Goal: Task Accomplishment & Management: Manage account settings

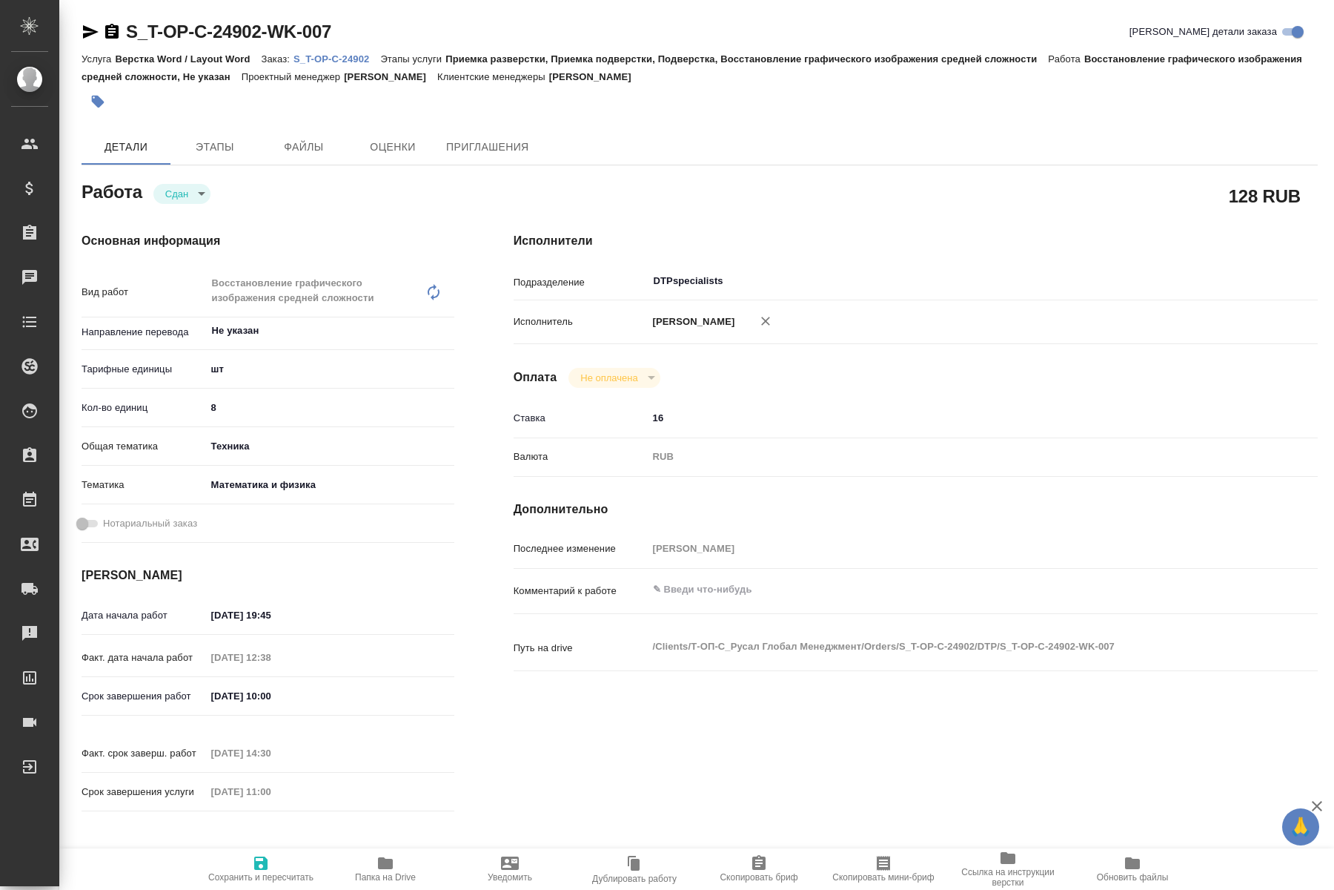
type textarea "x"
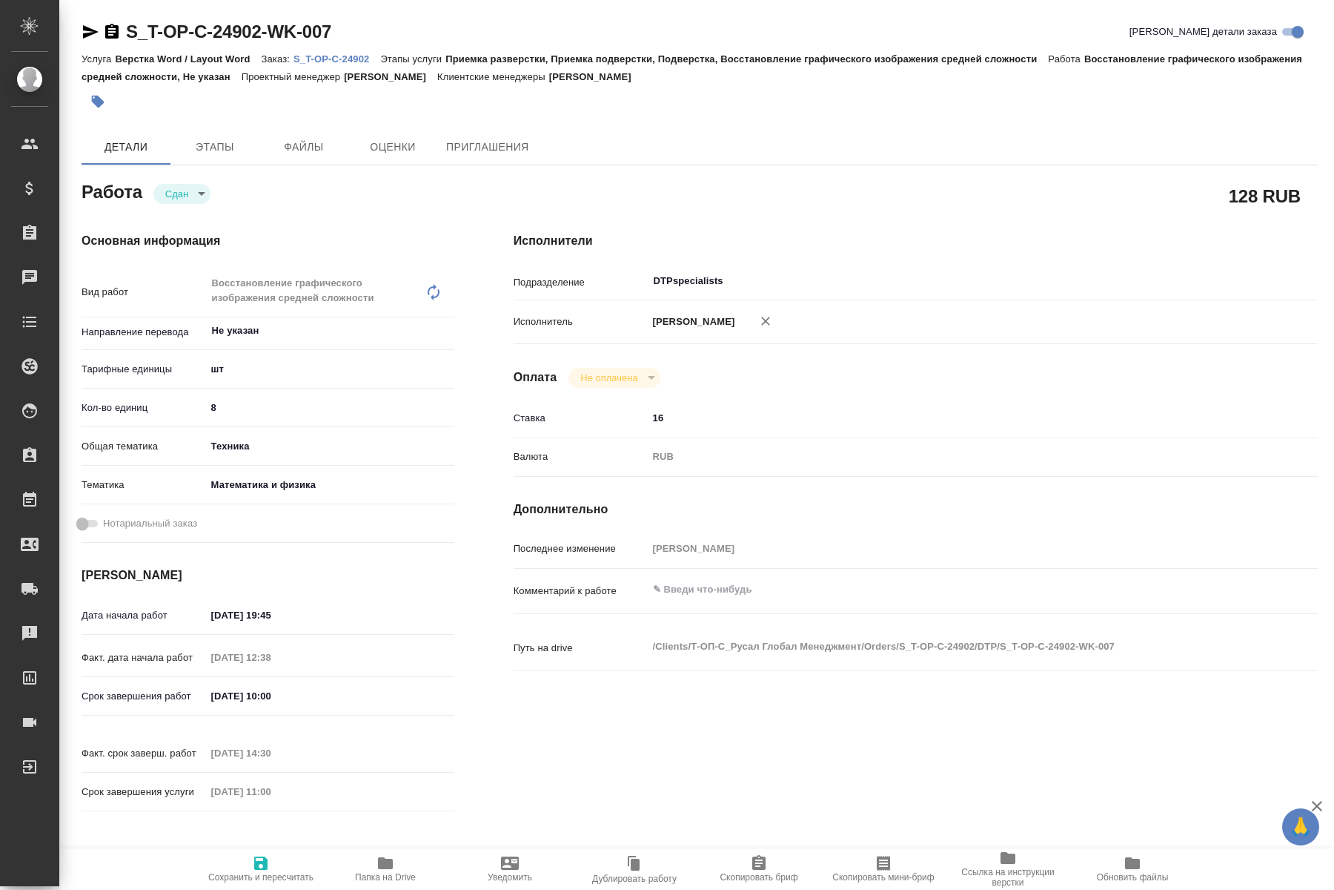
type textarea "x"
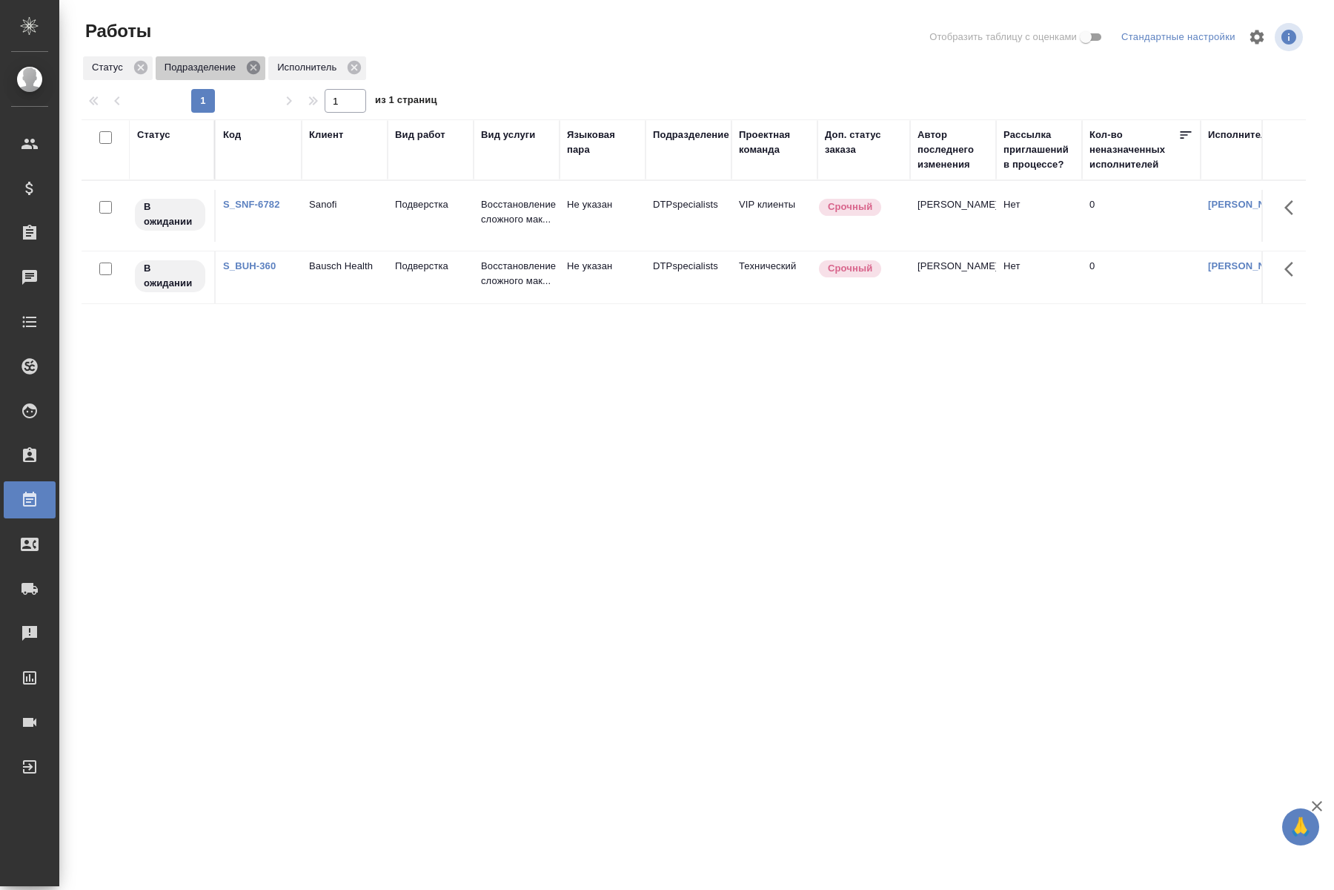
click at [251, 70] on icon at bounding box center [253, 67] width 16 height 16
click at [144, 65] on icon at bounding box center [140, 67] width 13 height 13
click at [356, 66] on icon at bounding box center [354, 67] width 16 height 16
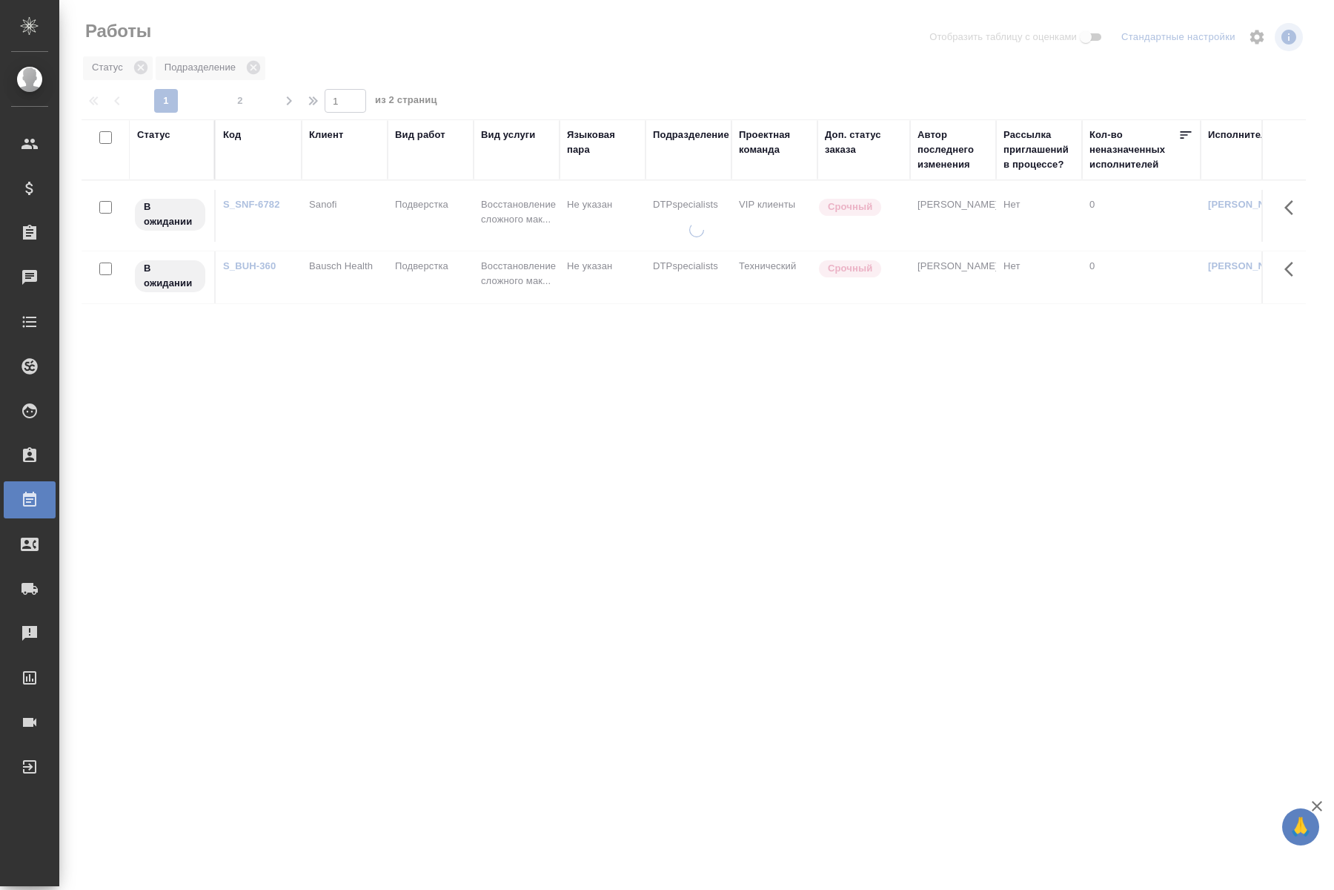
click at [156, 140] on div "Статус" at bounding box center [153, 135] width 33 height 15
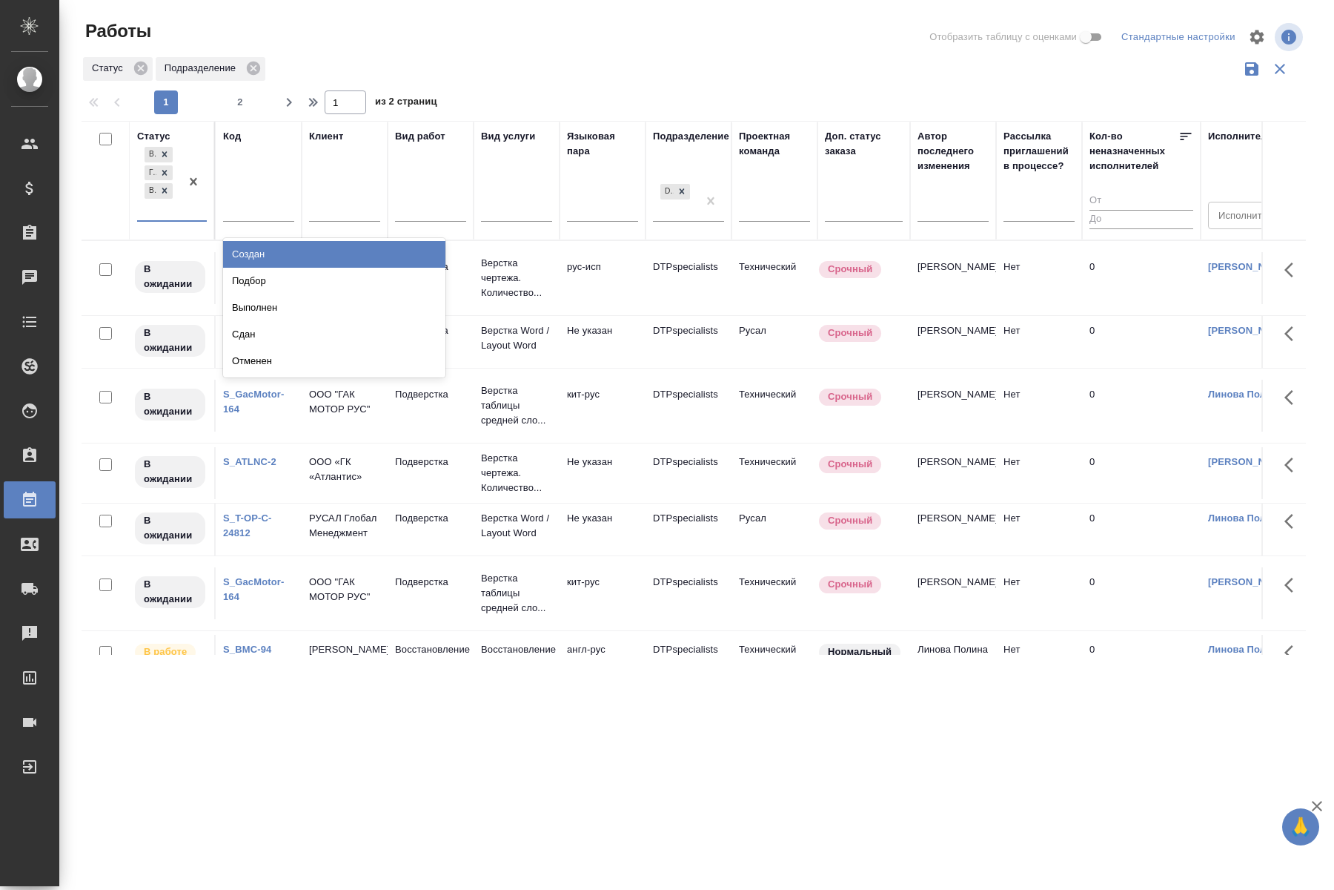
click at [150, 211] on div "В ожидании Готов к работе В работе" at bounding box center [158, 182] width 43 height 76
drag, startPoint x: 248, startPoint y: 274, endPoint x: 399, endPoint y: 294, distance: 152.5
click at [248, 276] on div "Подбор" at bounding box center [334, 281] width 222 height 27
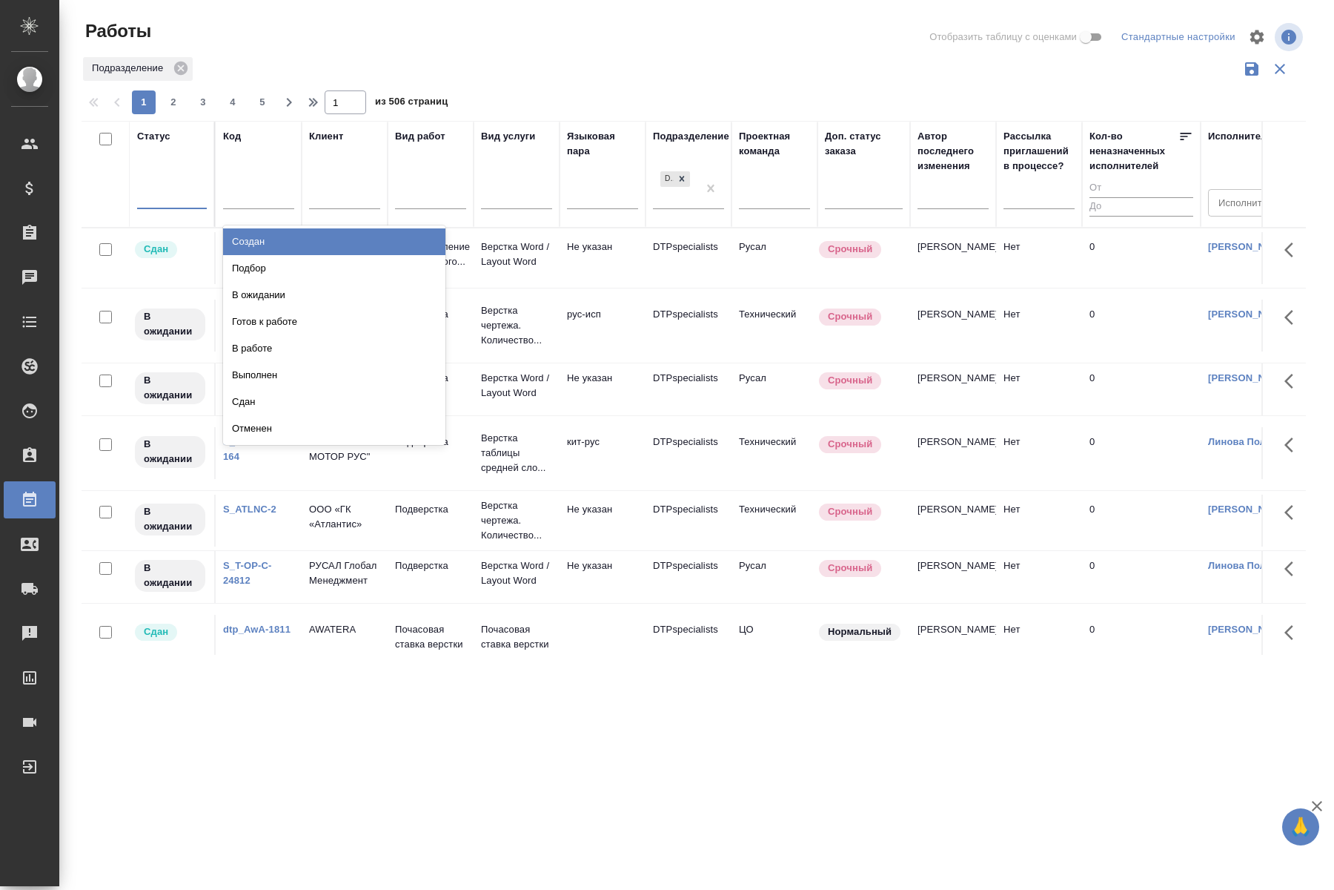
click at [171, 195] on div at bounding box center [172, 193] width 70 height 21
click at [252, 264] on div "Подбор" at bounding box center [334, 268] width 222 height 27
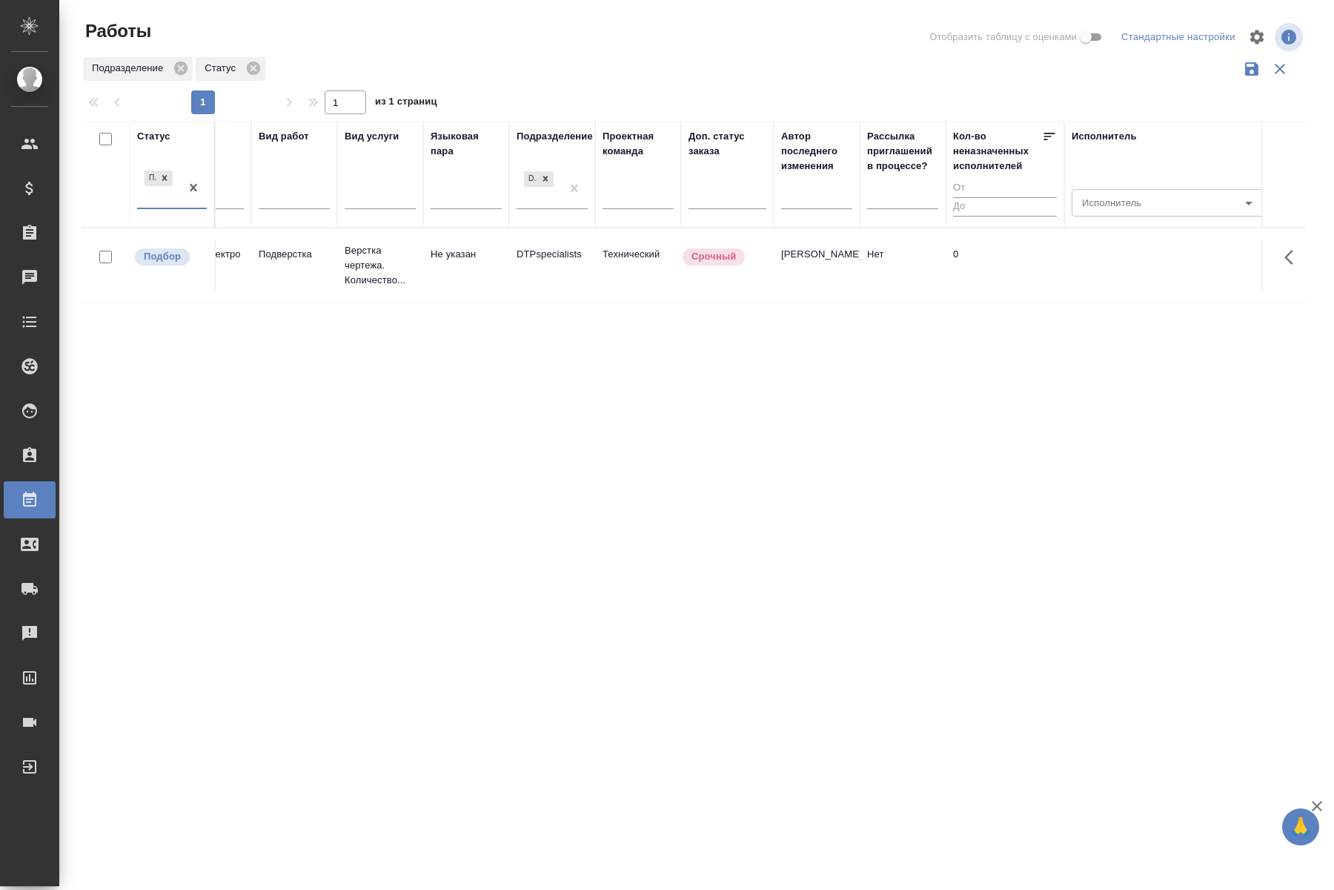
scroll to position [0, 144]
click at [297, 371] on div "Статус option Подбор, selected. 0 results available. Select is focused ,type to…" at bounding box center [694, 388] width 1225 height 534
click at [540, 202] on div "DTPspecialists" at bounding box center [531, 188] width 44 height 40
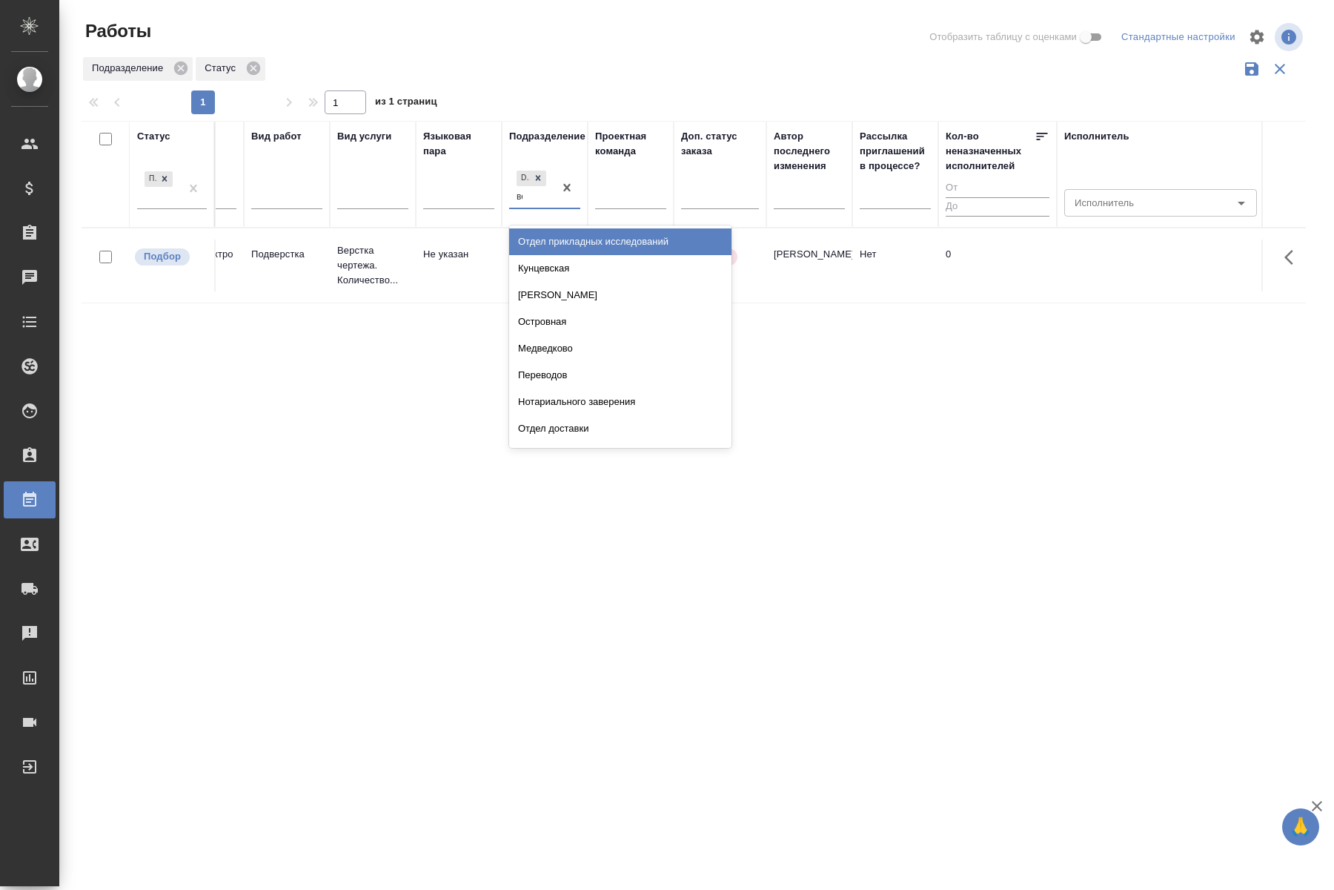
type input "вер"
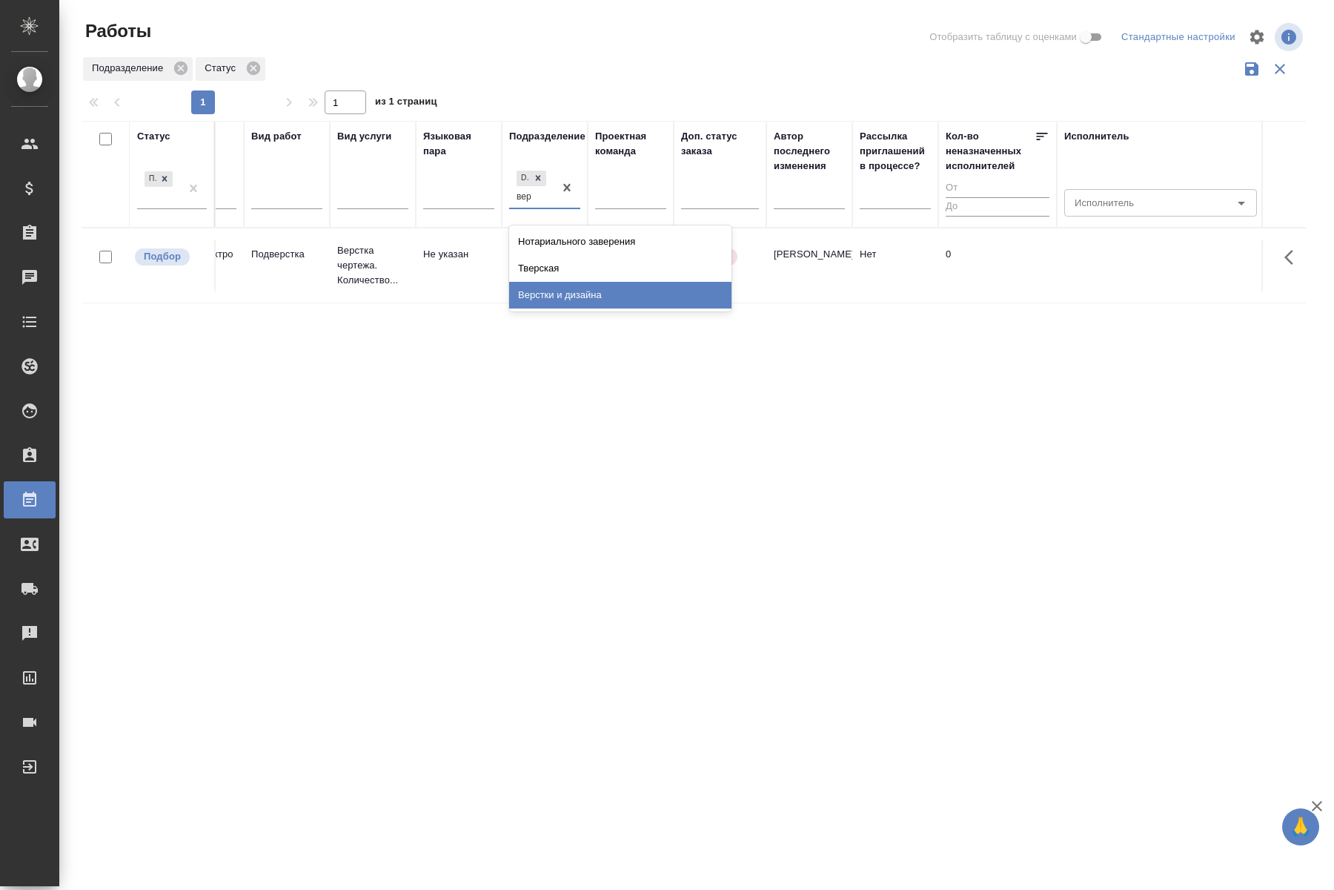
click at [537, 297] on div "Верстки и дизайна" at bounding box center [620, 295] width 222 height 27
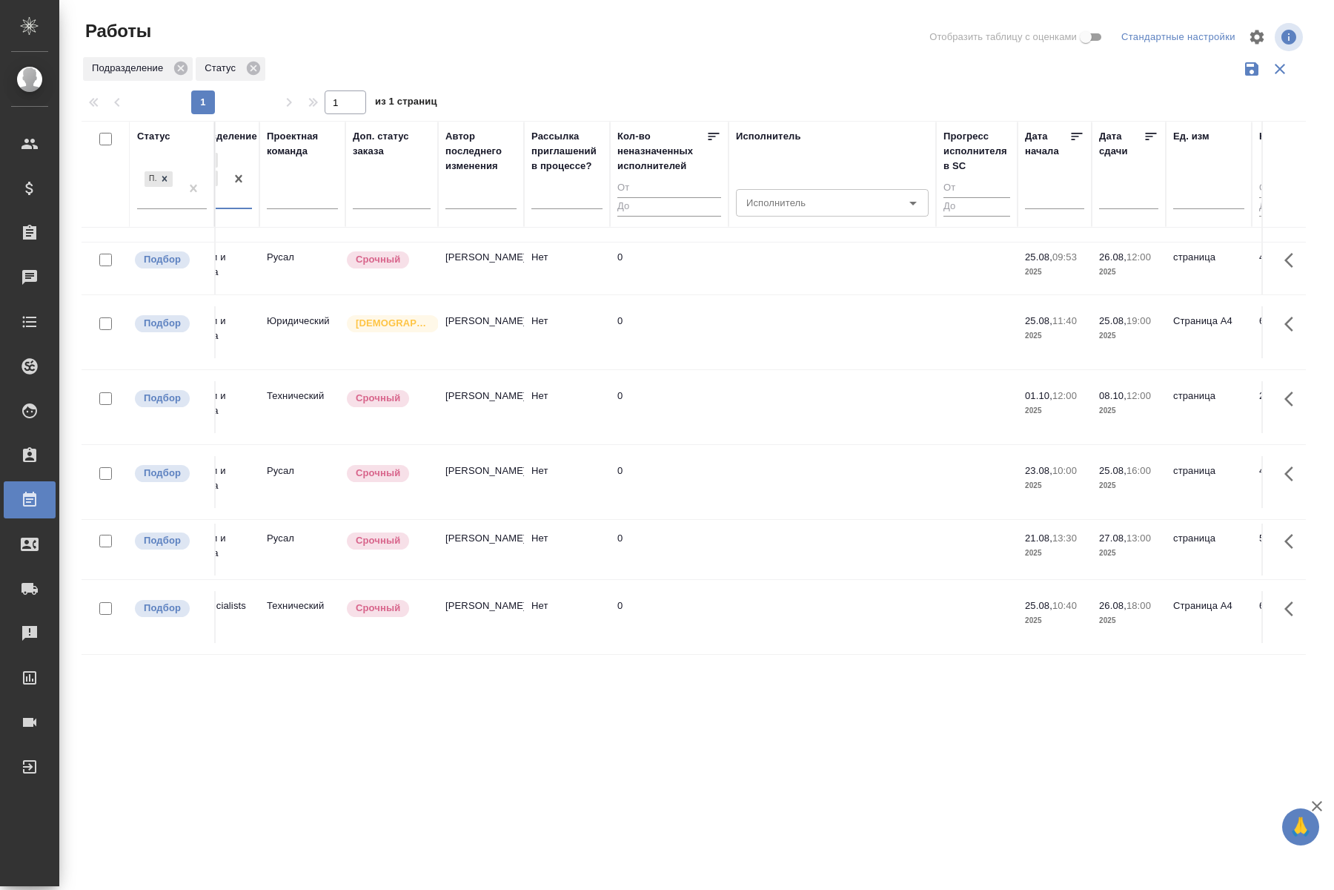
scroll to position [171, 0]
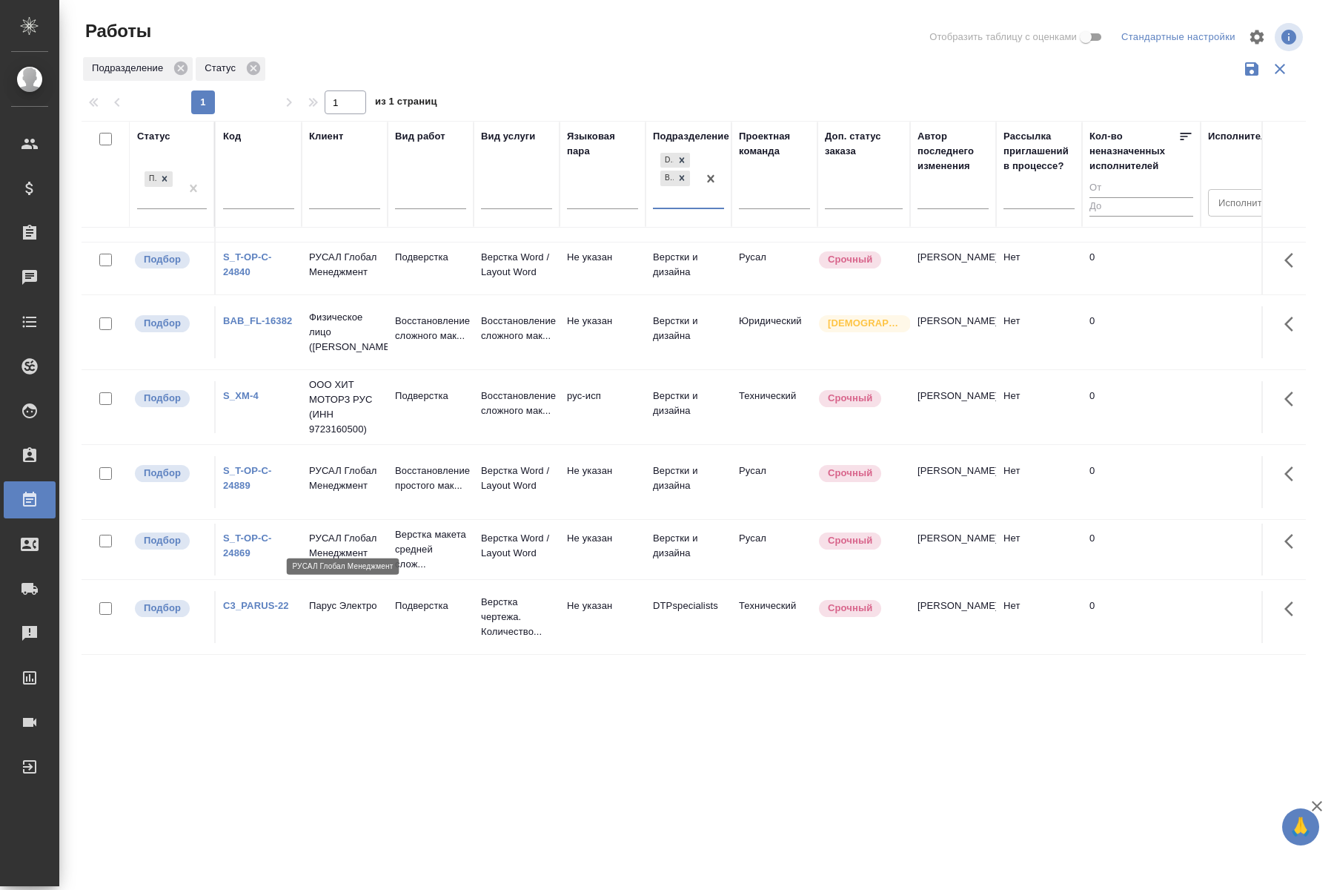
click at [354, 536] on p "РУСАЛ Глобал Менеджмент" at bounding box center [344, 546] width 71 height 30
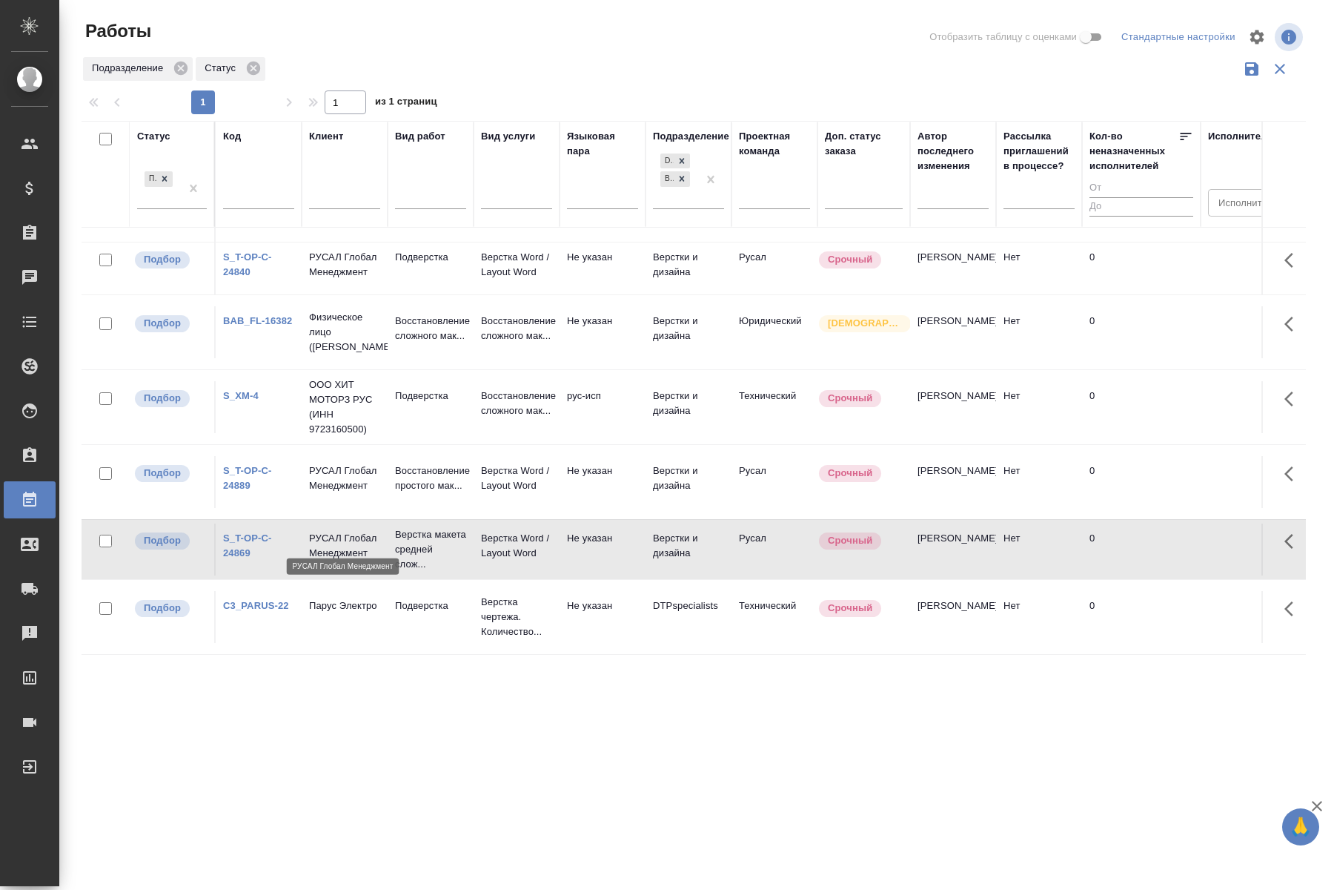
click at [354, 536] on p "РУСАЛ Глобал Менеджмент" at bounding box center [344, 546] width 71 height 30
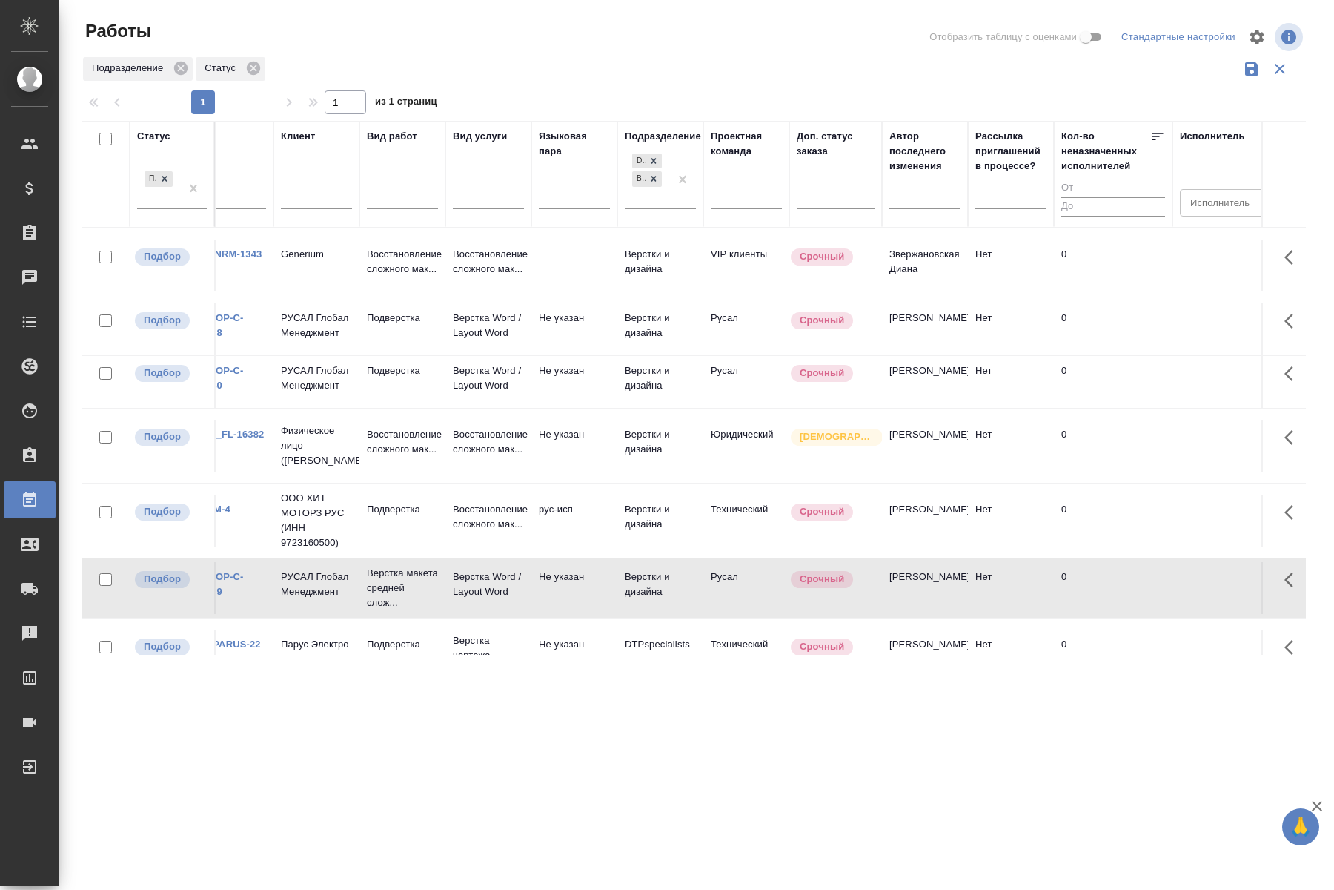
scroll to position [0, 0]
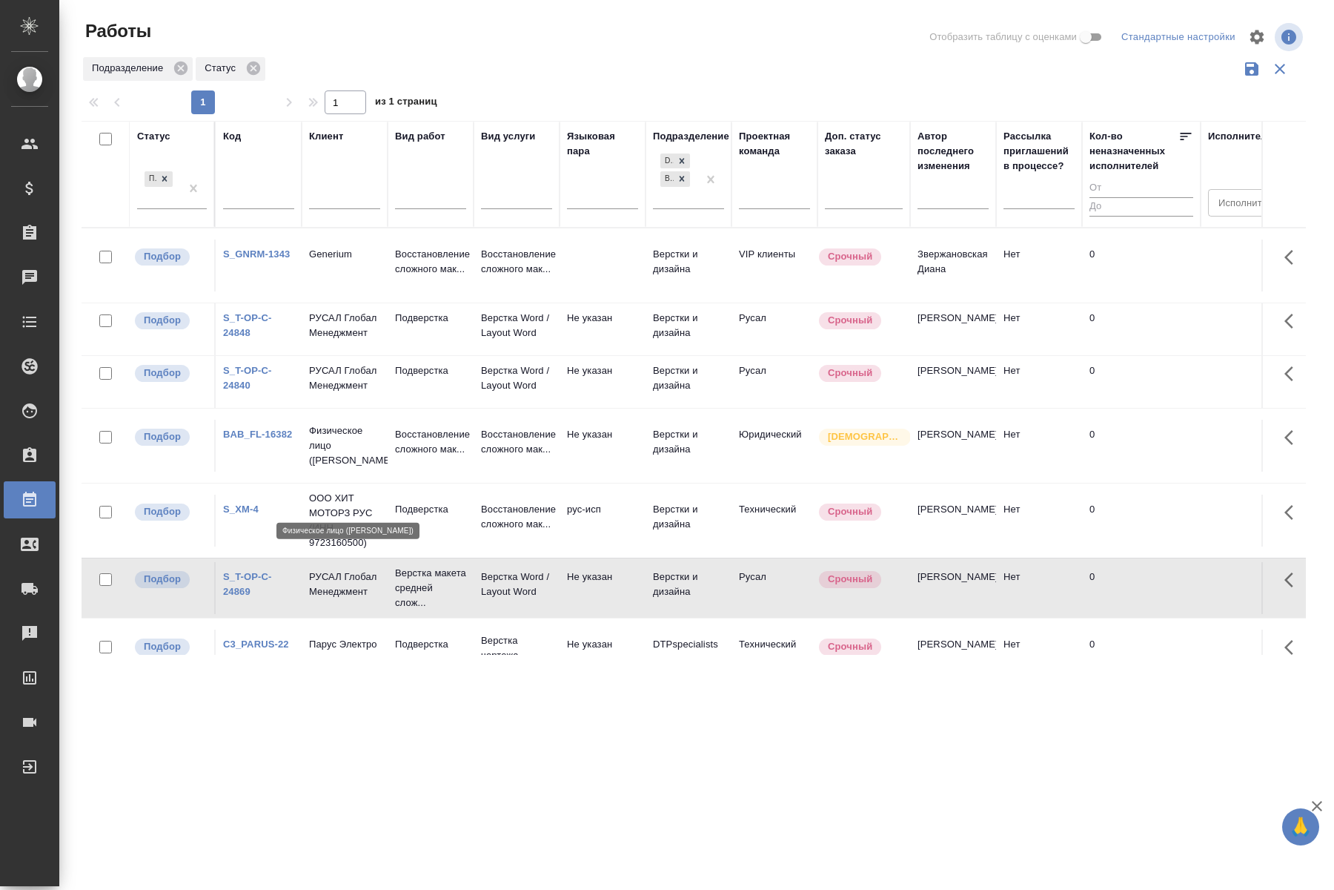
click at [331, 468] on p "Физическое лицо (Бабушкинская)" at bounding box center [344, 445] width 71 height 44
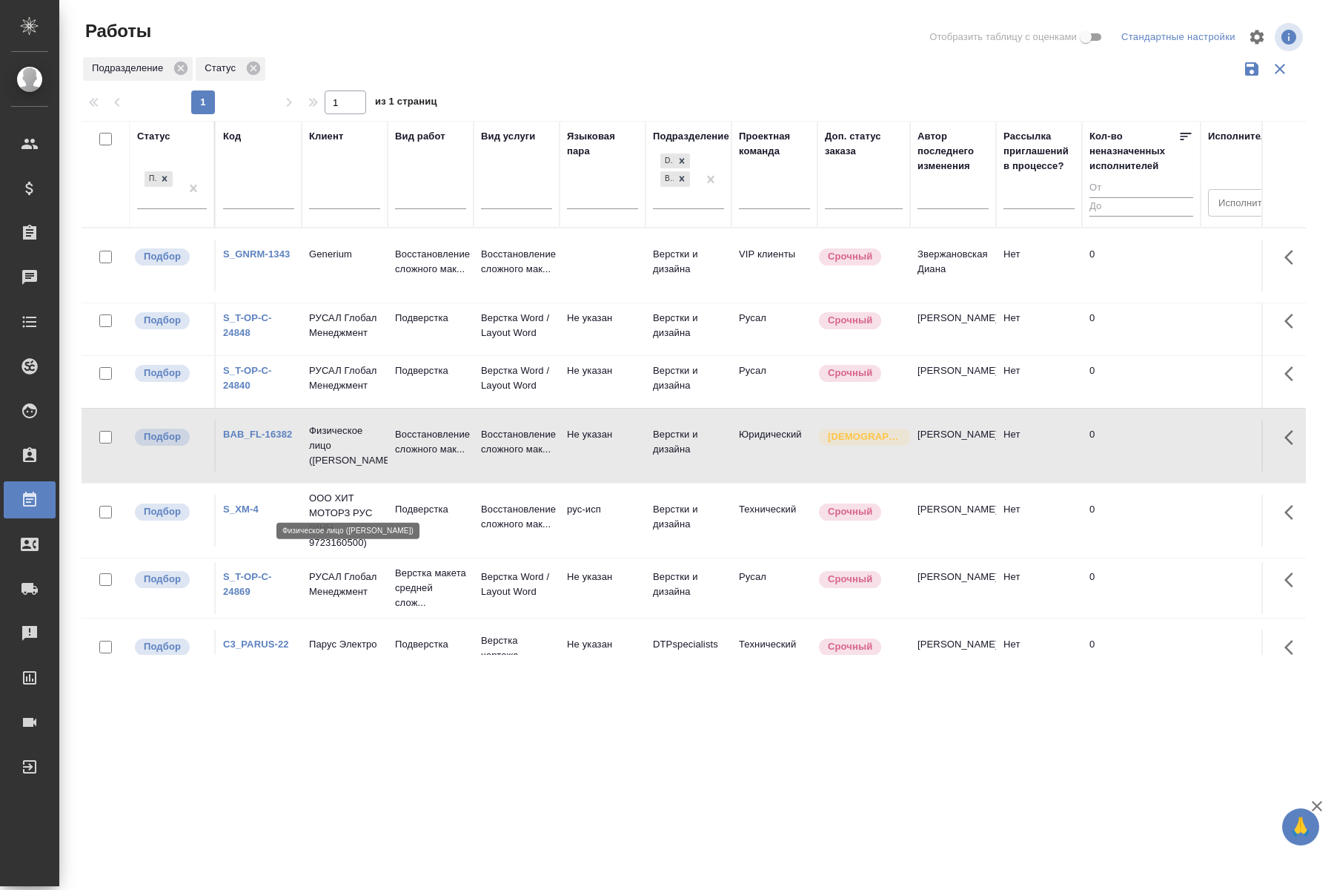
click at [331, 468] on p "Физическое лицо (Бабушкинская)" at bounding box center [344, 445] width 71 height 44
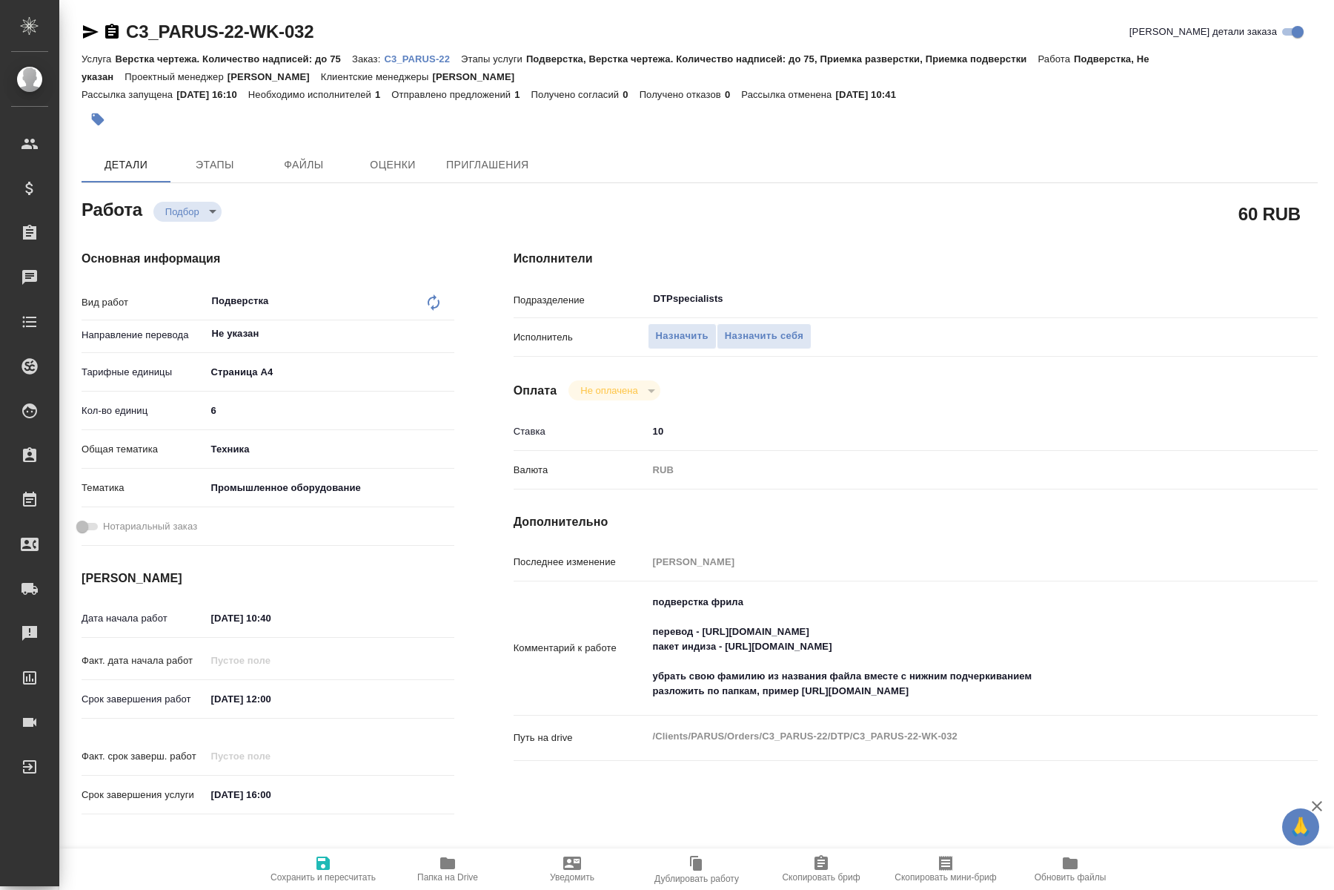
type textarea "x"
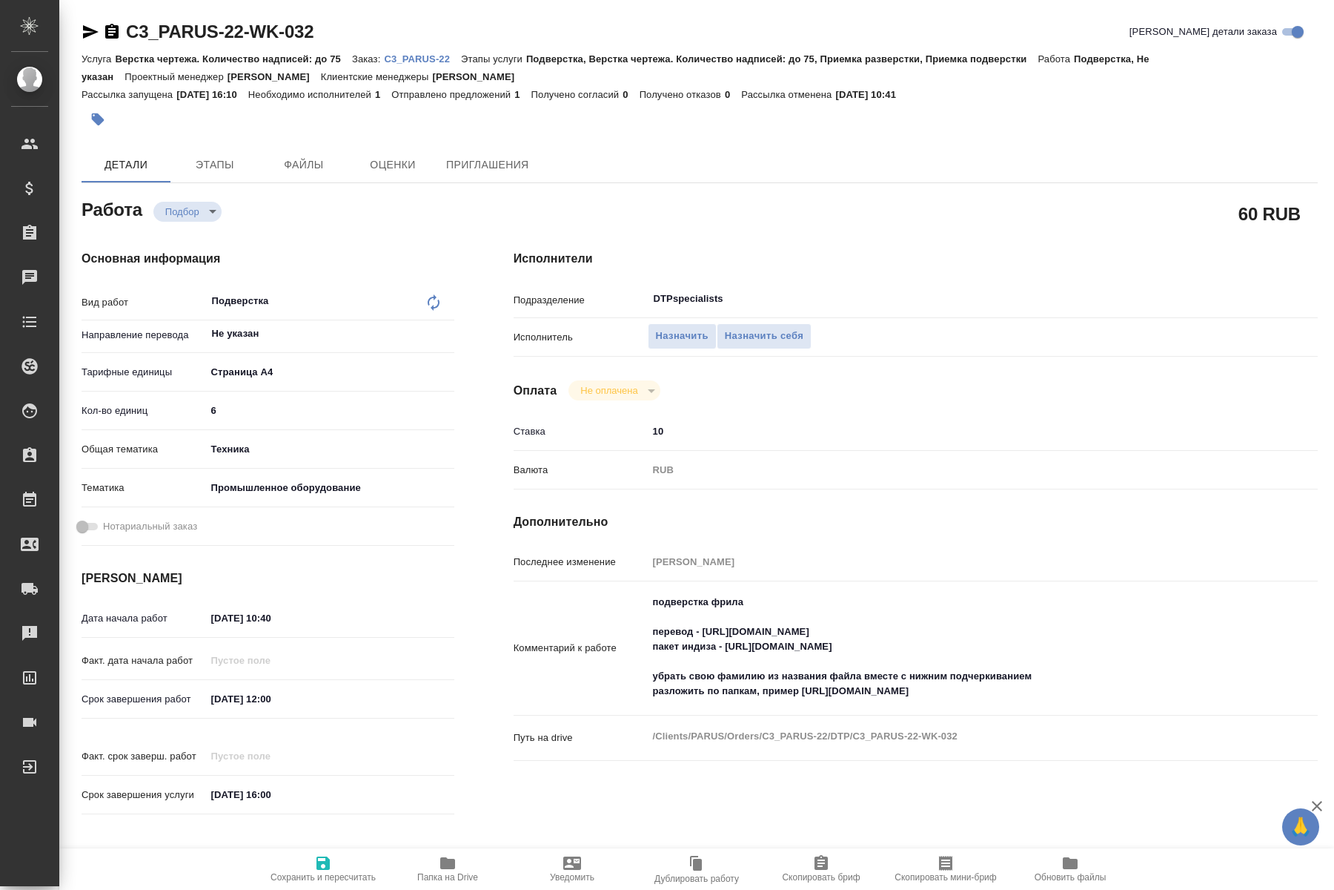
type textarea "x"
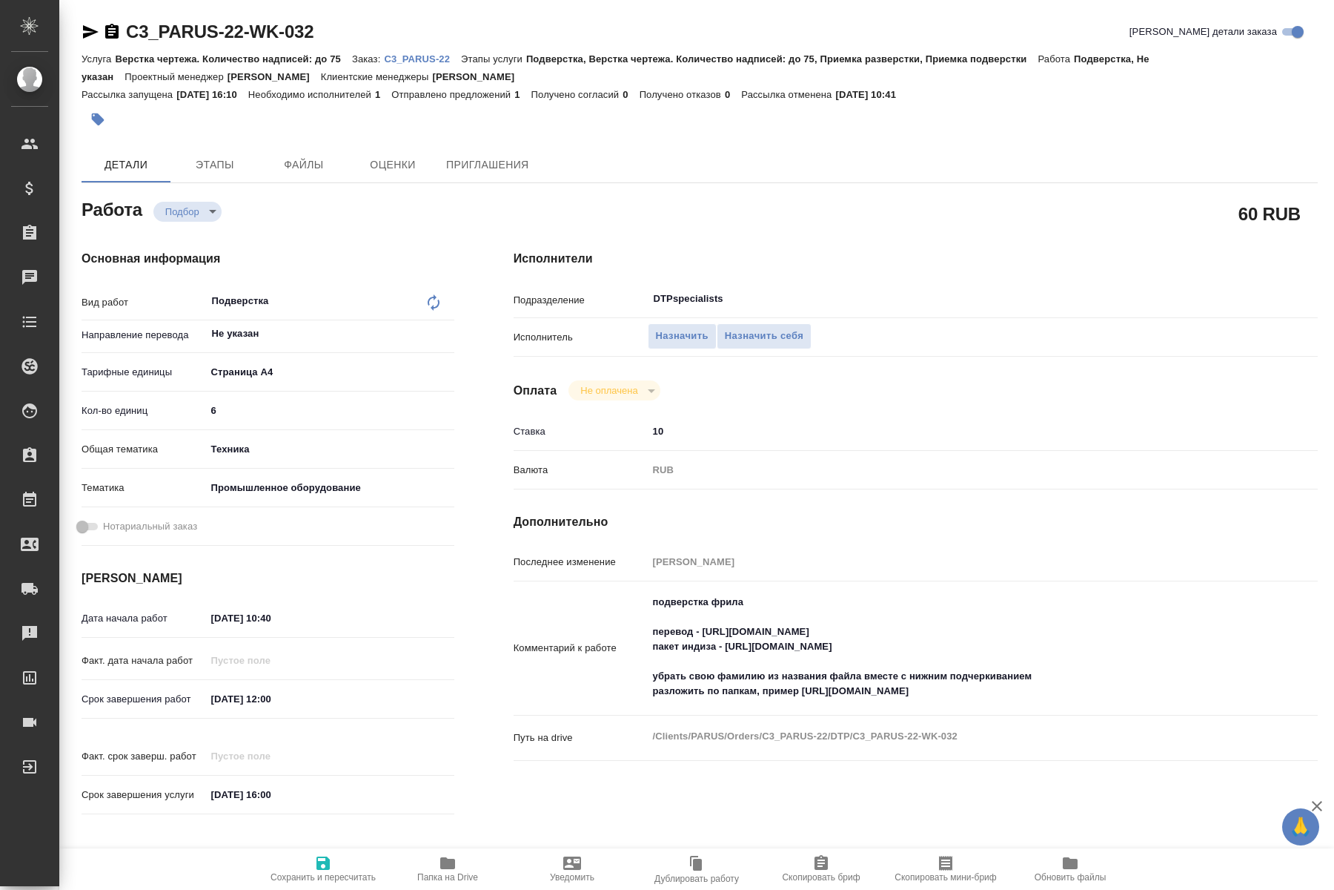
type textarea "x"
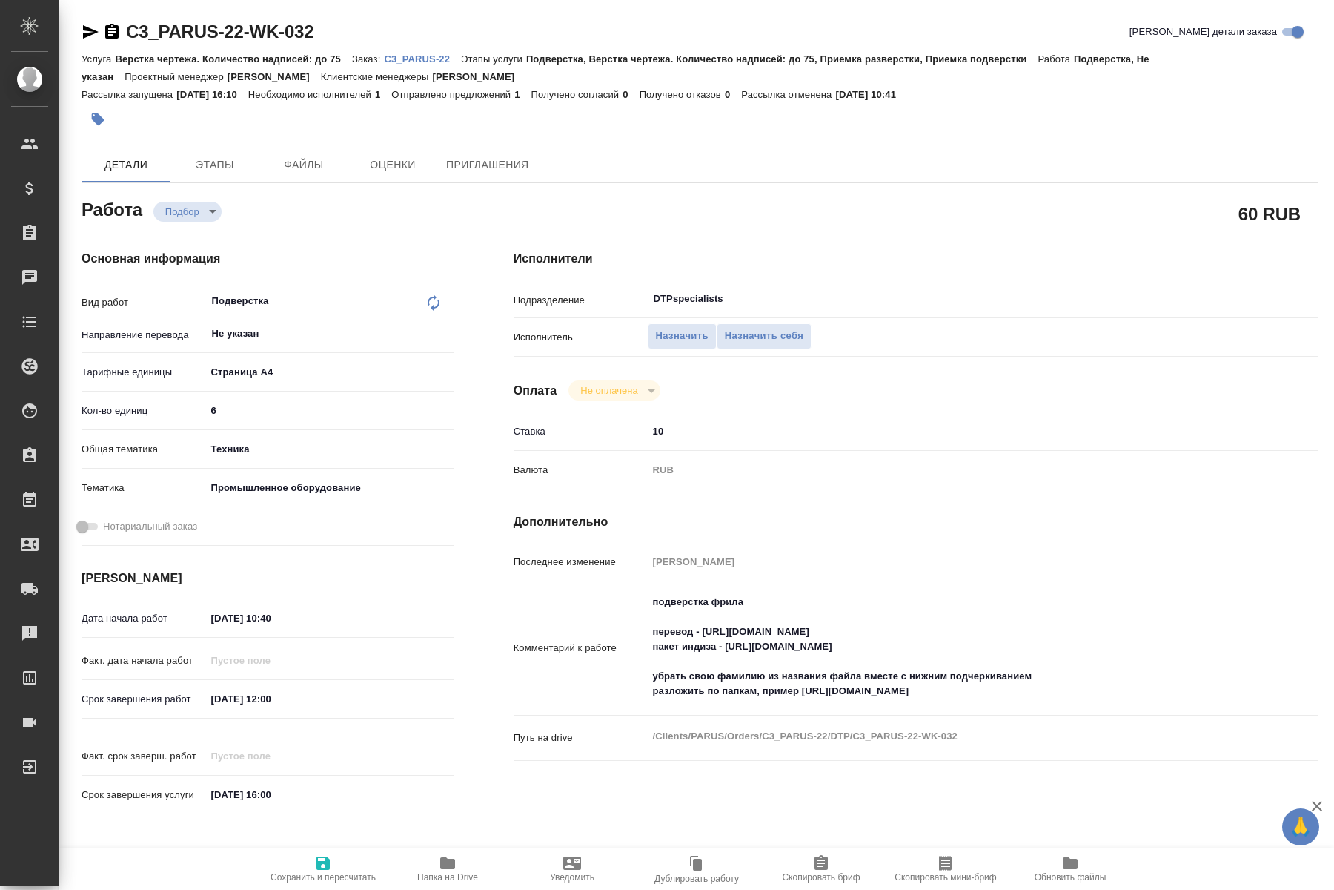
type textarea "x"
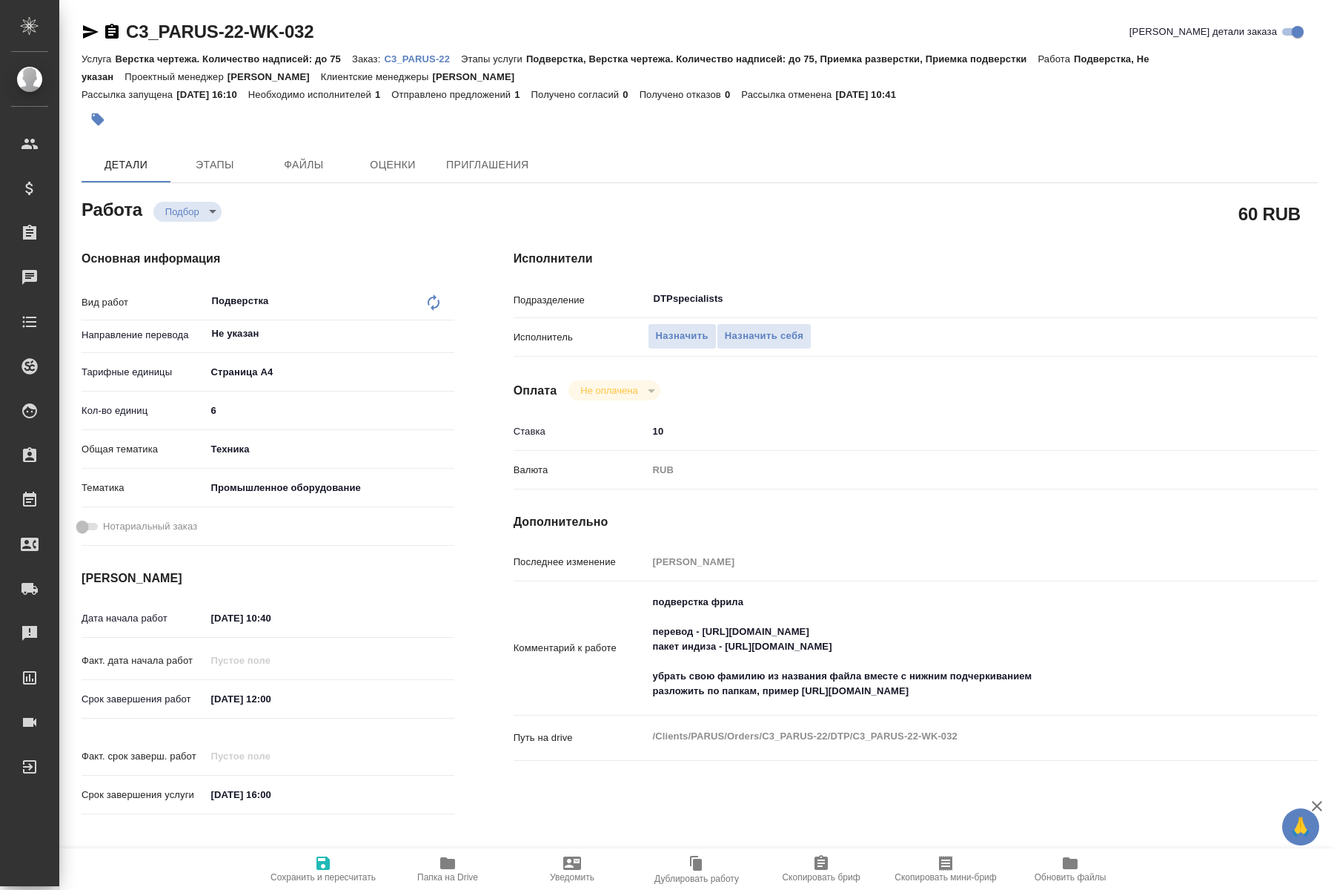
type textarea "x"
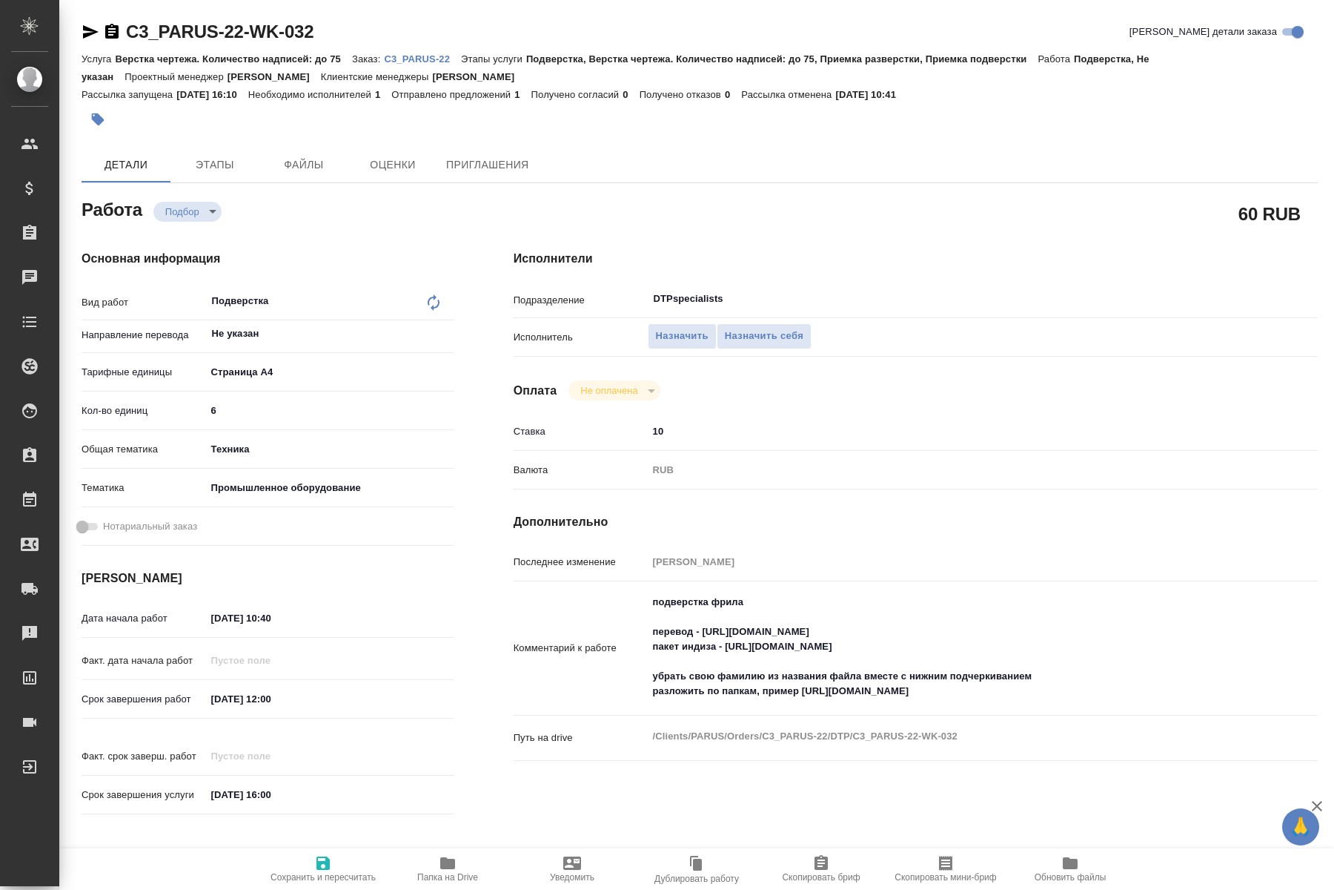
type textarea "x"
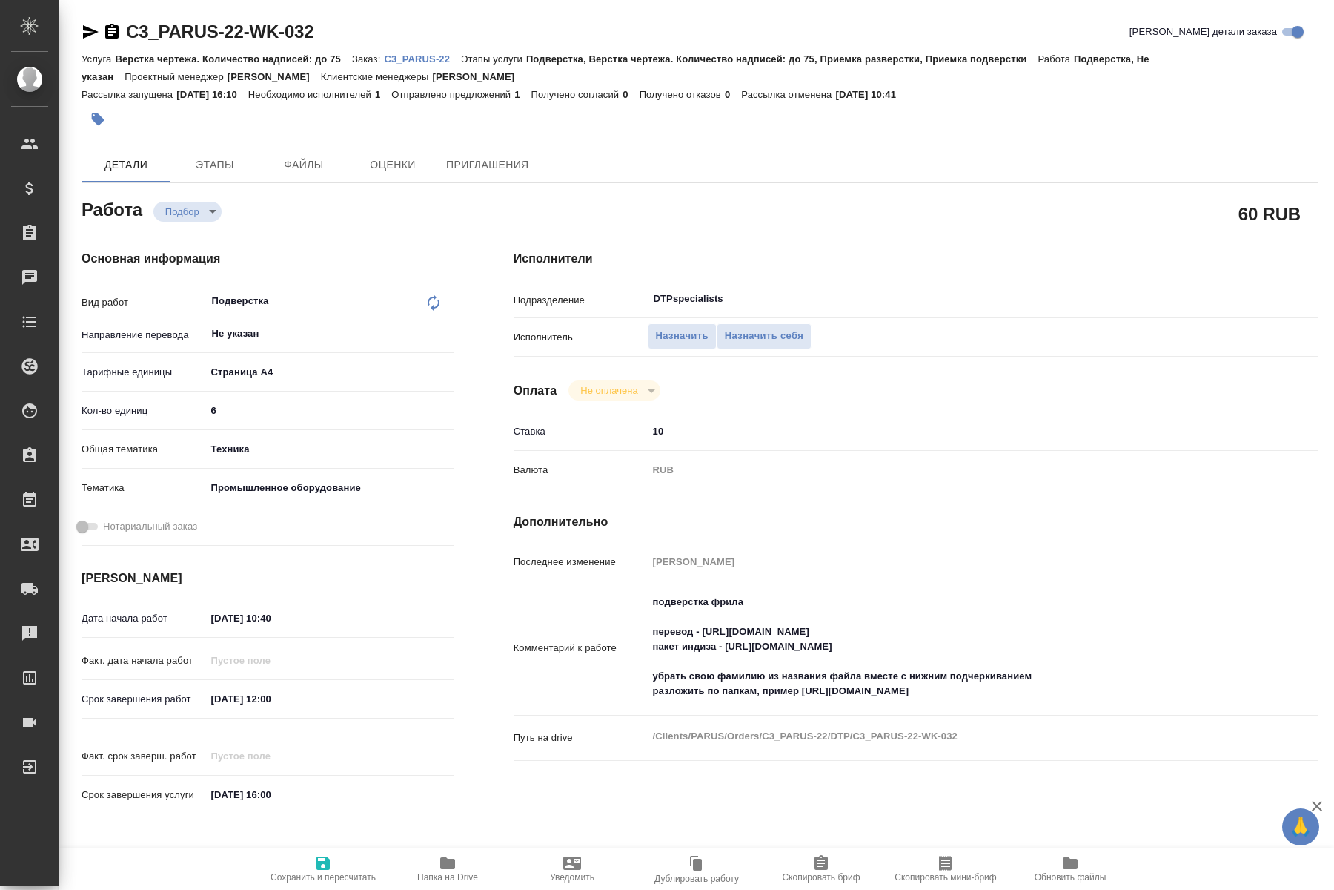
type textarea "x"
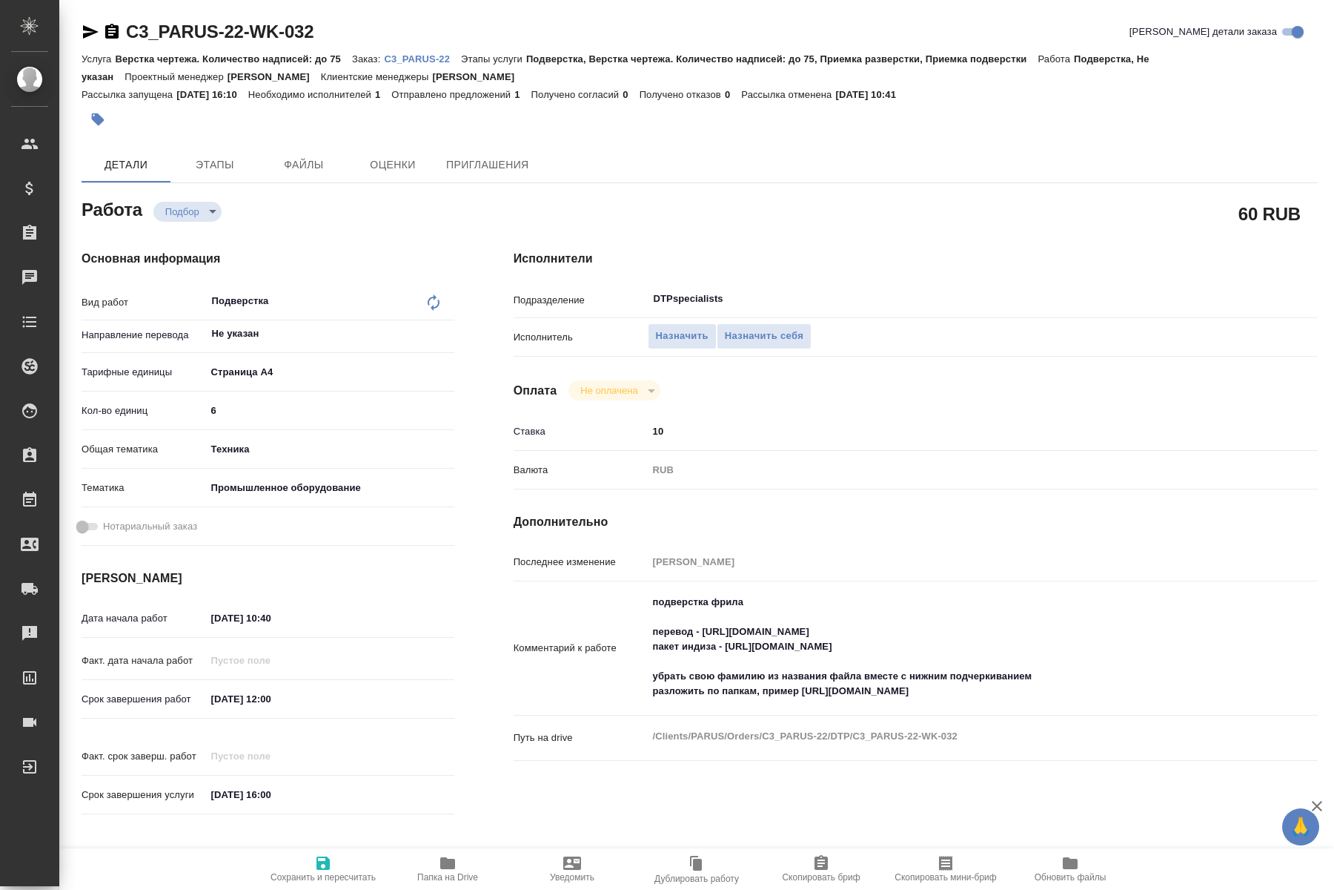
type textarea "x"
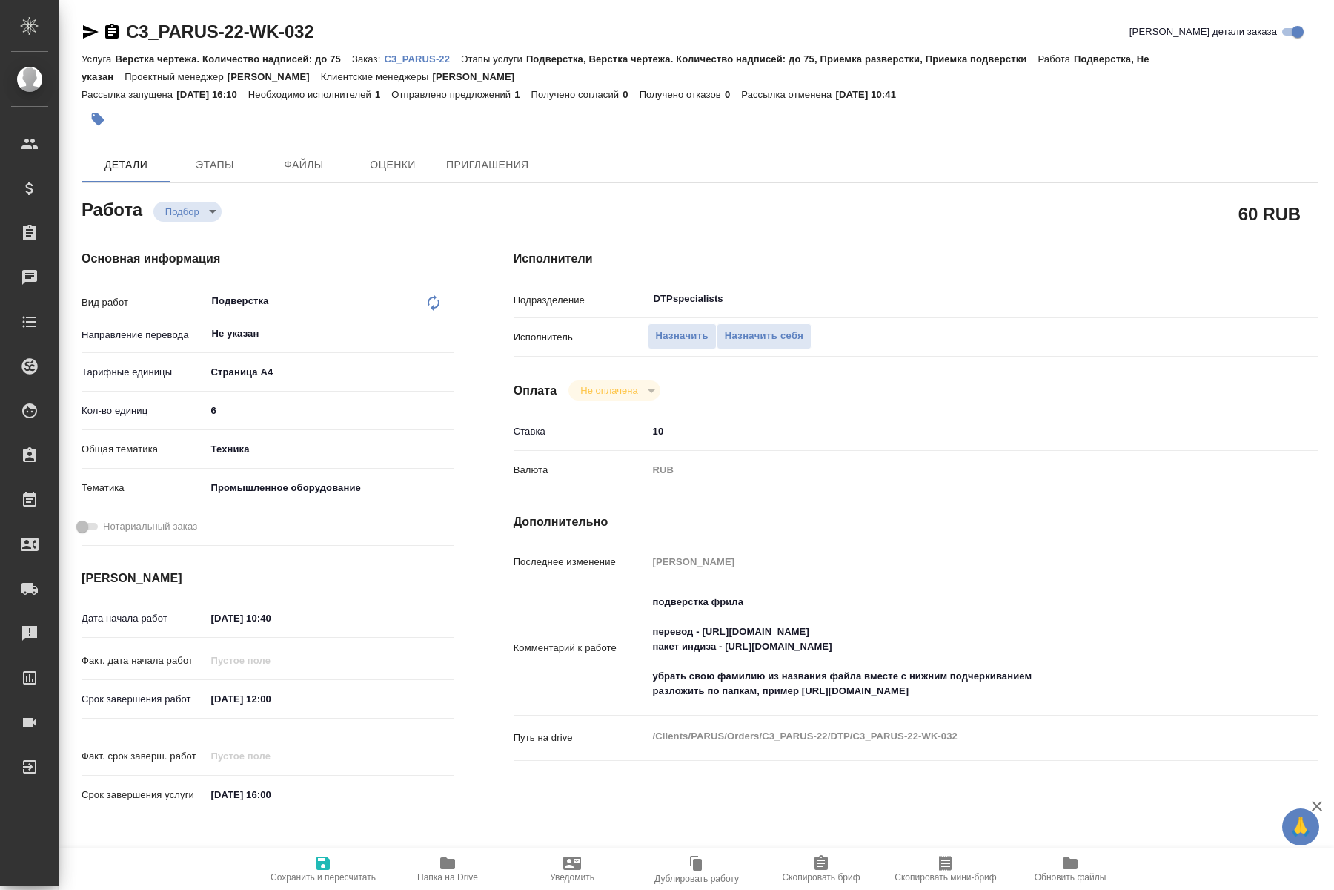
type textarea "x"
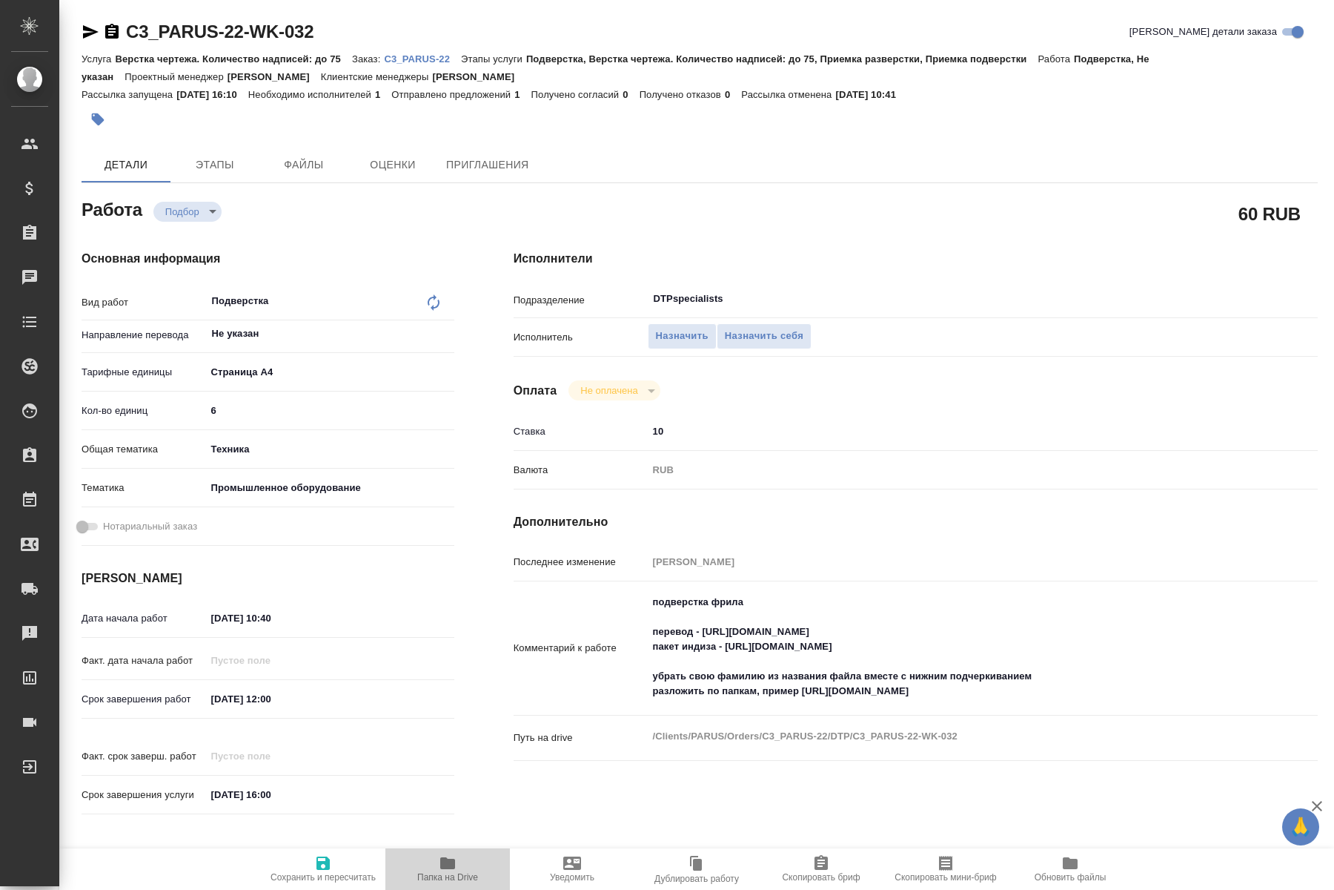
click at [440, 869] on icon "button" at bounding box center [448, 863] width 18 height 18
drag, startPoint x: 906, startPoint y: 615, endPoint x: 705, endPoint y: 619, distance: 200.9
click at [705, 619] on textarea "подверстка фрила перевод - https://drive.awatera.com/s/kHXXDxw48fodYde пакет ин…" at bounding box center [950, 647] width 602 height 114
drag, startPoint x: 985, startPoint y: 632, endPoint x: 730, endPoint y: 632, distance: 255.0
click at [730, 632] on textarea "подверстка фрила перевод - https://drive.awatera.com/s/kHXXDxw48fodYde пакет ин…" at bounding box center [950, 647] width 602 height 114
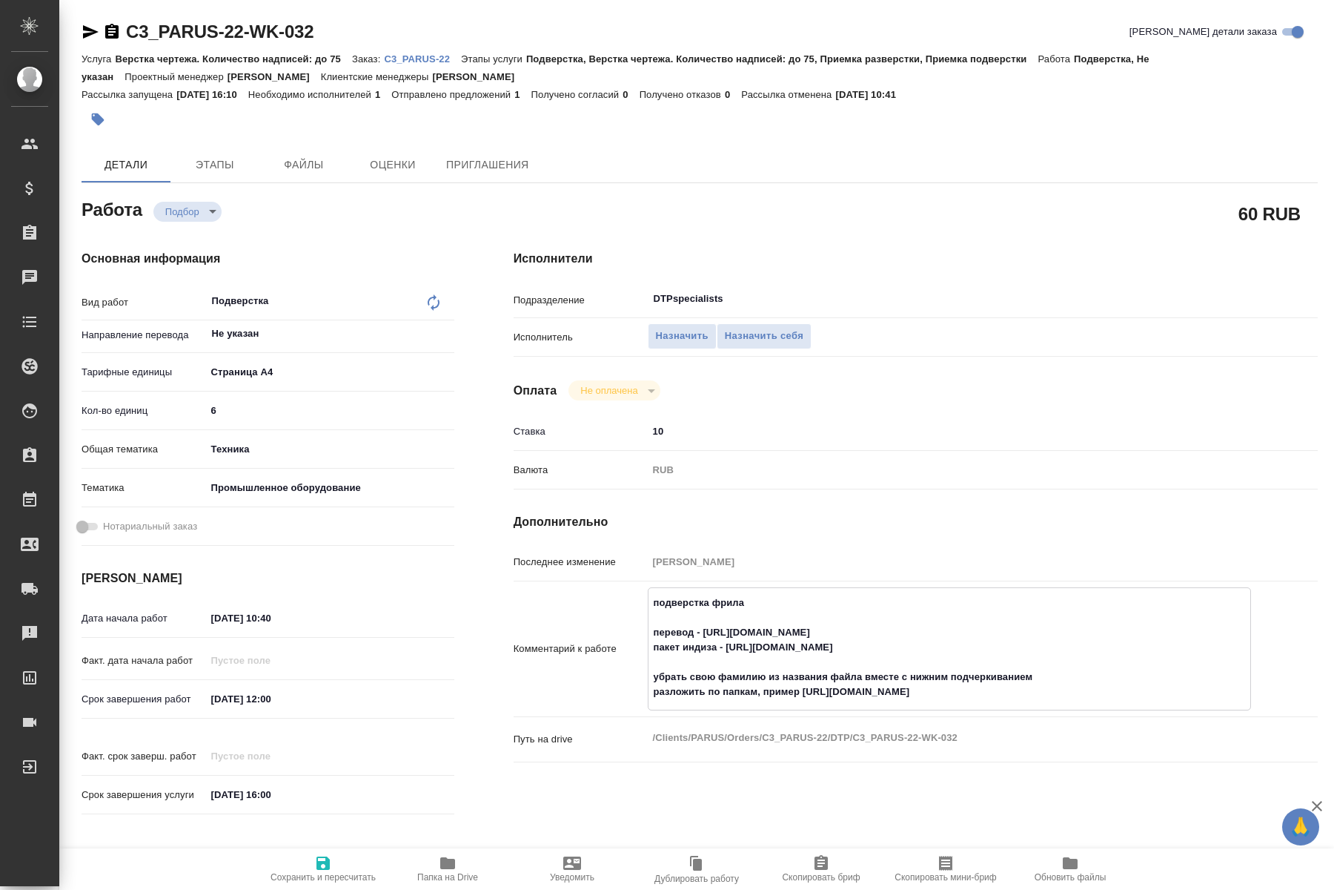
click at [812, 672] on textarea "подверстка фрила перевод - https://drive.awatera.com/s/kHXXDxw48fodYde пакет ин…" at bounding box center [950, 647] width 602 height 114
type textarea "x"
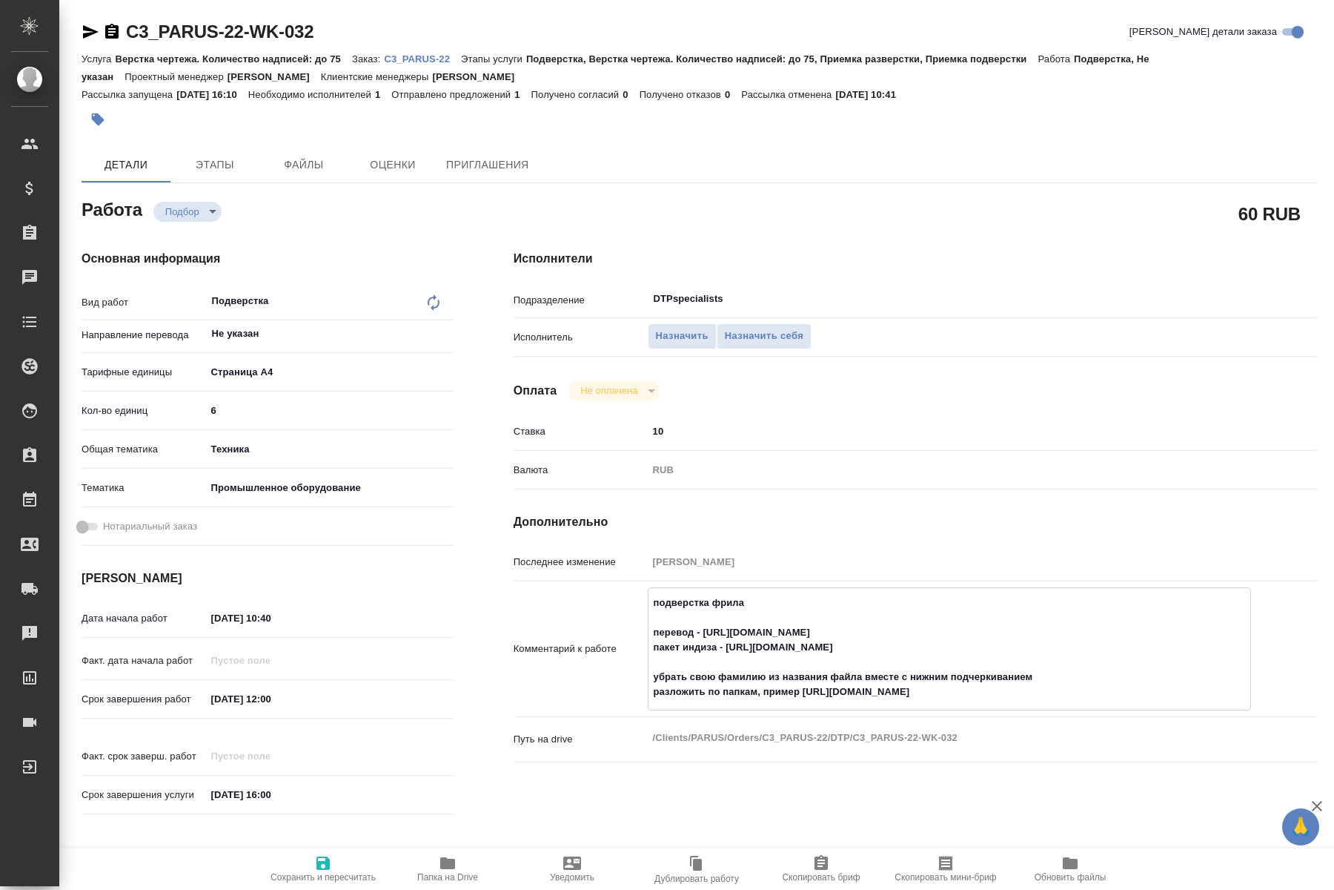
type textarea "x"
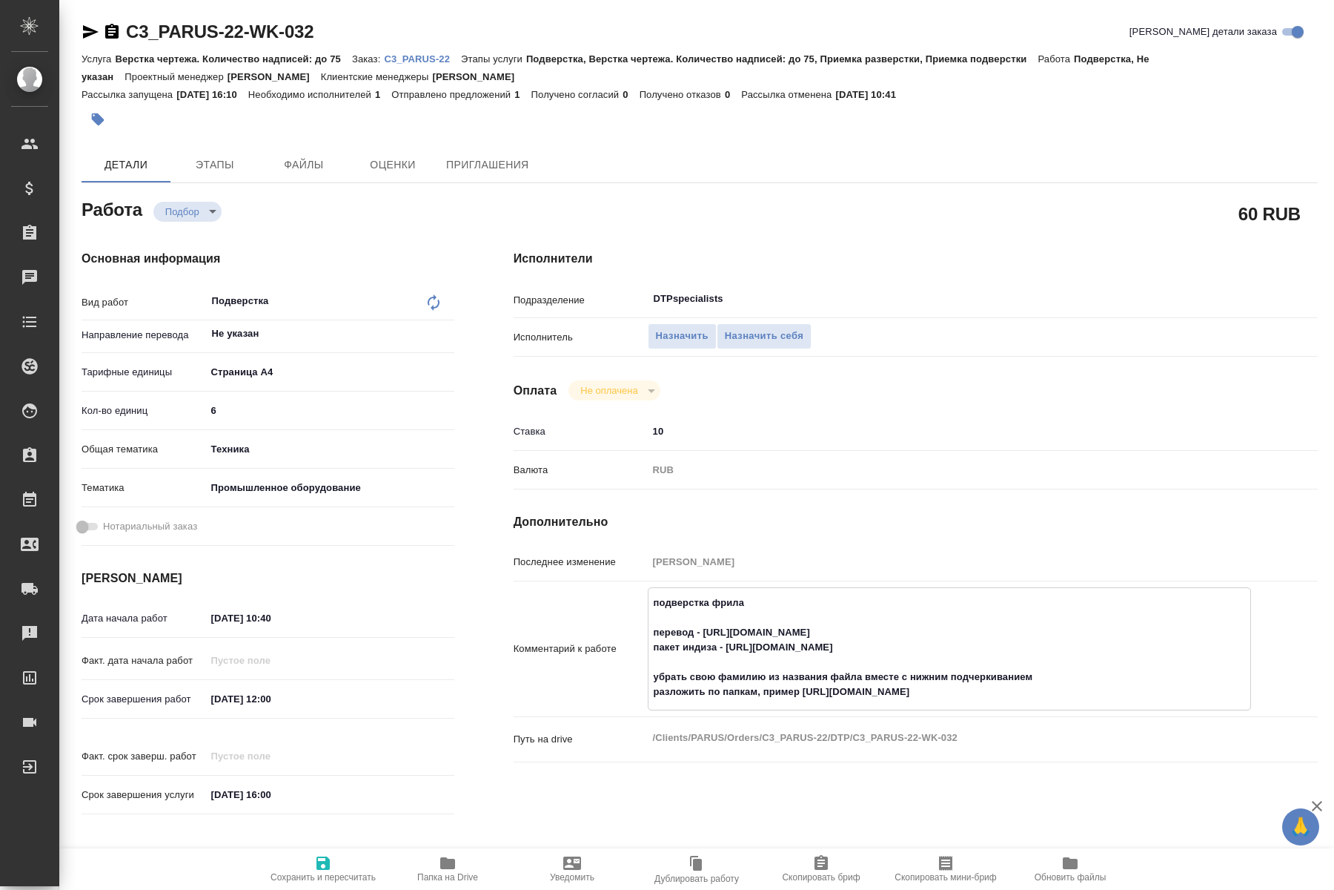
type textarea "x"
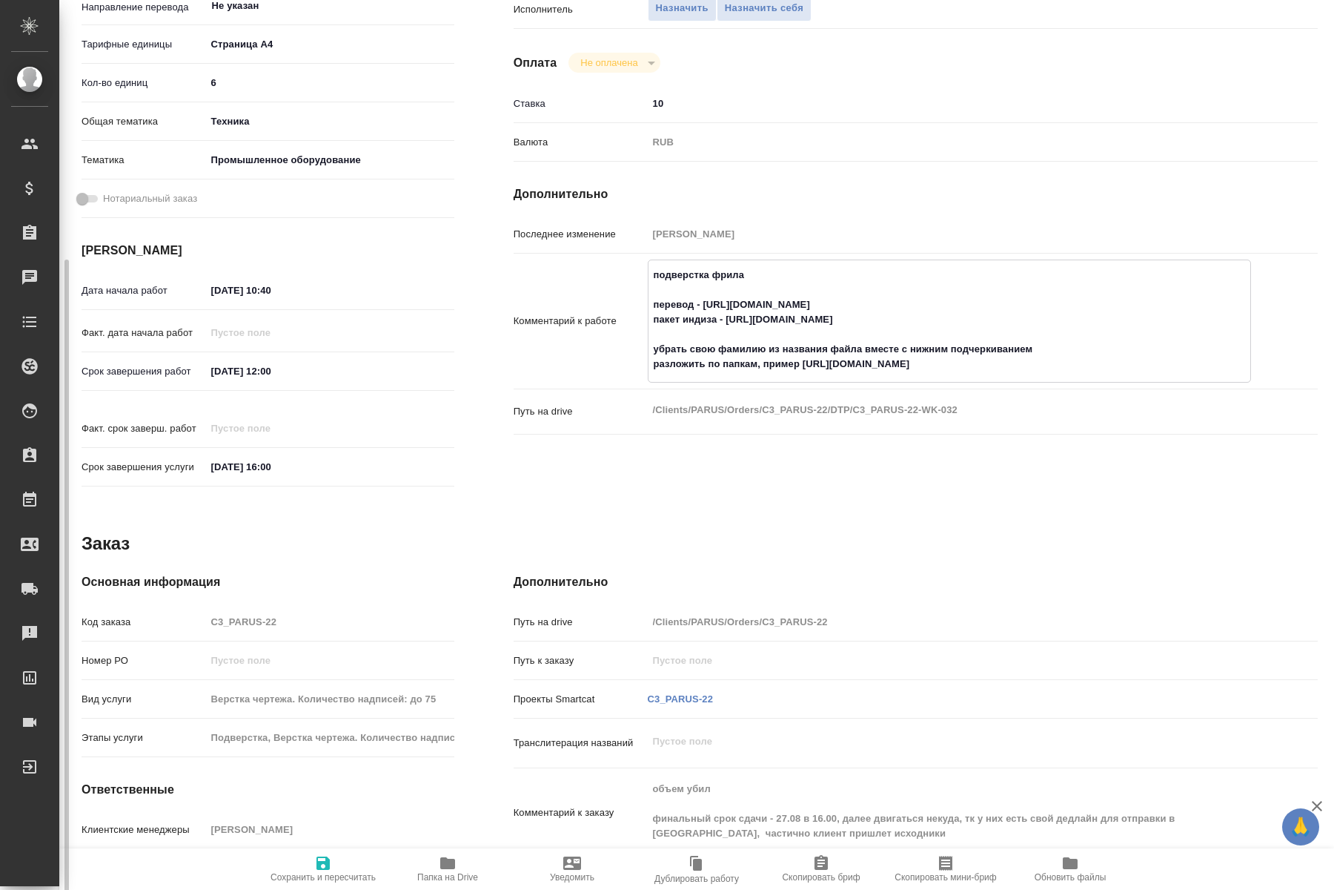
scroll to position [340, 0]
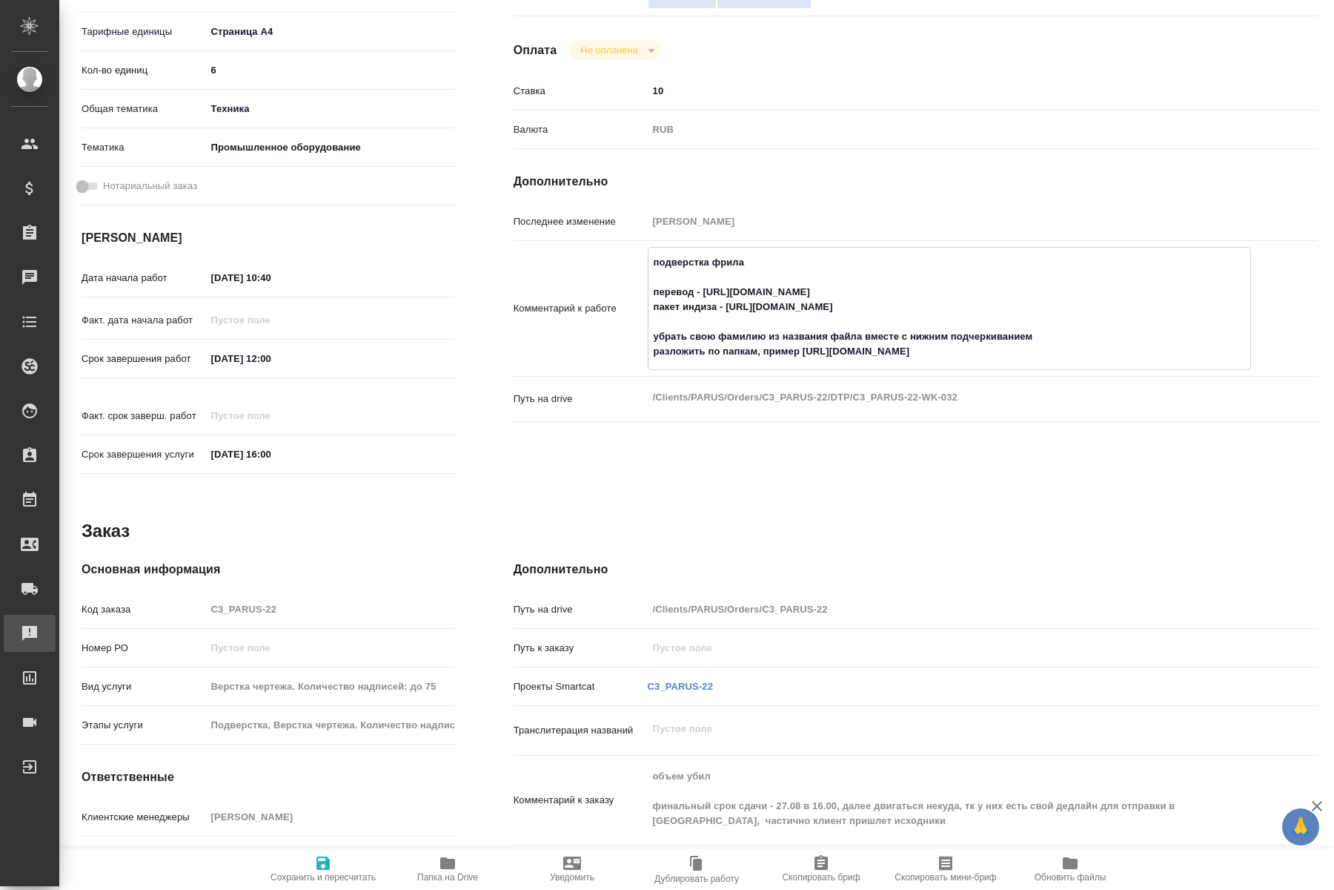
type textarea "x"
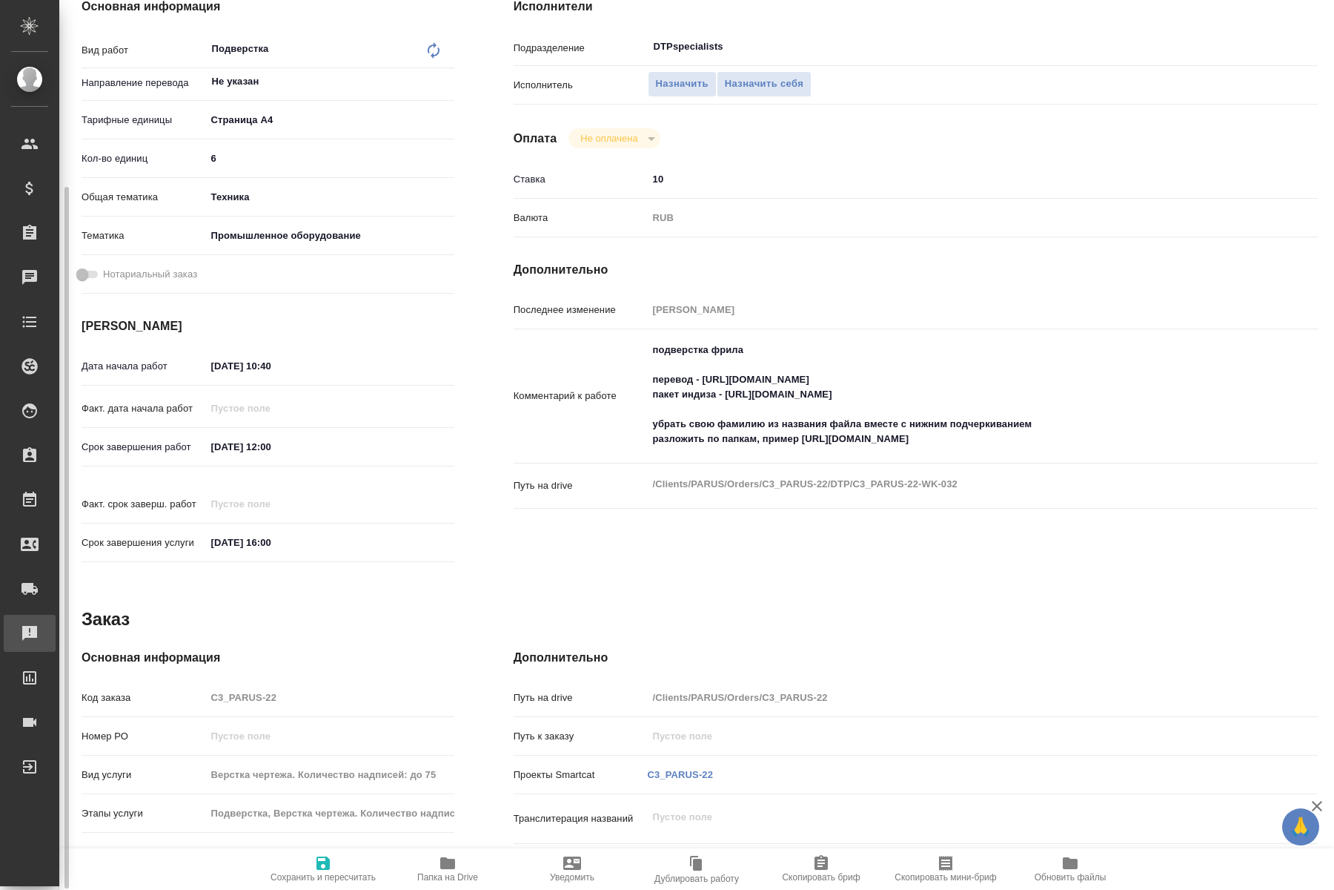
scroll to position [251, 0]
type textarea "x"
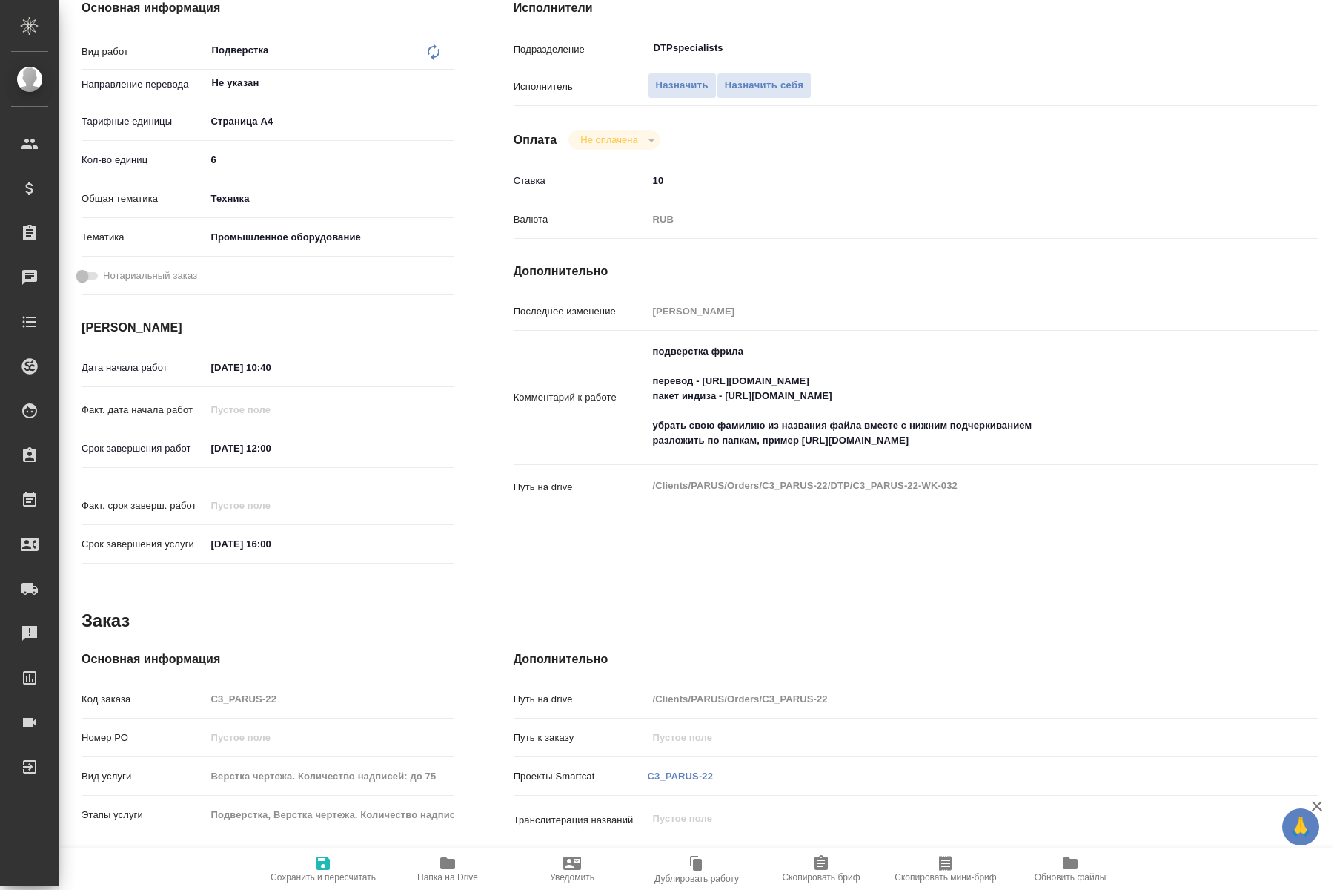
type textarea "x"
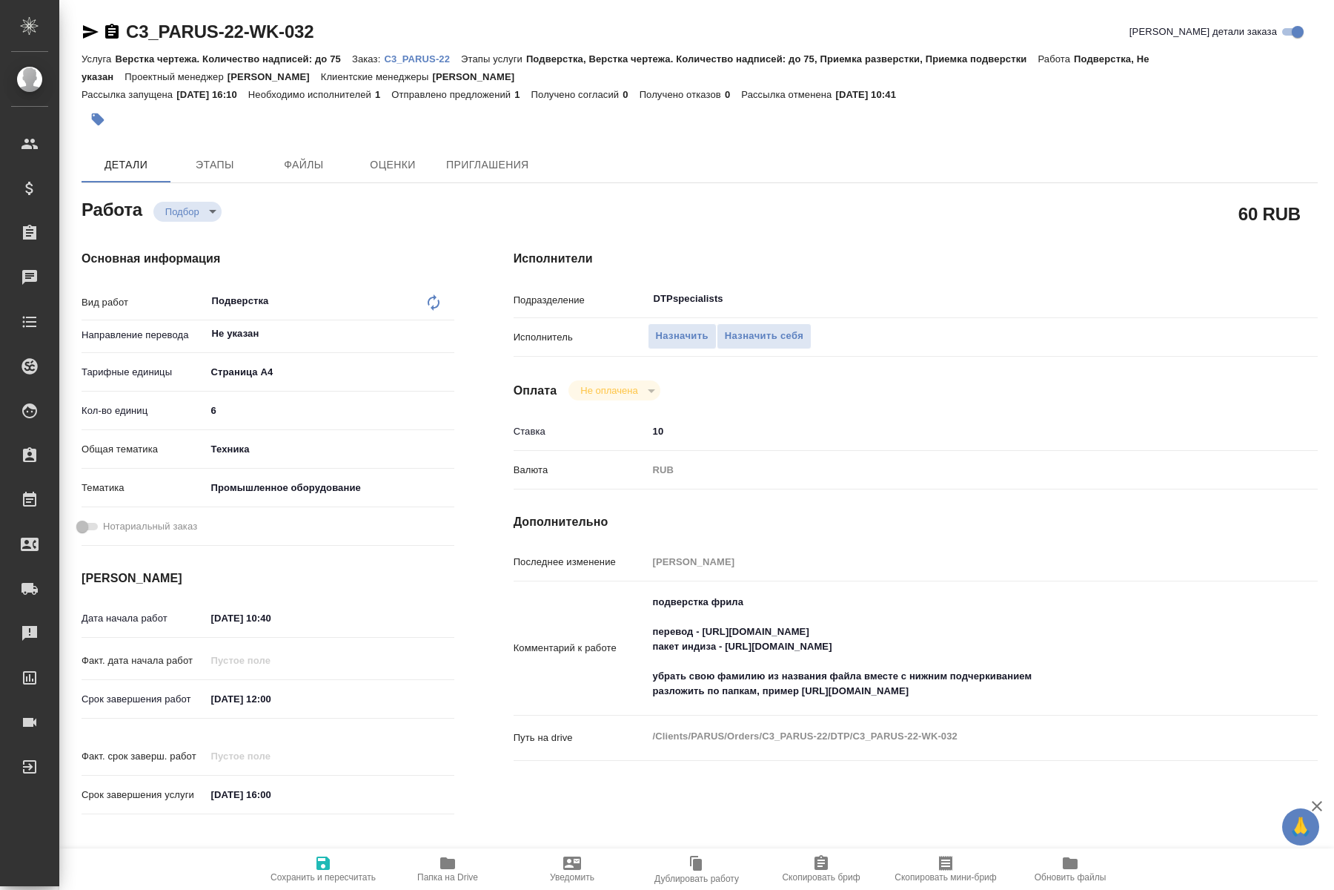
type textarea "x"
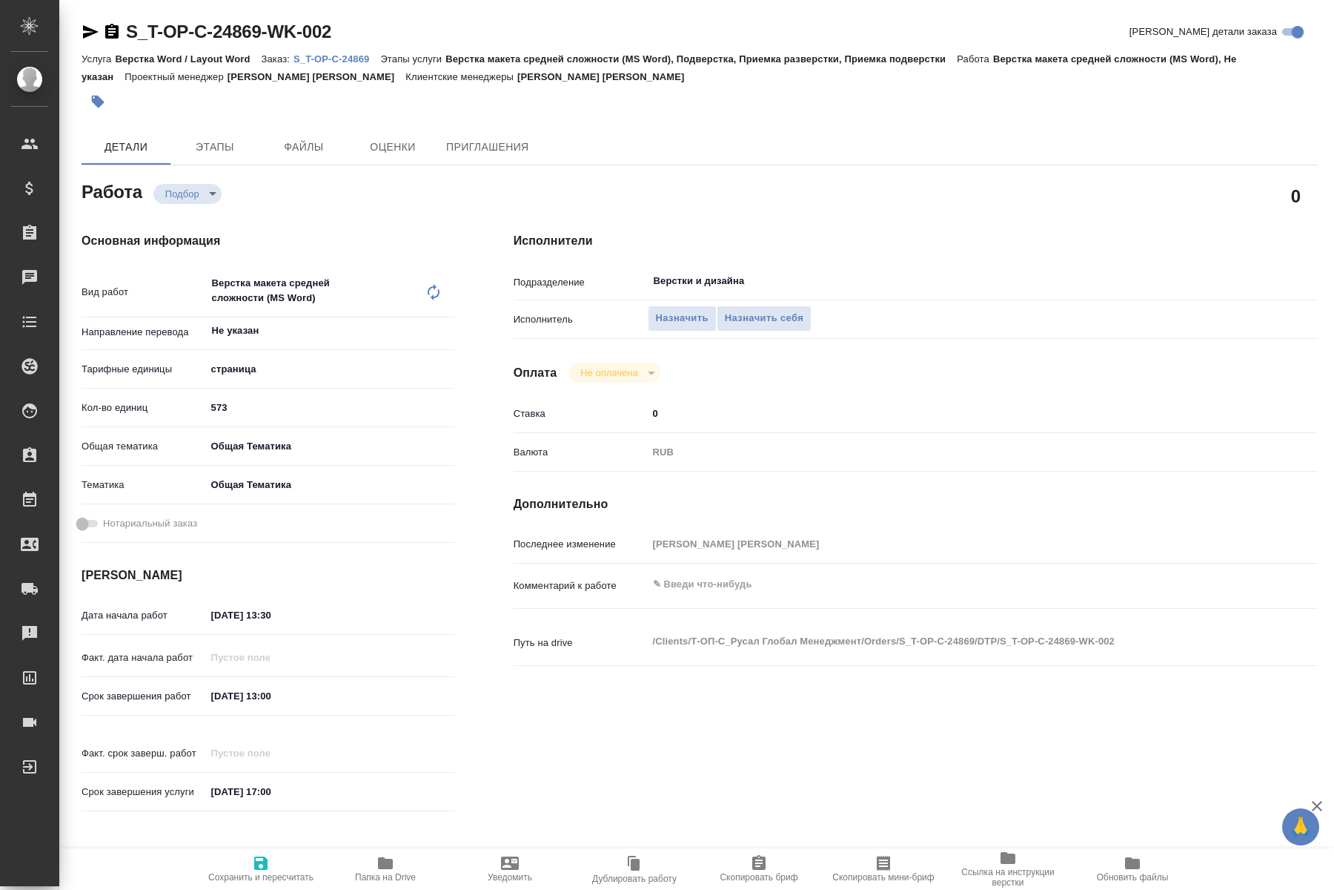
type textarea "x"
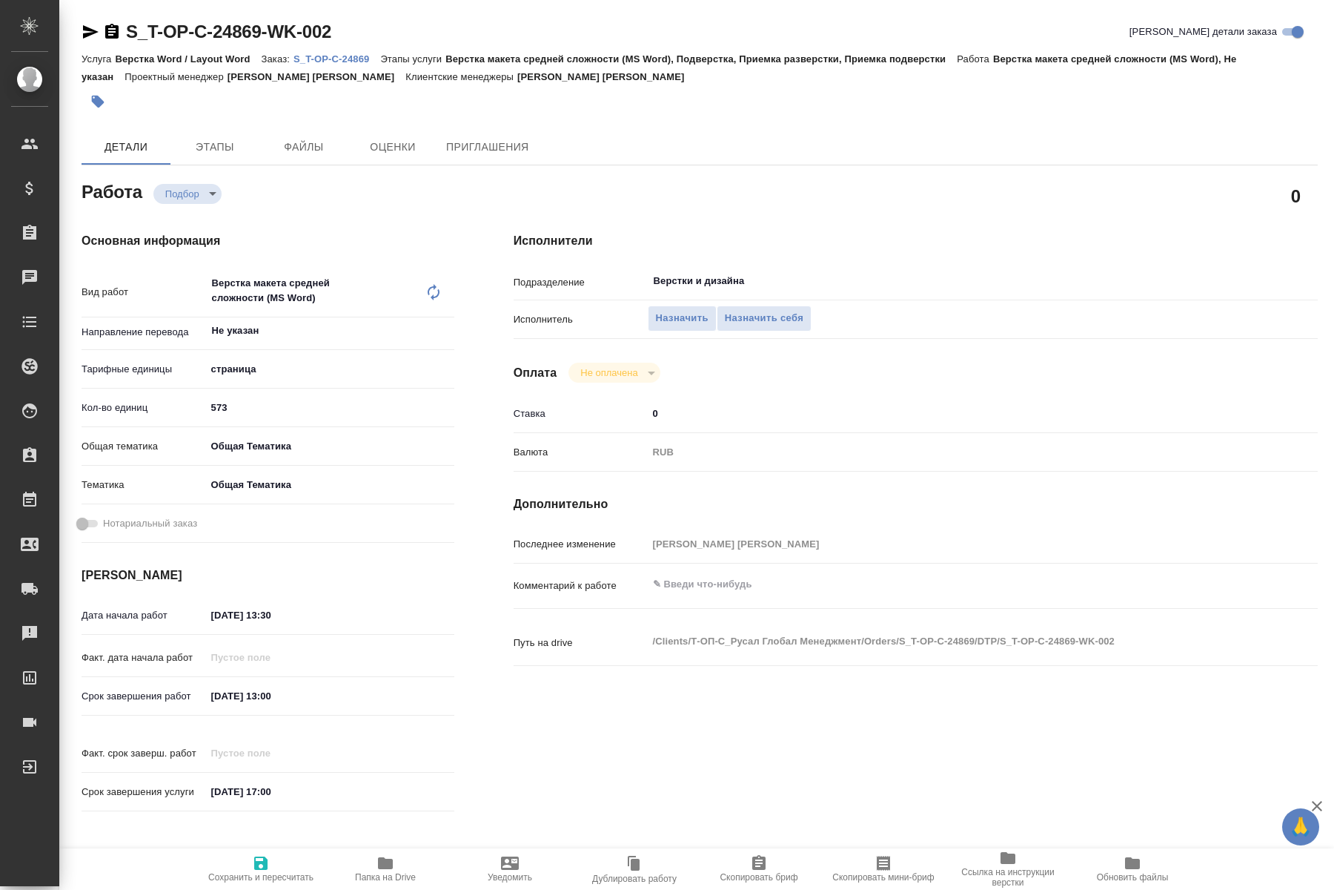
type textarea "x"
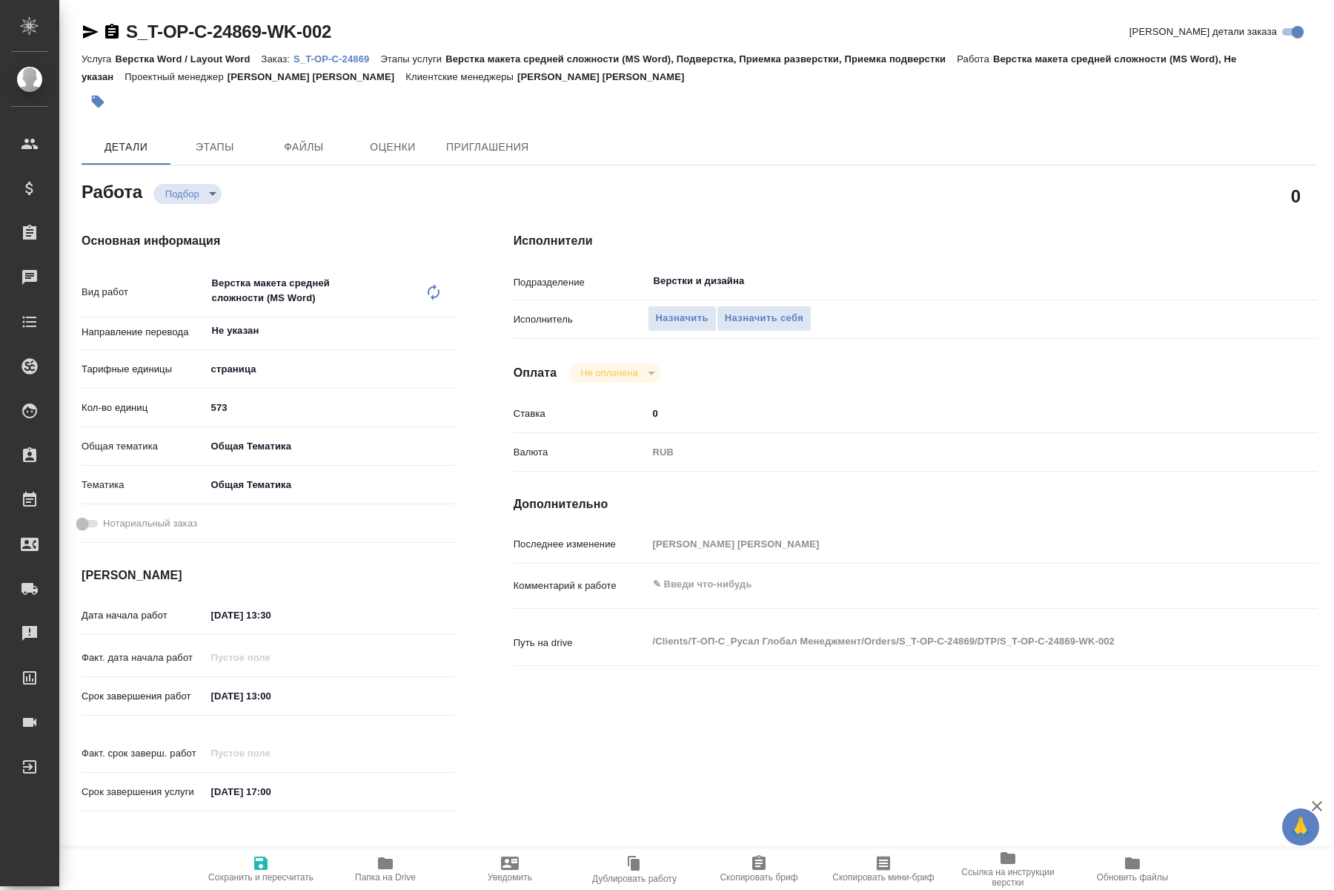
type textarea "x"
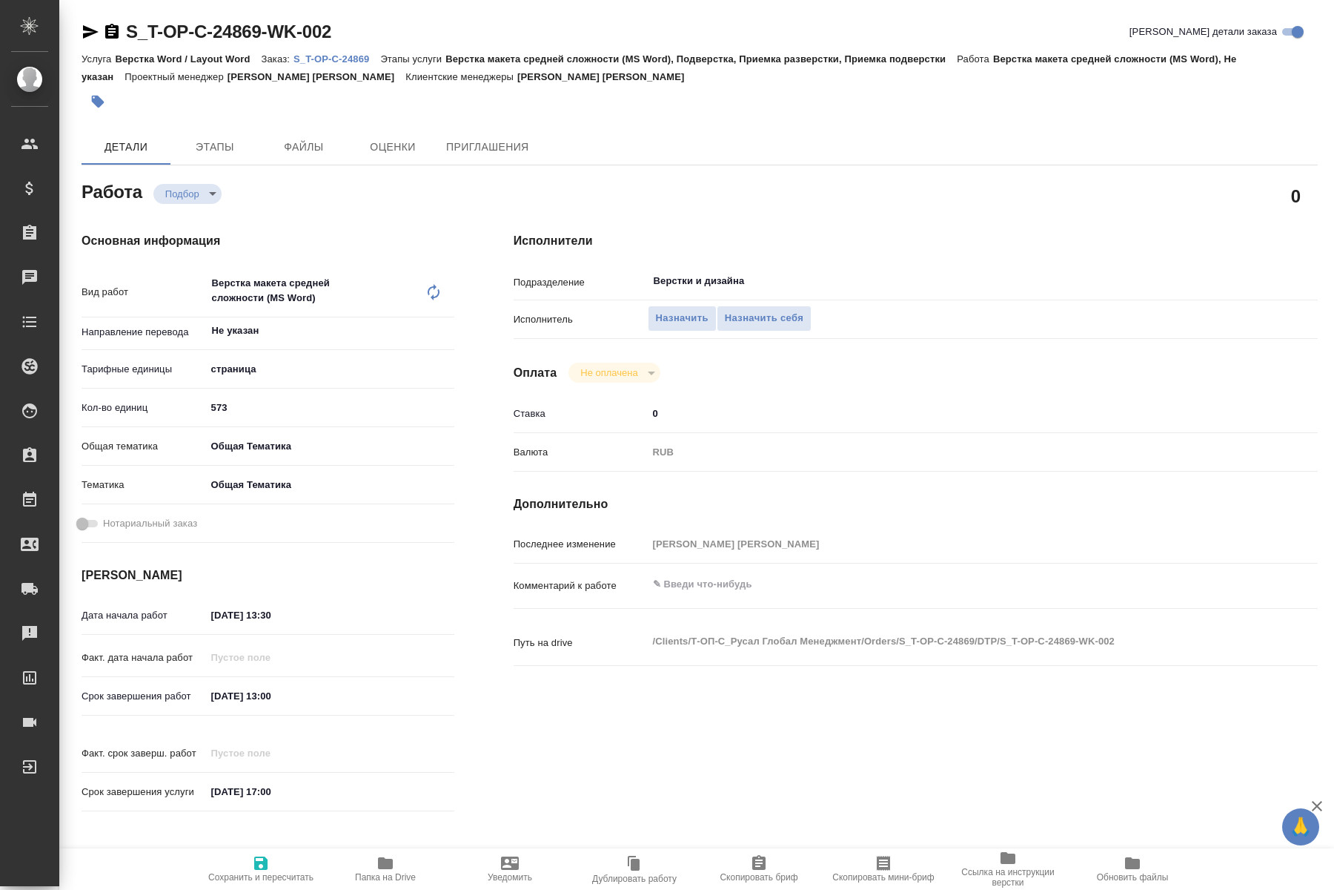
type textarea "x"
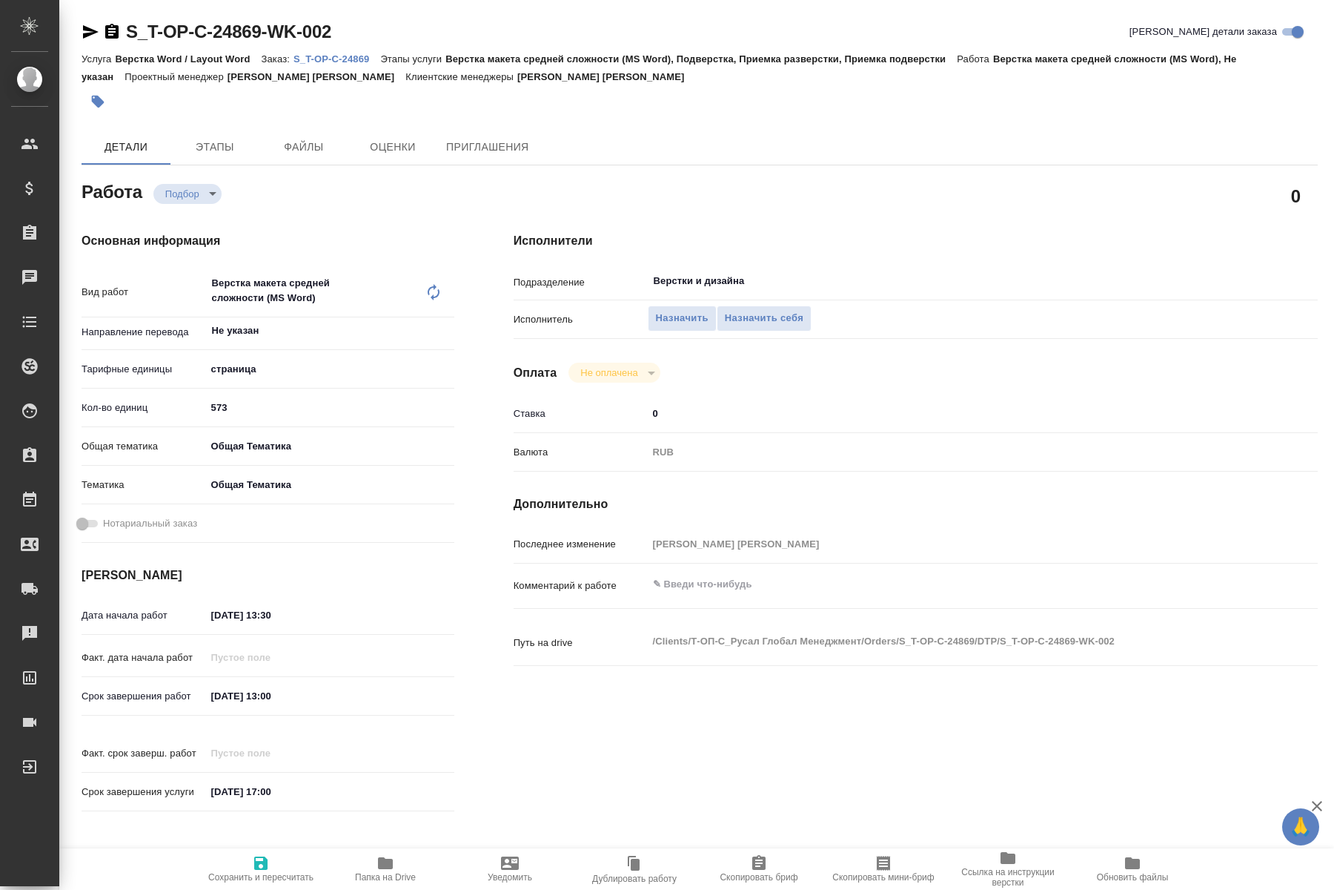
type textarea "x"
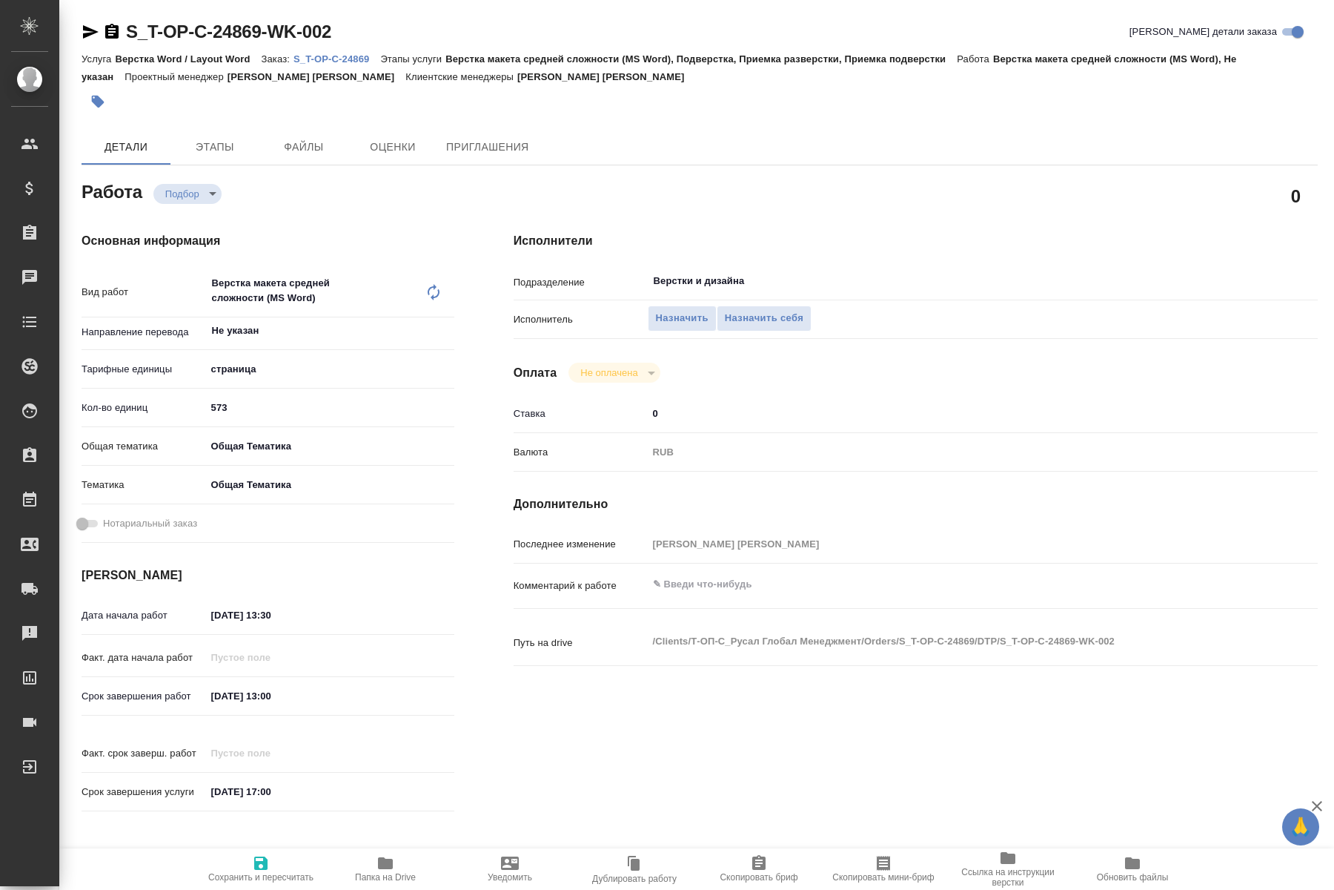
type textarea "x"
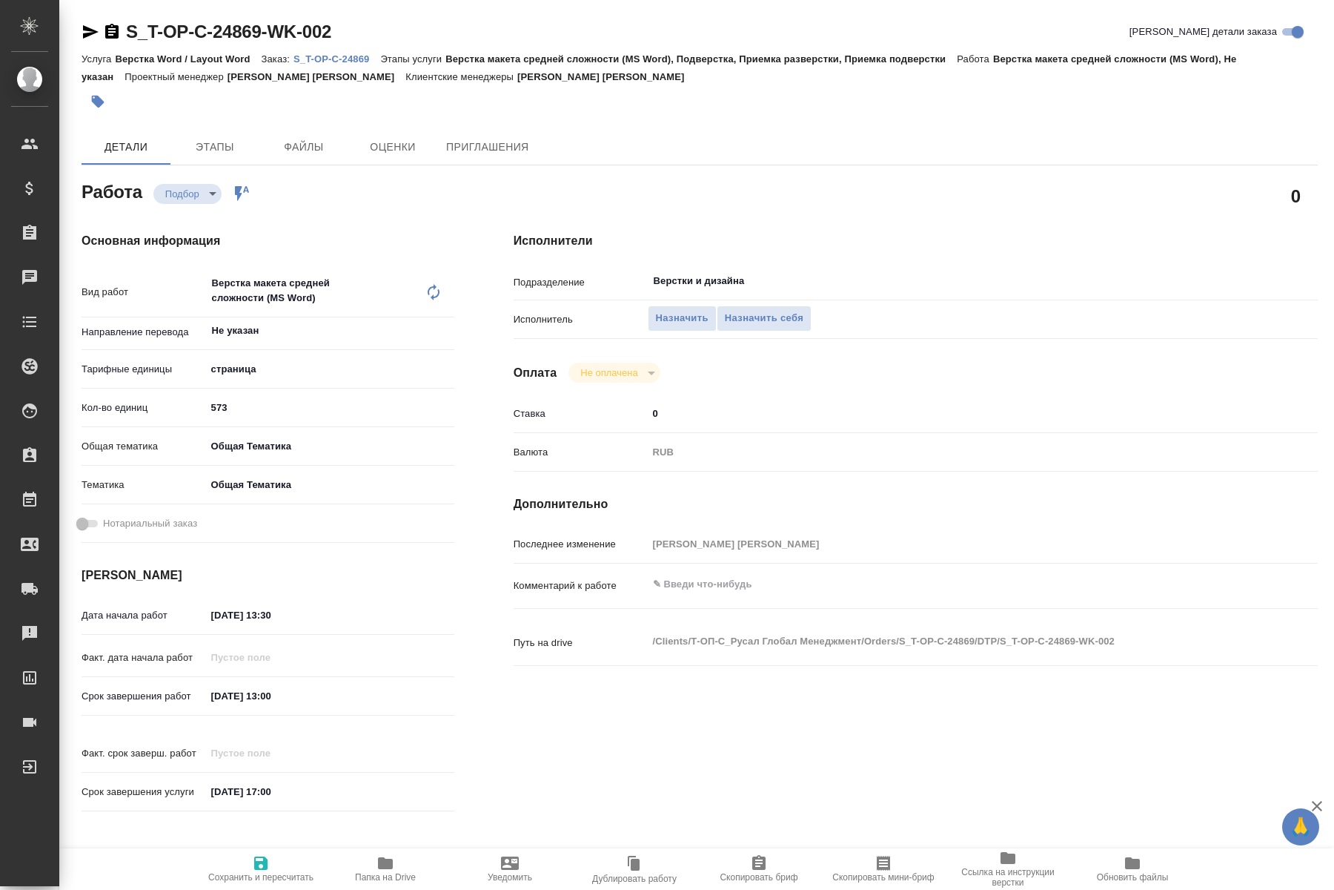
type textarea "x"
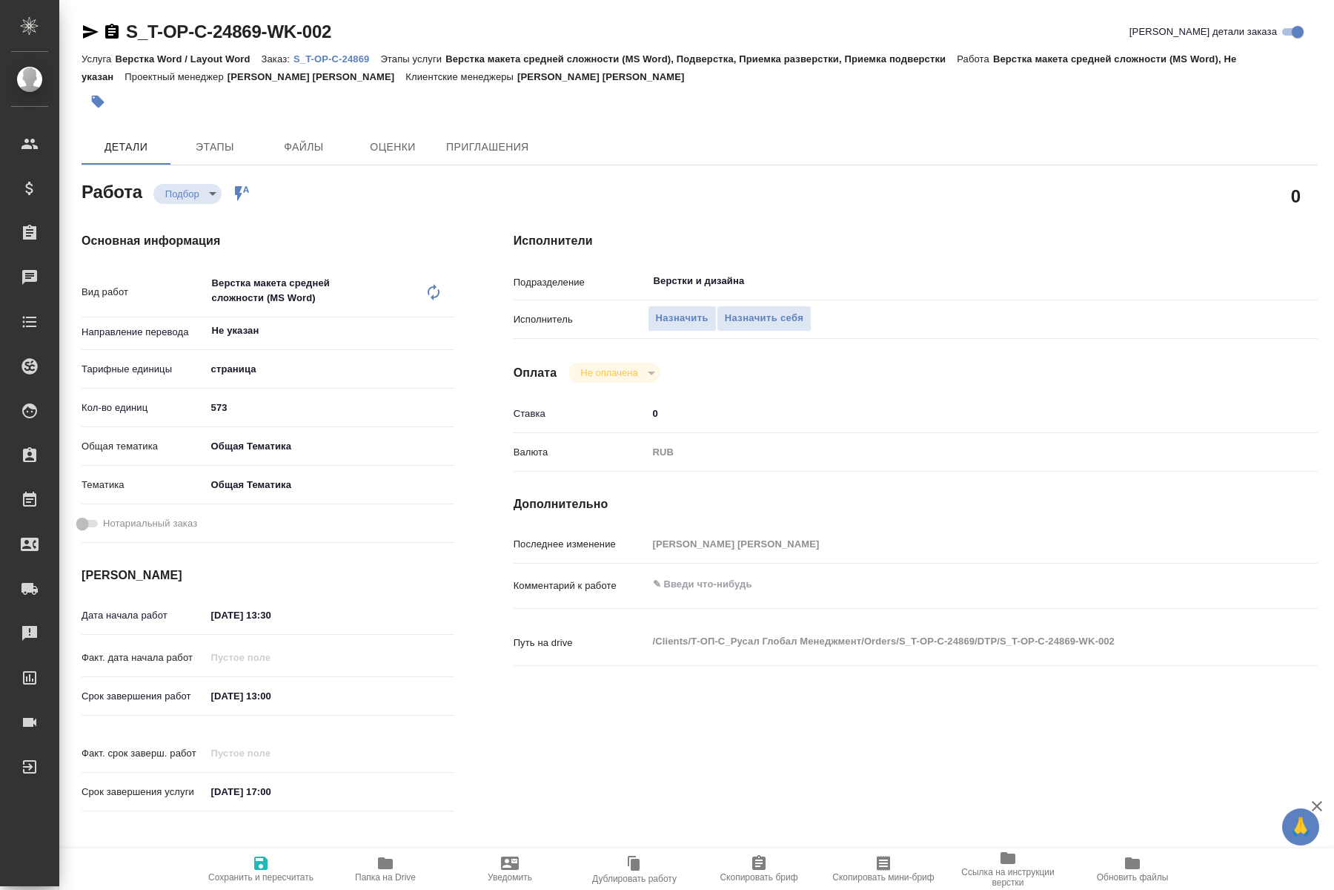
type textarea "x"
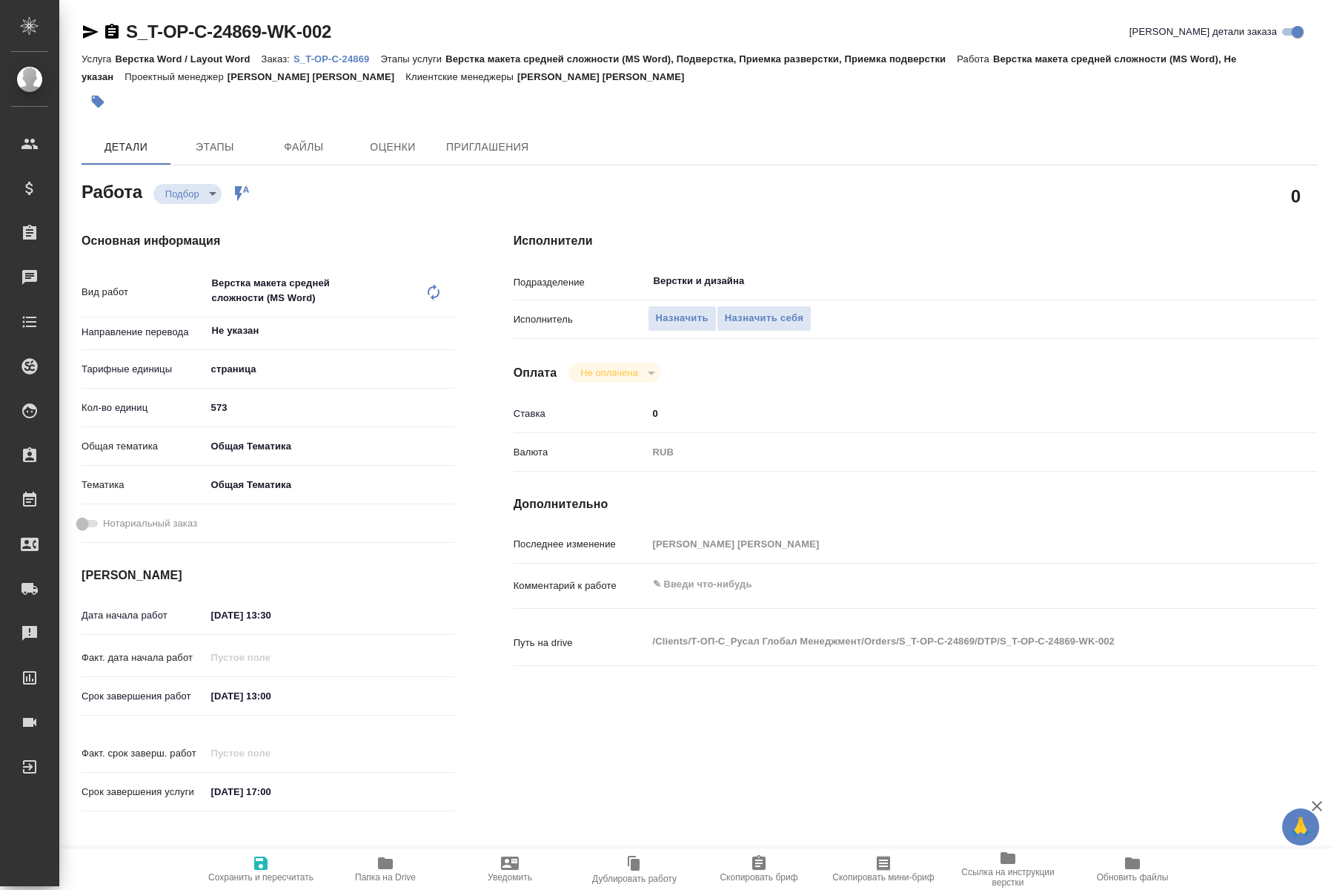
type textarea "x"
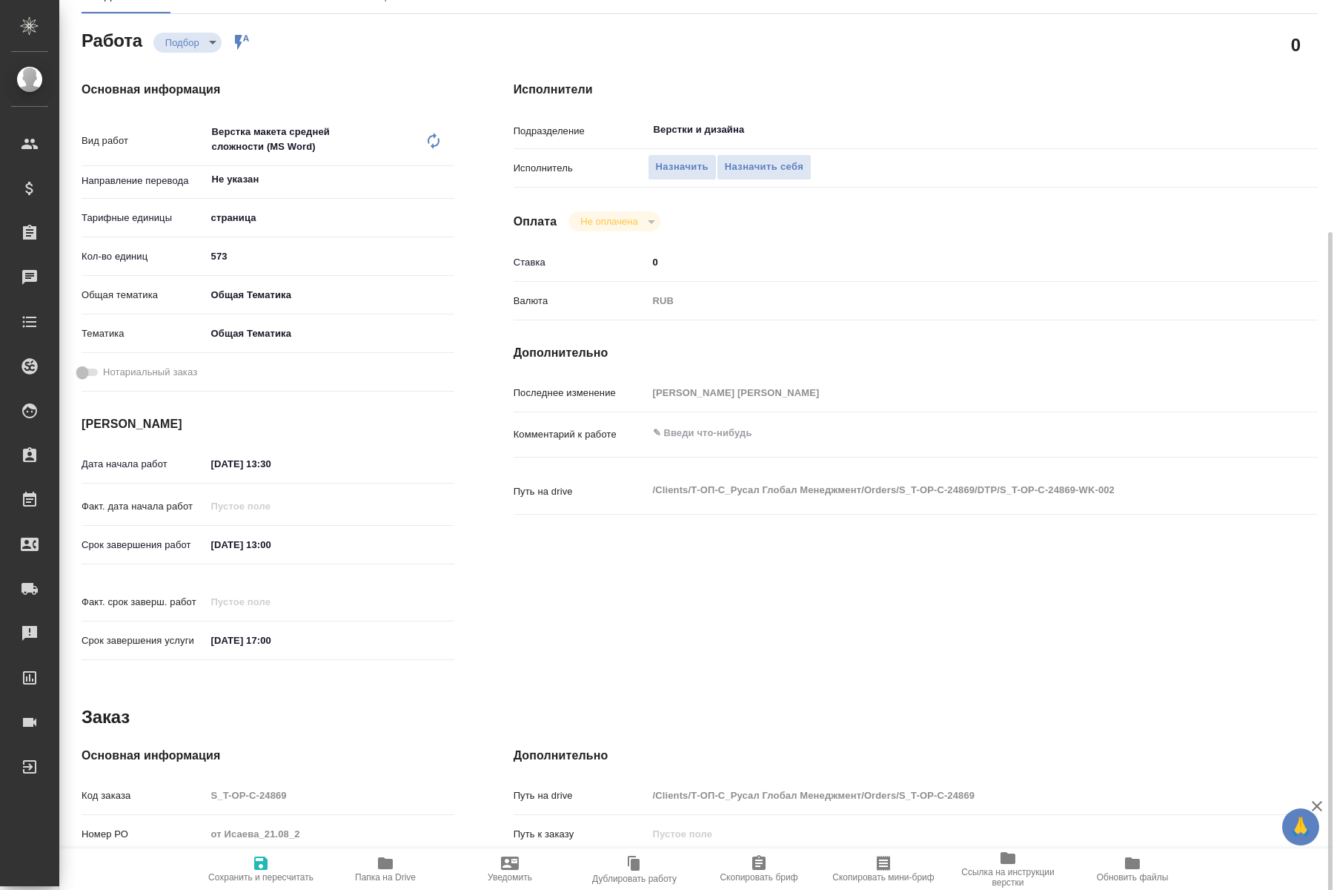
scroll to position [212, 0]
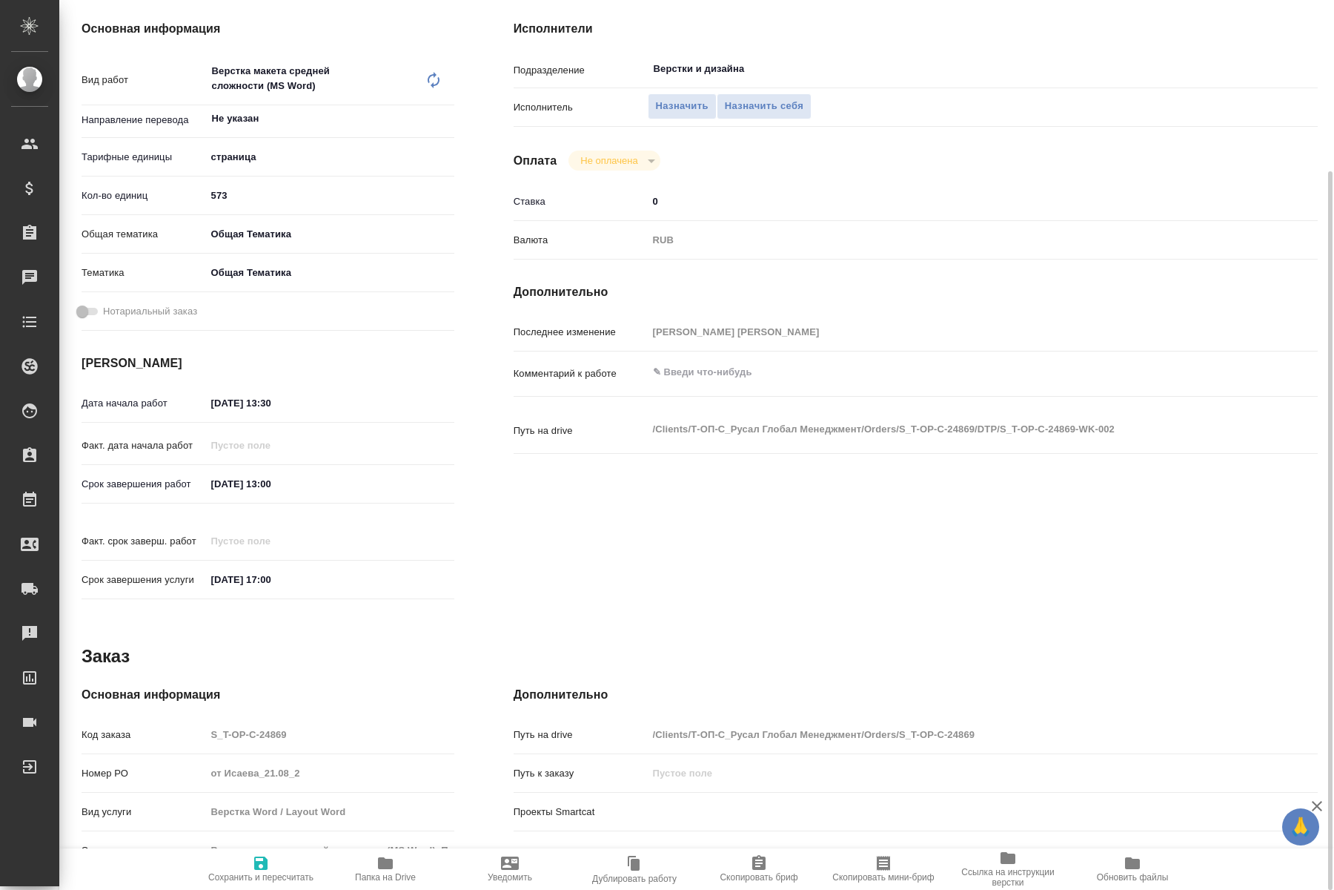
click at [383, 864] on icon "button" at bounding box center [385, 863] width 15 height 12
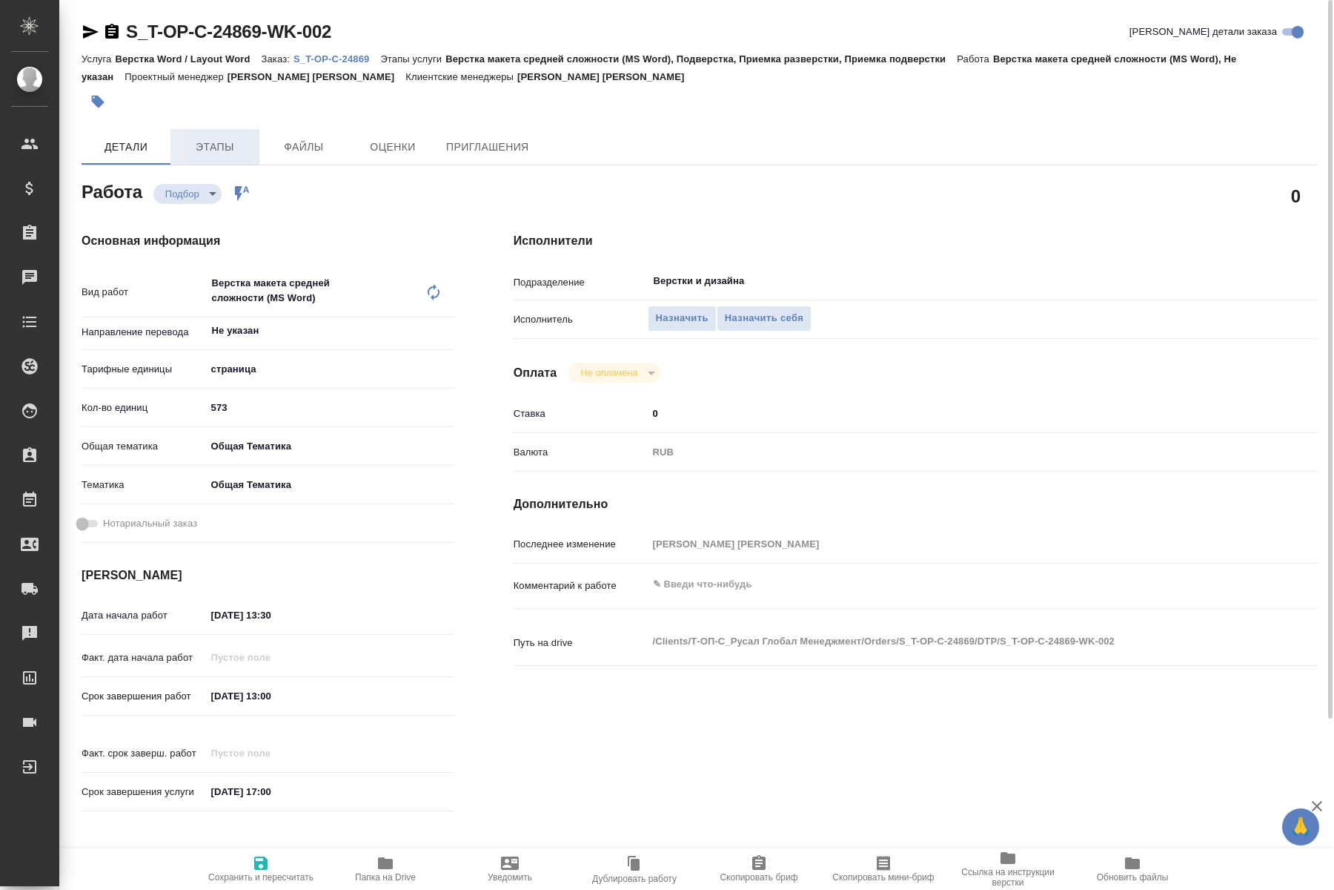
click at [213, 145] on span "Этапы" at bounding box center [214, 147] width 71 height 19
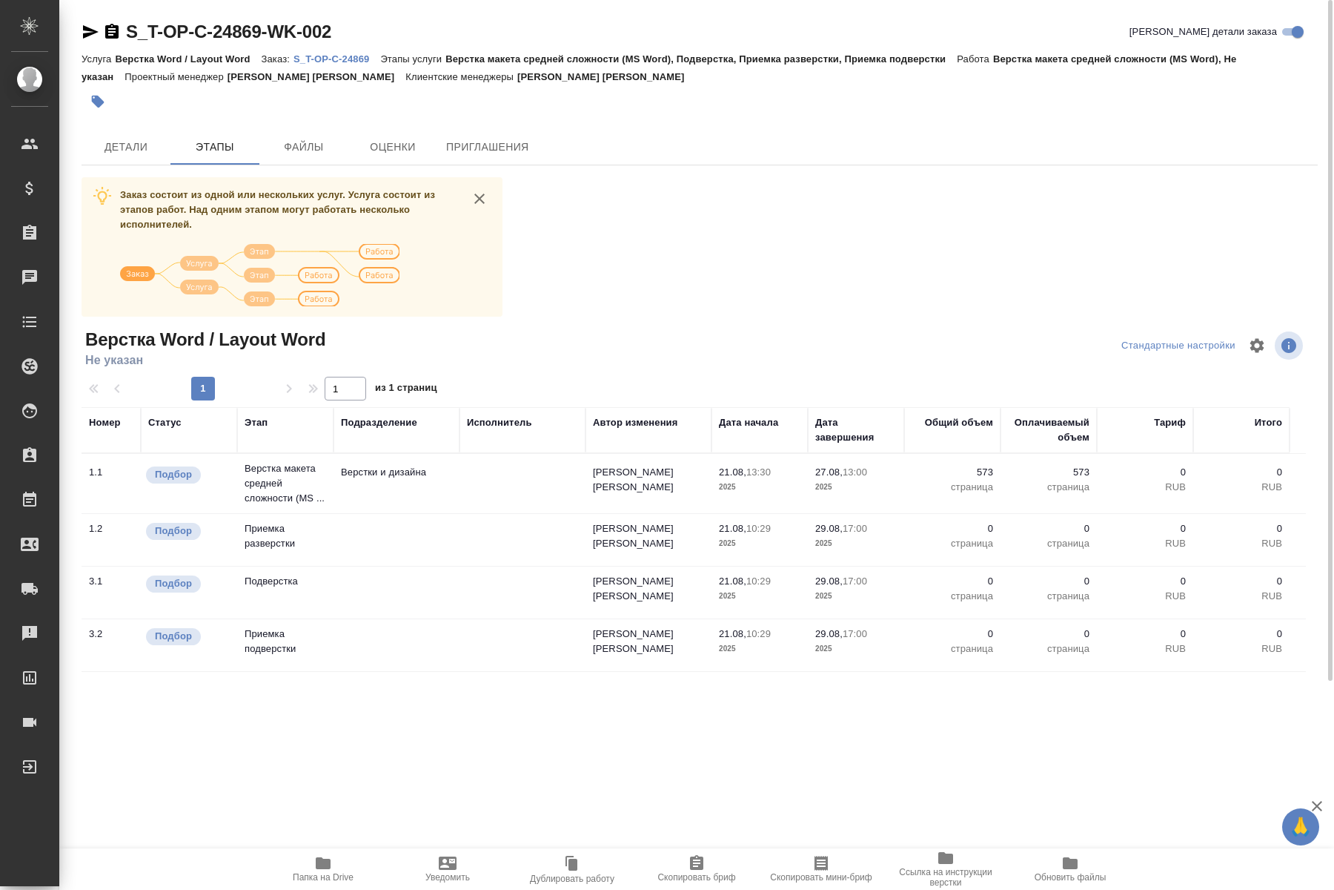
drag, startPoint x: 128, startPoint y: 147, endPoint x: 285, endPoint y: 191, distance: 163.8
click at [279, 196] on div "S_T-OP-C-24869-WK-002 Кратко детали заказа Услуга Верстка Word / Layout Word За…" at bounding box center [699, 389] width 1253 height 778
click at [121, 154] on span "Детали" at bounding box center [125, 147] width 71 height 19
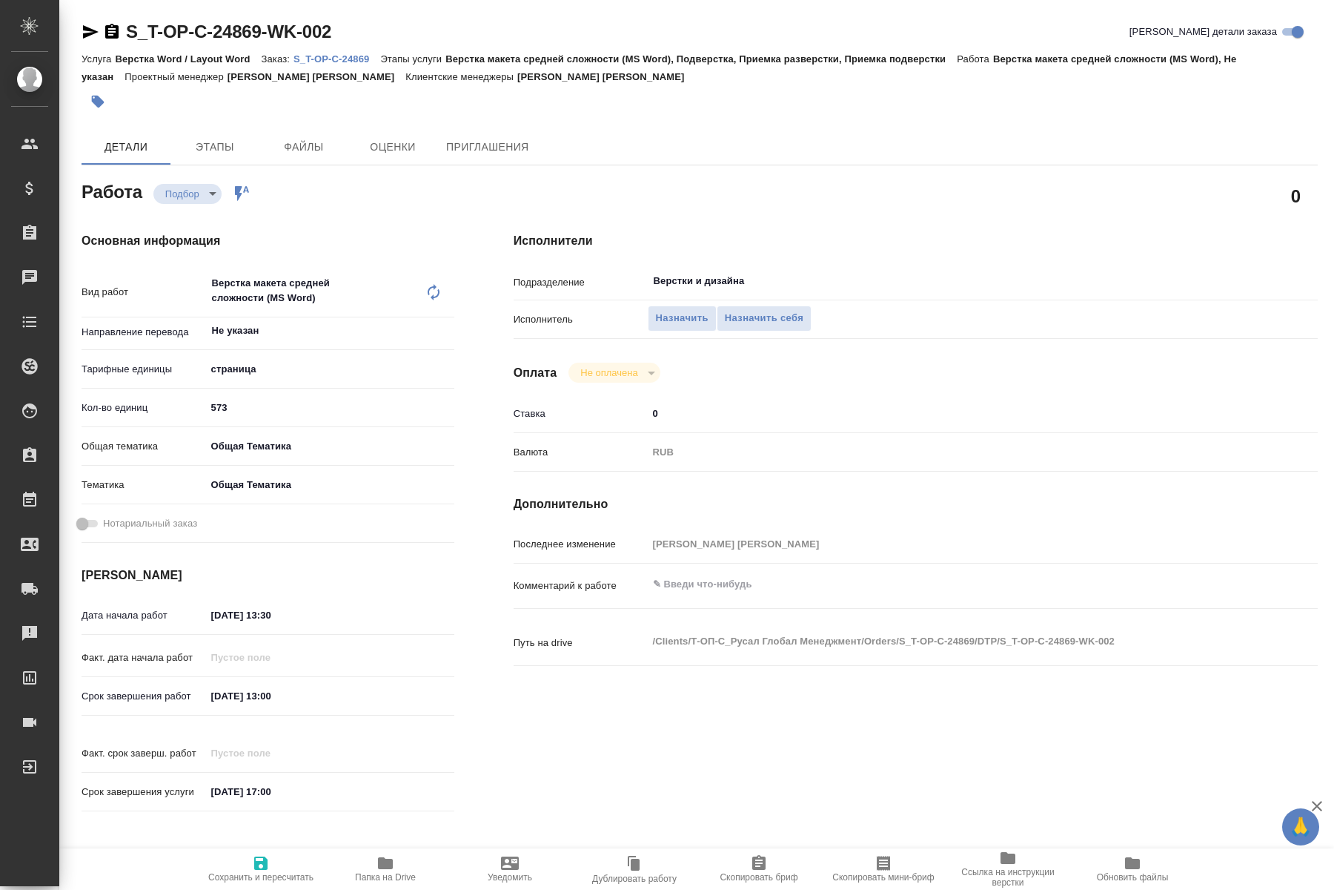
type textarea "x"
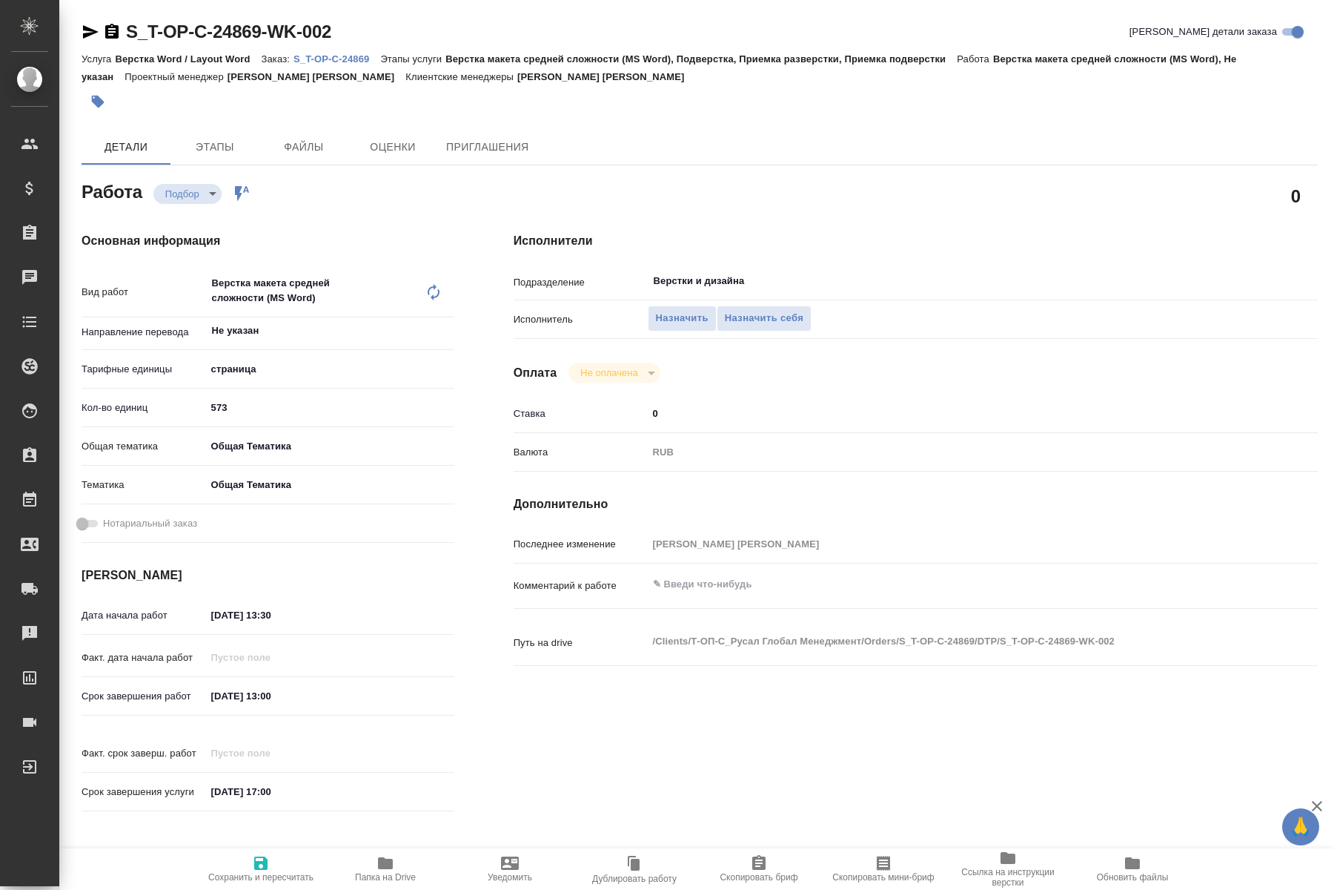
click at [86, 34] on icon "button" at bounding box center [91, 31] width 16 height 13
drag, startPoint x: 124, startPoint y: 13, endPoint x: 259, endPoint y: 42, distance: 138.6
click at [259, 42] on div "S_T-OP-C-24869-WK-002 Кратко детали заказа Услуга Верстка Word / Layout Word За…" at bounding box center [699, 647] width 1253 height 1294
copy link "S_T-OP-C-24869"
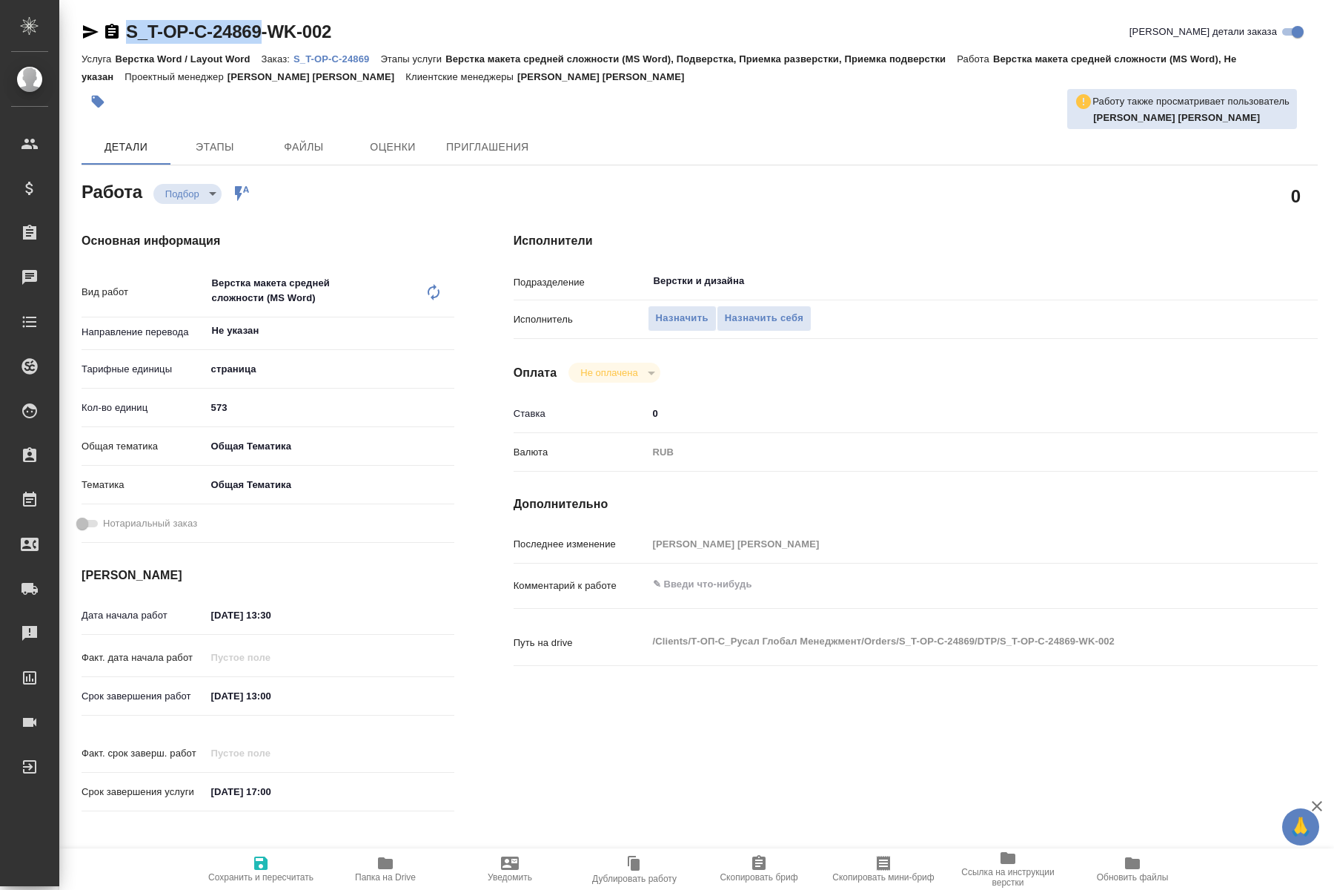
click at [85, 25] on icon "button" at bounding box center [91, 32] width 18 height 18
copy link "S_T-OP-C-24869"
drag, startPoint x: 225, startPoint y: 373, endPoint x: 202, endPoint y: 375, distance: 23.1
click at [207, 397] on input "573" at bounding box center [330, 407] width 247 height 21
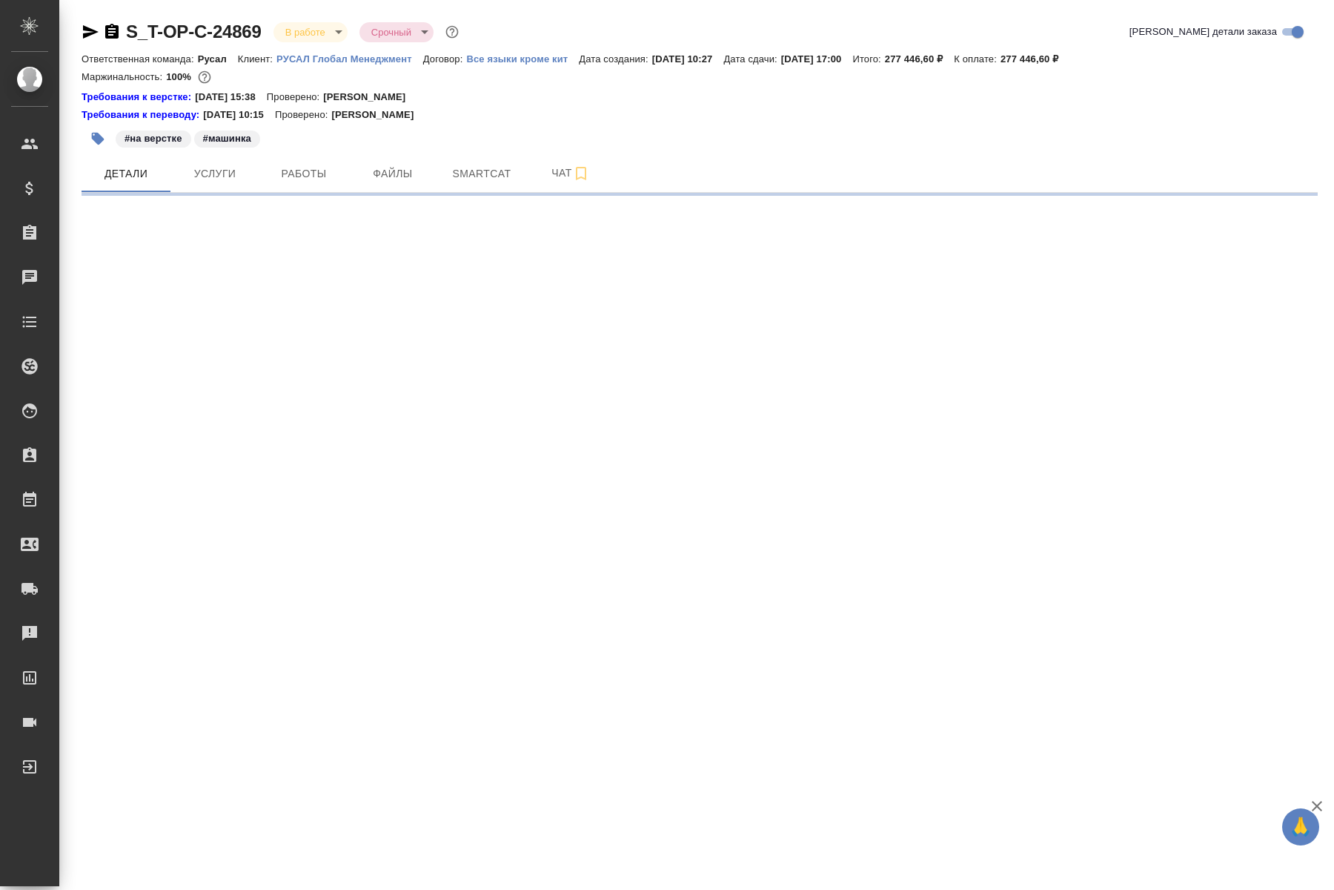
select select "RU"
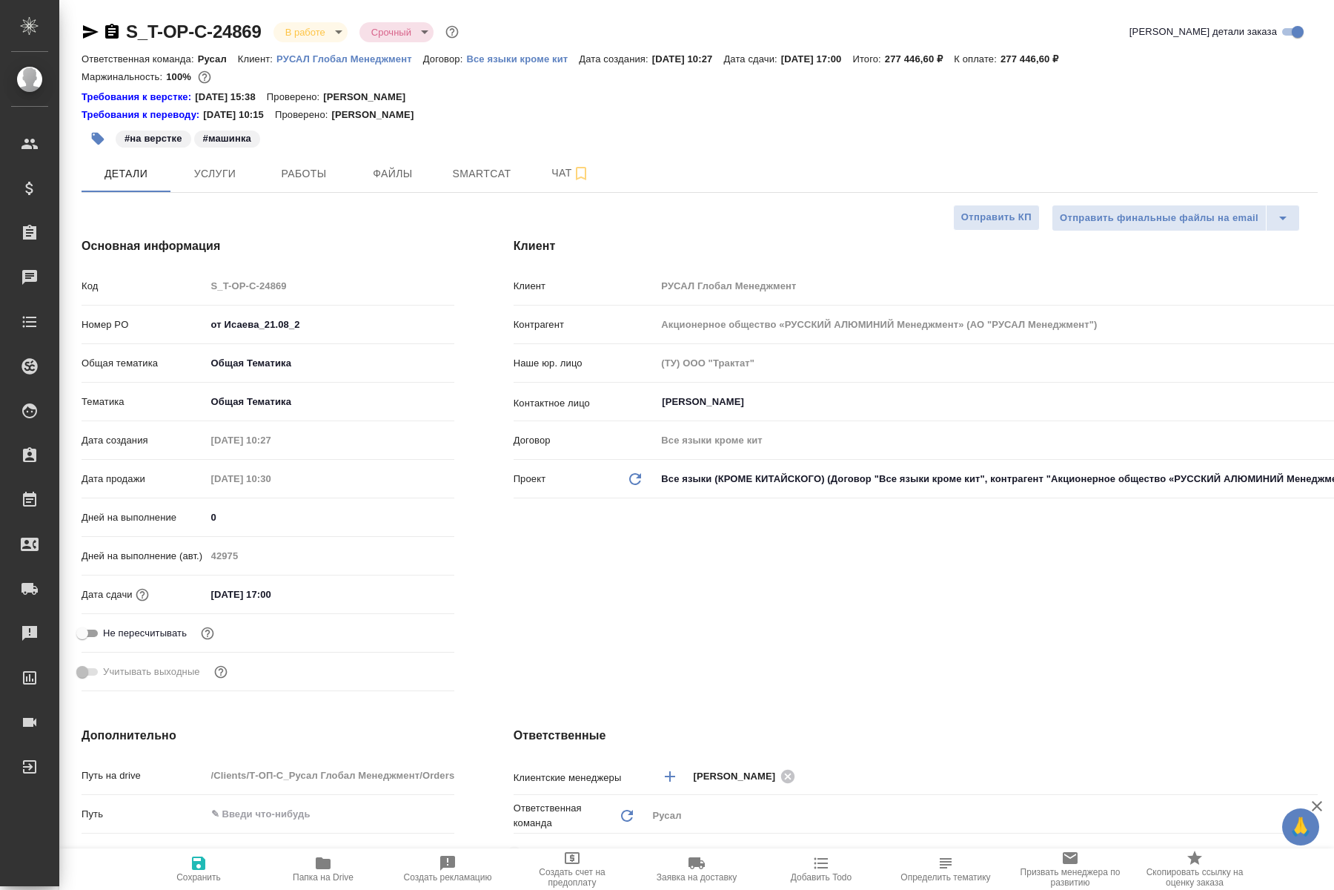
type textarea "x"
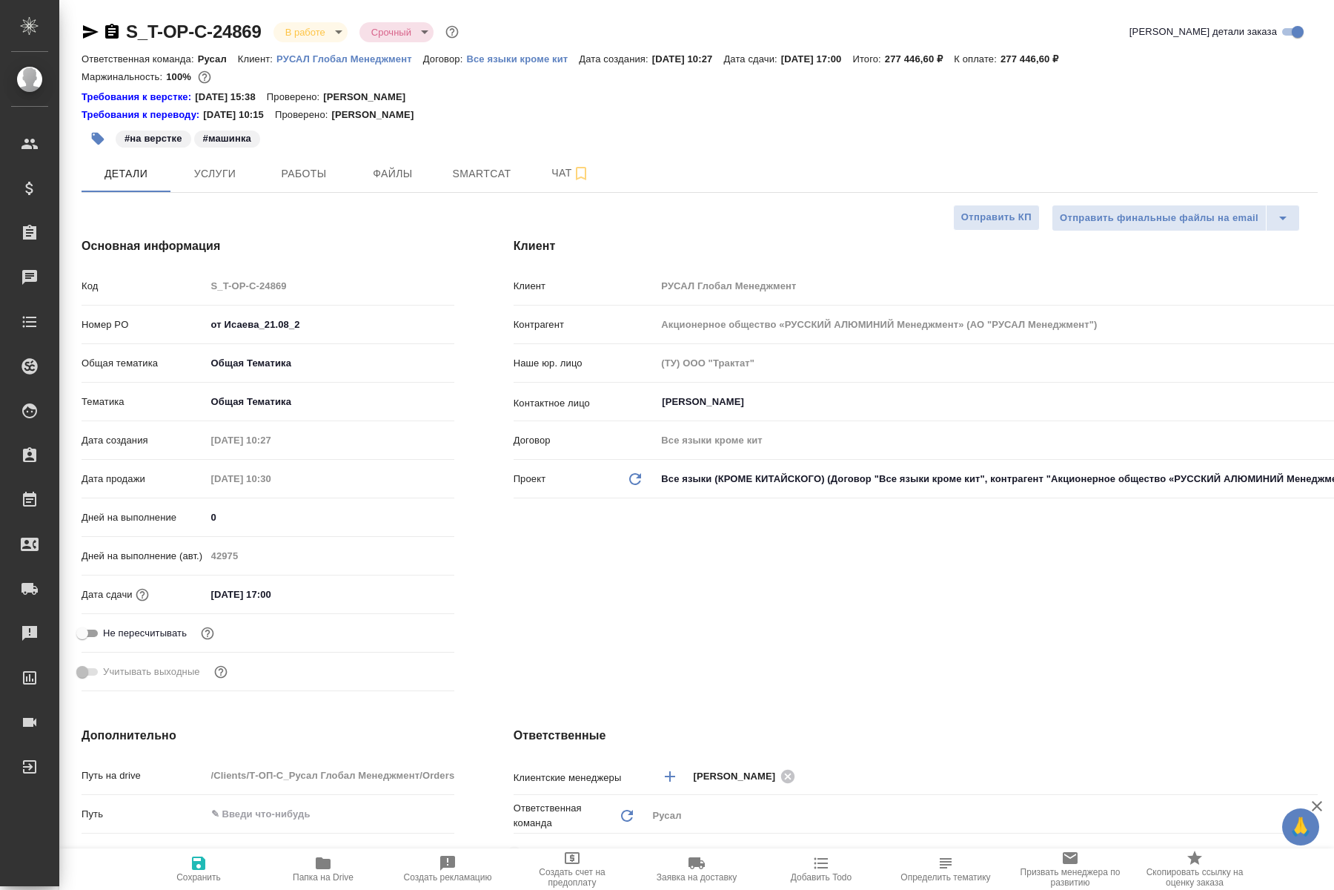
type textarea "x"
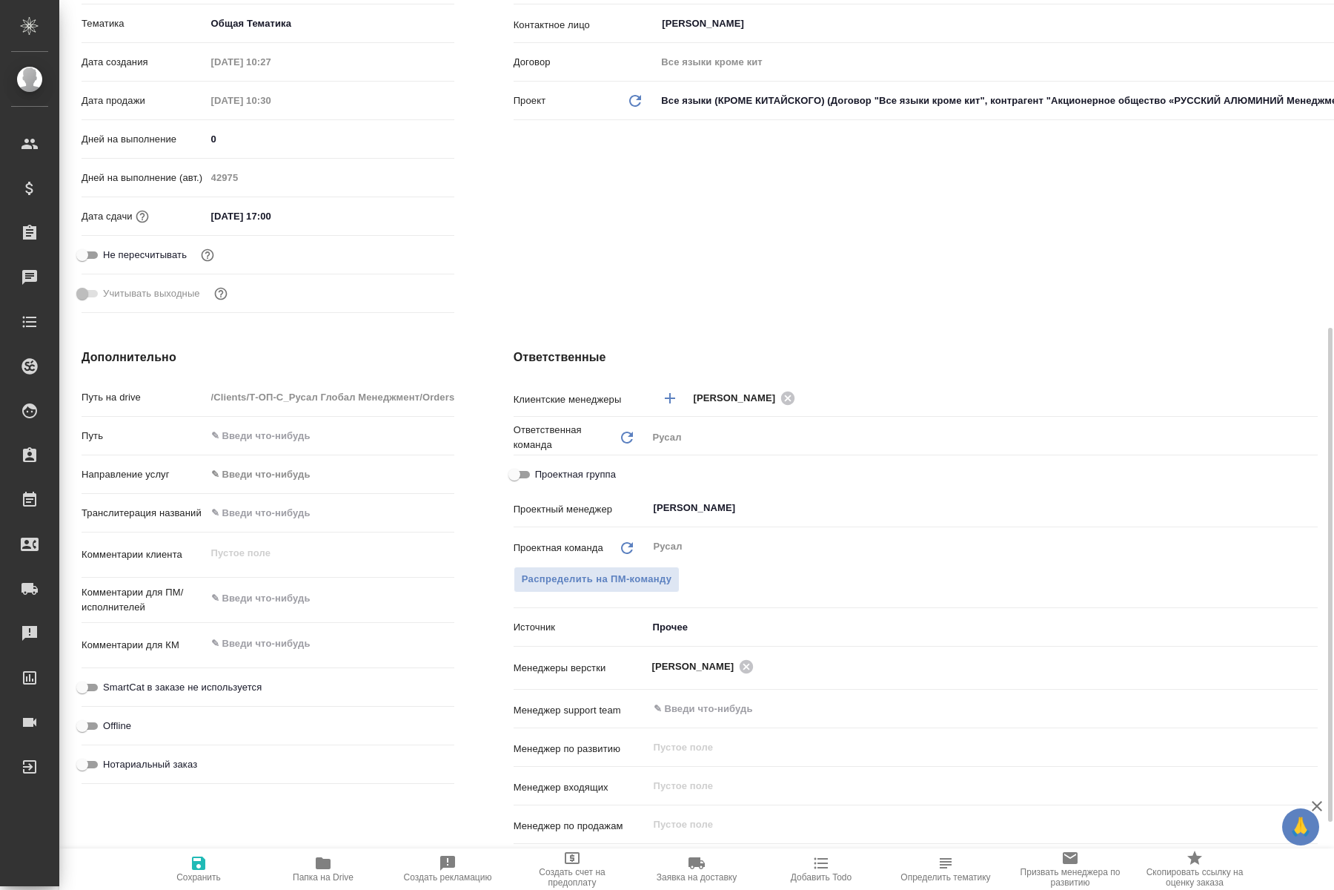
scroll to position [529, 0]
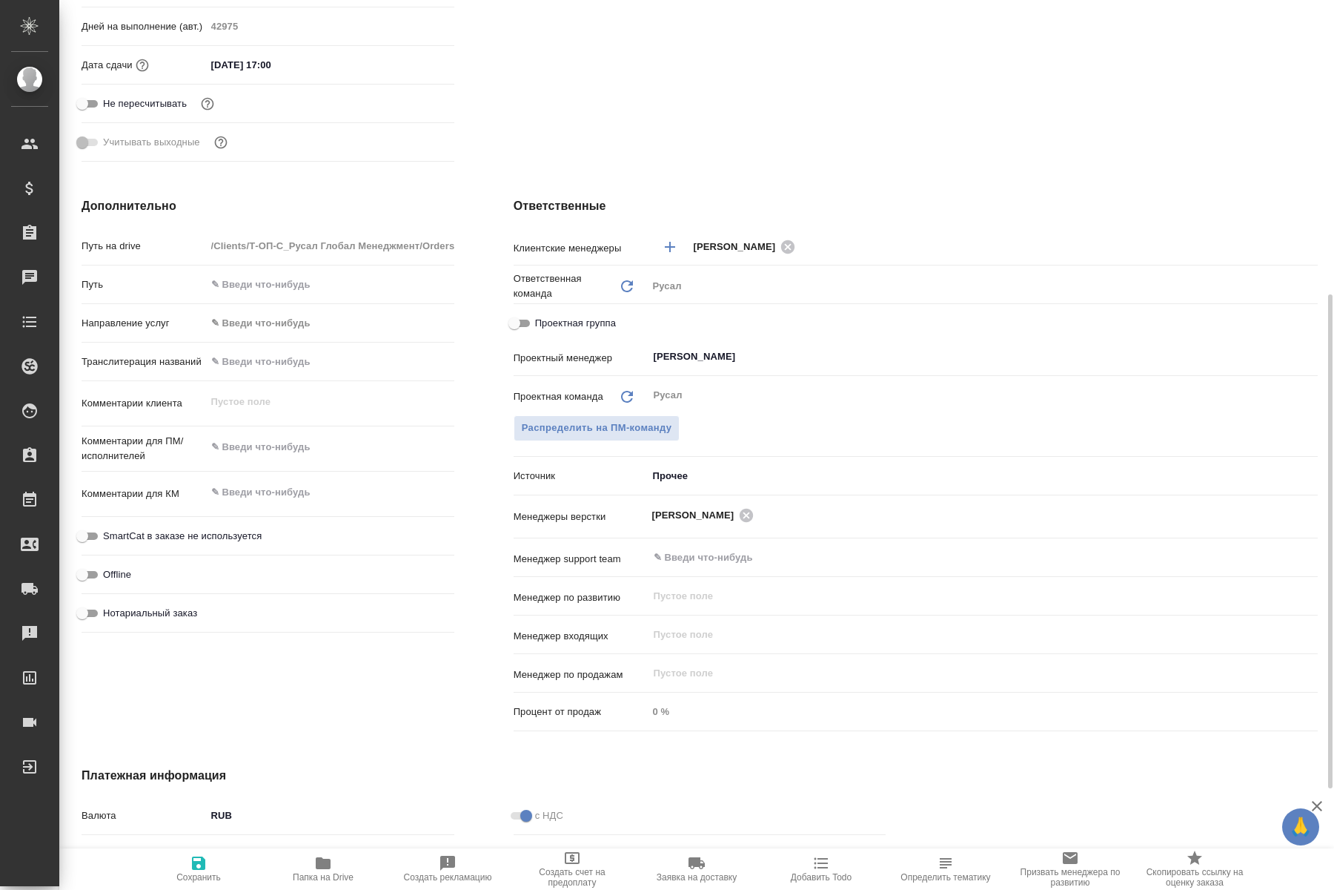
type textarea "x"
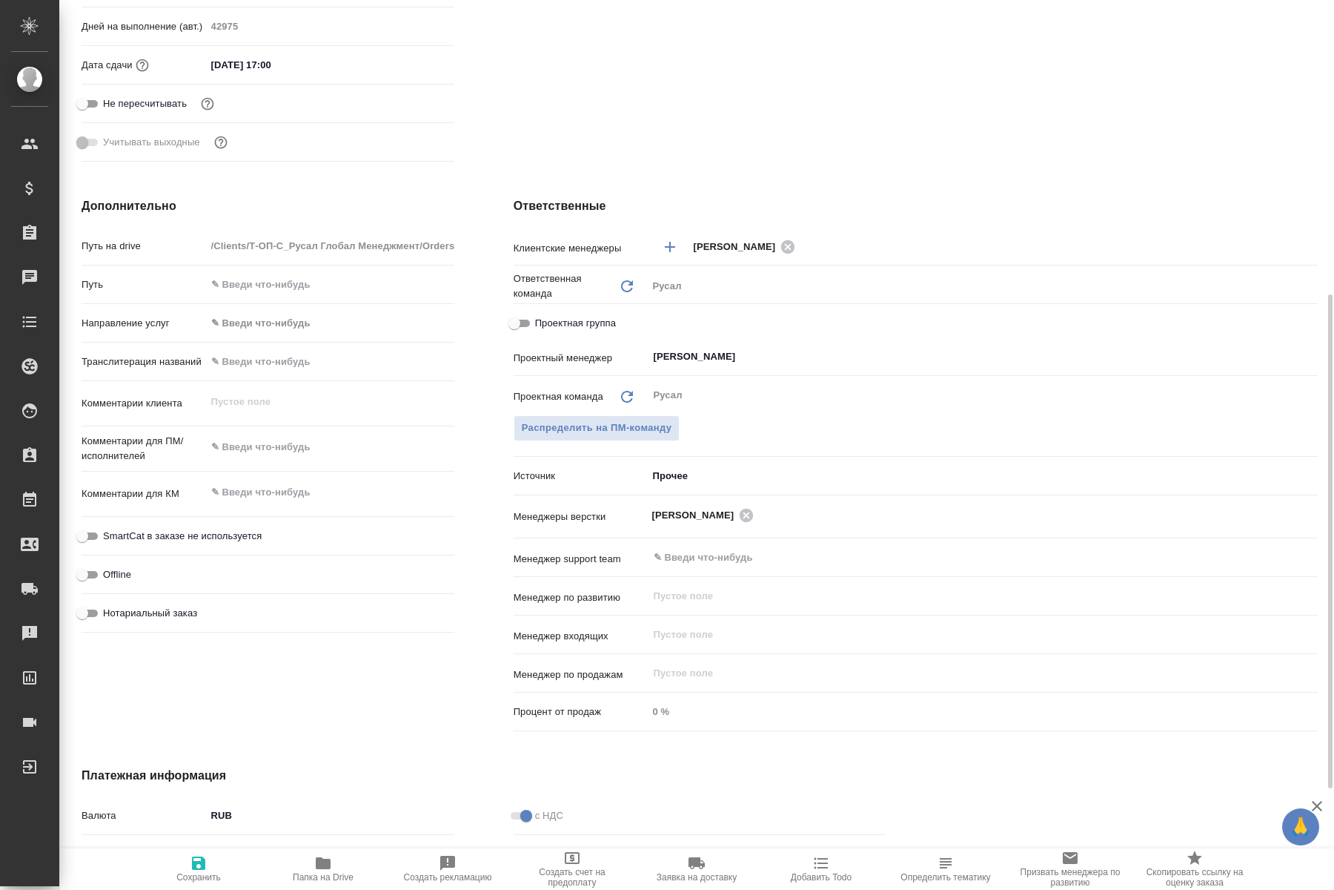
type textarea "x"
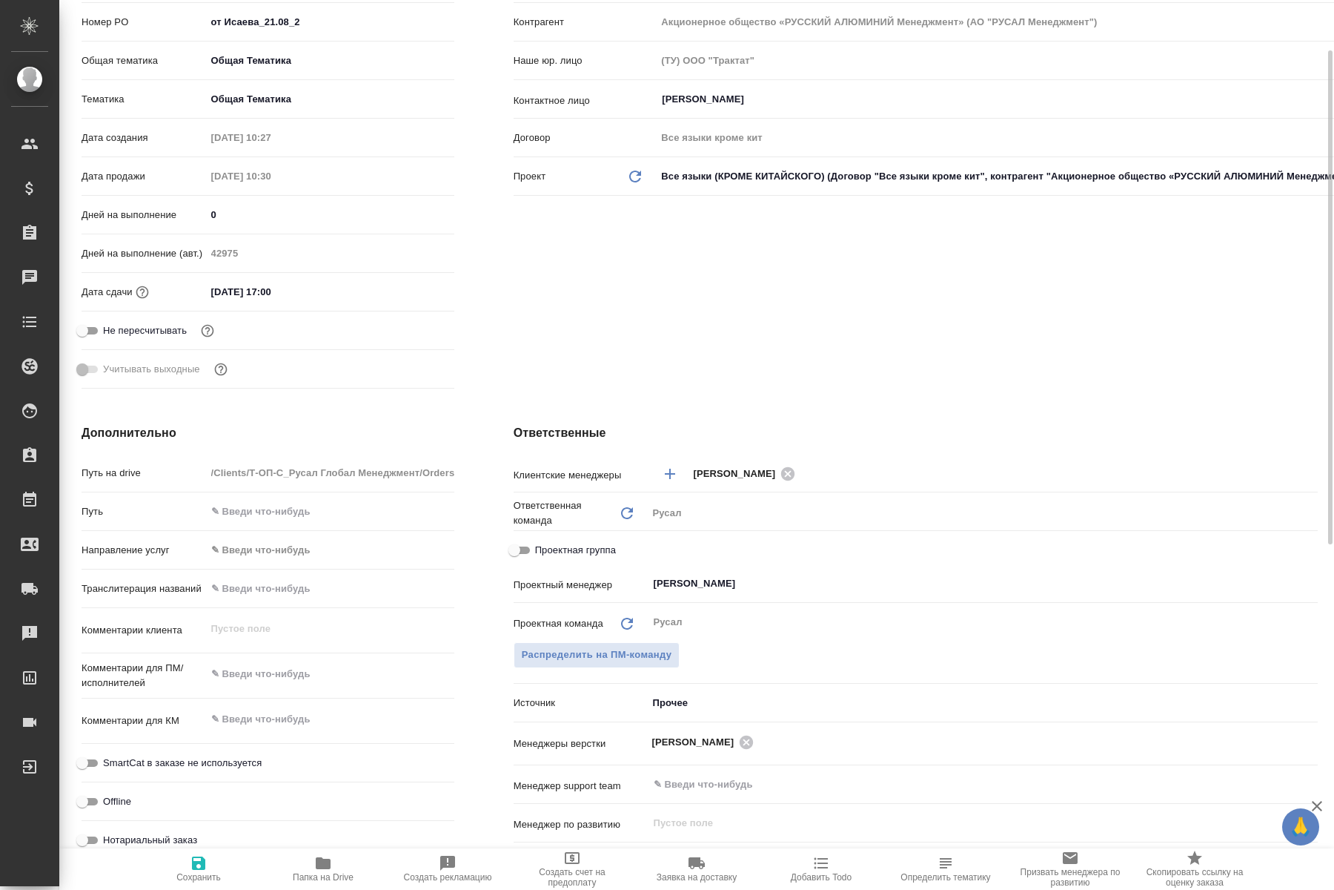
scroll to position [227, 0]
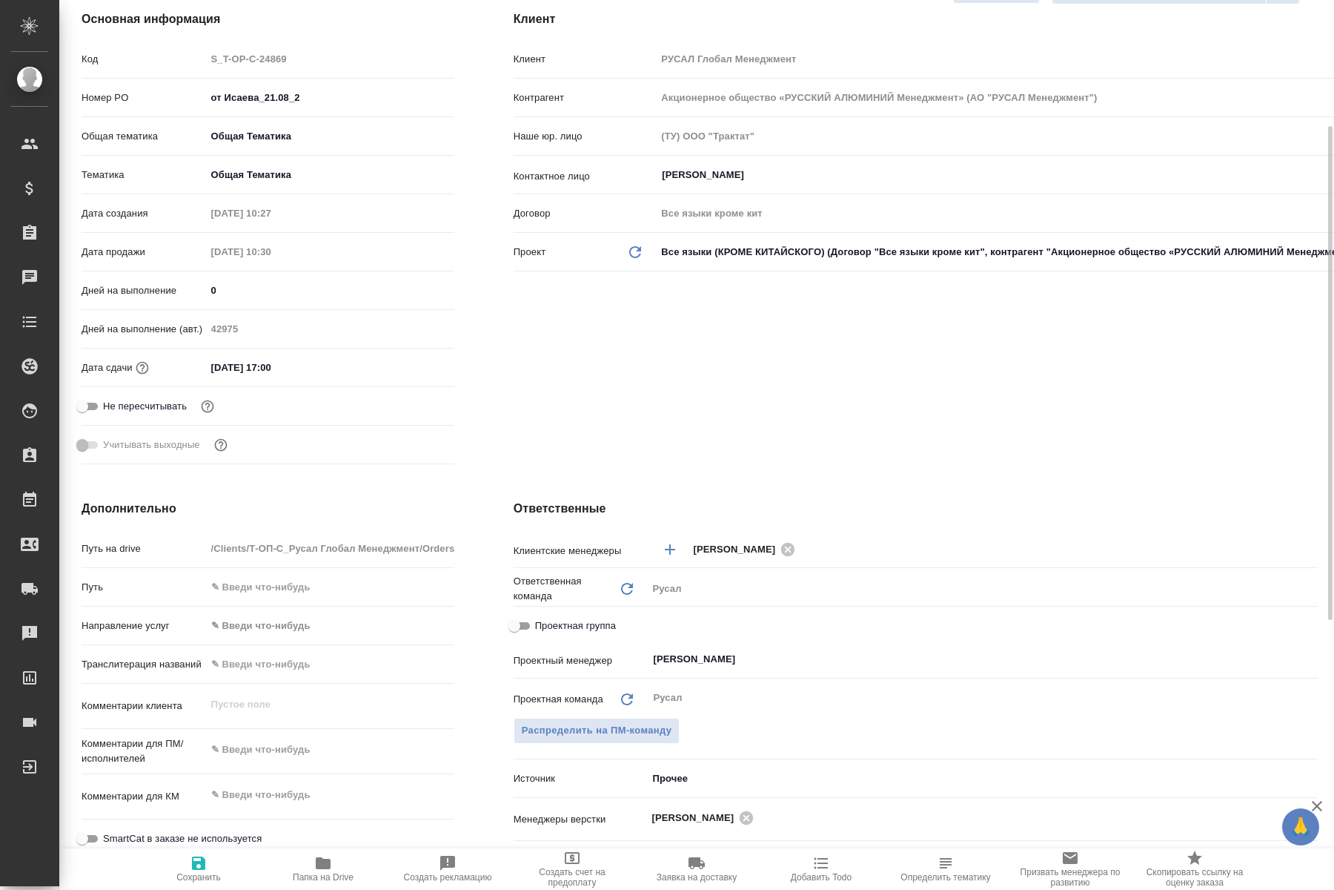
type textarea "x"
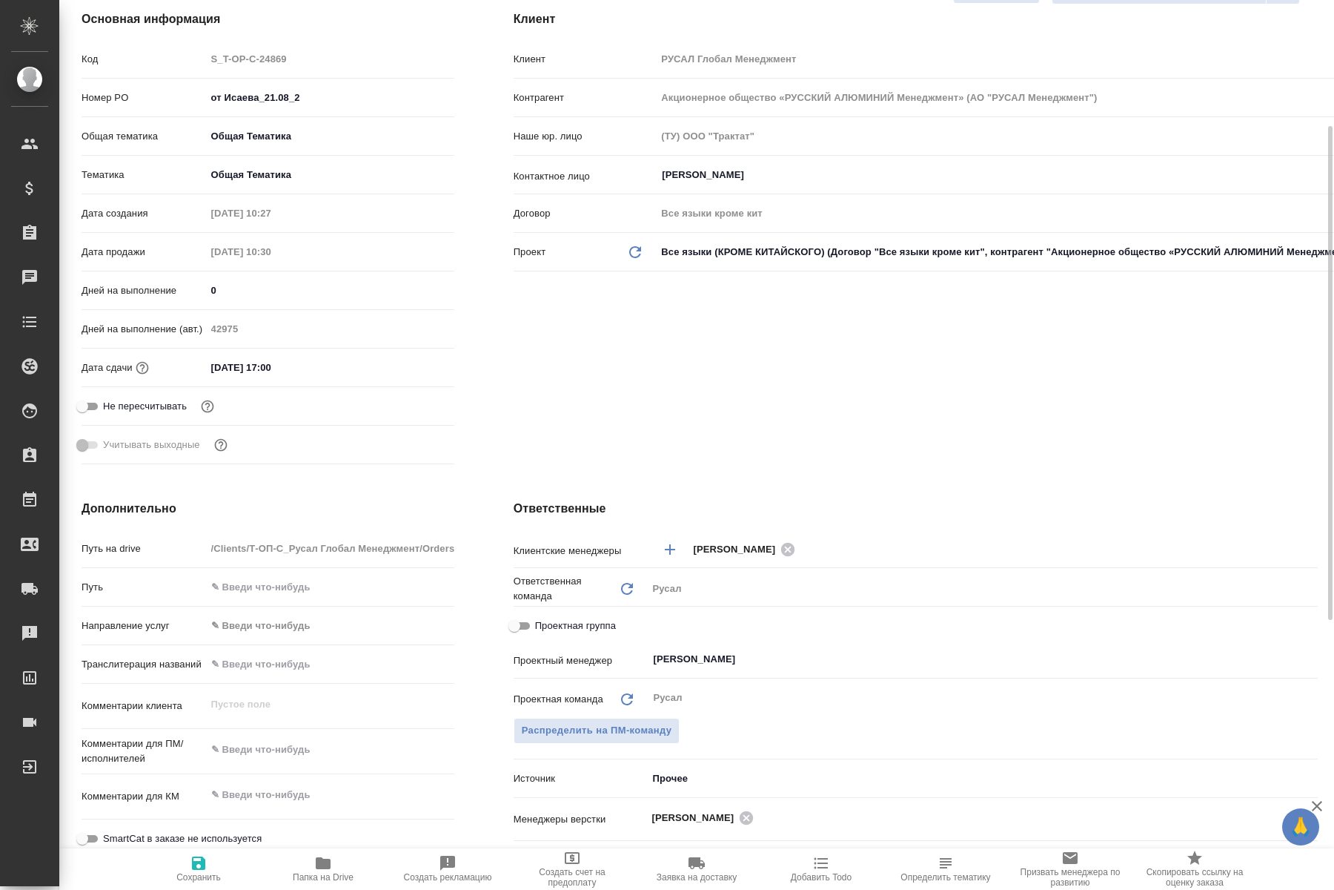
type textarea "x"
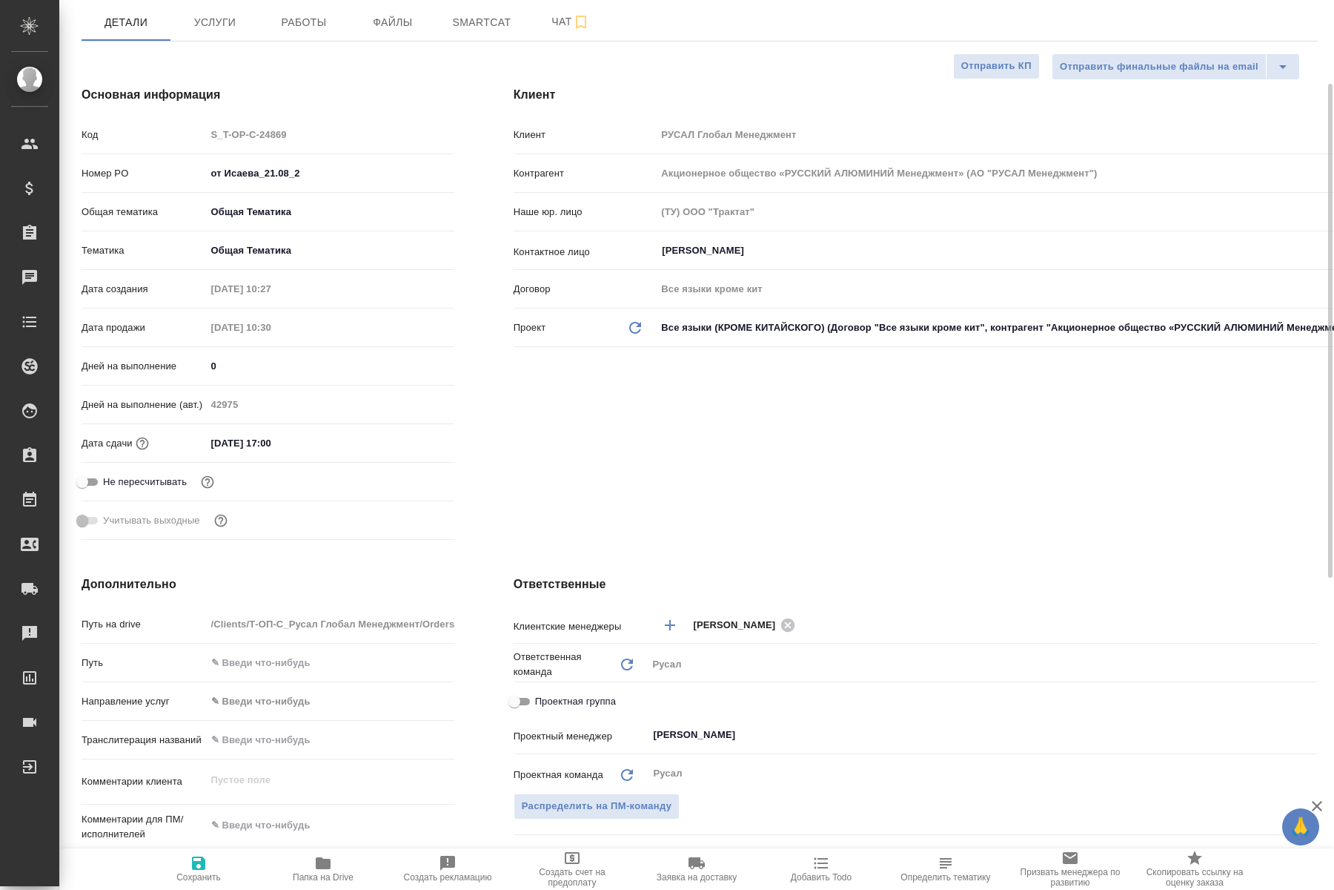
scroll to position [0, 0]
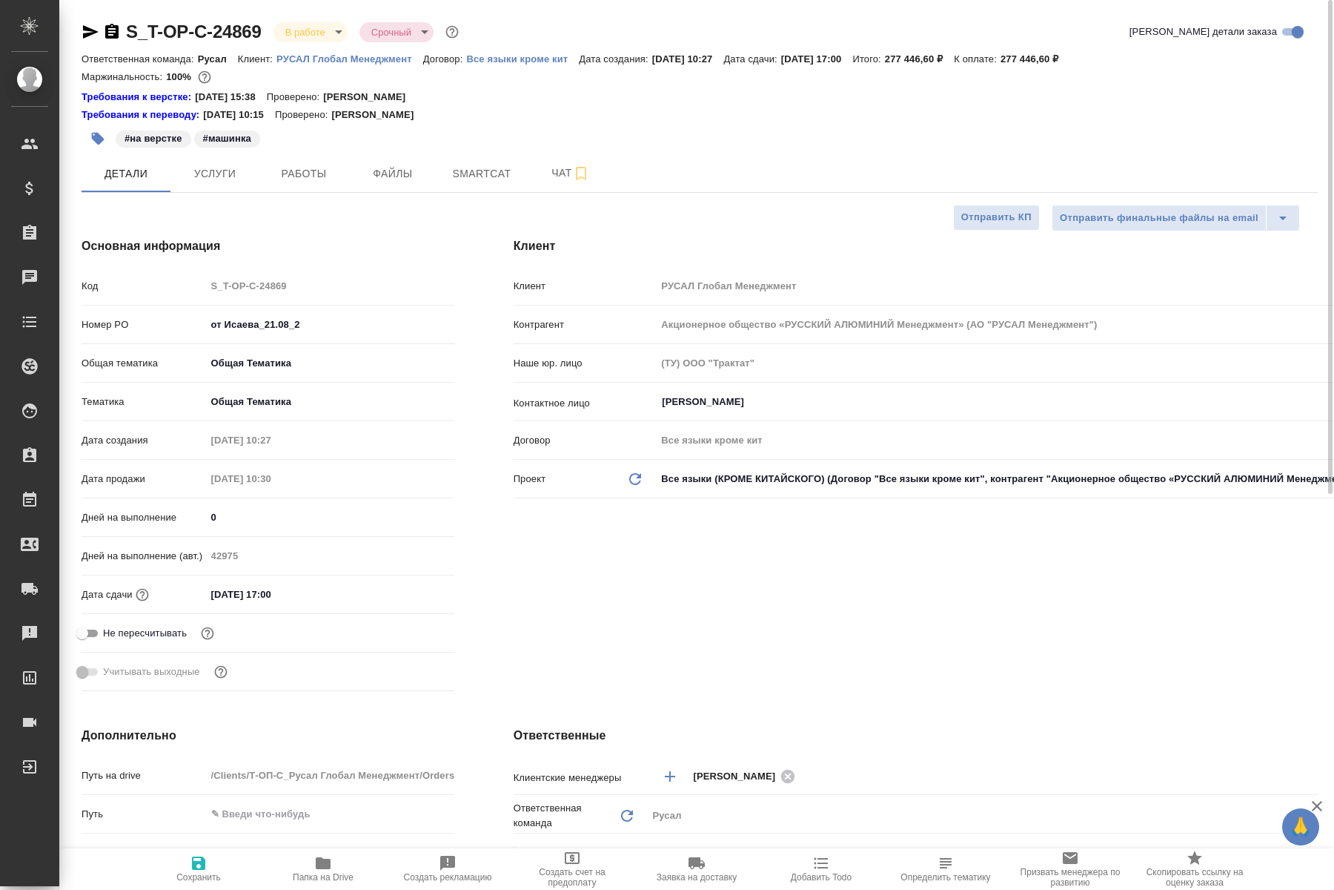
type textarea "x"
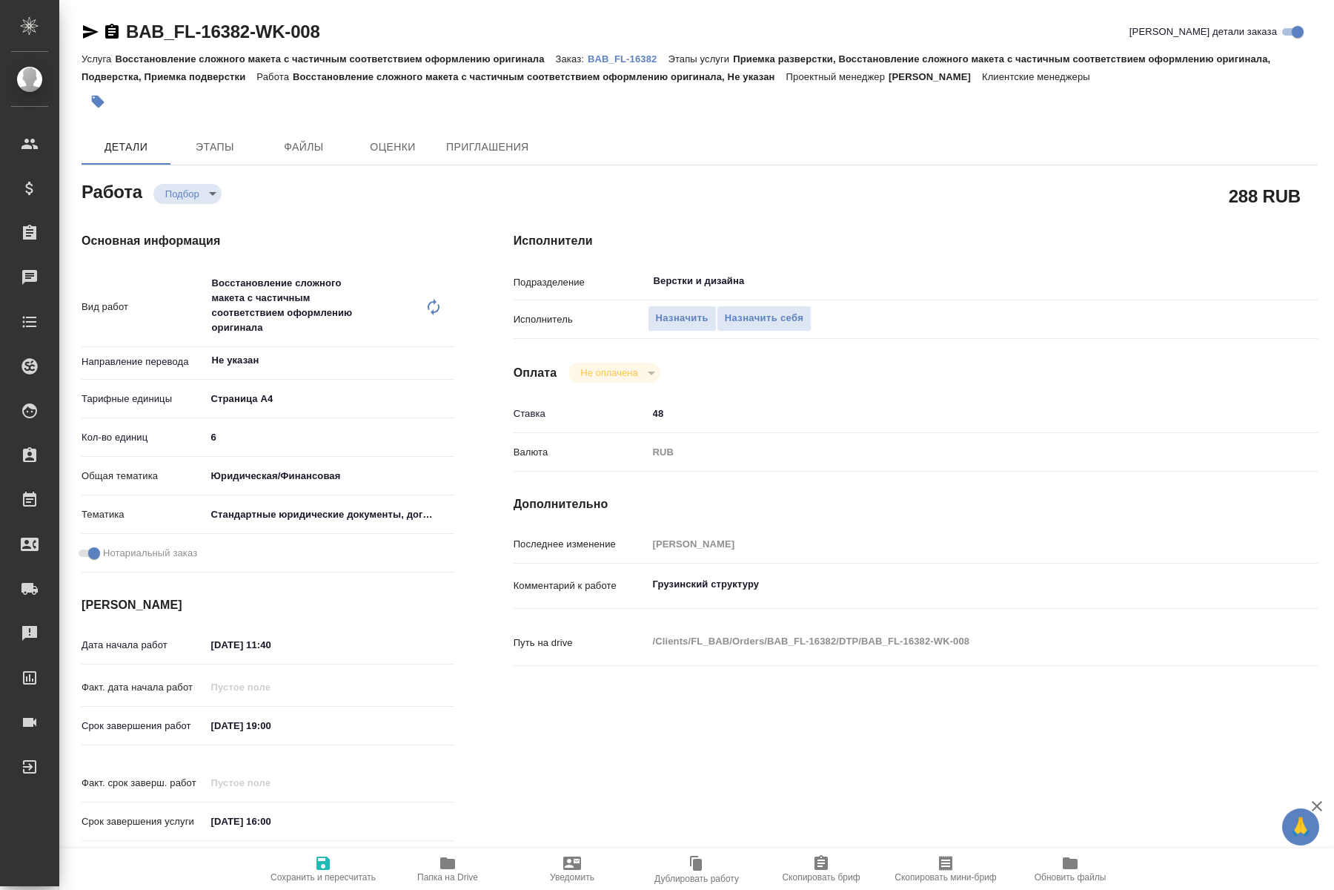
type textarea "x"
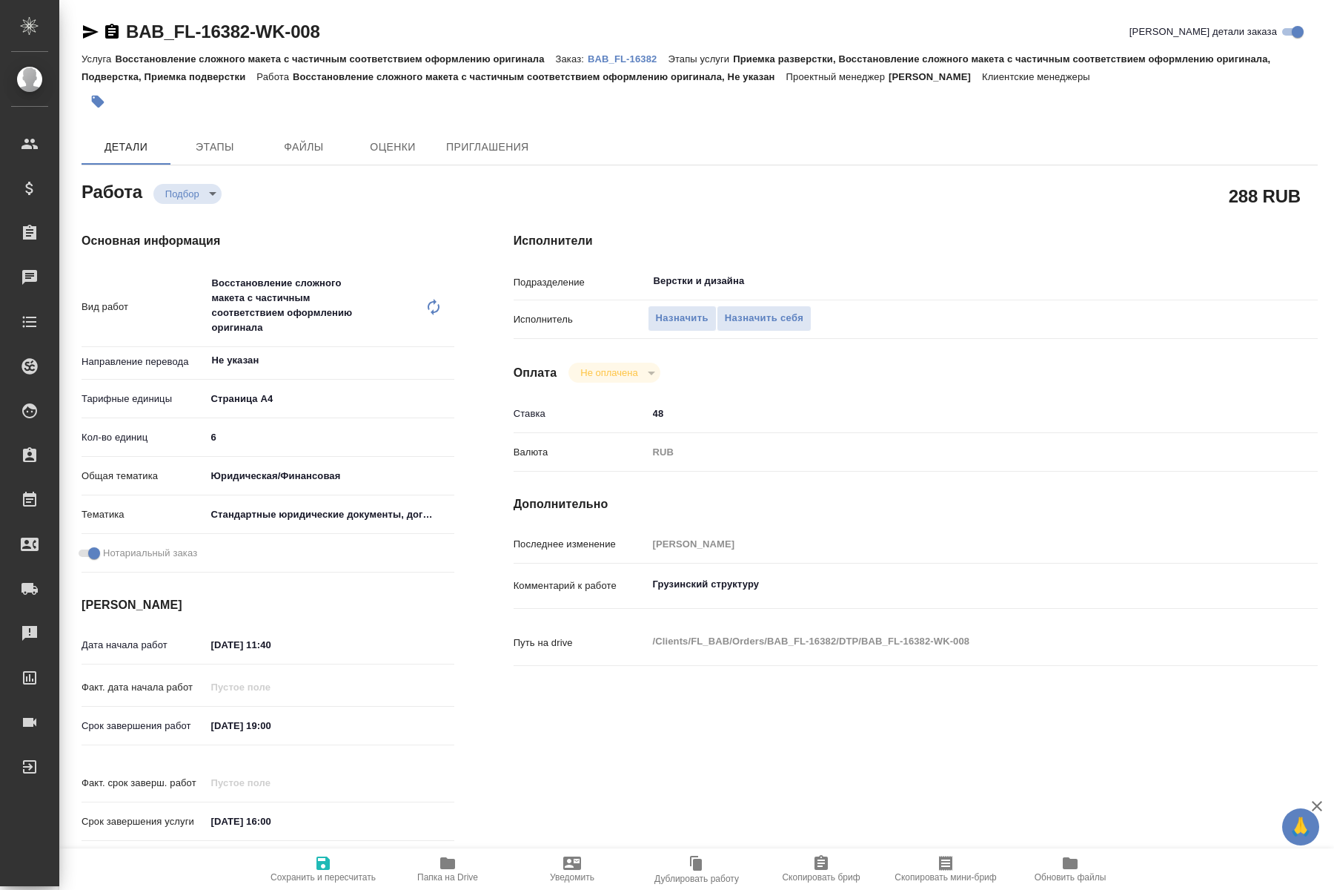
type textarea "x"
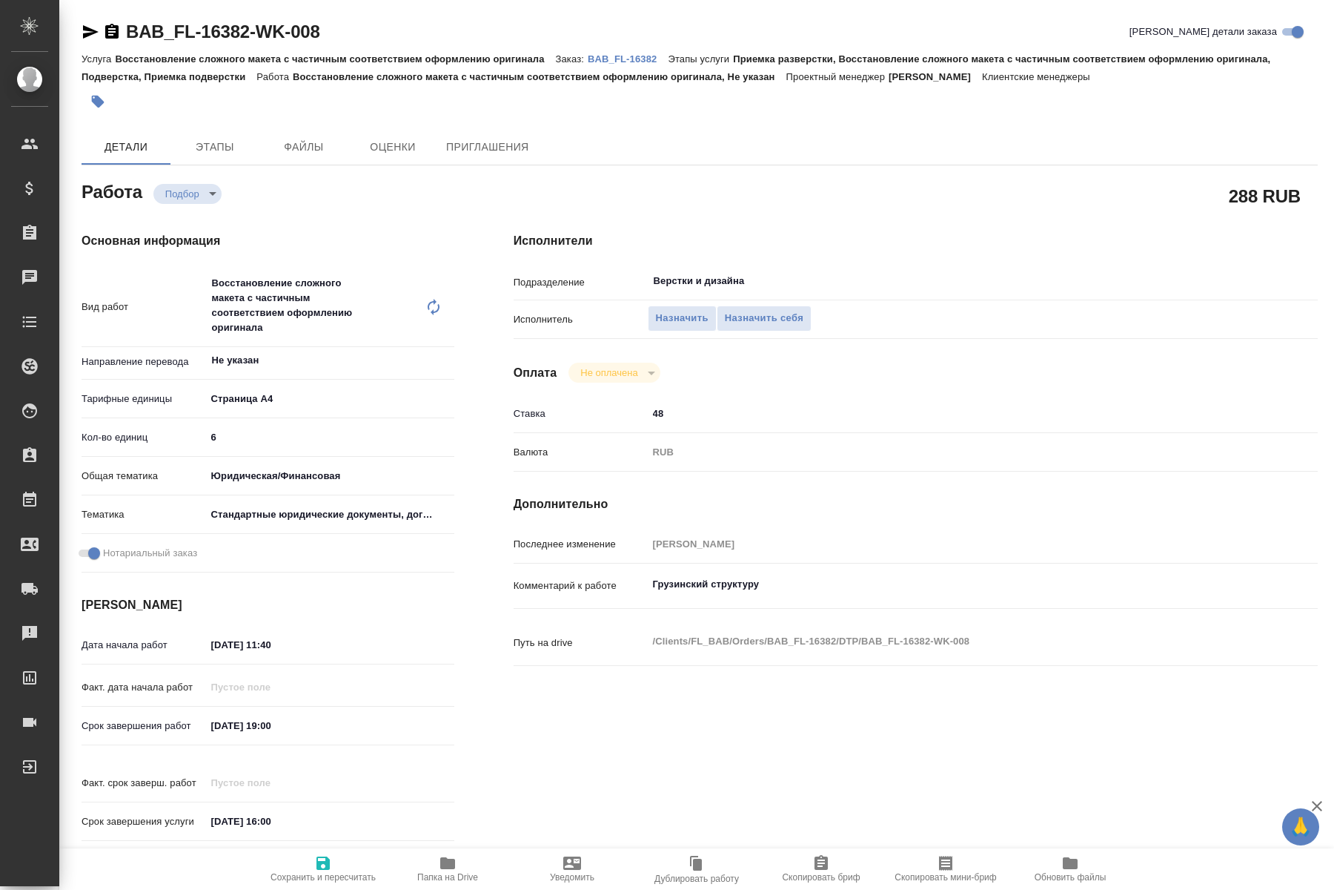
type textarea "x"
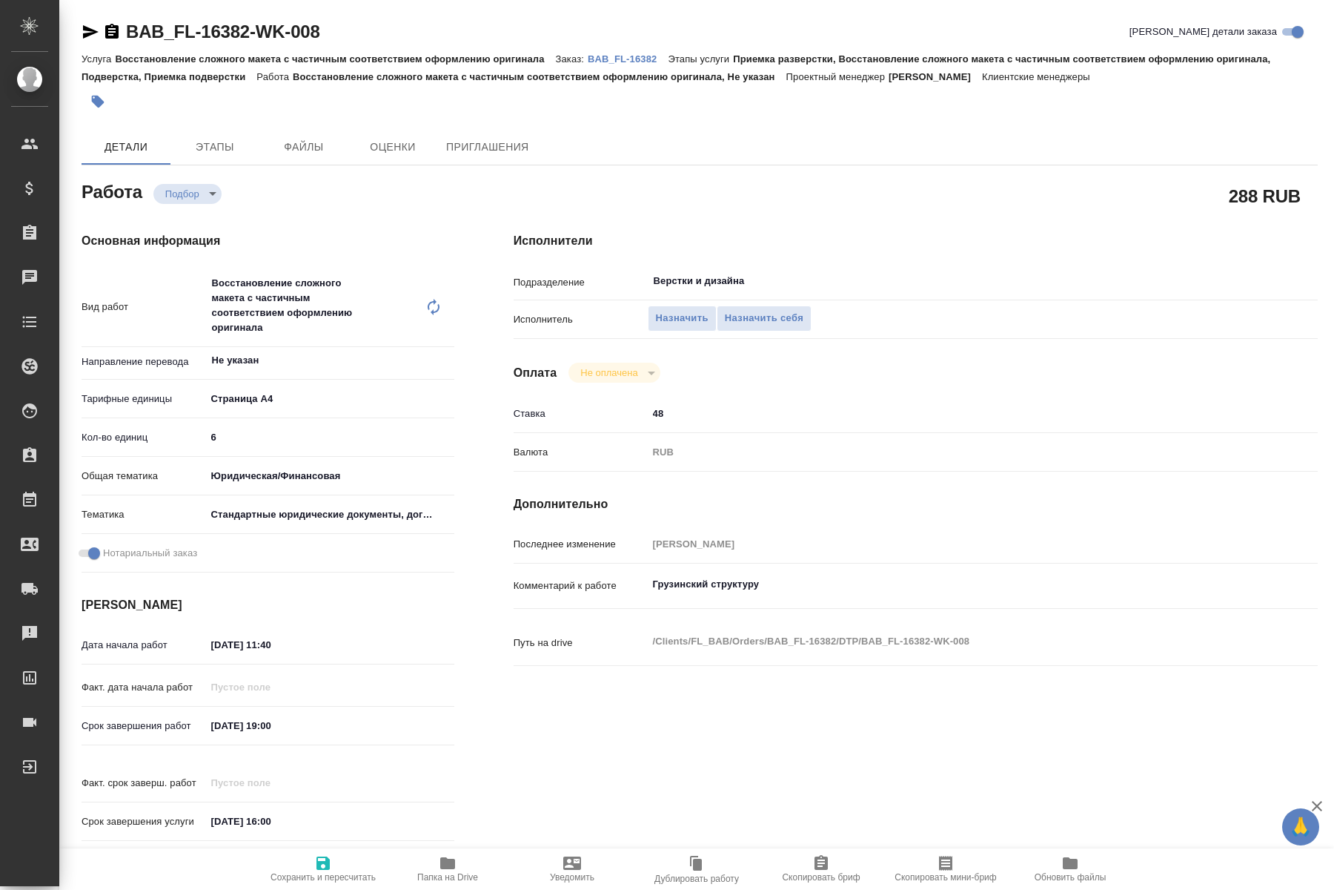
type textarea "x"
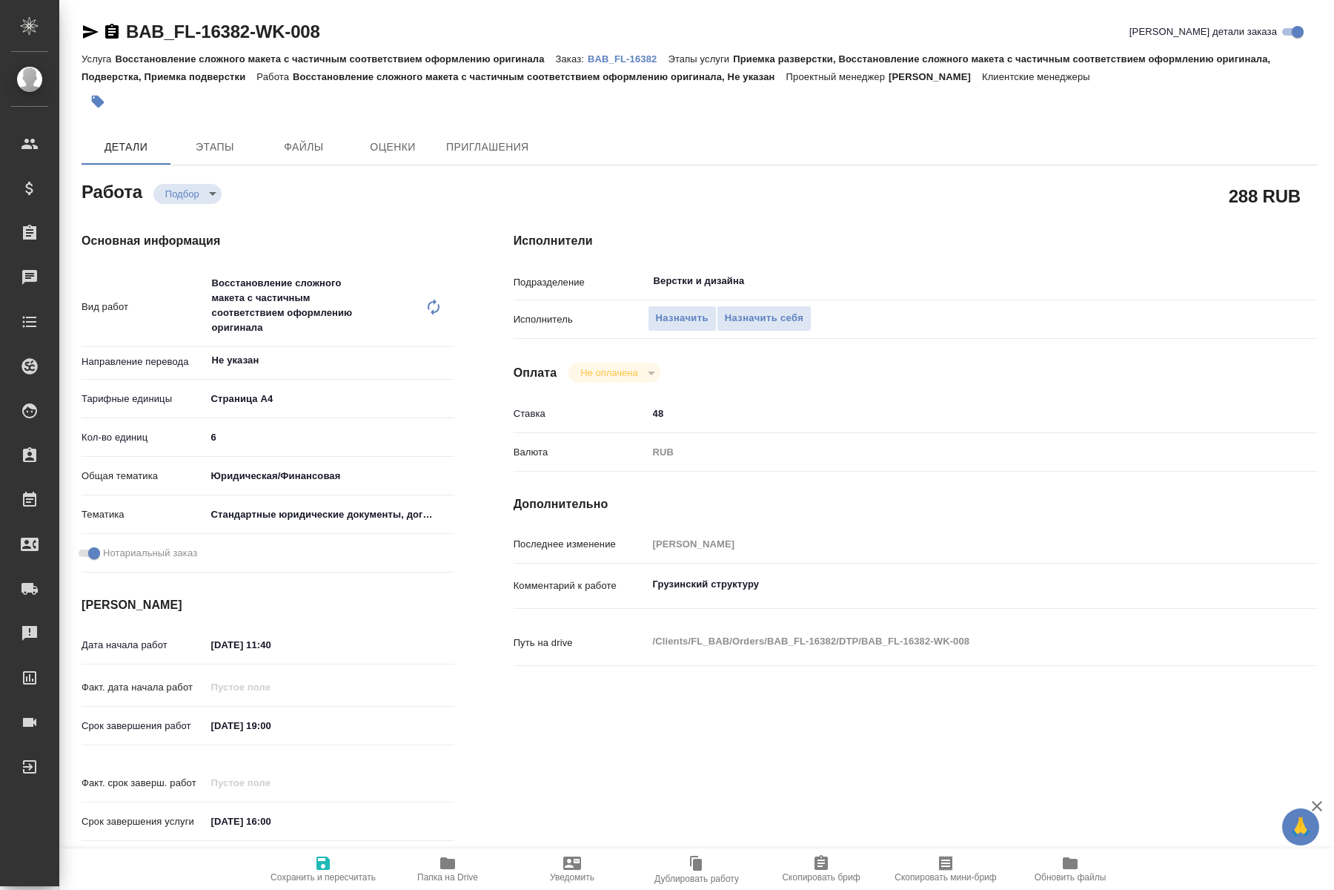
type textarea "x"
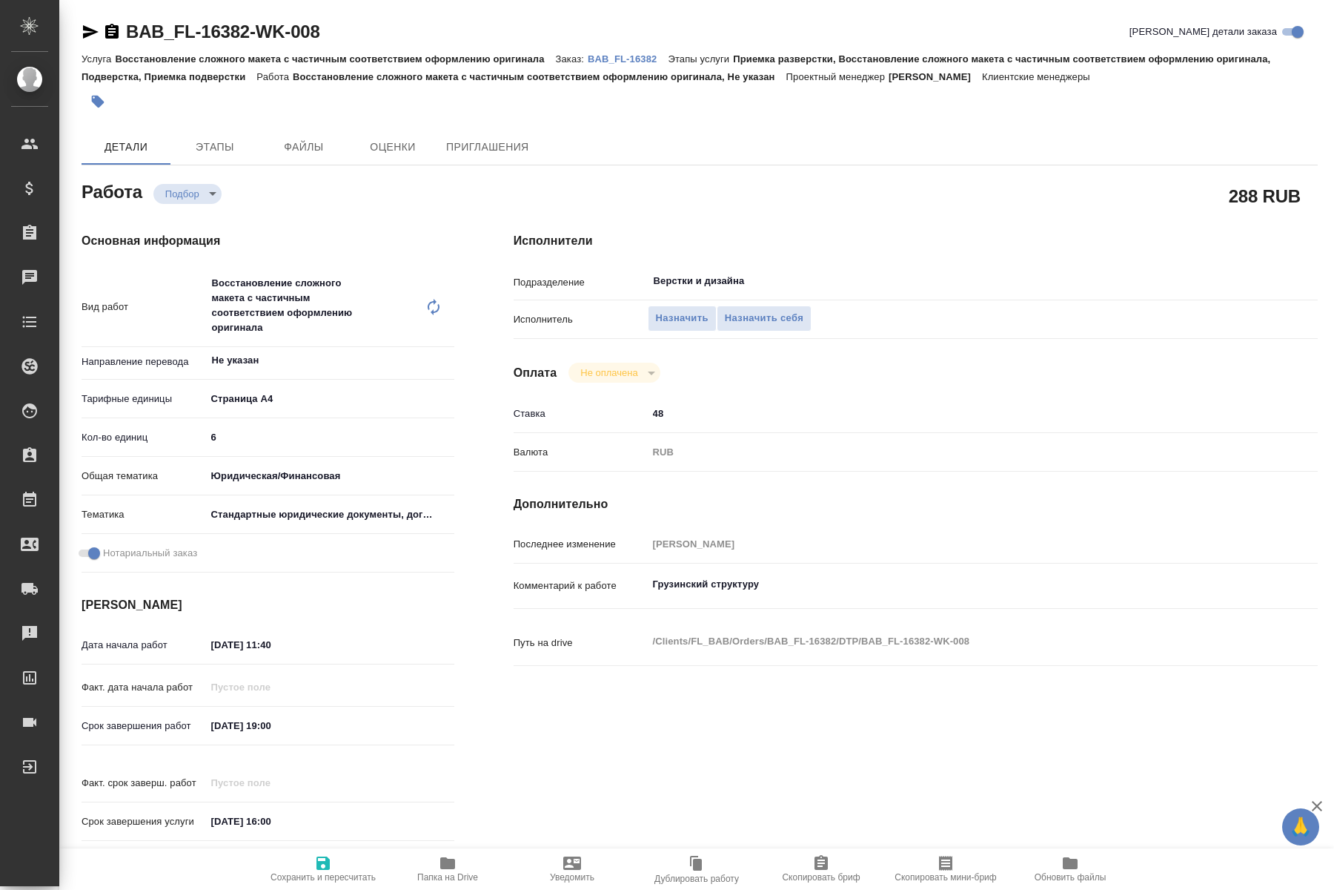
type textarea "x"
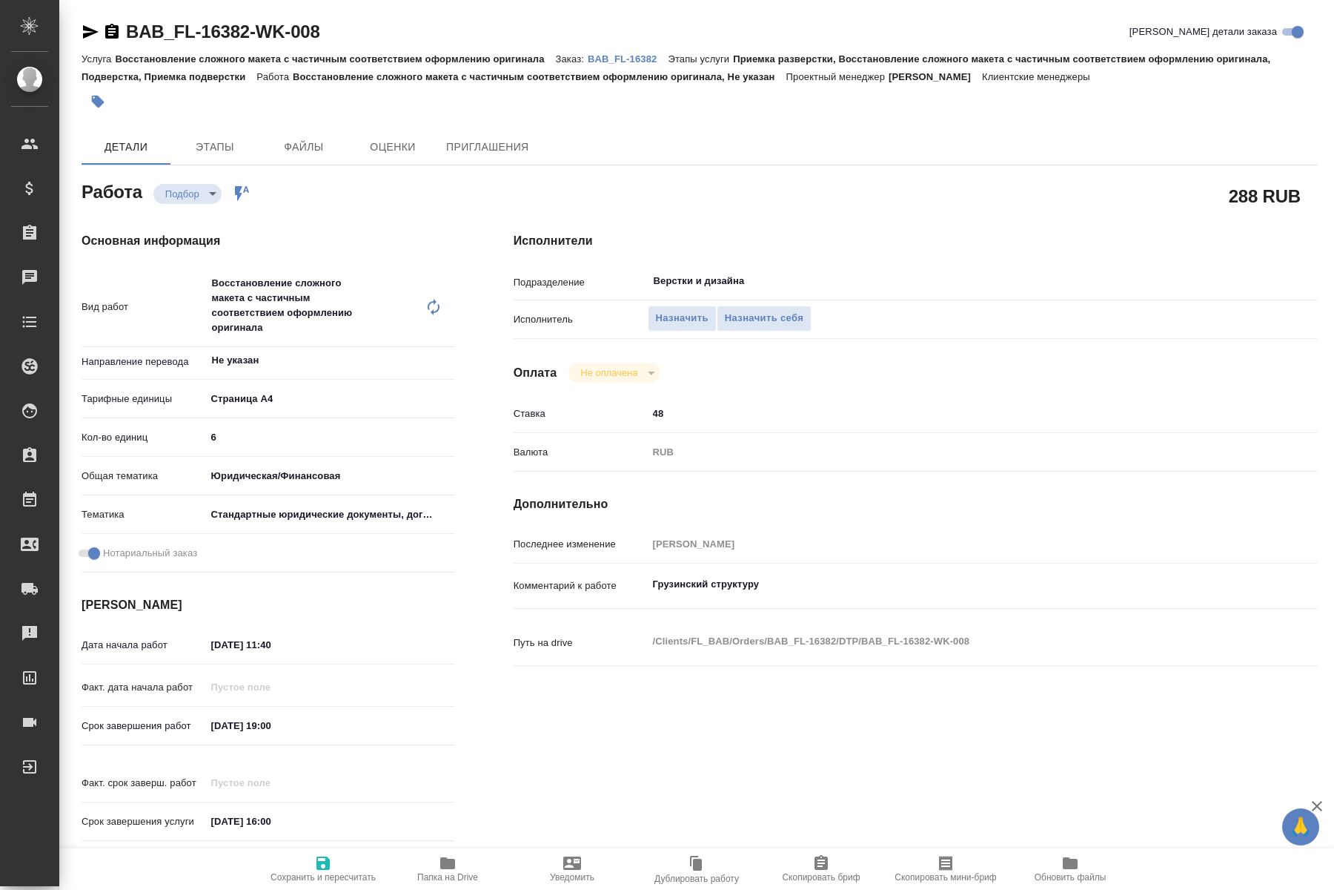
type textarea "x"
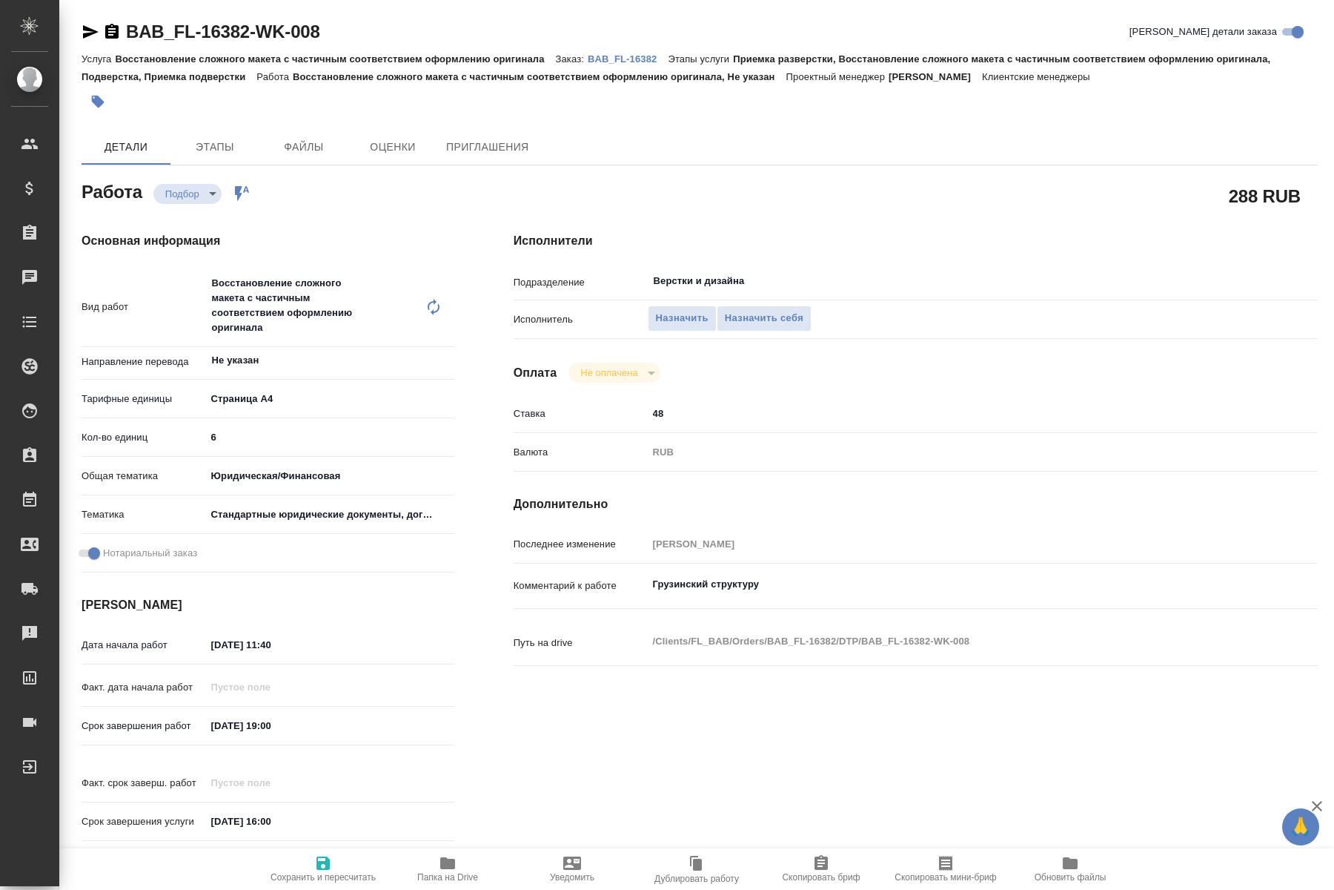
type textarea "x"
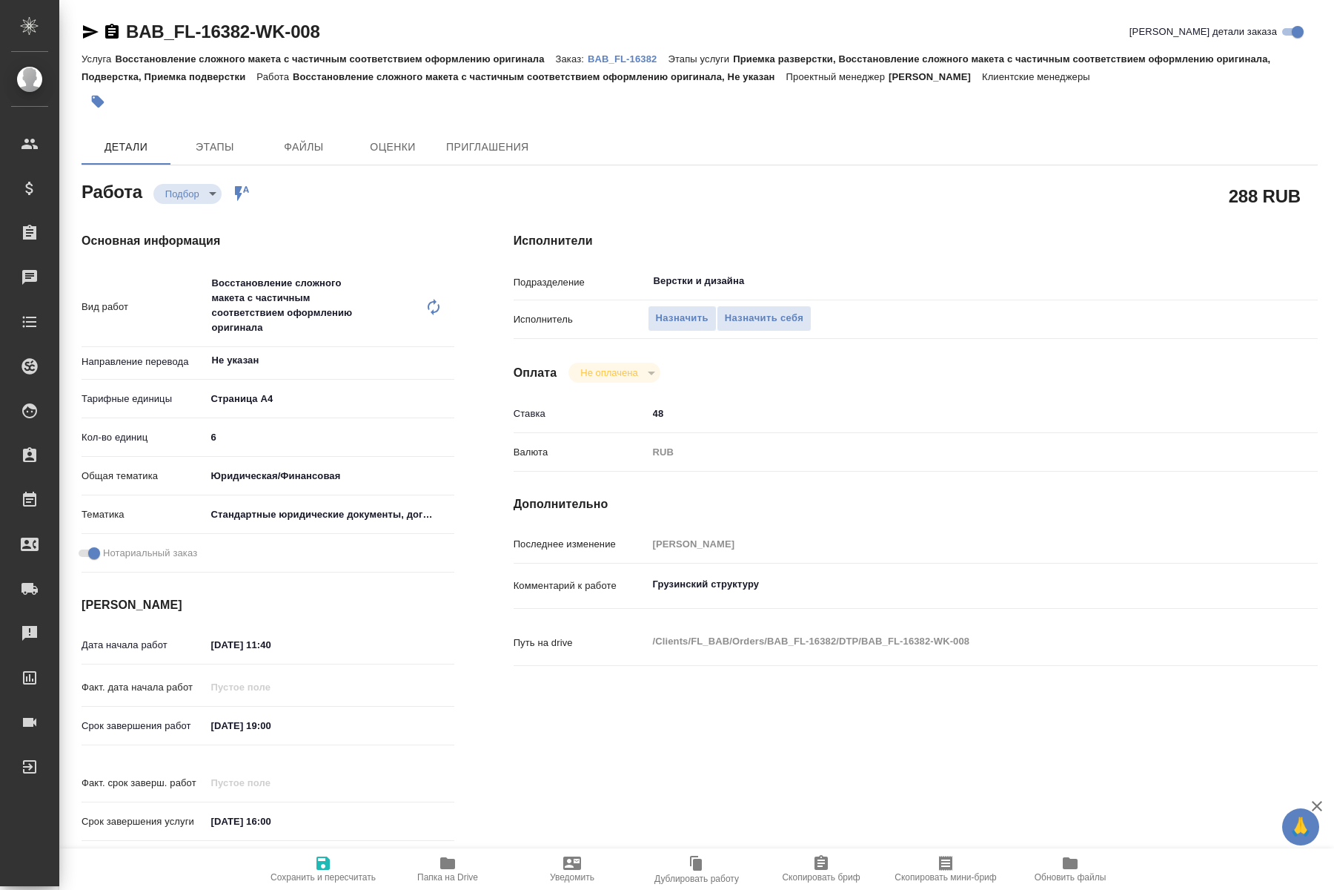
type textarea "x"
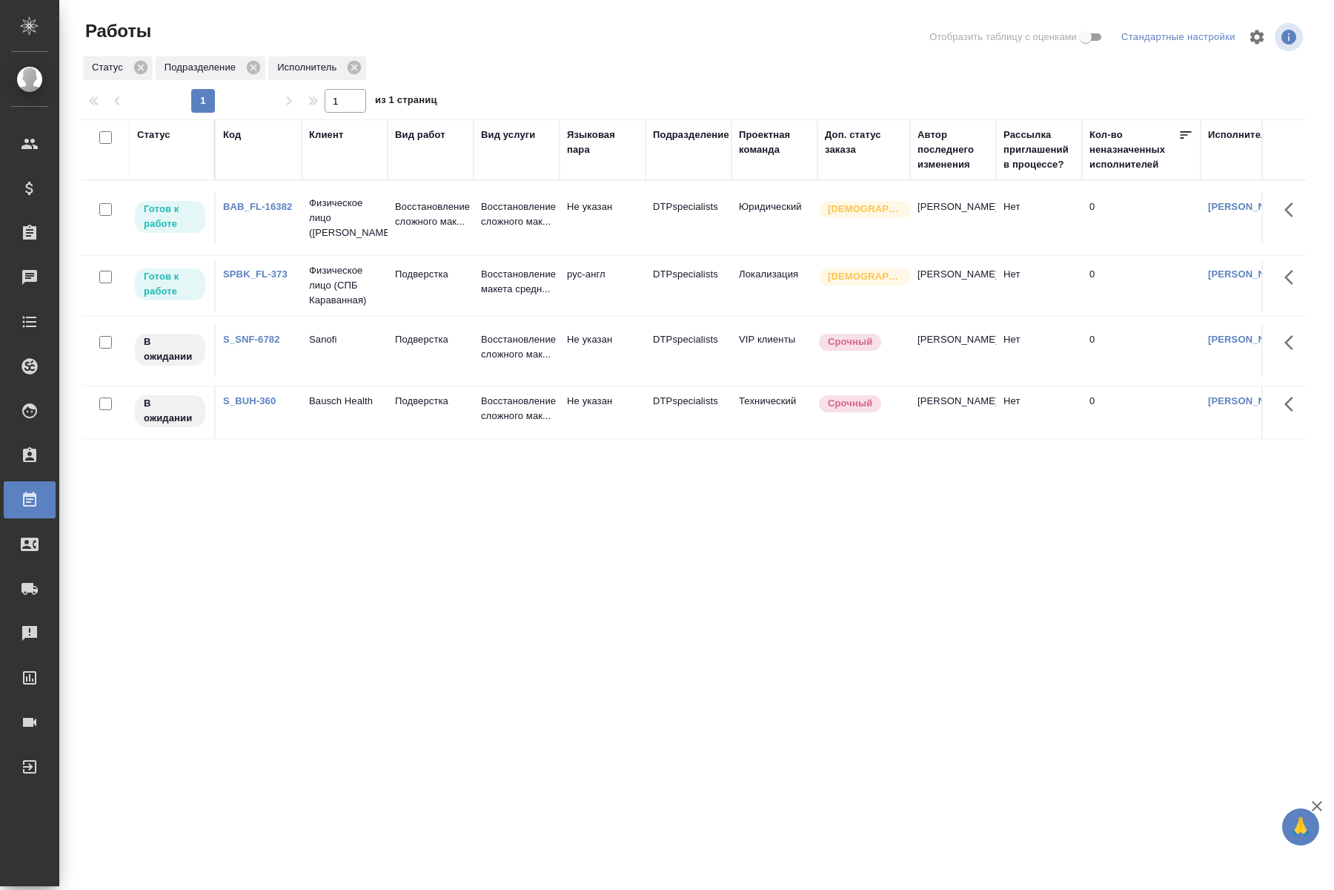
click at [391, 228] on td "Восстановление сложного мак..." at bounding box center [431, 218] width 86 height 52
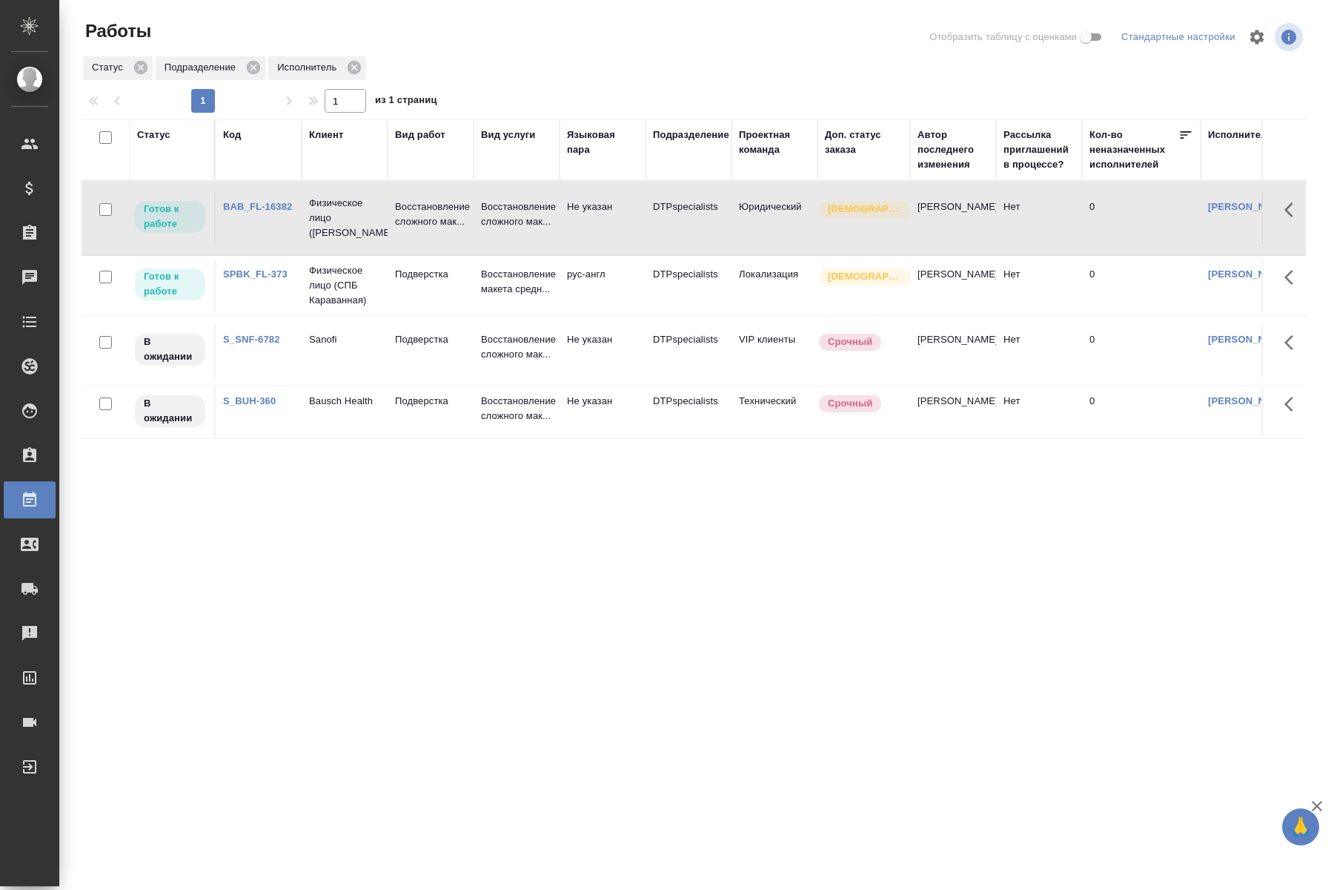
click at [391, 228] on td "Восстановление сложного мак..." at bounding box center [431, 218] width 86 height 52
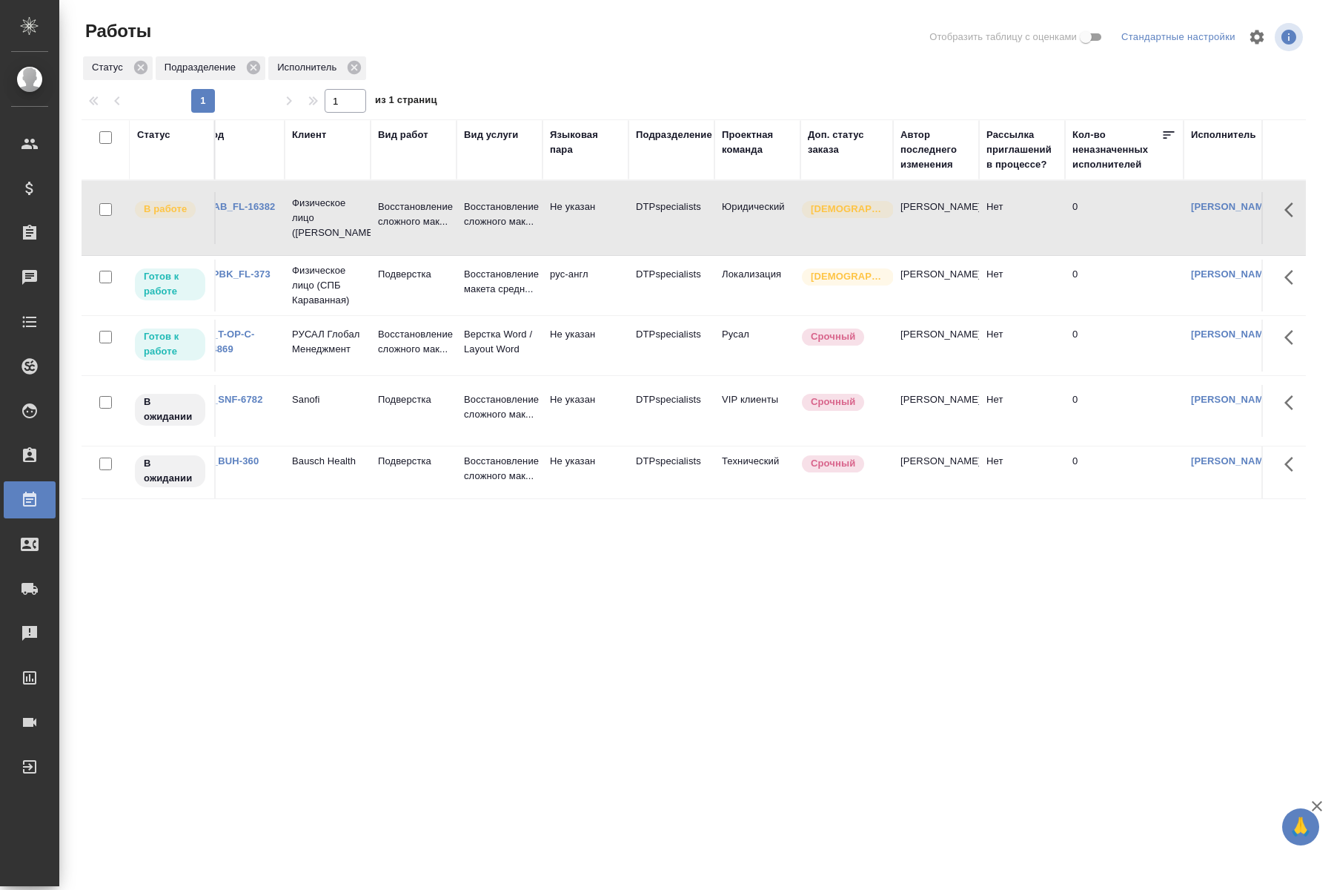
scroll to position [0, 13]
click at [322, 280] on p "Физическое лицо (СПБ Караванная)" at bounding box center [331, 285] width 71 height 44
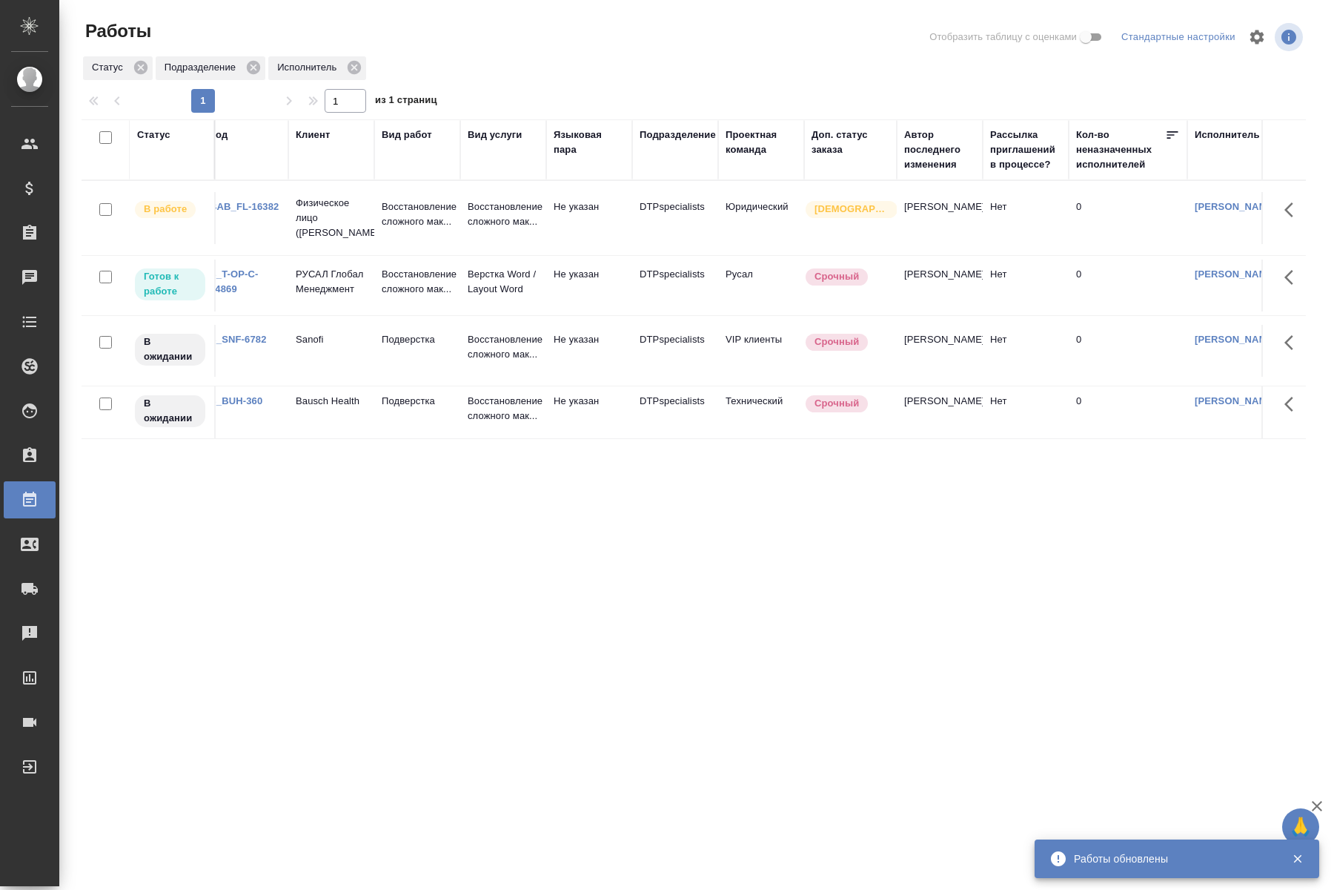
click at [370, 215] on td "Физическое лицо ([PERSON_NAME])" at bounding box center [331, 217] width 86 height 59
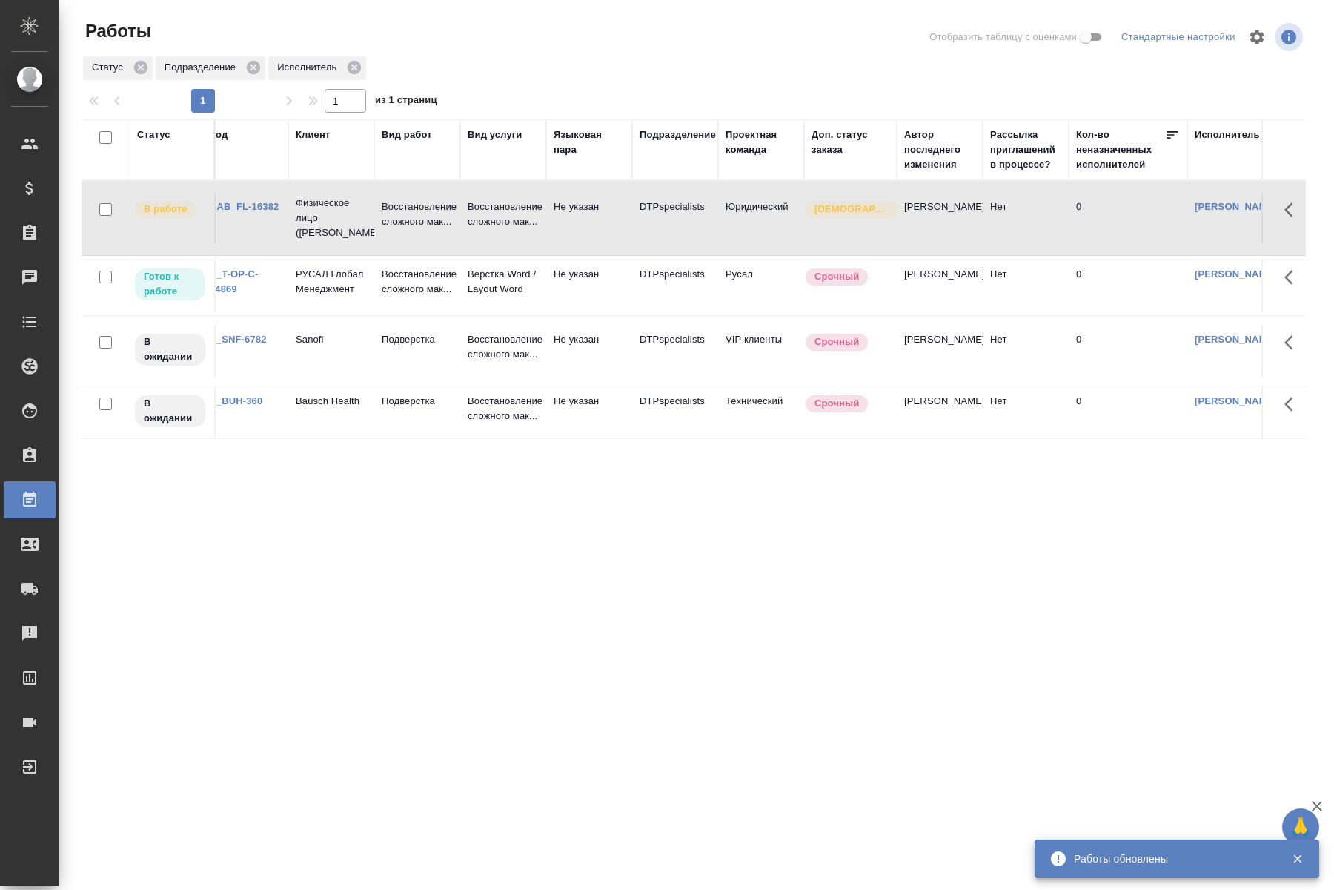
click at [370, 215] on td "Физическое лицо ([PERSON_NAME])" at bounding box center [331, 217] width 86 height 59
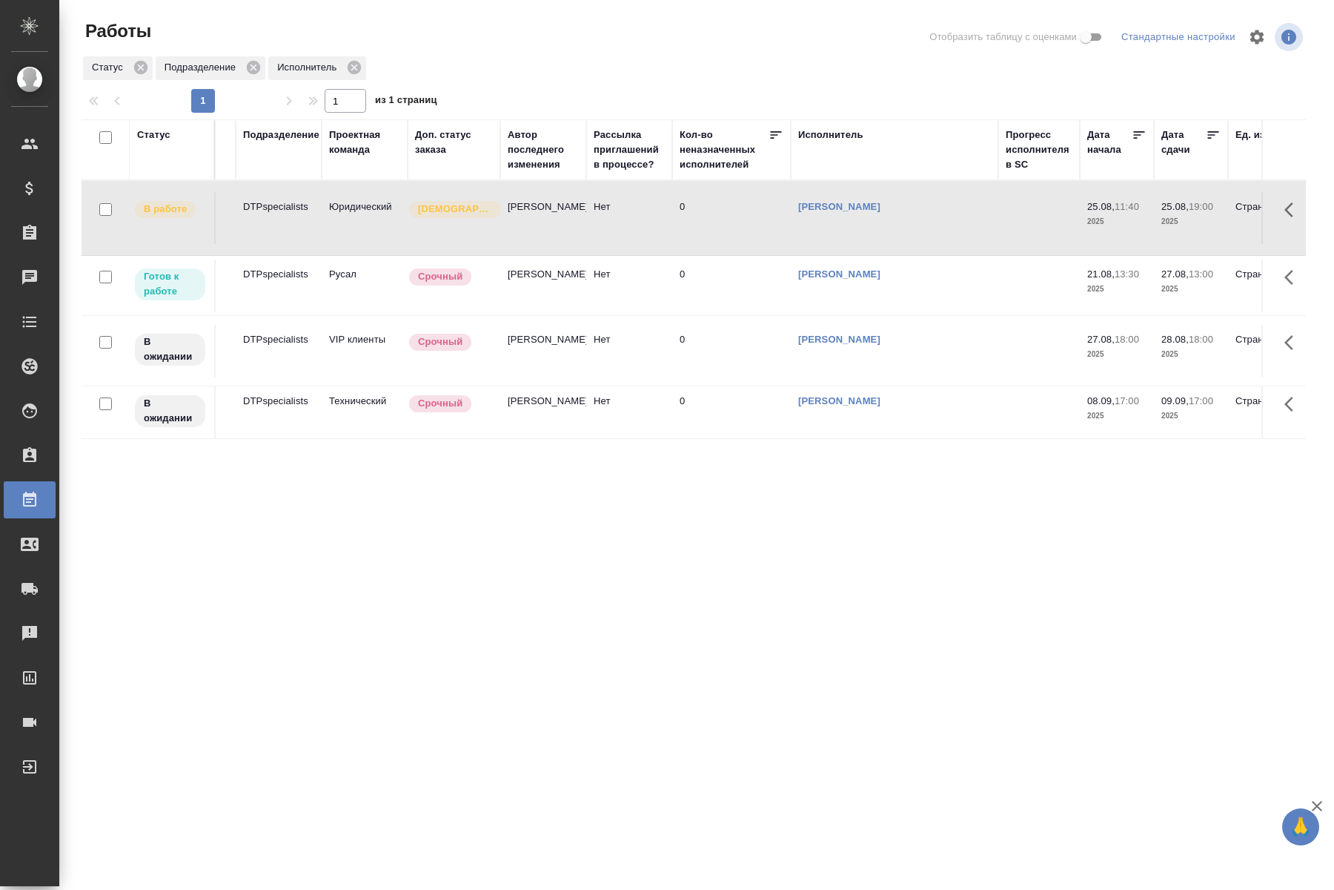
scroll to position [0, 0]
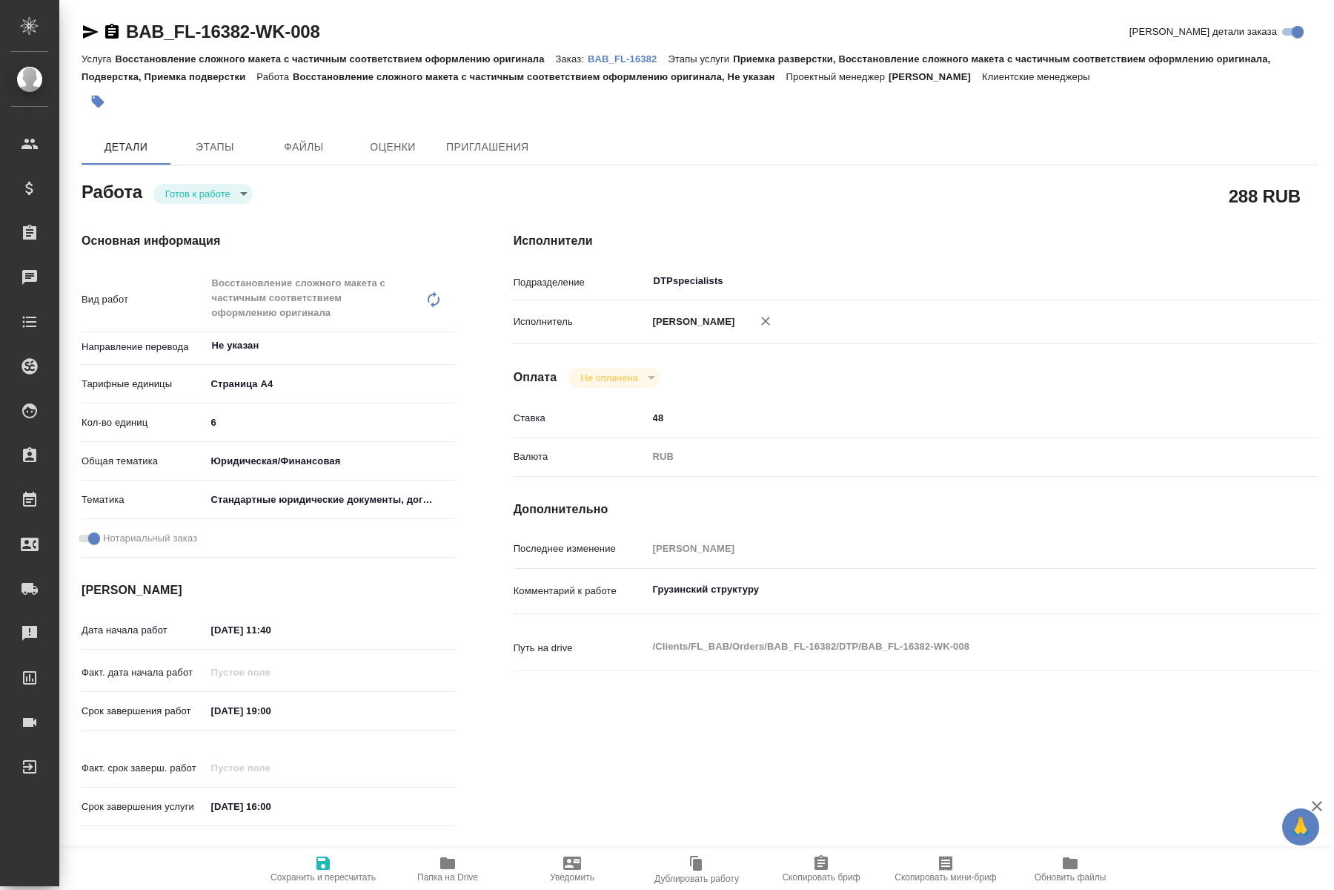
type textarea "x"
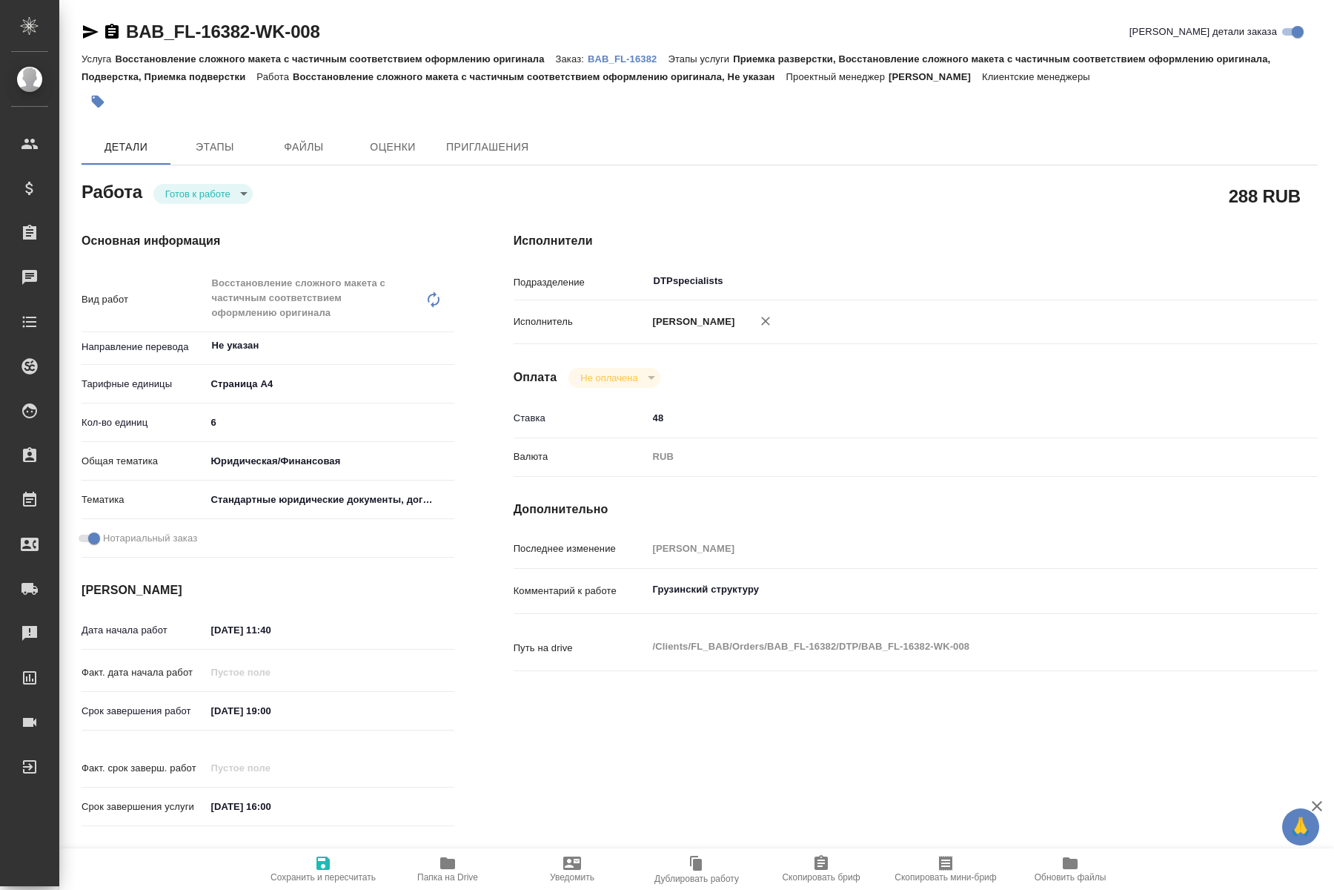
type textarea "x"
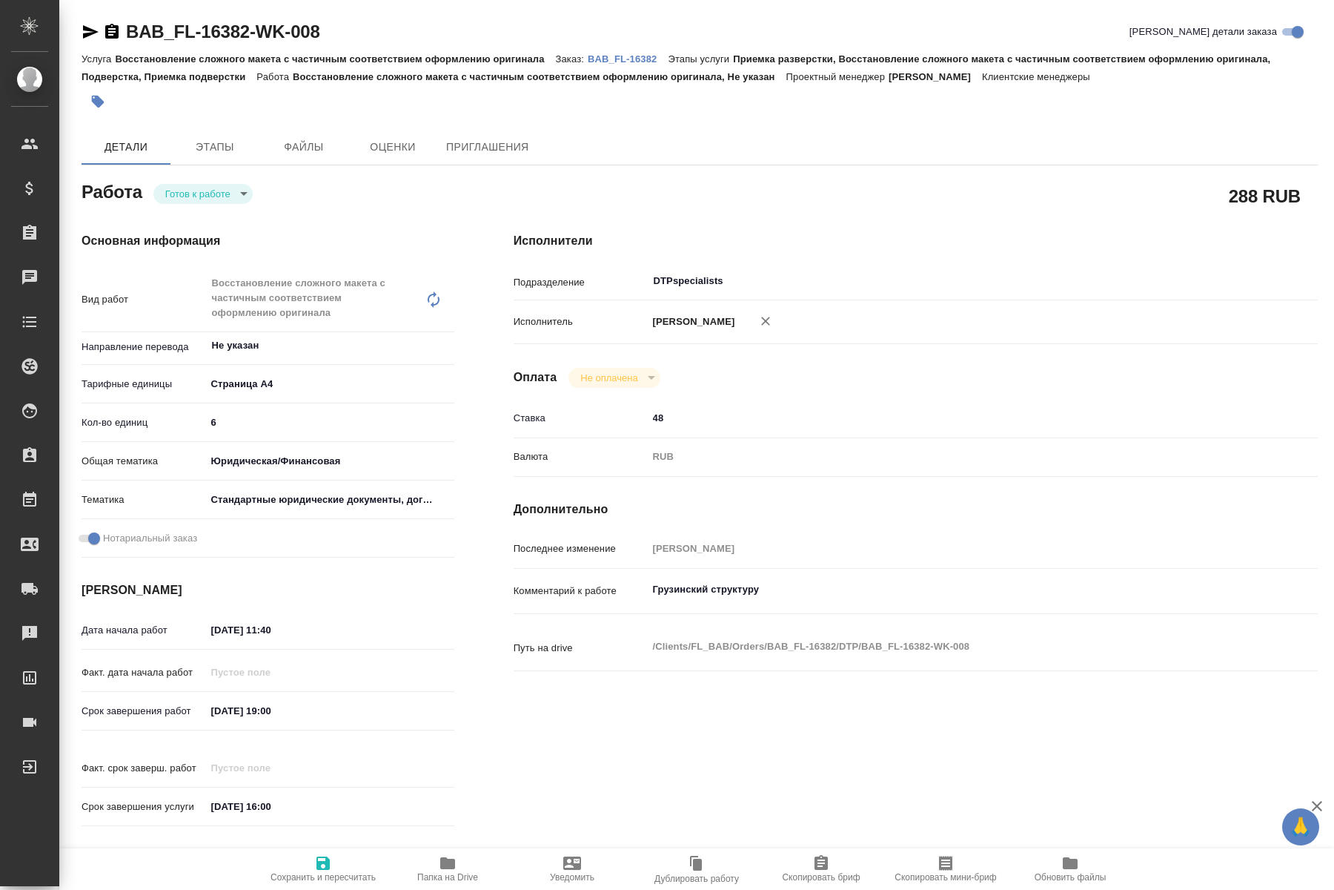
type textarea "x"
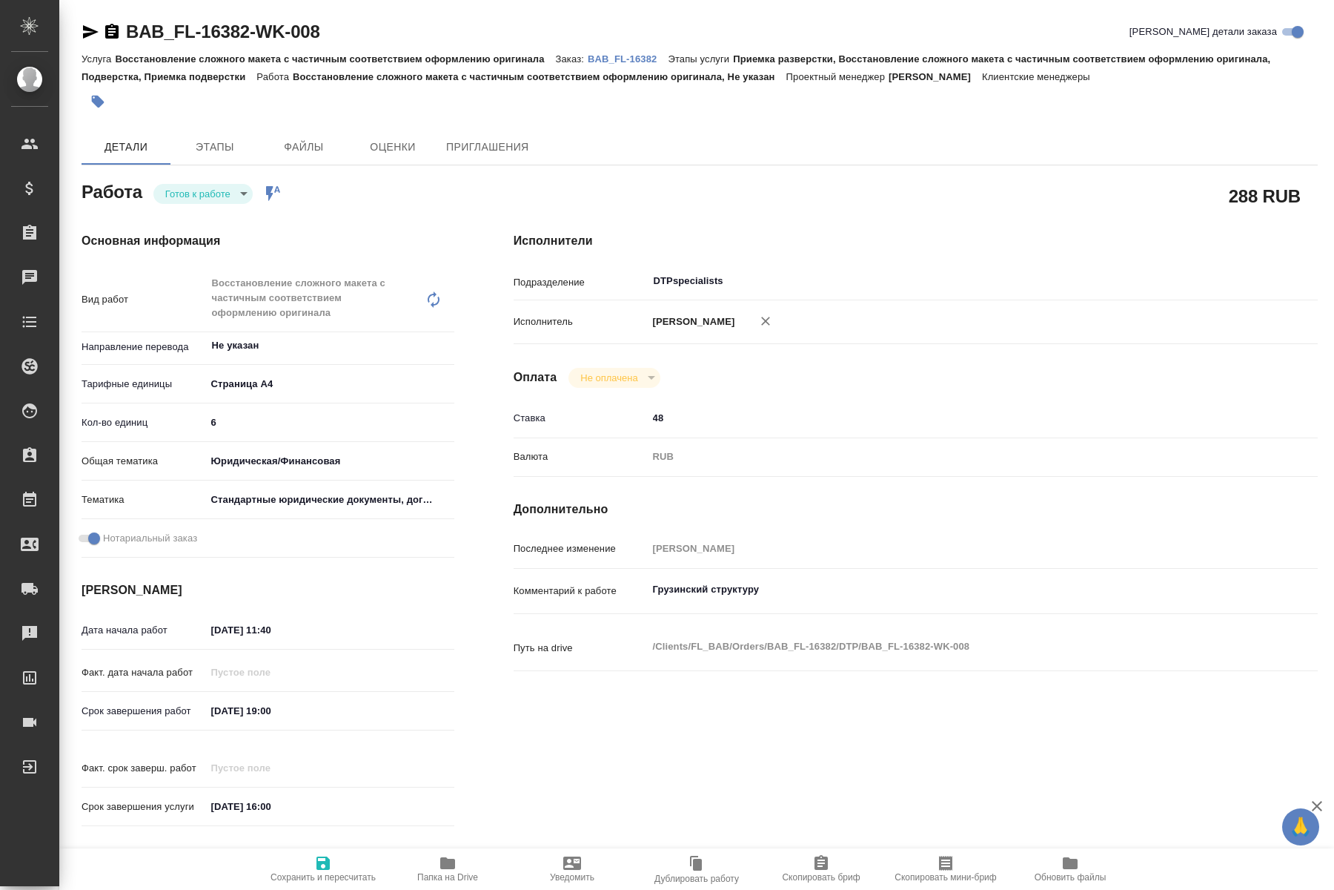
type textarea "x"
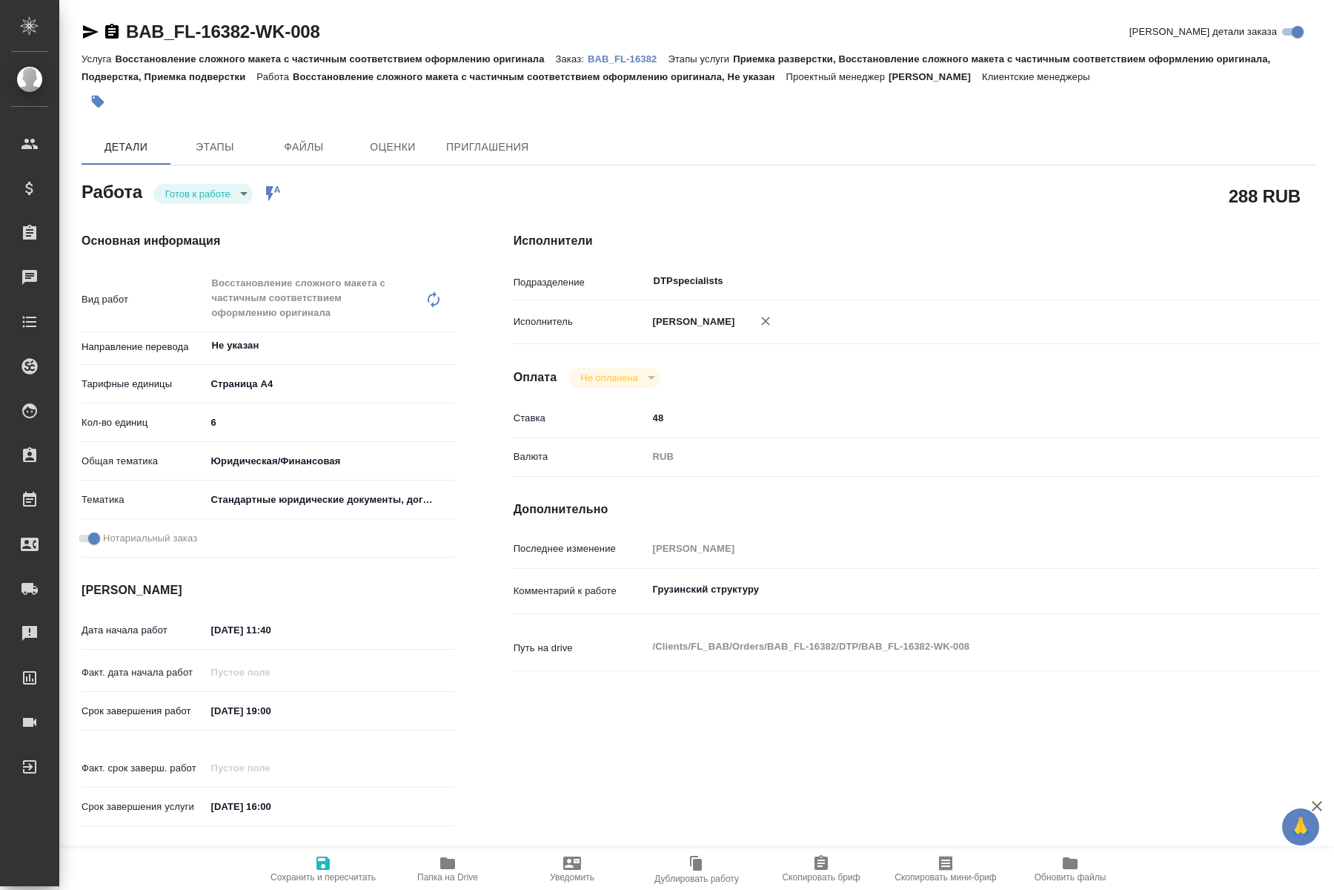
type textarea "x"
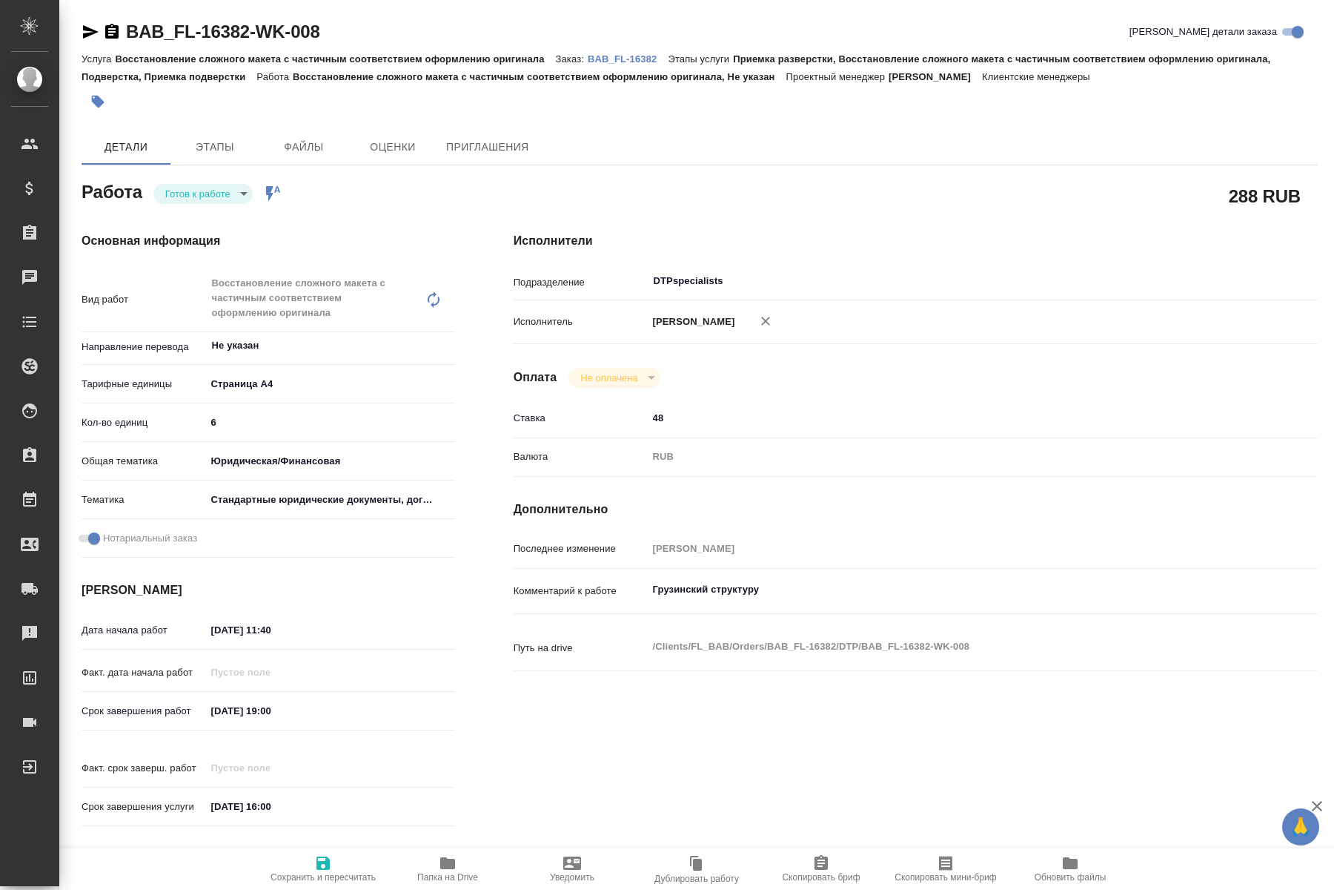
type textarea "x"
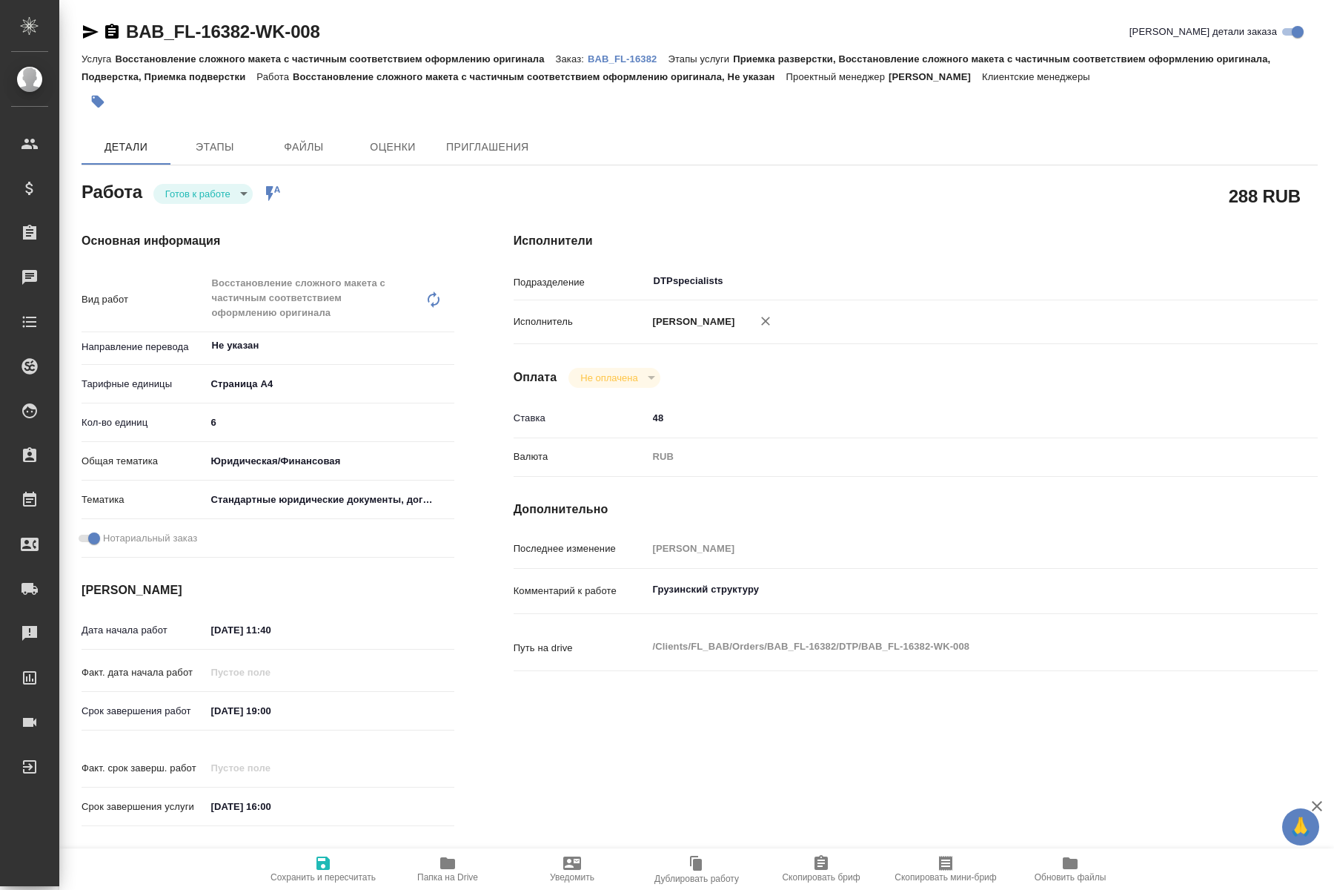
type textarea "x"
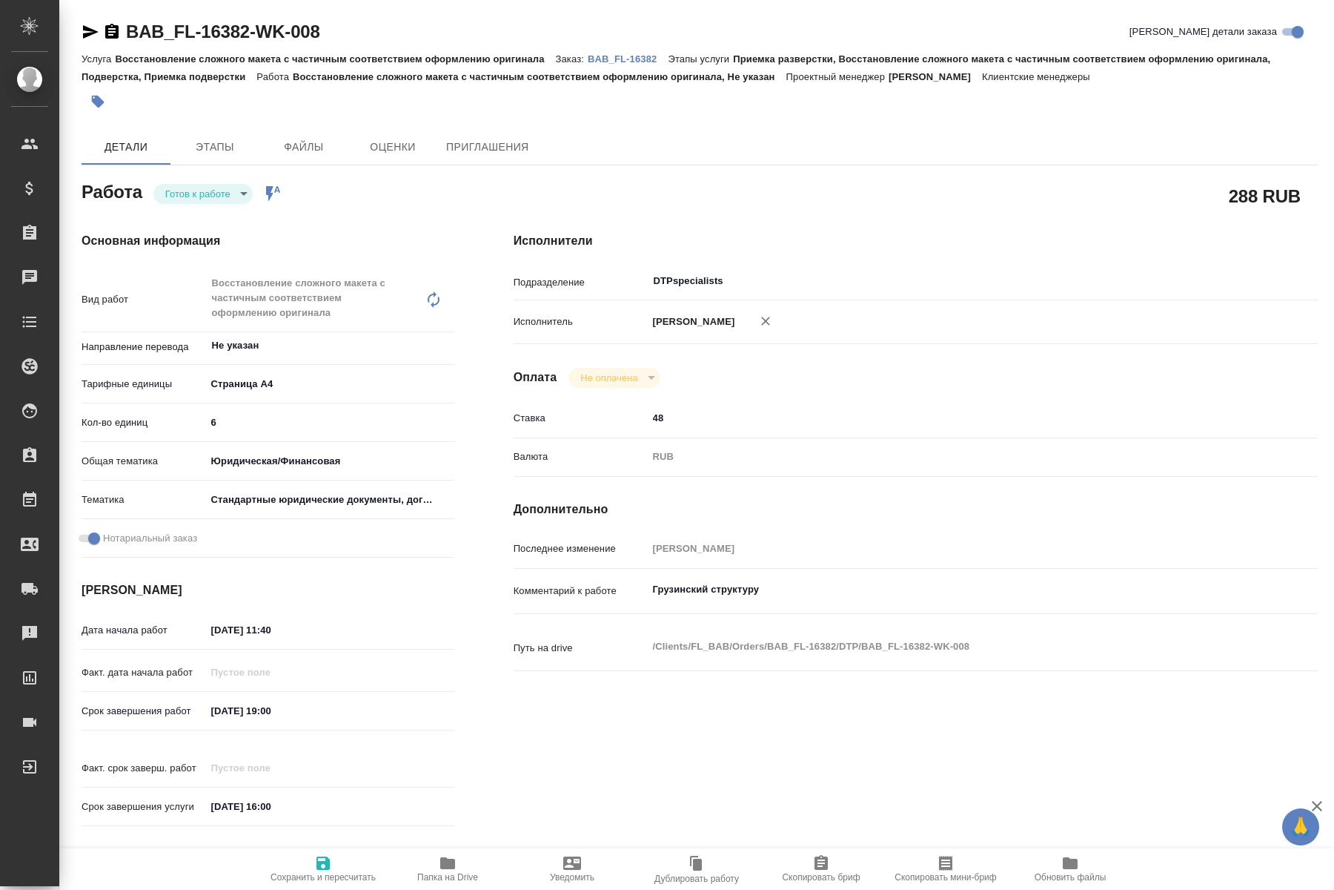
type textarea "x"
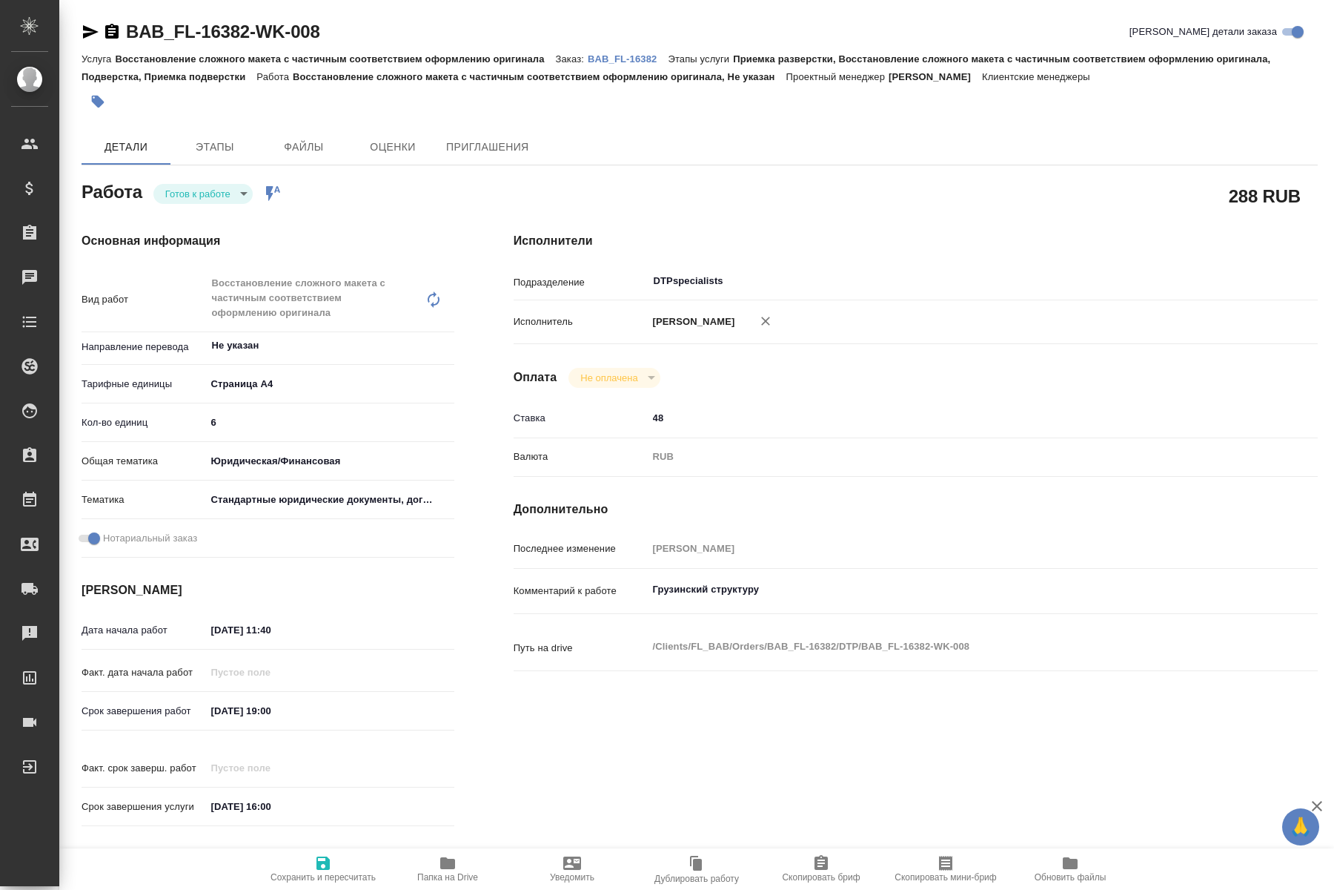
type textarea "x"
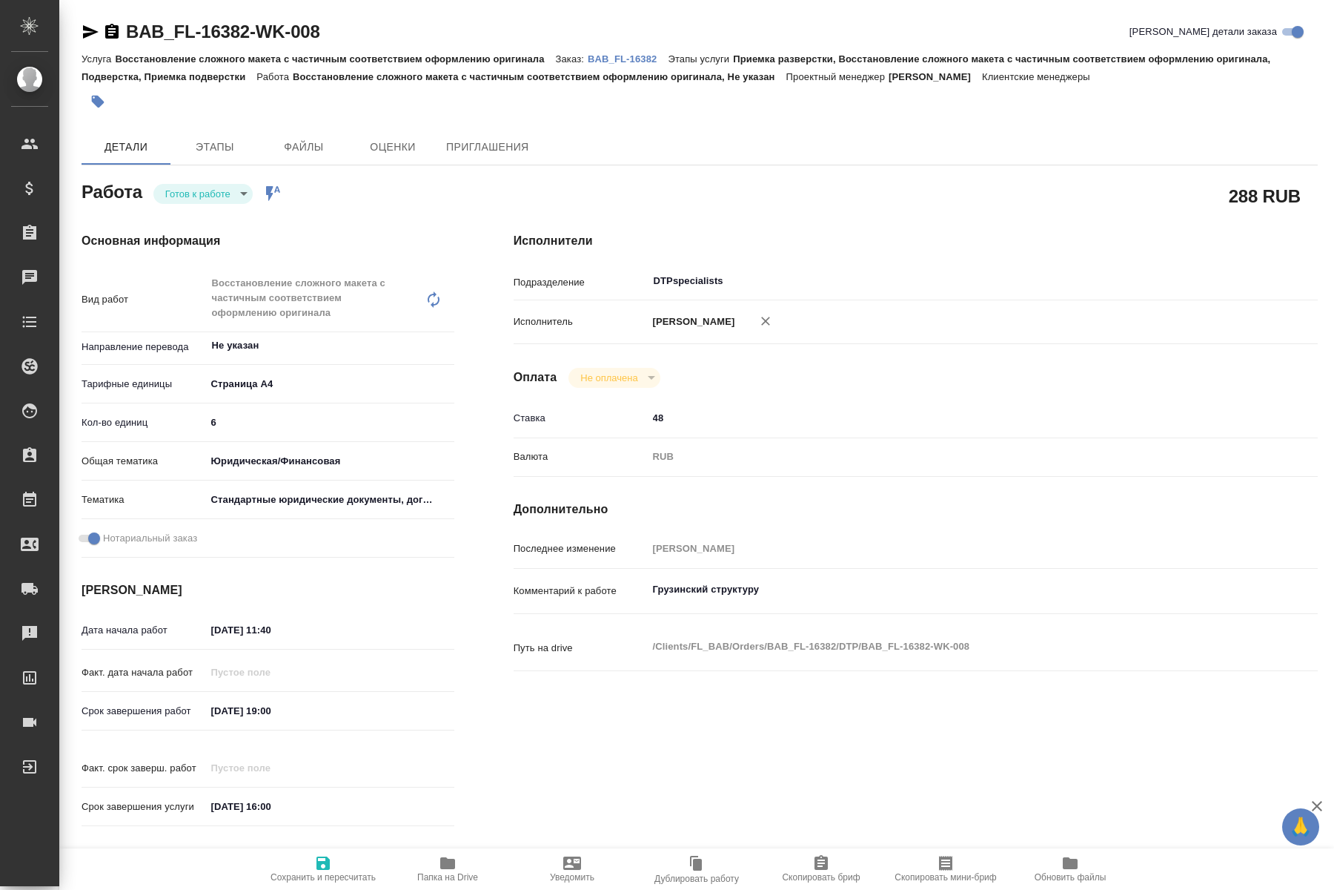
click at [240, 201] on body "🙏 .cls-1 fill:#fff; AWATERA Kucherenko Oksana Клиенты Спецификации Заказы 0 Чат…" at bounding box center [667, 445] width 1334 height 890
click at [192, 221] on button "В работе" at bounding box center [189, 219] width 49 height 16
type textarea "x"
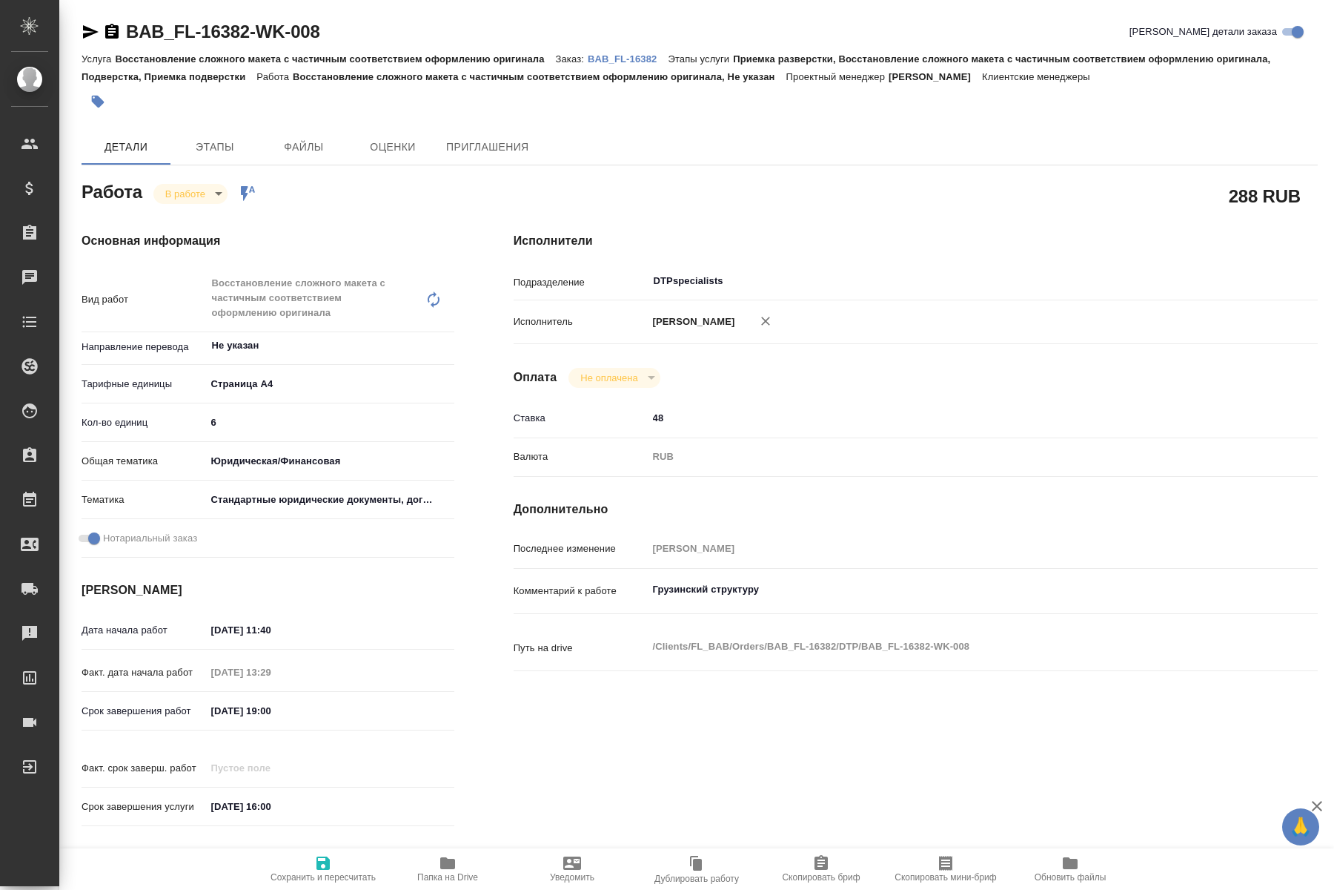
type textarea "x"
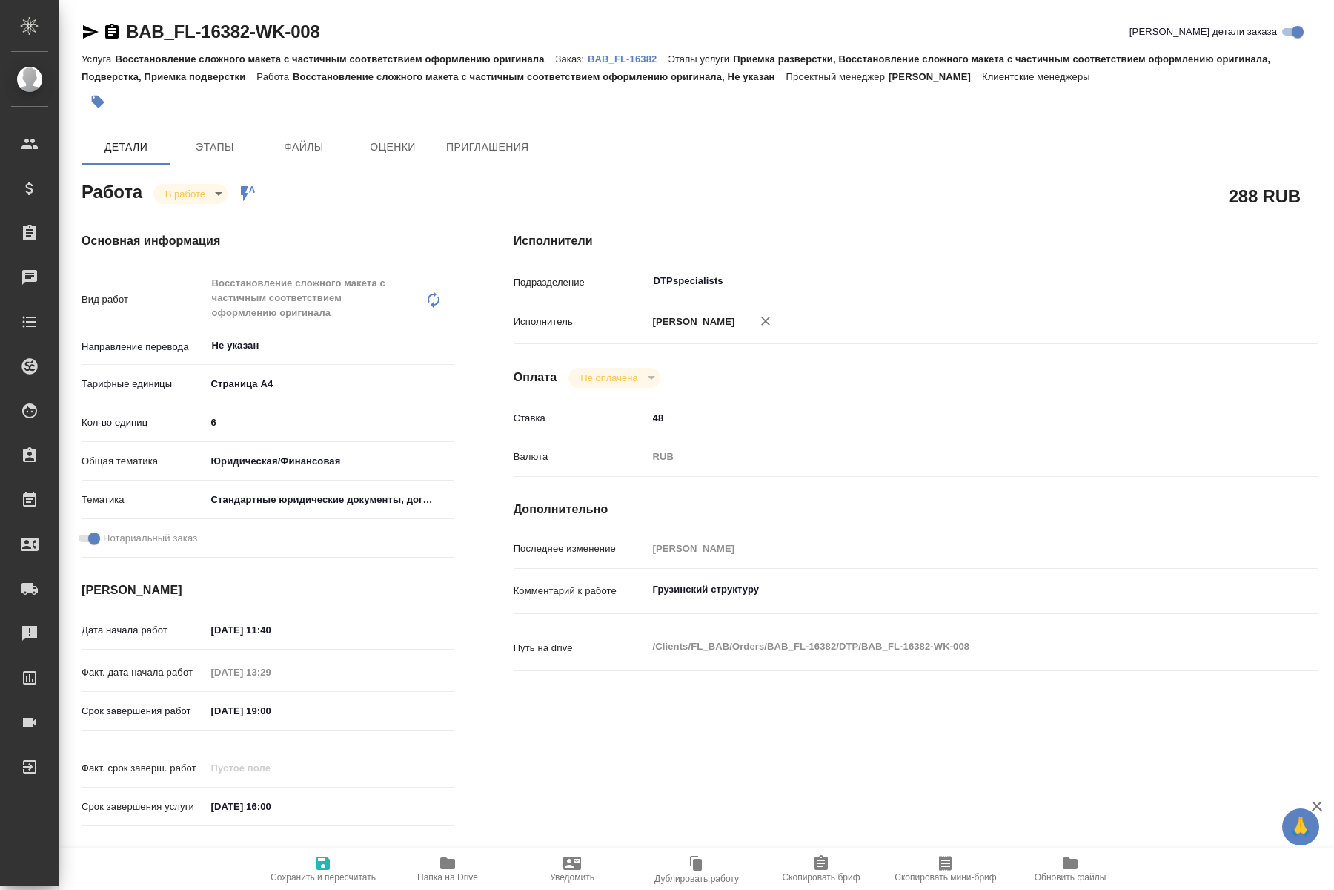
type textarea "x"
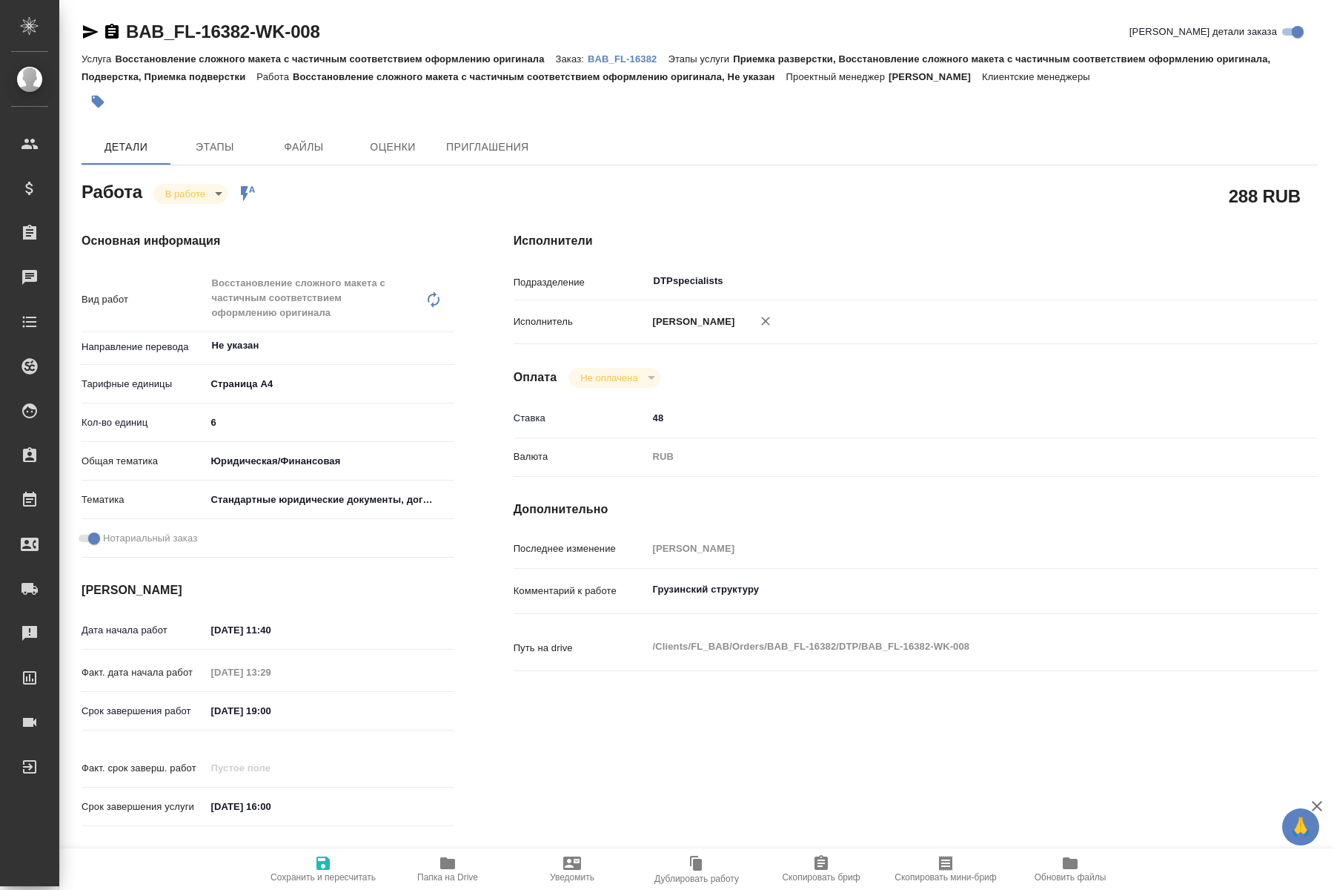
type textarea "x"
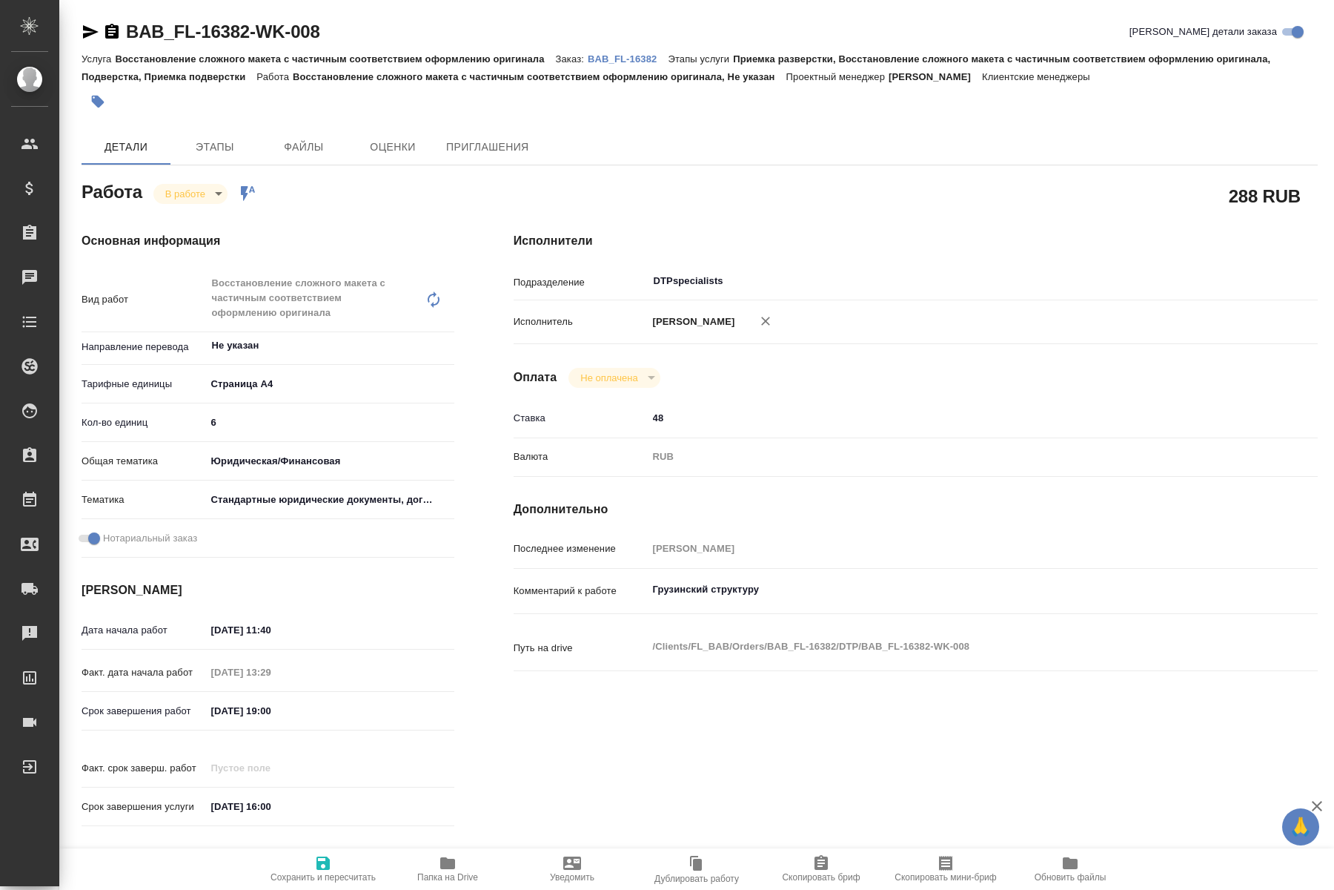
type textarea "x"
drag, startPoint x: 129, startPoint y: 11, endPoint x: 181, endPoint y: 29, distance: 54.9
click at [181, 30] on div "BAB_FL-16382-WK-008 Кратко детали заказа Услуга Восстановление сложного макета …" at bounding box center [699, 654] width 1253 height 1309
drag, startPoint x: 299, startPoint y: 33, endPoint x: 116, endPoint y: 38, distance: 183.2
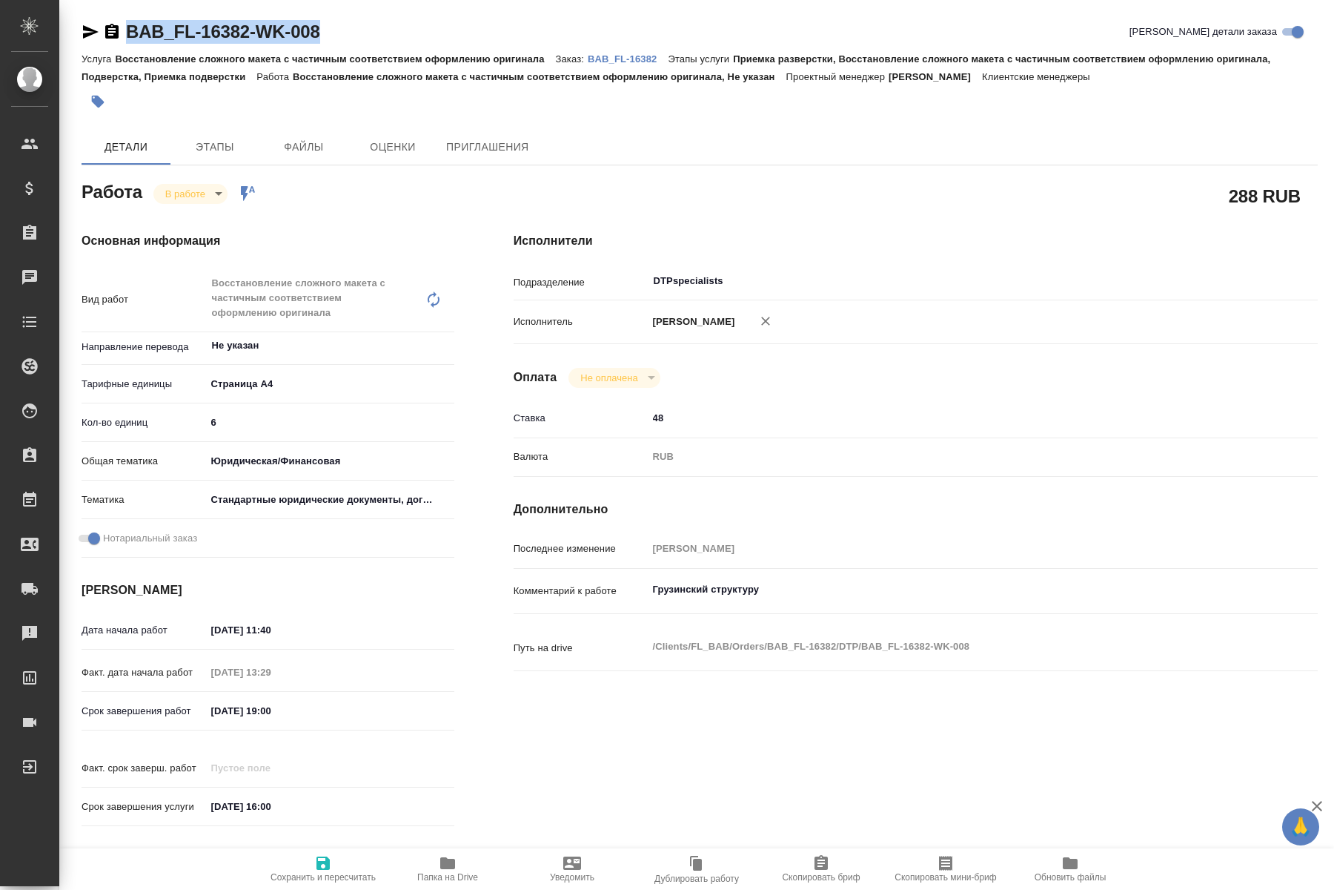
click at [116, 38] on div "BAB_FL-16382-WK-008 Кратко детали заказа" at bounding box center [700, 32] width 1237 height 24
click at [137, 8] on div "BAB_FL-16382-WK-008 Кратко детали заказа Услуга Восстановление сложного макета …" at bounding box center [699, 654] width 1253 height 1309
drag, startPoint x: 122, startPoint y: 14, endPoint x: 251, endPoint y: 32, distance: 130.2
click at [251, 32] on div "BAB_FL-16382-WK-008 Кратко детали заказа Услуга Восстановление сложного макета …" at bounding box center [699, 654] width 1253 height 1309
copy div "BAB_FL-16382"
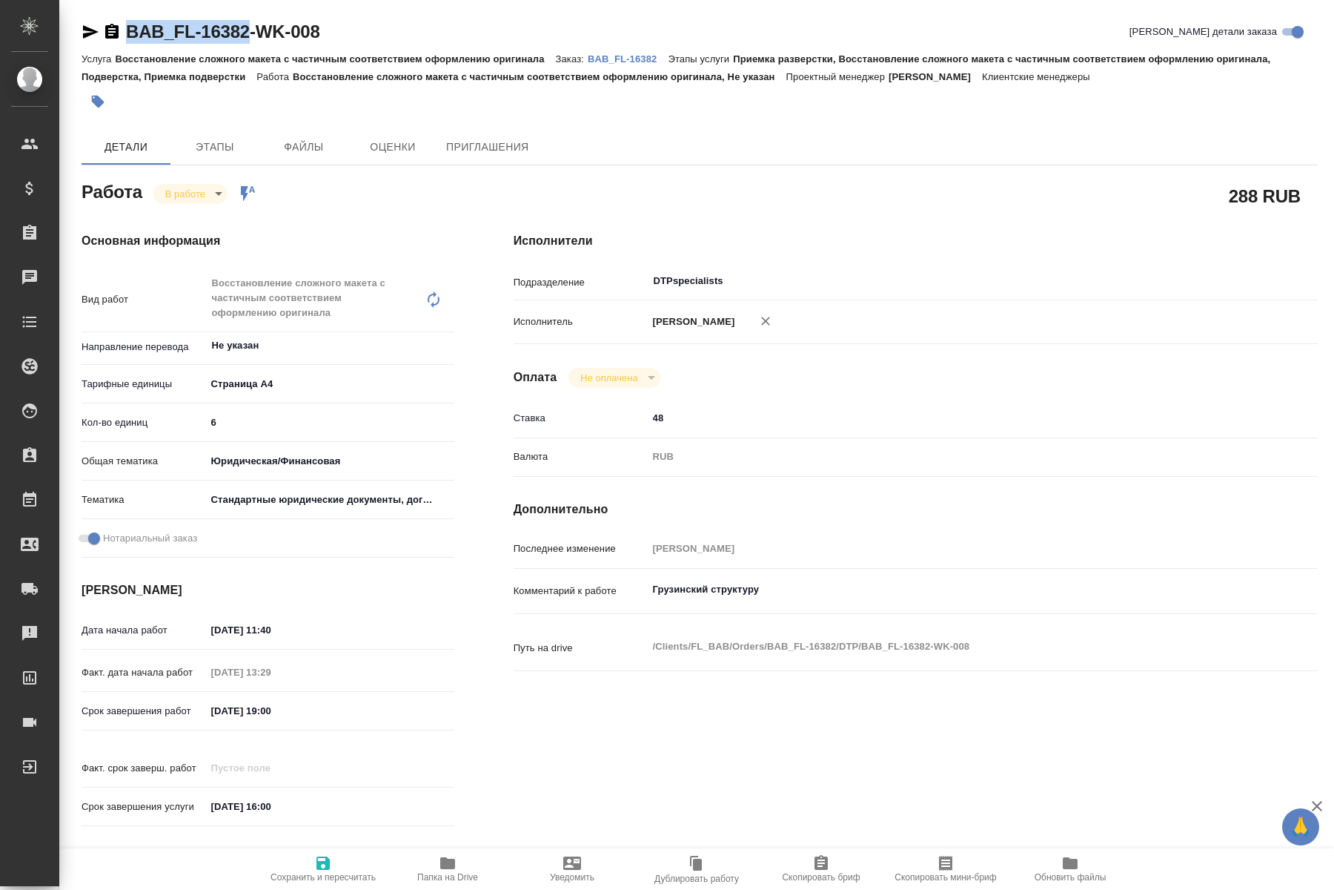
type textarea "x"
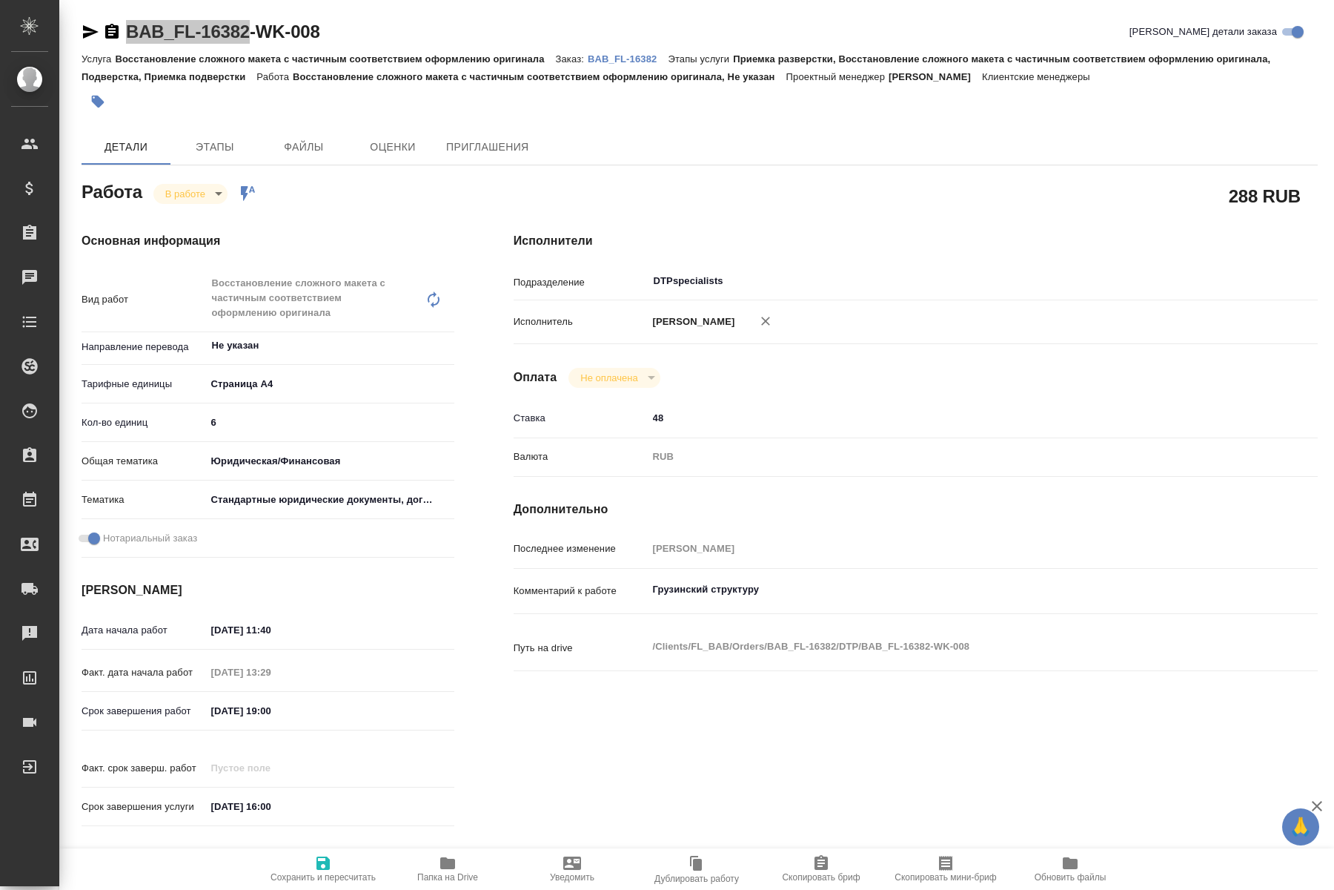
type textarea "x"
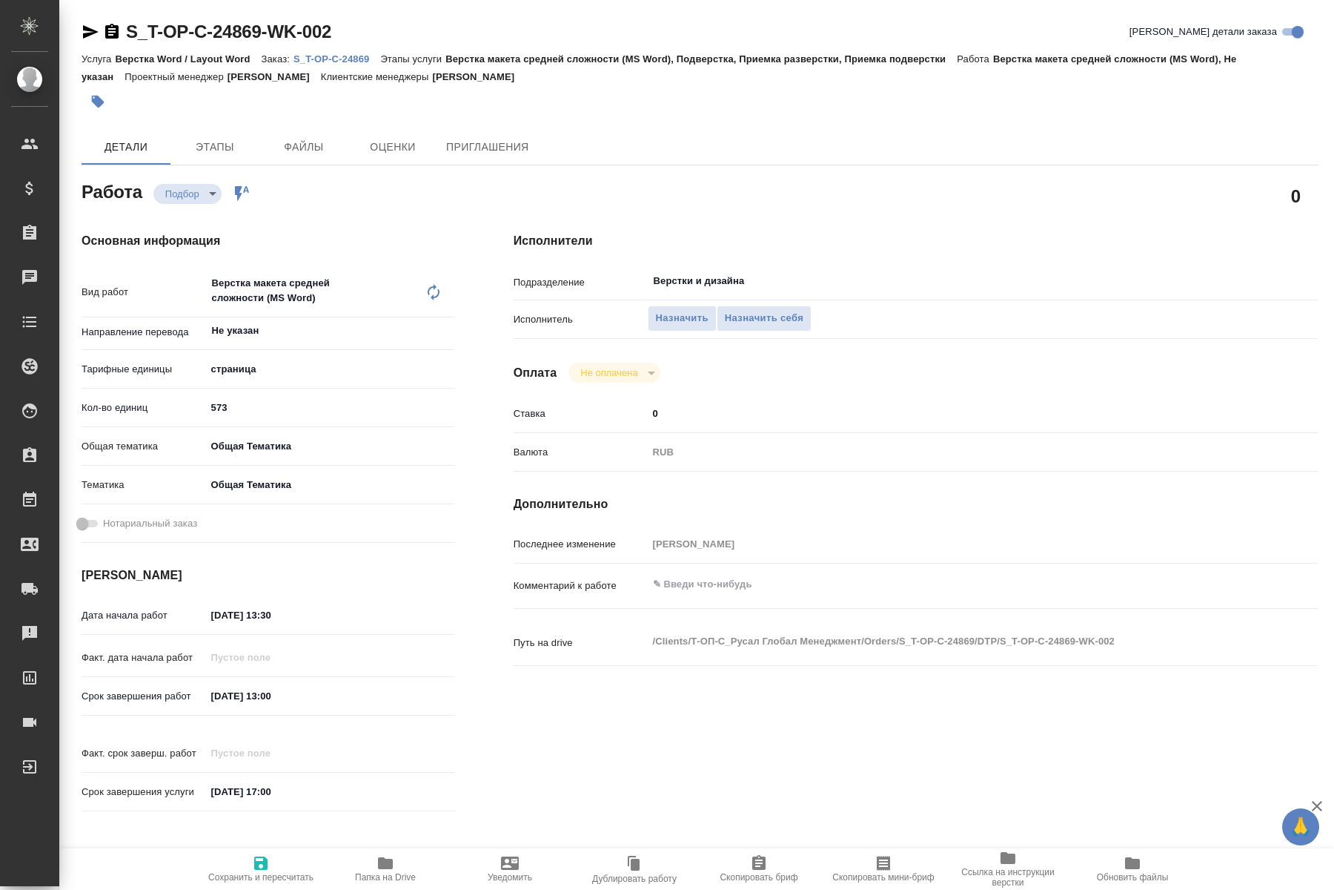
type textarea "x"
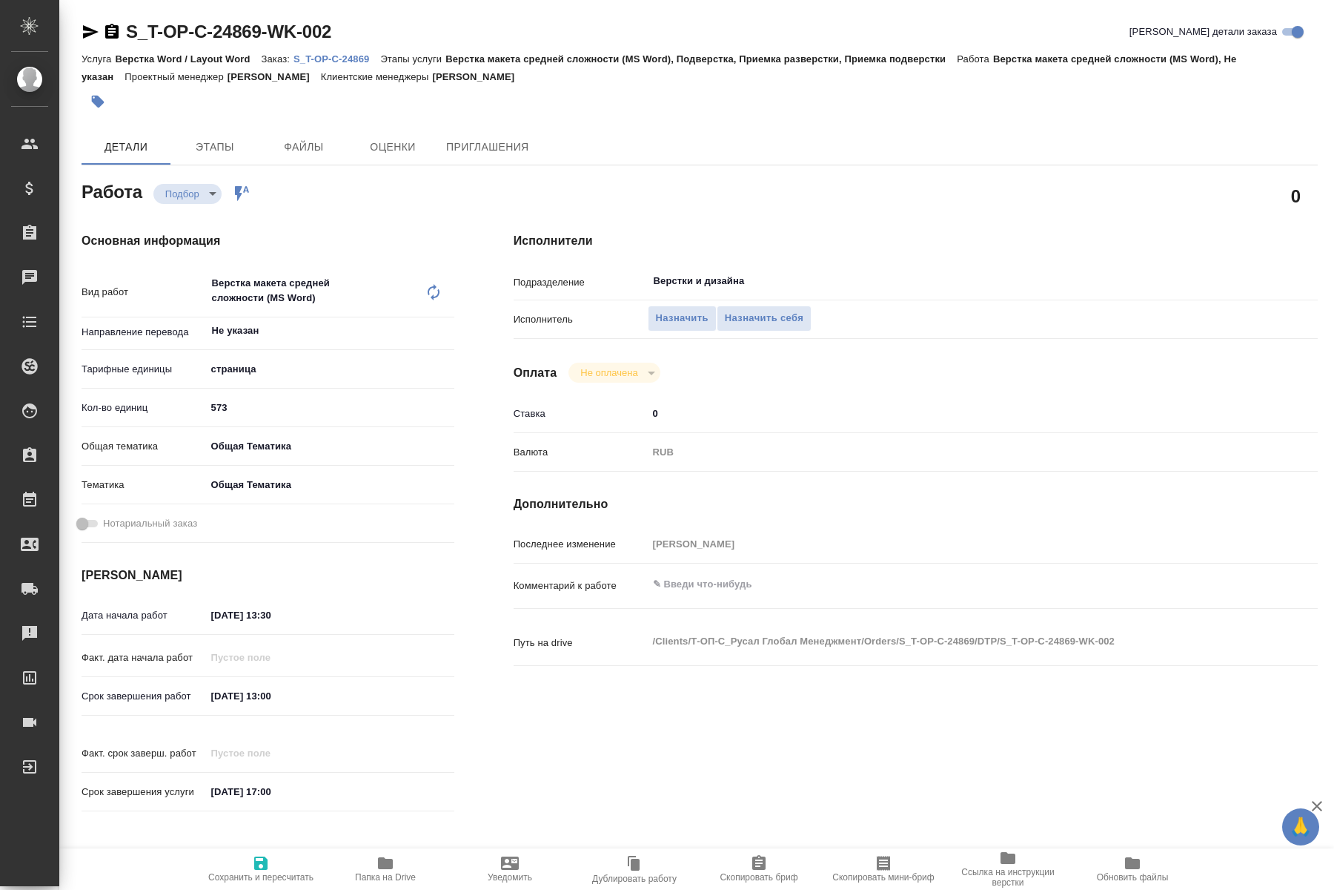
type textarea "x"
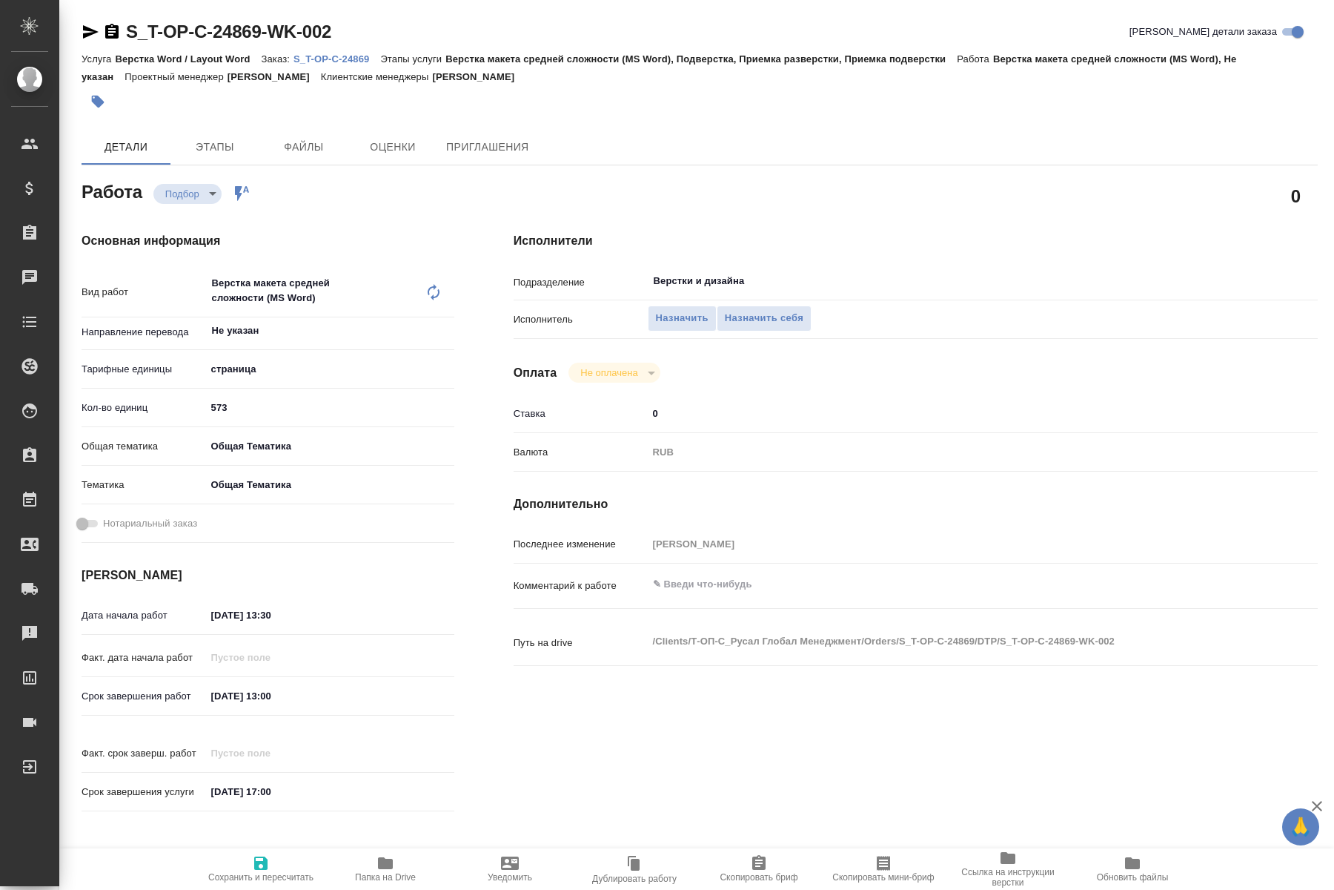
type textarea "x"
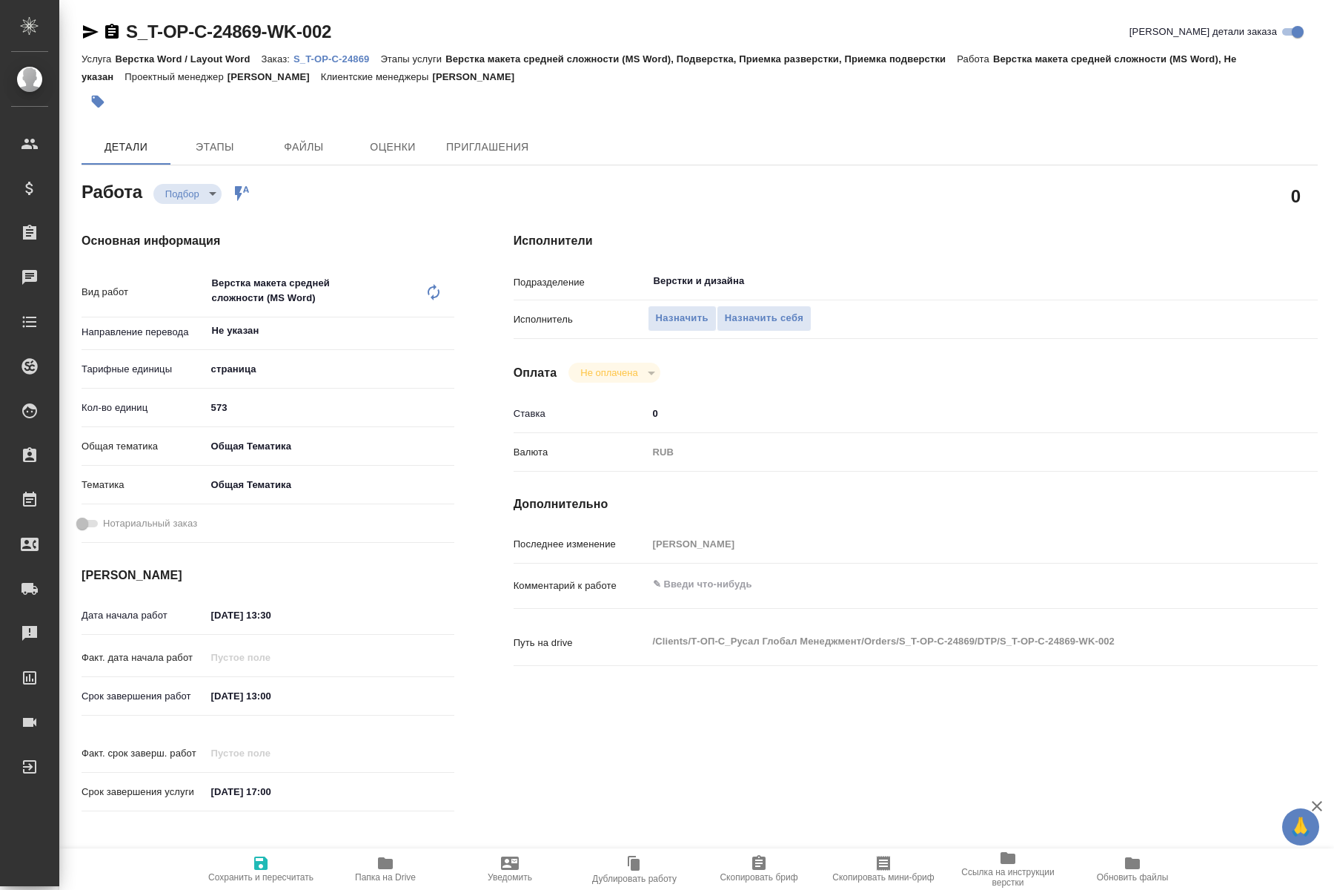
type textarea "x"
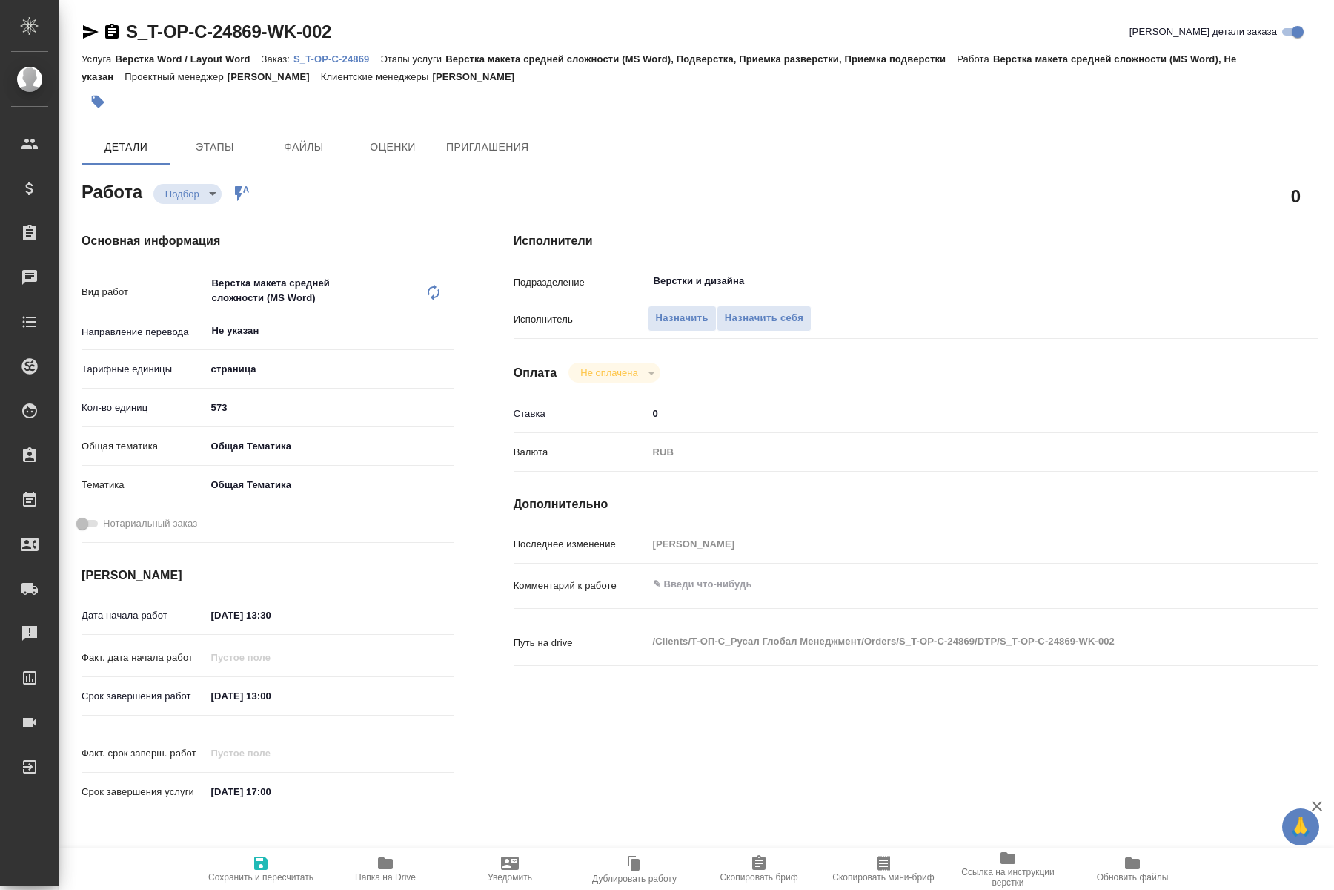
type textarea "x"
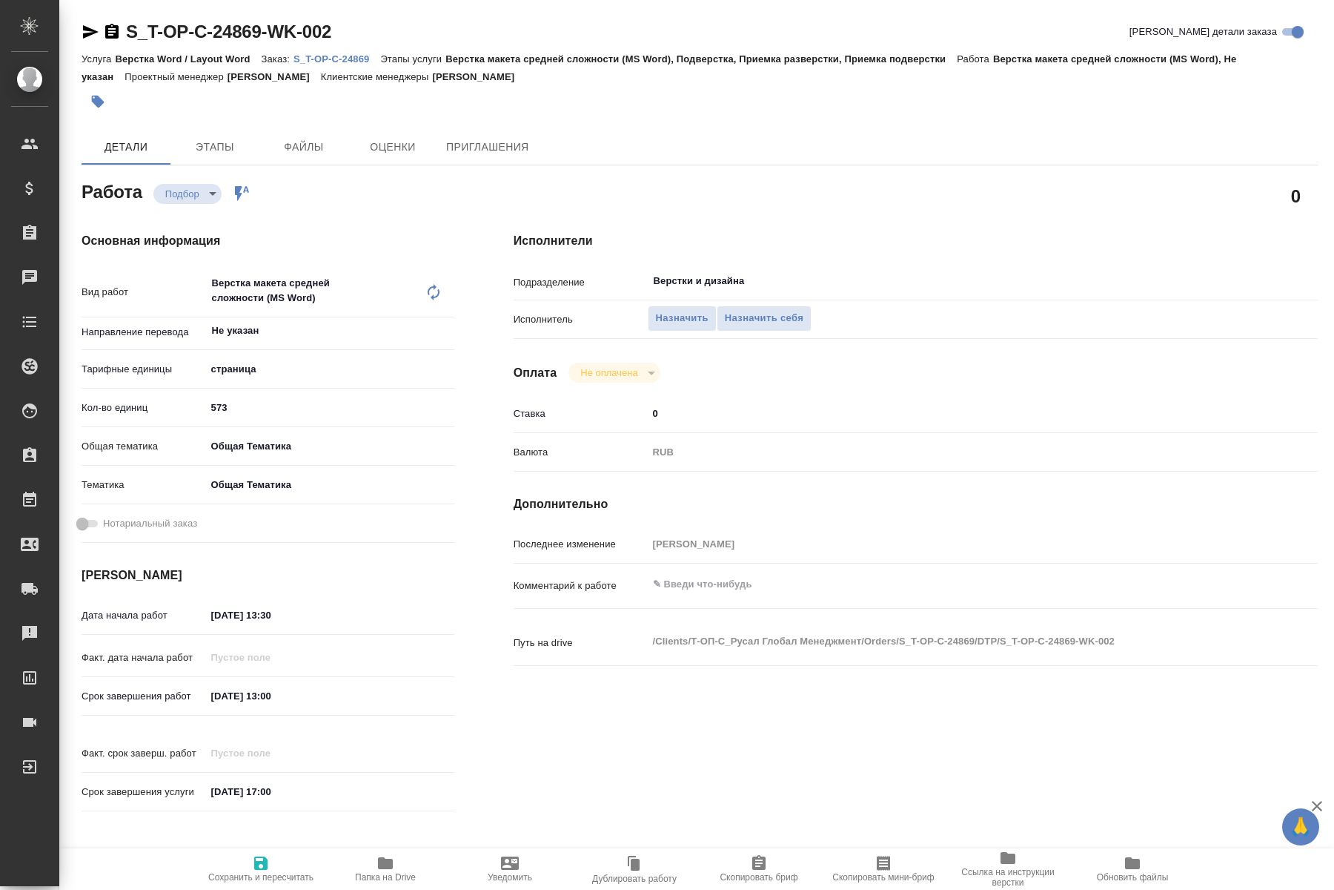
type textarea "x"
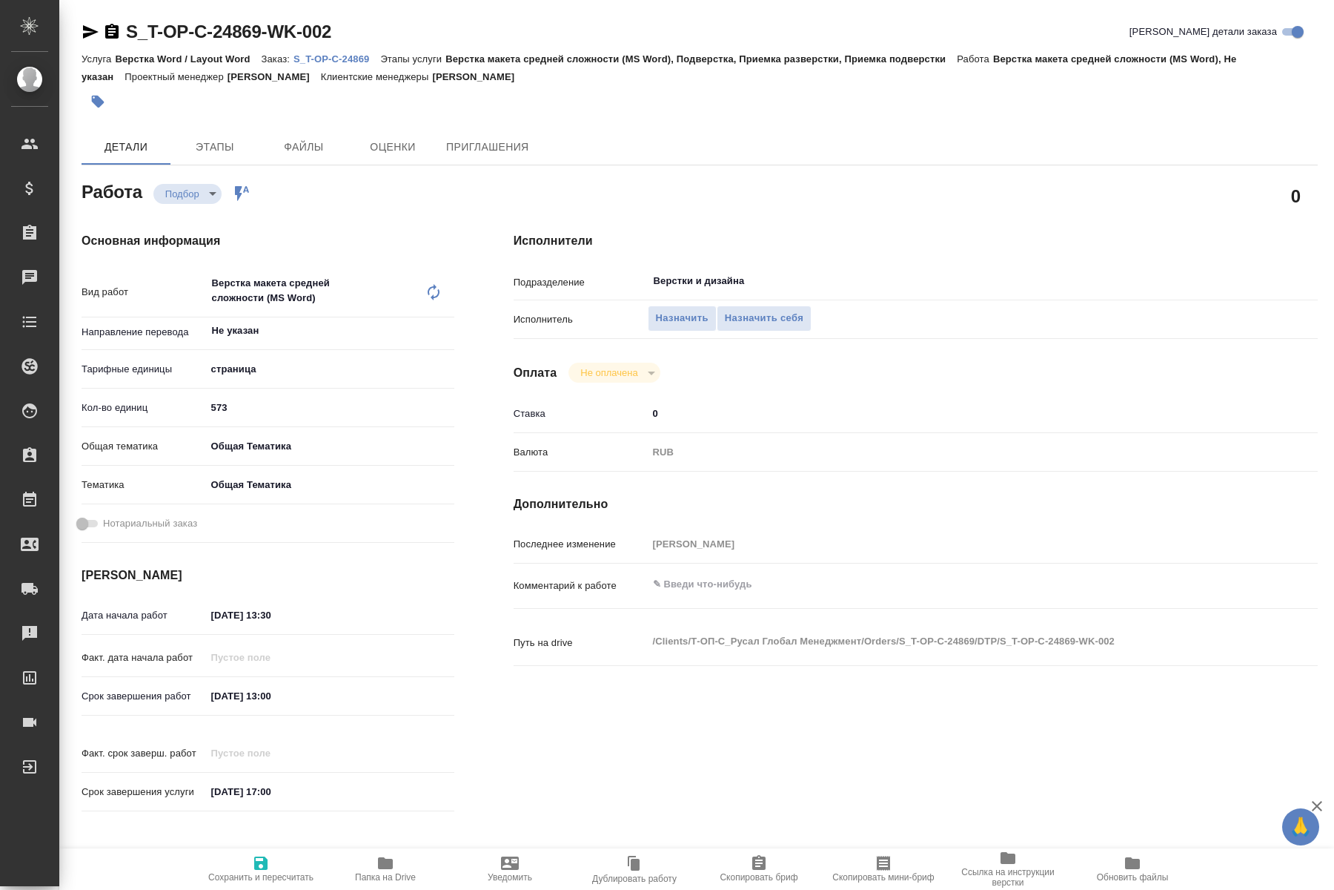
type textarea "x"
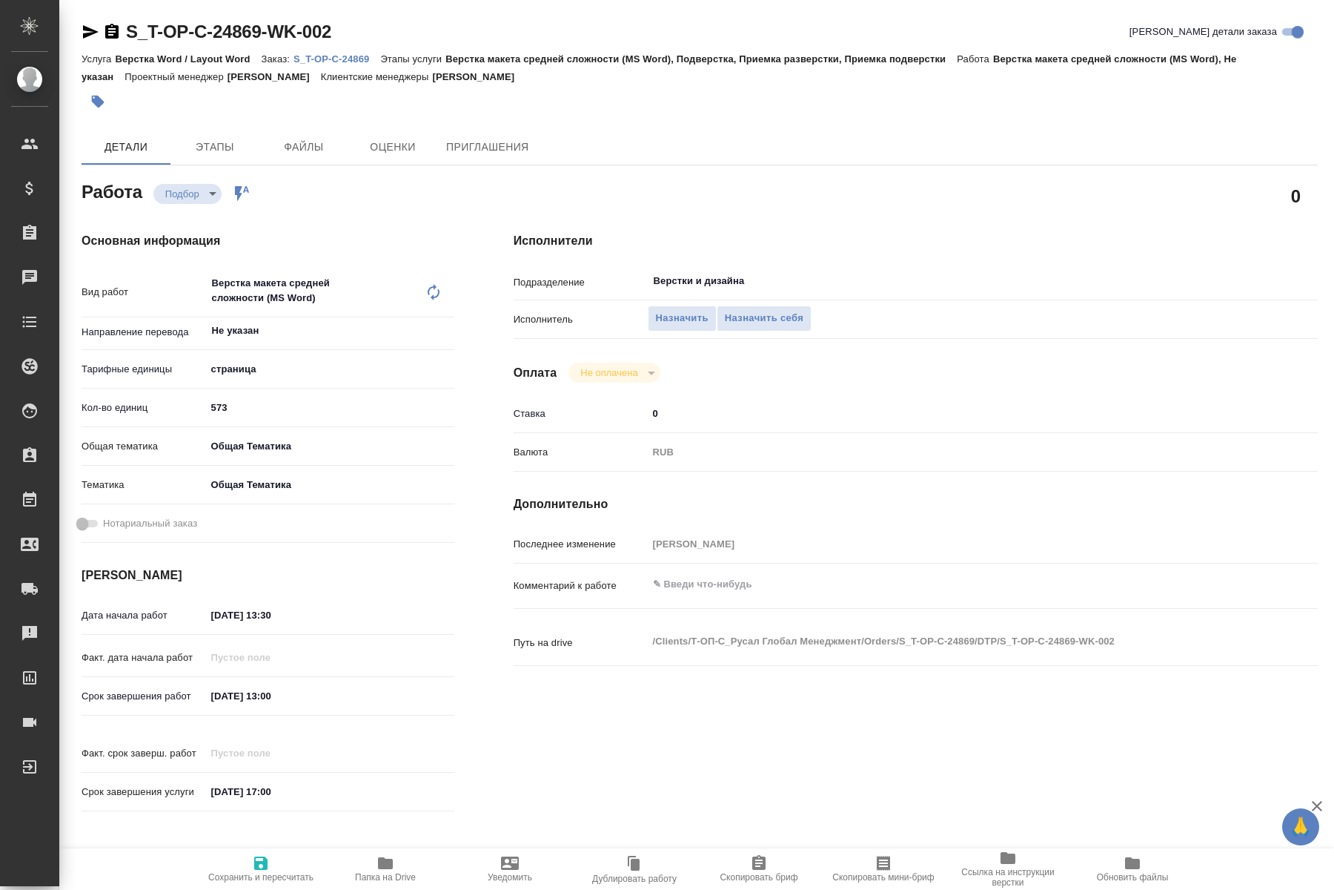
scroll to position [76, 0]
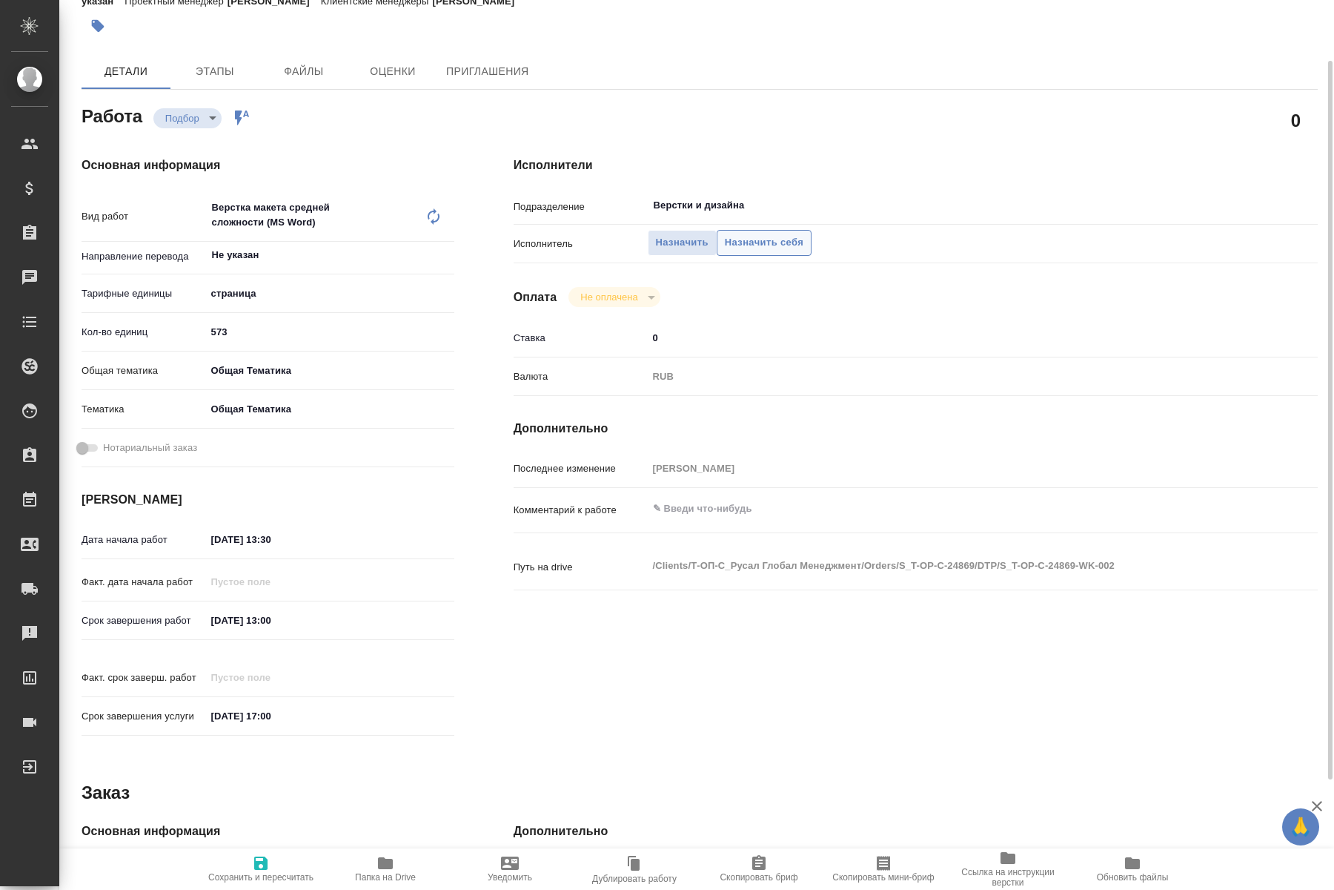
click at [753, 234] on span "Назначить себя" at bounding box center [764, 242] width 79 height 17
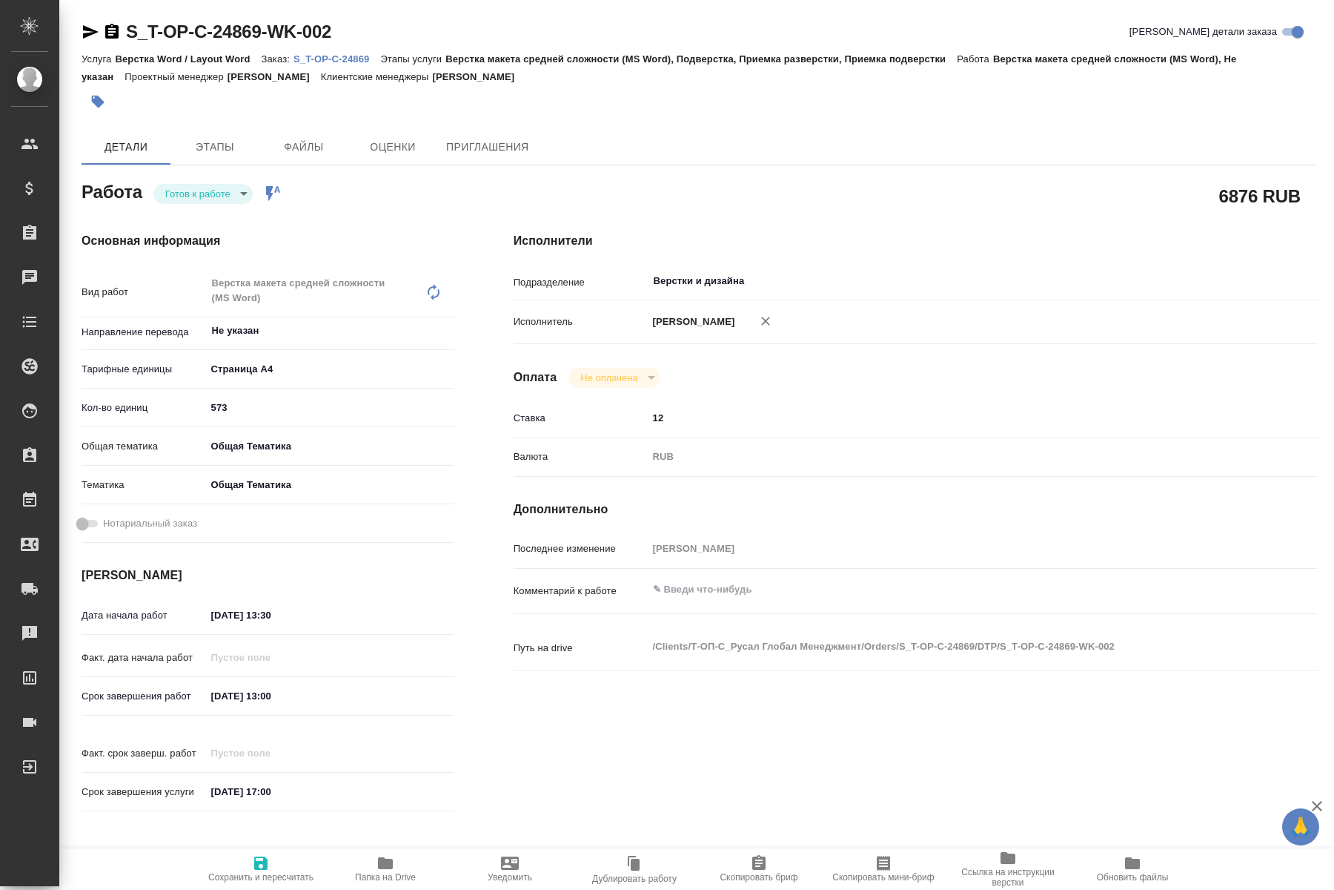
type textarea "x"
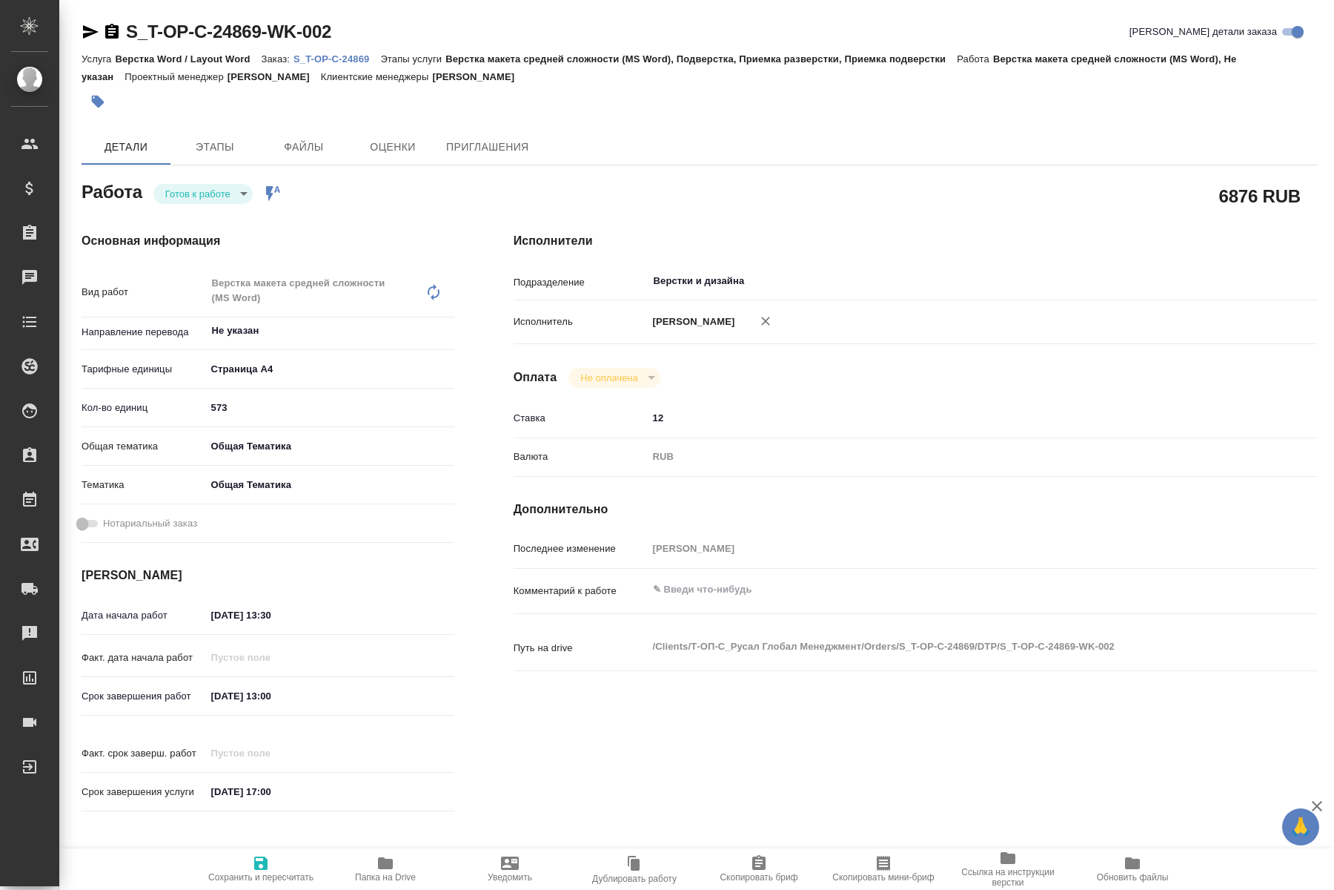
type textarea "x"
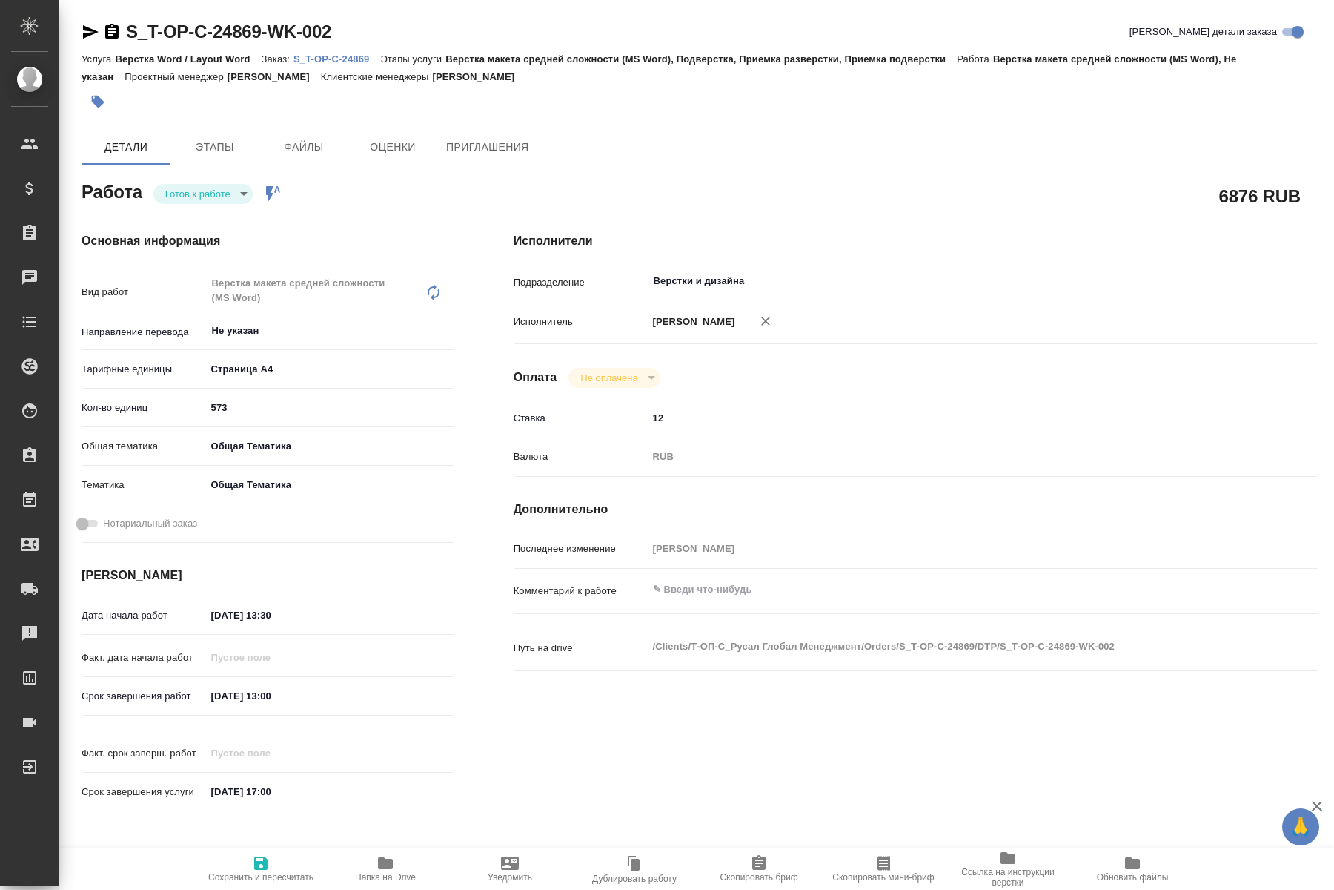
type textarea "x"
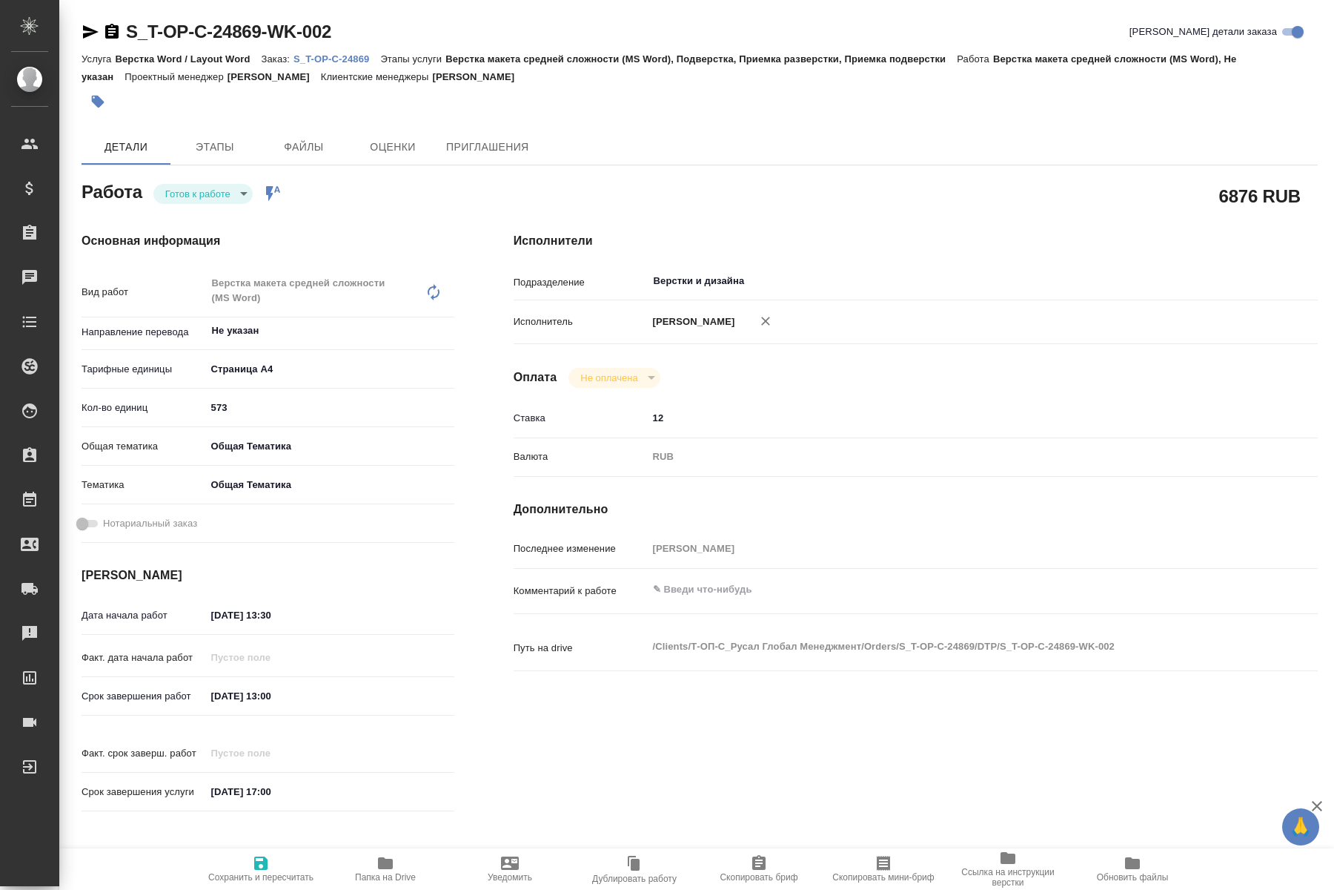
type textarea "x"
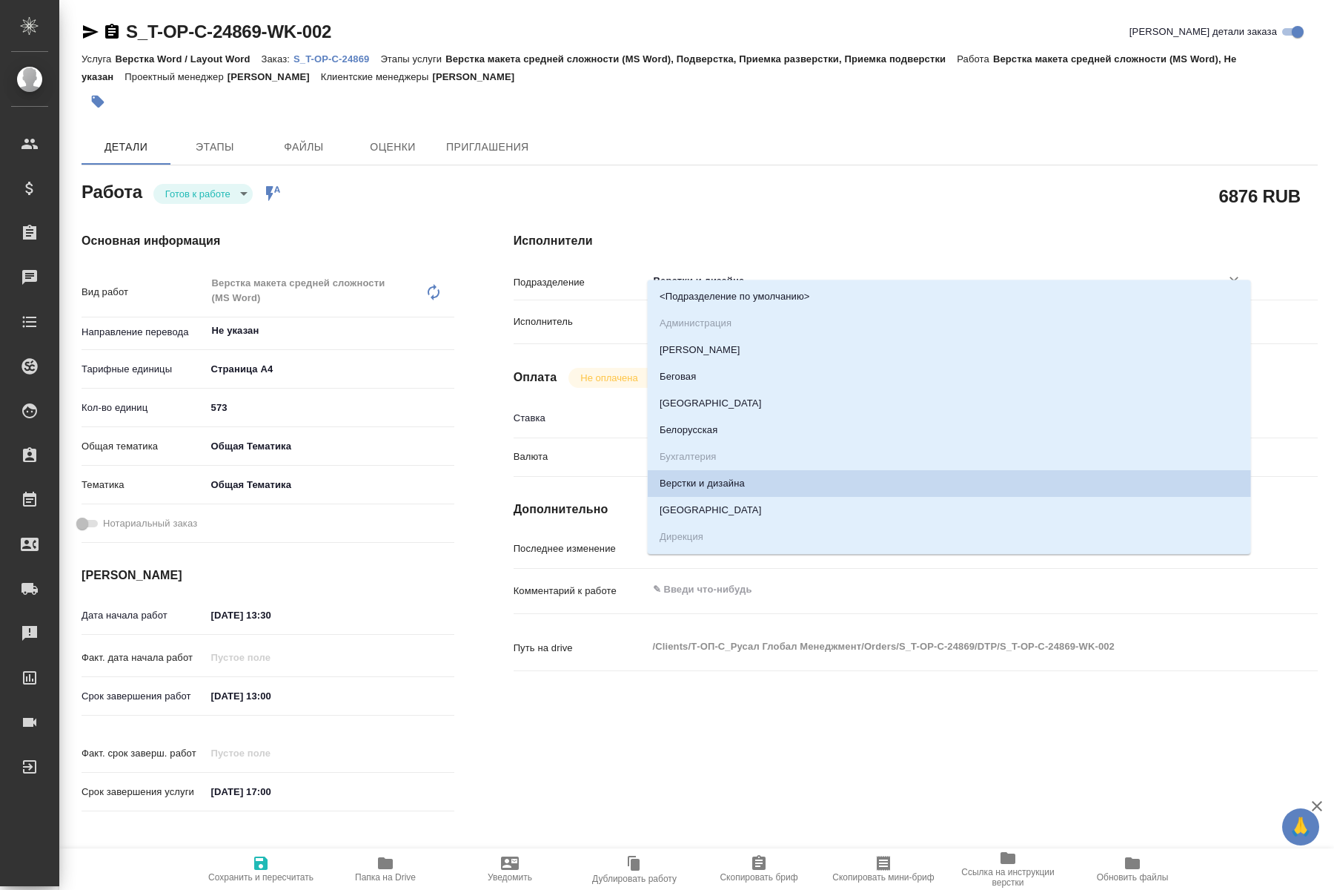
click at [798, 272] on input "Верстки и дизайна" at bounding box center [924, 281] width 545 height 18
type textarea "x"
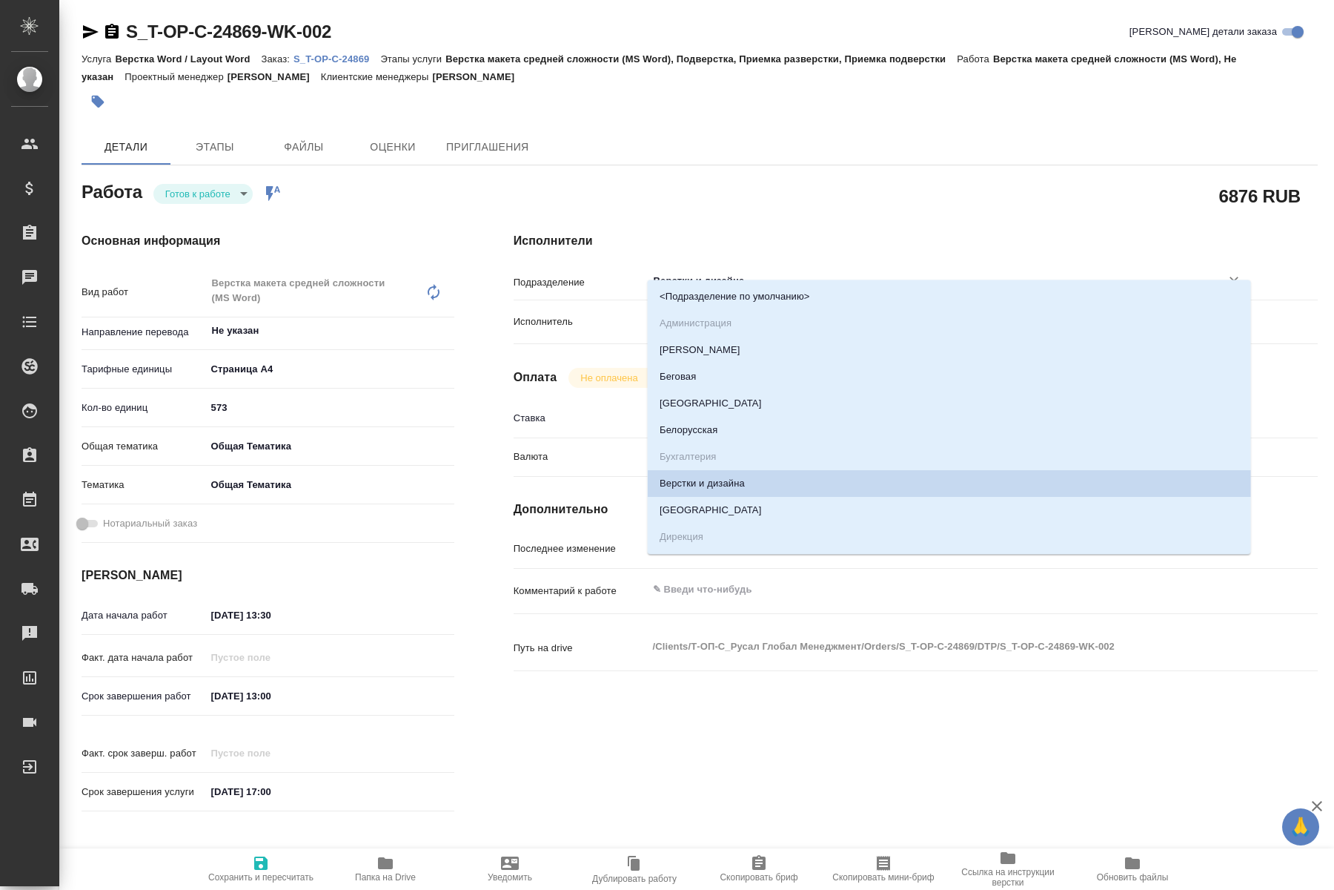
type textarea "x"
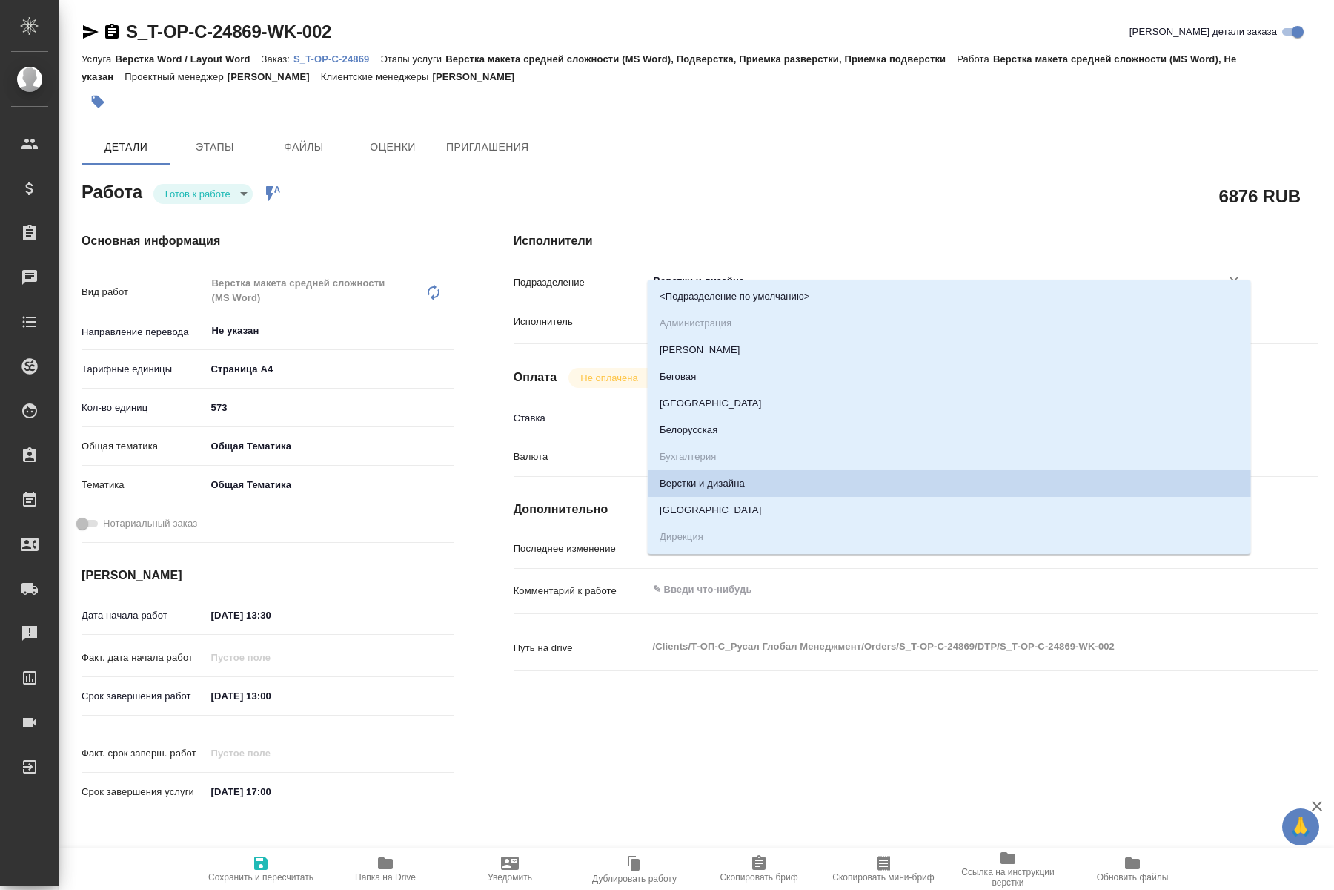
type textarea "x"
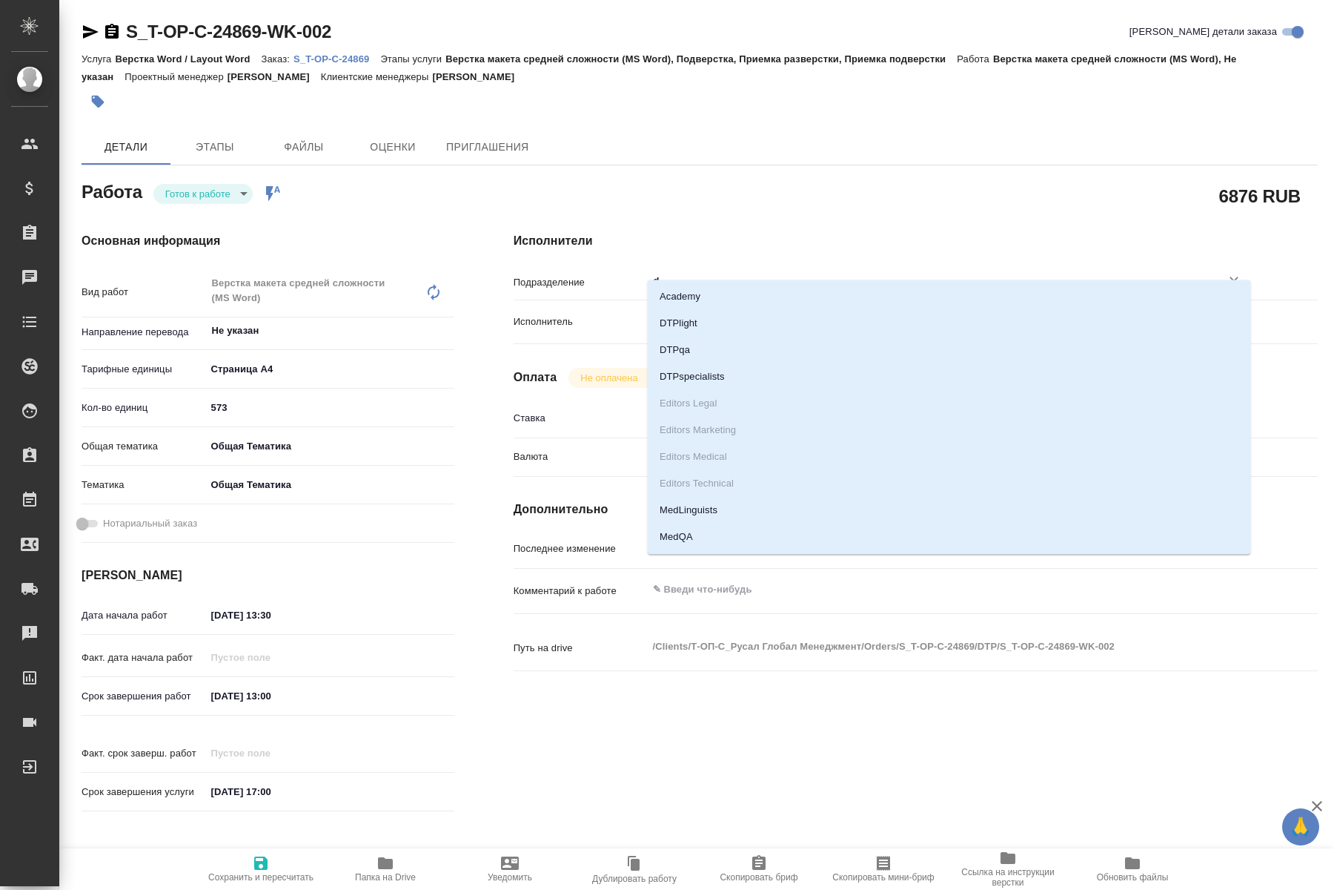
type input "dt"
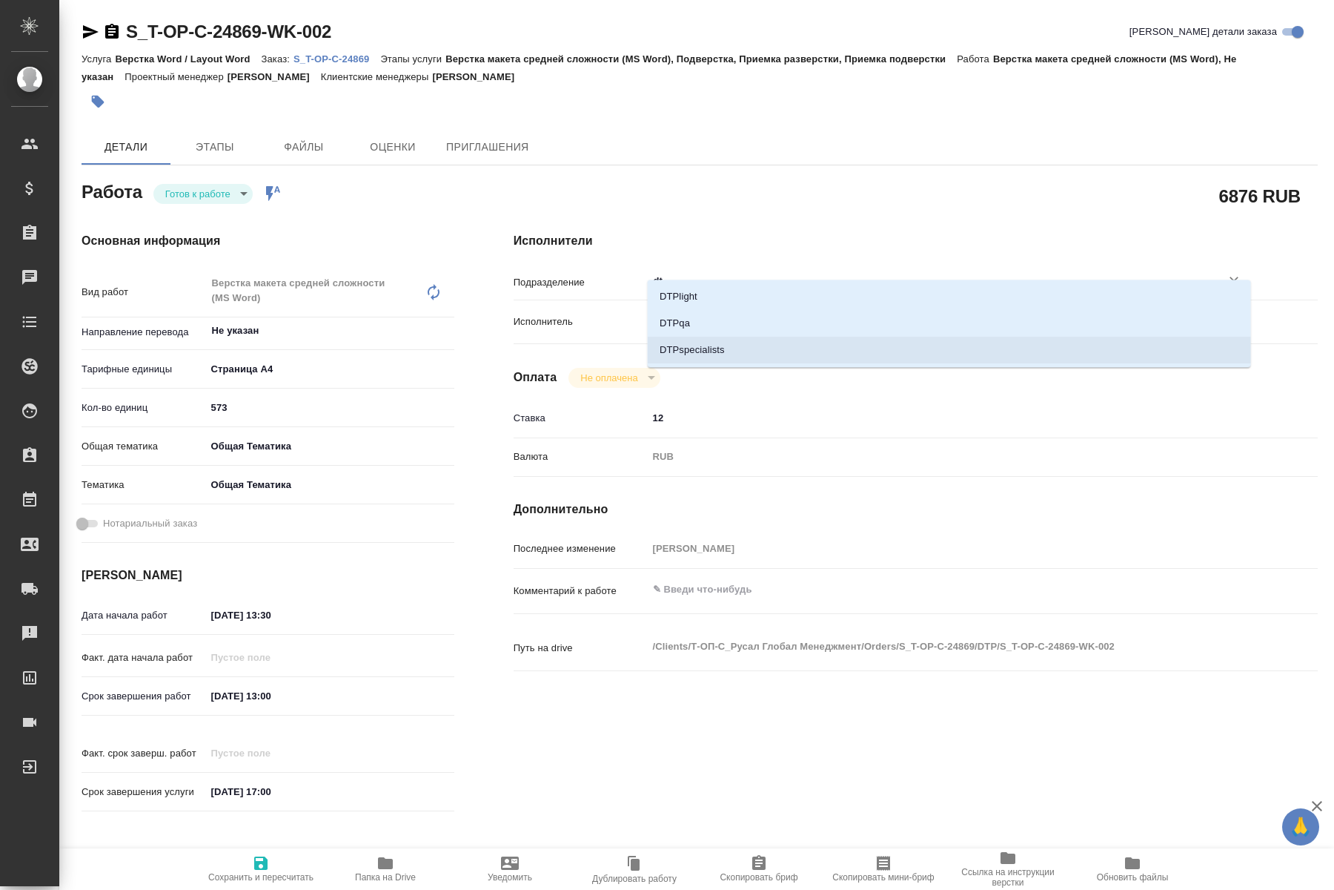
click at [732, 347] on li "DTPspecialists" at bounding box center [949, 350] width 603 height 27
type textarea "x"
type input "DTPspecialists"
type textarea "x"
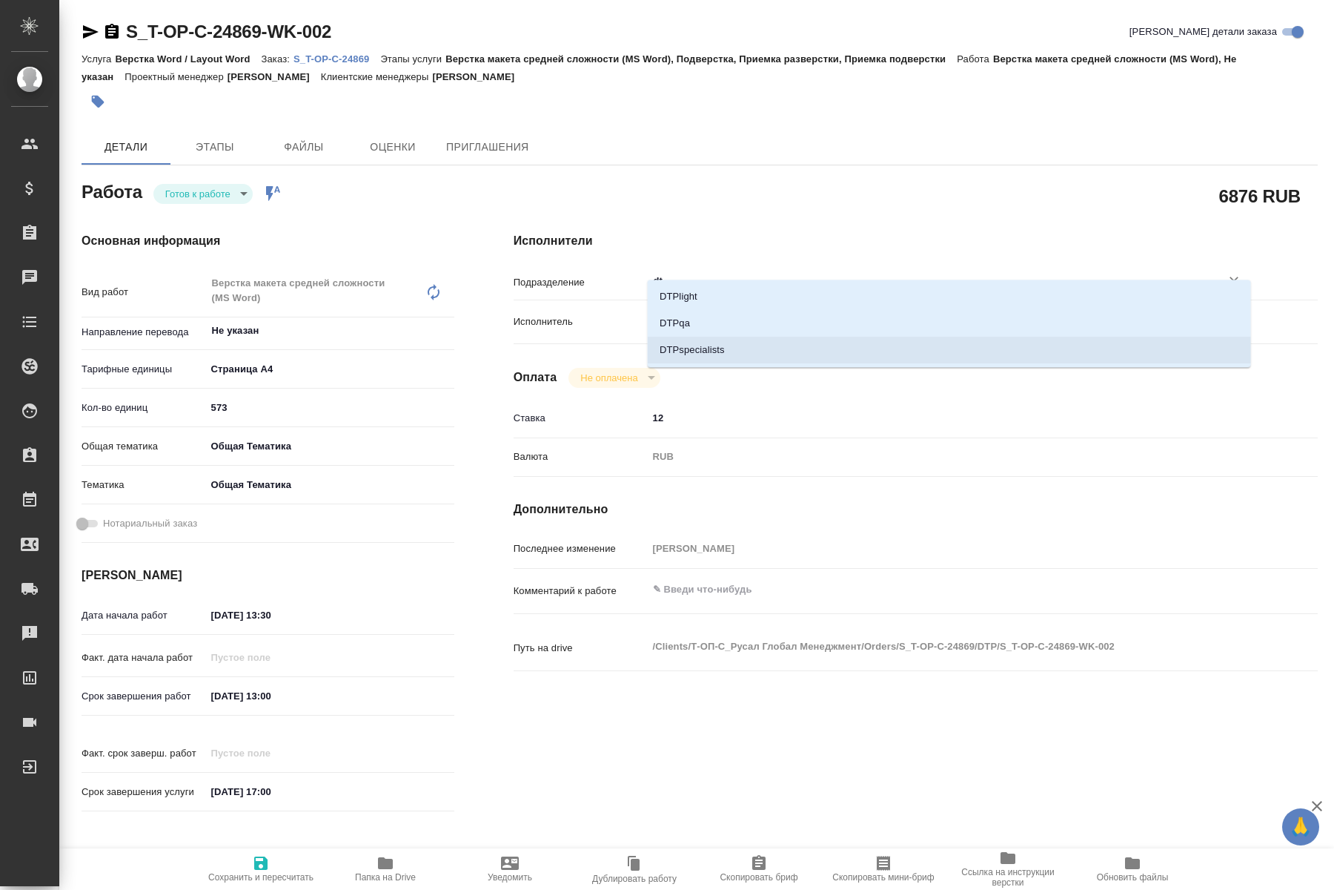
type textarea "x"
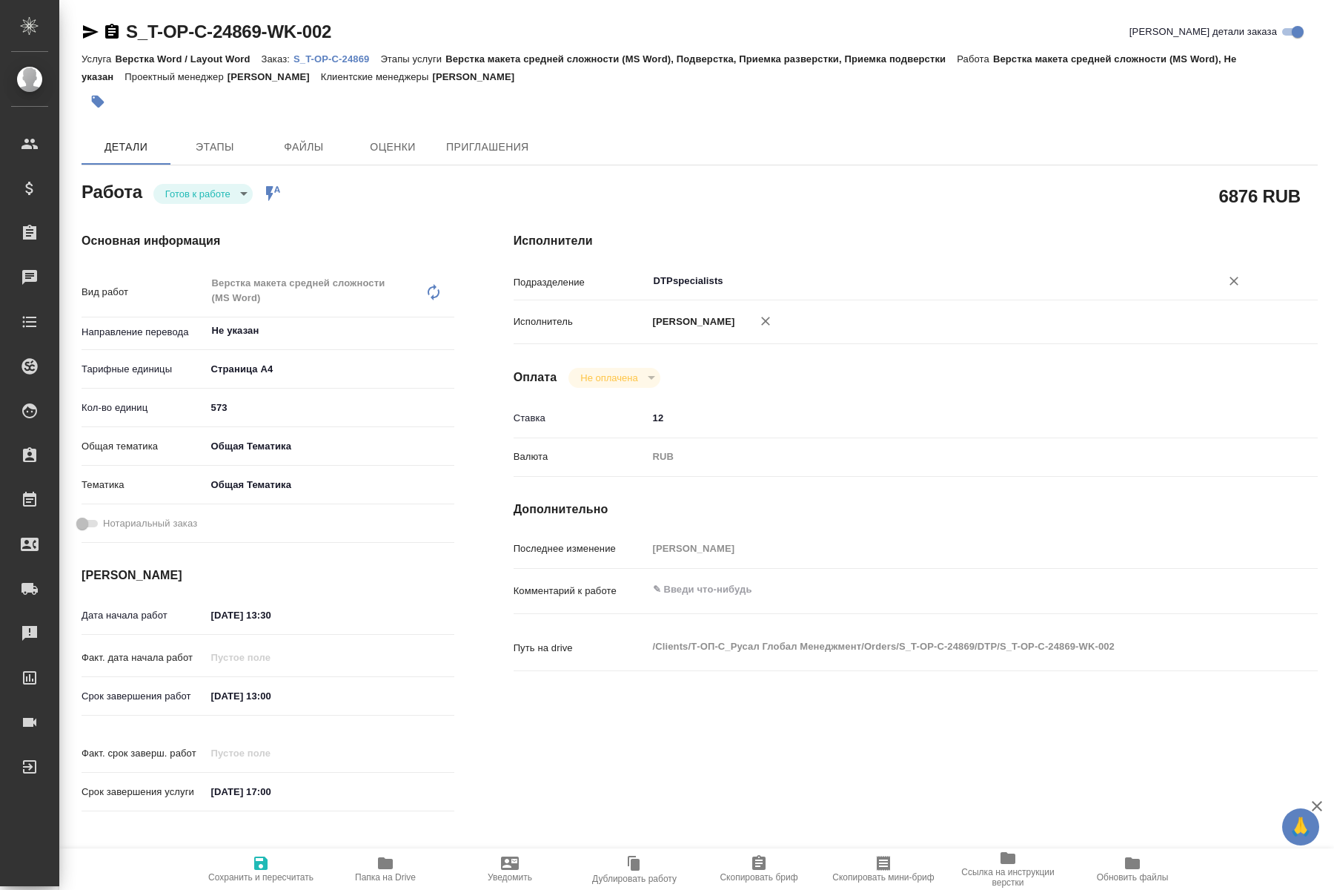
type input "DTPspecialists"
click at [262, 881] on span "Сохранить и пересчитать" at bounding box center [260, 877] width 105 height 10
type textarea "x"
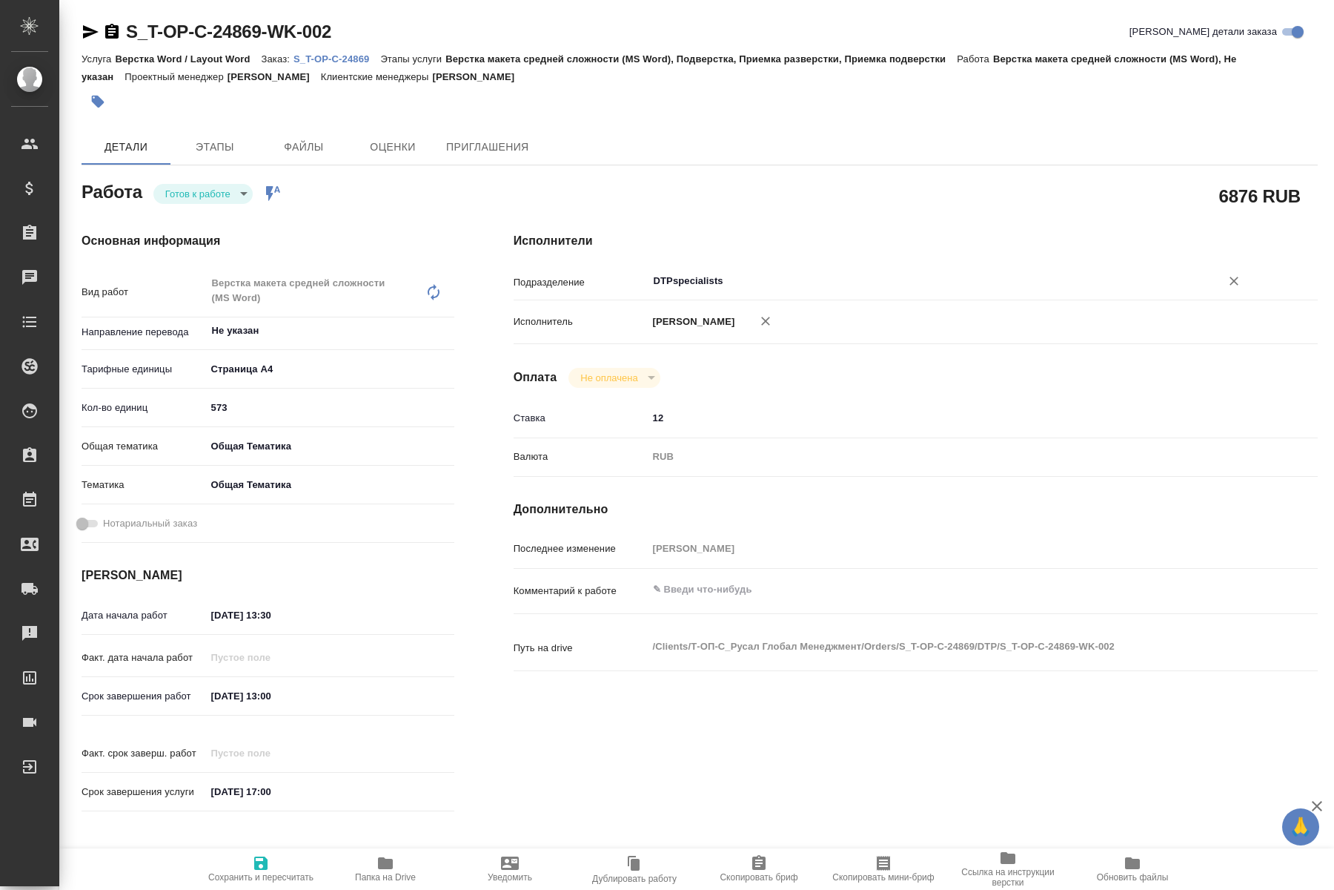
type textarea "x"
type input "readyForWork"
type textarea "Верстка макета средней сложности (MS Word)"
type textarea "x"
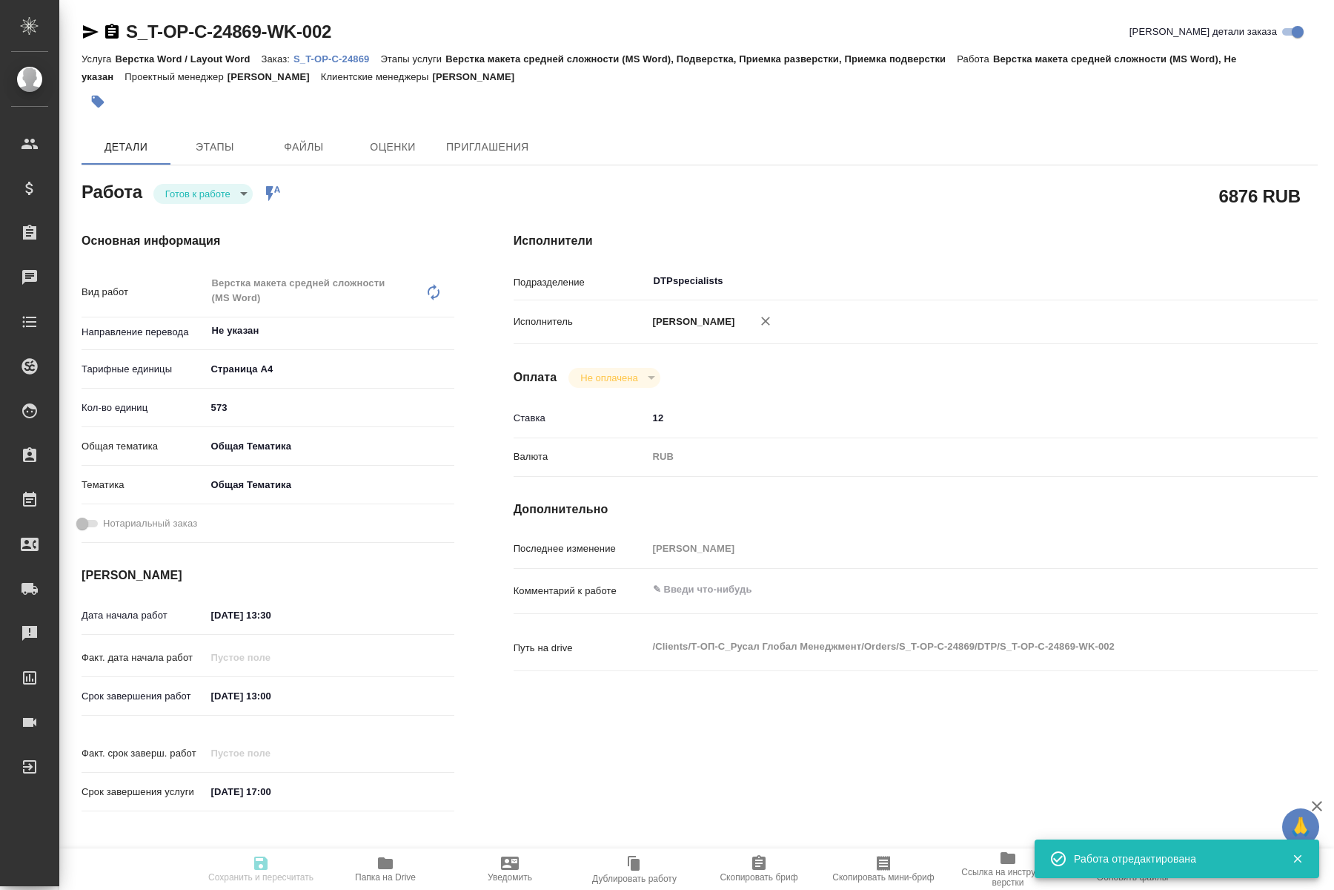
type input "Не указан"
type input "5f036ec4e16dec2d6b59c8ff"
type input "573"
type input "obtem"
type input "6012b1ca196b0e5c9229a120"
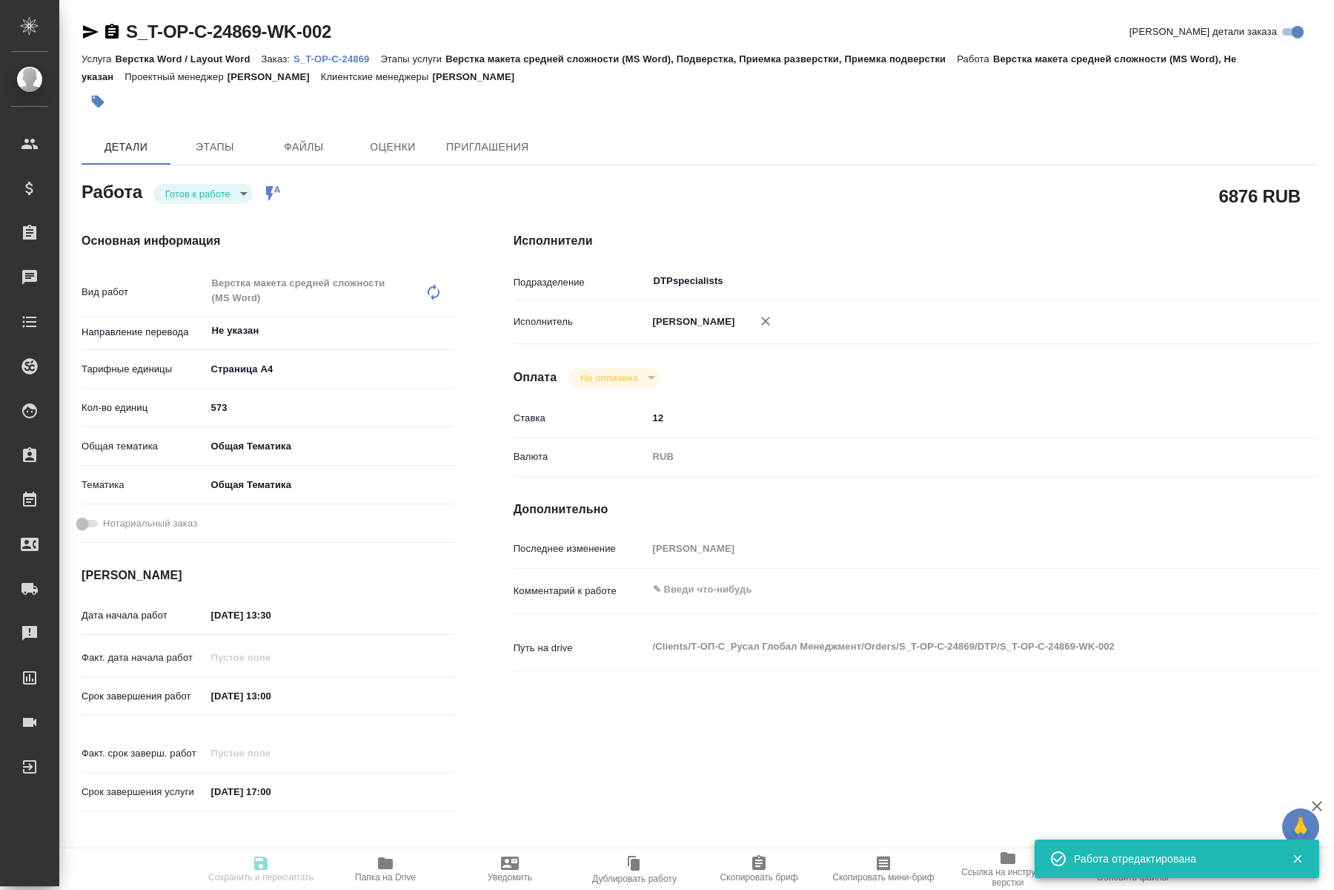
type input "21.08.2025 13:30"
type input "27.08.2025 13:00"
type input "29.08.2025 17:00"
type input "DTPspecialists"
type input "notPayed"
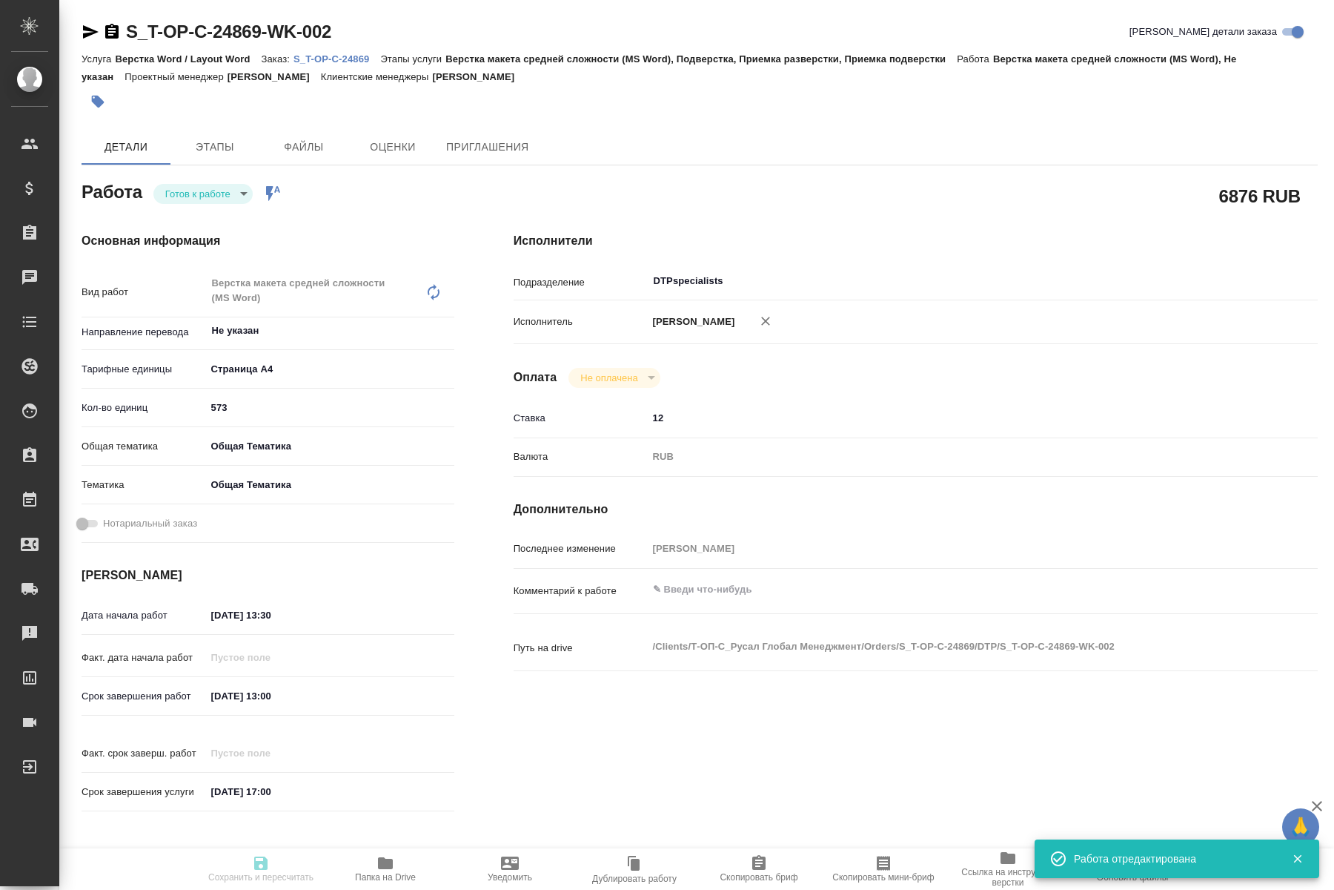
type input "12"
type input "RUB"
type input "[PERSON_NAME]"
type textarea "x"
type textarea "/Clients/Т-ОП-С_Русал Глобал Менеджмент/Orders/S_T-OP-C-24869/DTP/S_T-OP-C-2486…"
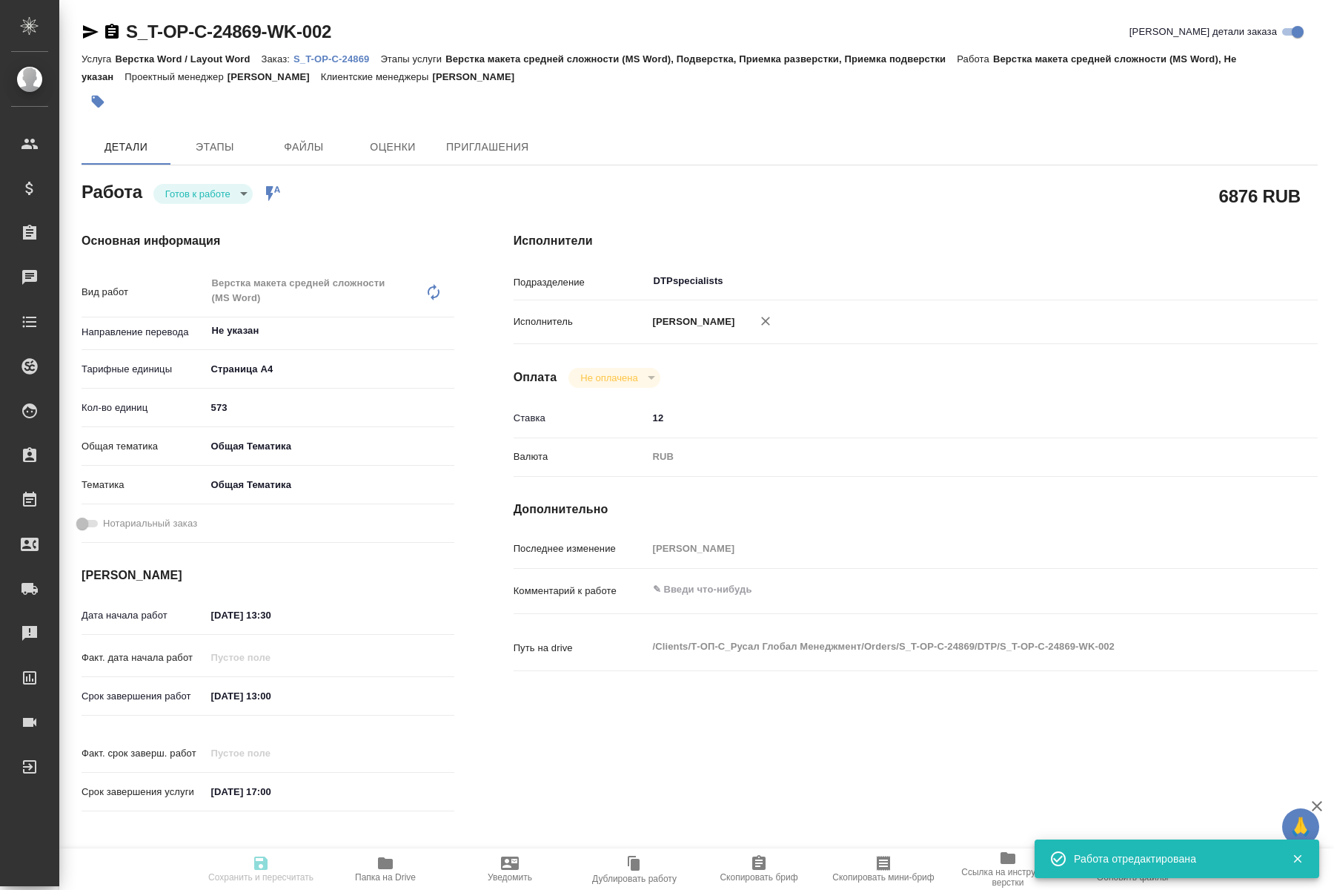
type textarea "x"
type input "S_T-OP-C-24869"
type input "от Исаева_21.08_2"
type input "Верстка Word / Layout Word"
type input "Верстка макета средней сложности (MS Word), Подверстка, Приемка разверстки, При…"
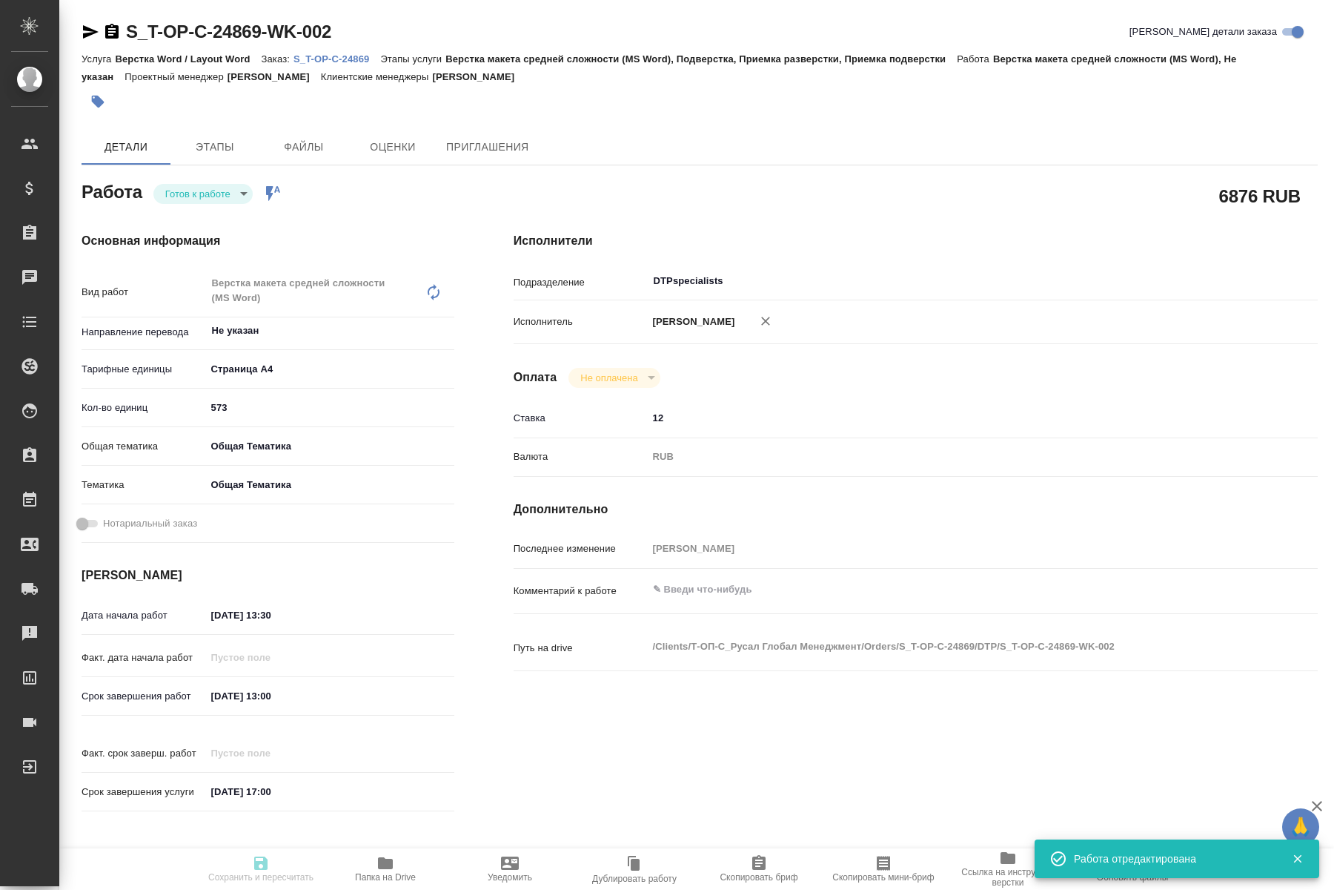
type input "Меньшикова Александра"
type input "Малофеева Екатерина"
type input "/Clients/Т-ОП-С_Русал Глобал Менеджмент/Orders/S_T-OP-C-24869"
type textarea "x"
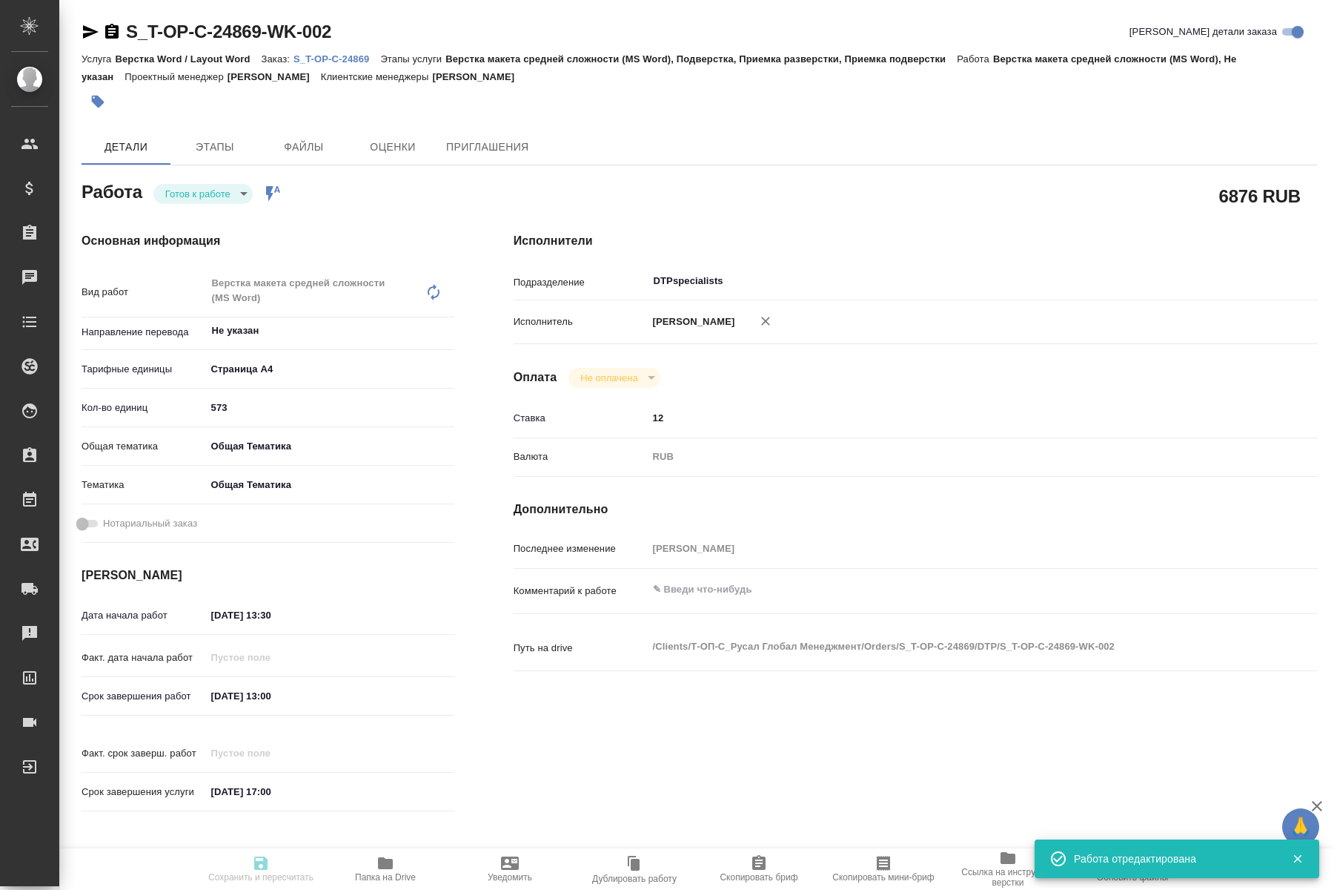
type textarea "x"
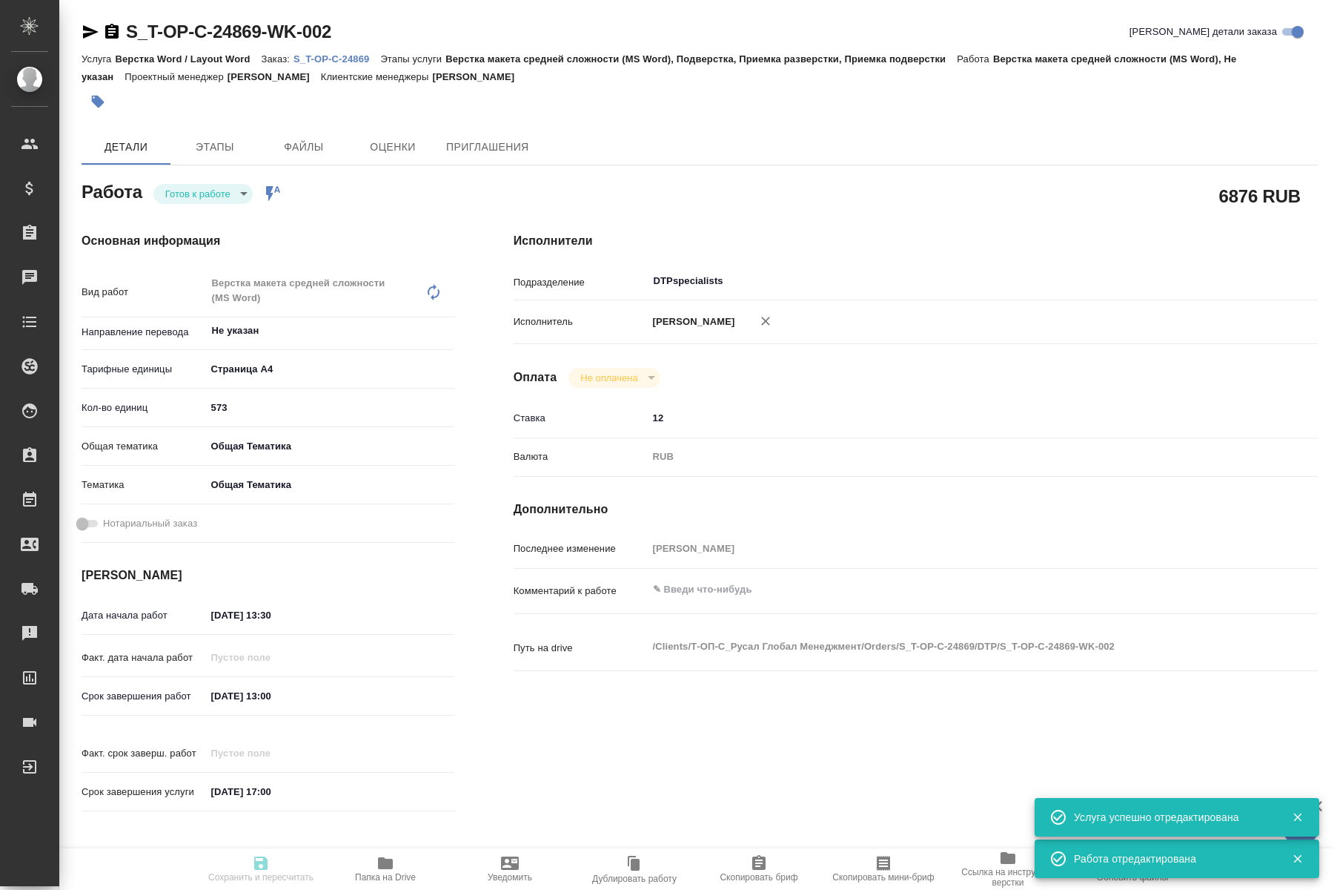
type textarea "x"
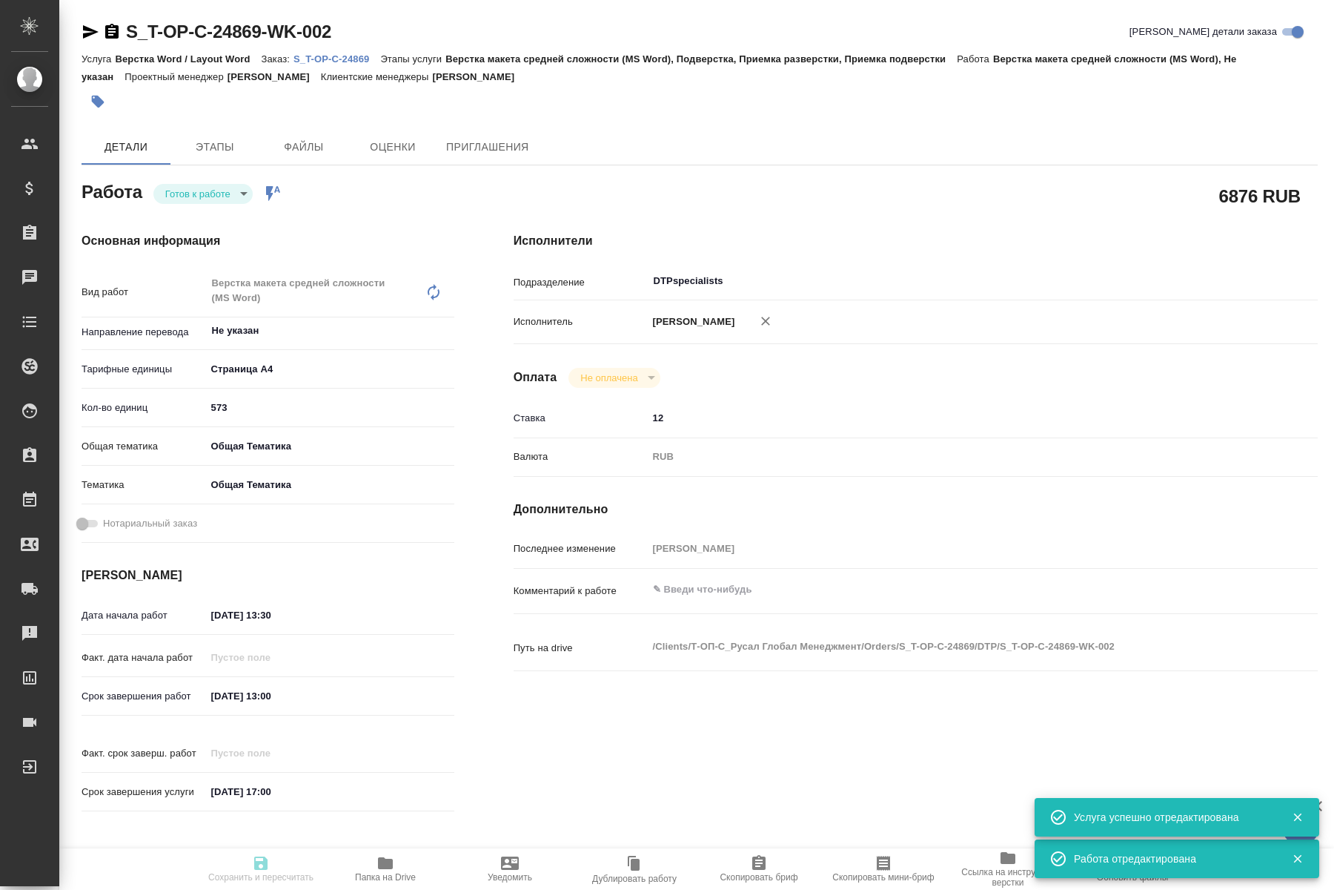
type textarea "x"
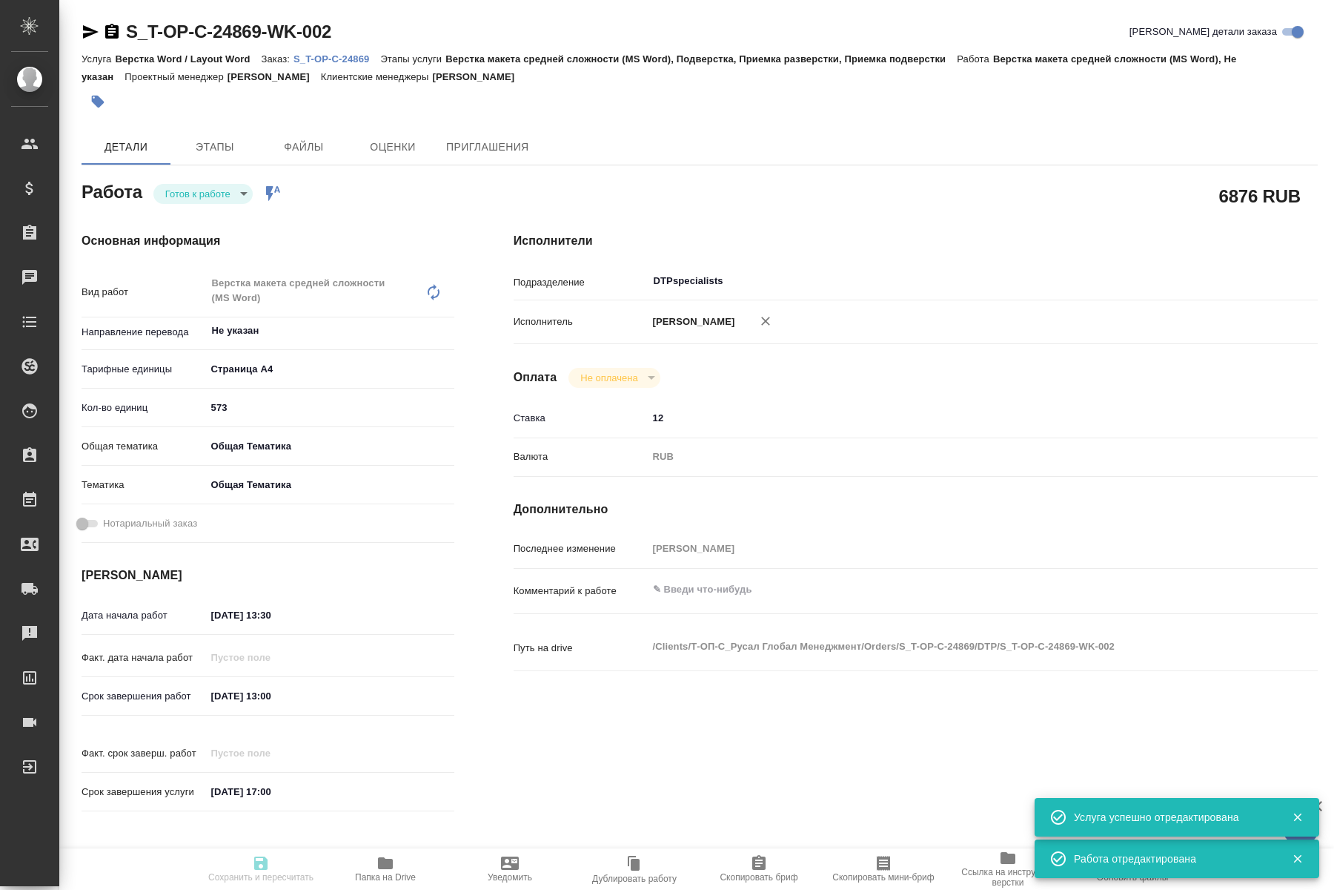
type textarea "x"
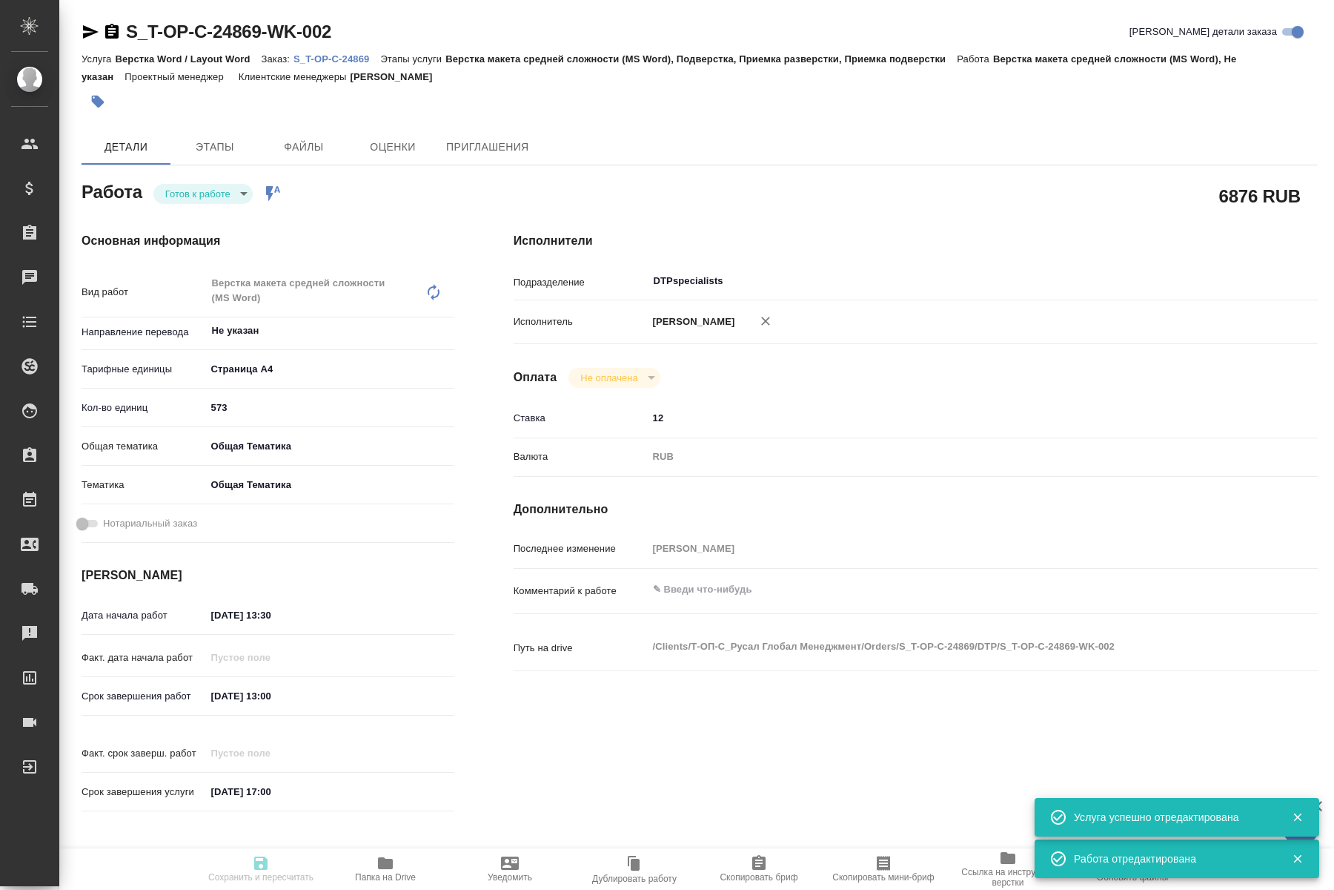
type textarea "x"
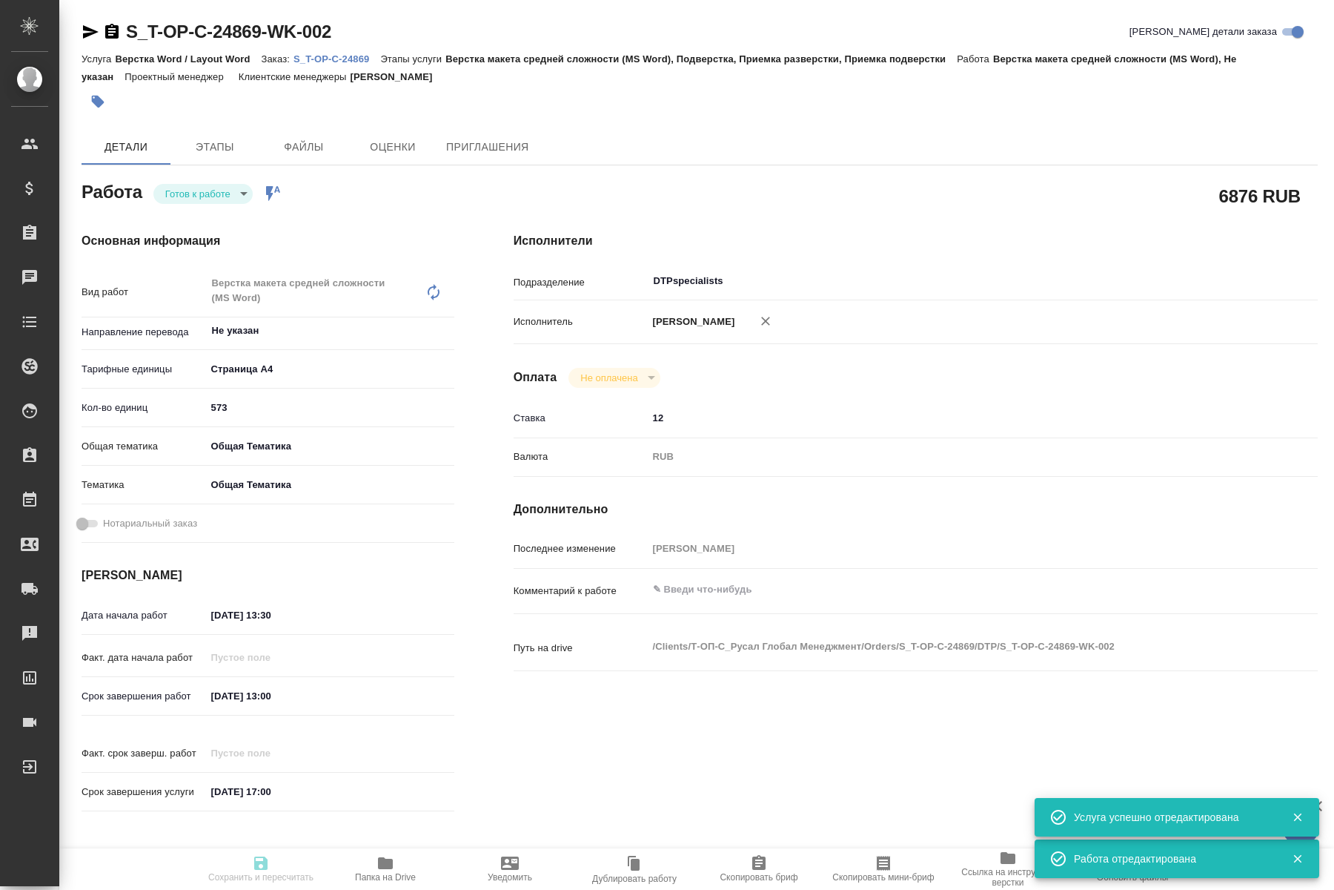
type textarea "x"
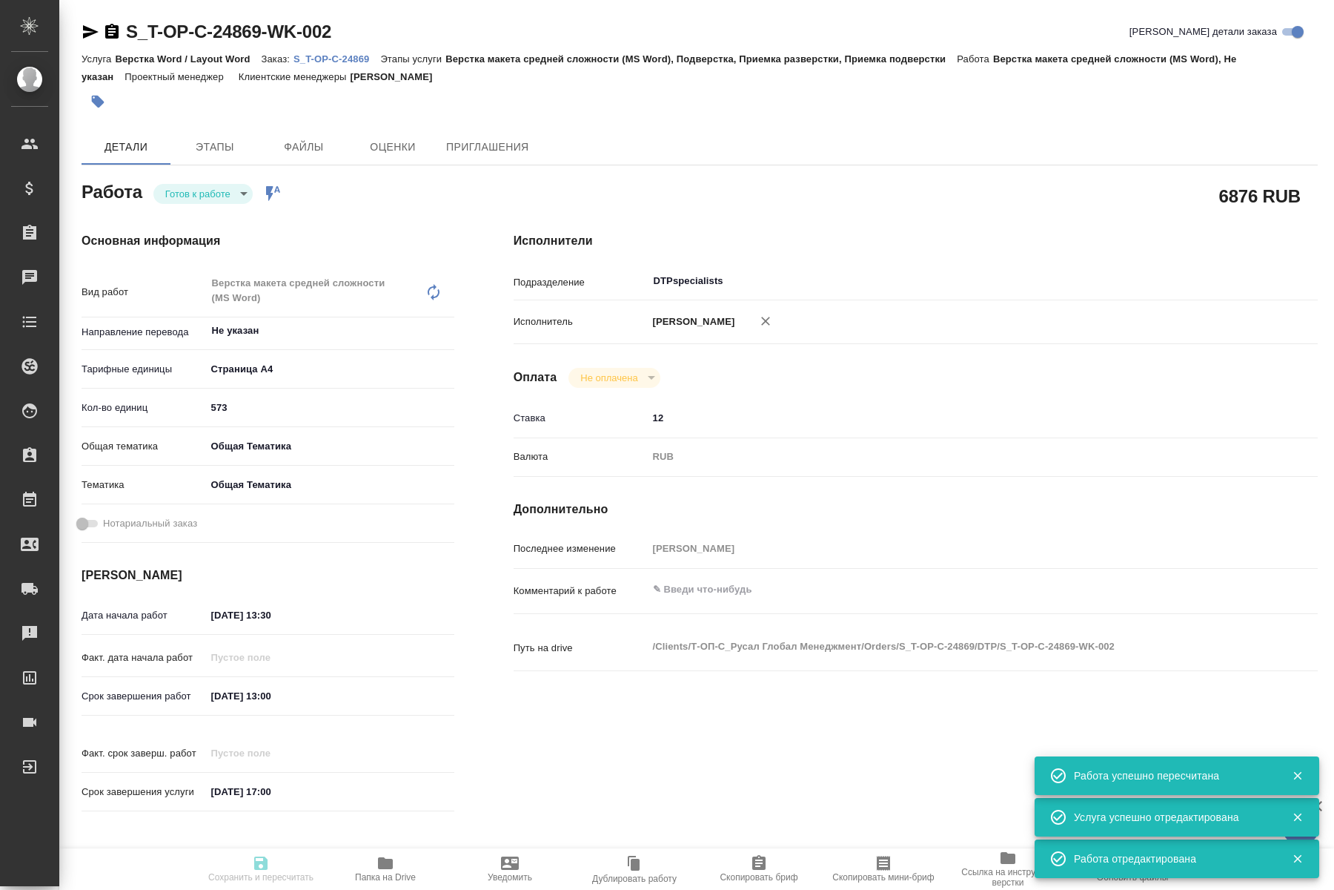
type textarea "x"
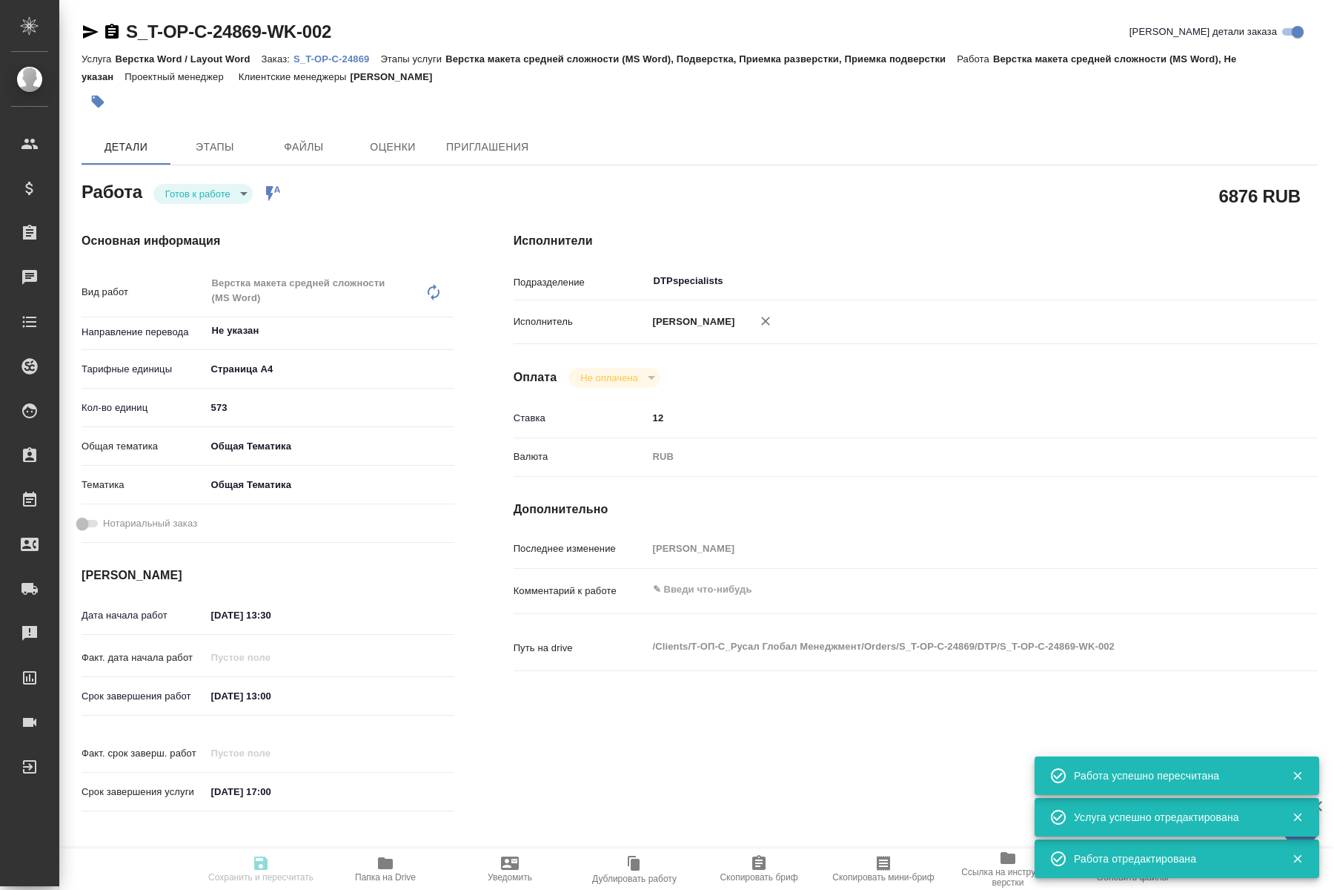
type input "readyForWork"
type textarea "Верстка макета средней сложности (MS Word)"
type textarea "x"
type input "Не указан"
type input "5f036ec4e16dec2d6b59c8ff"
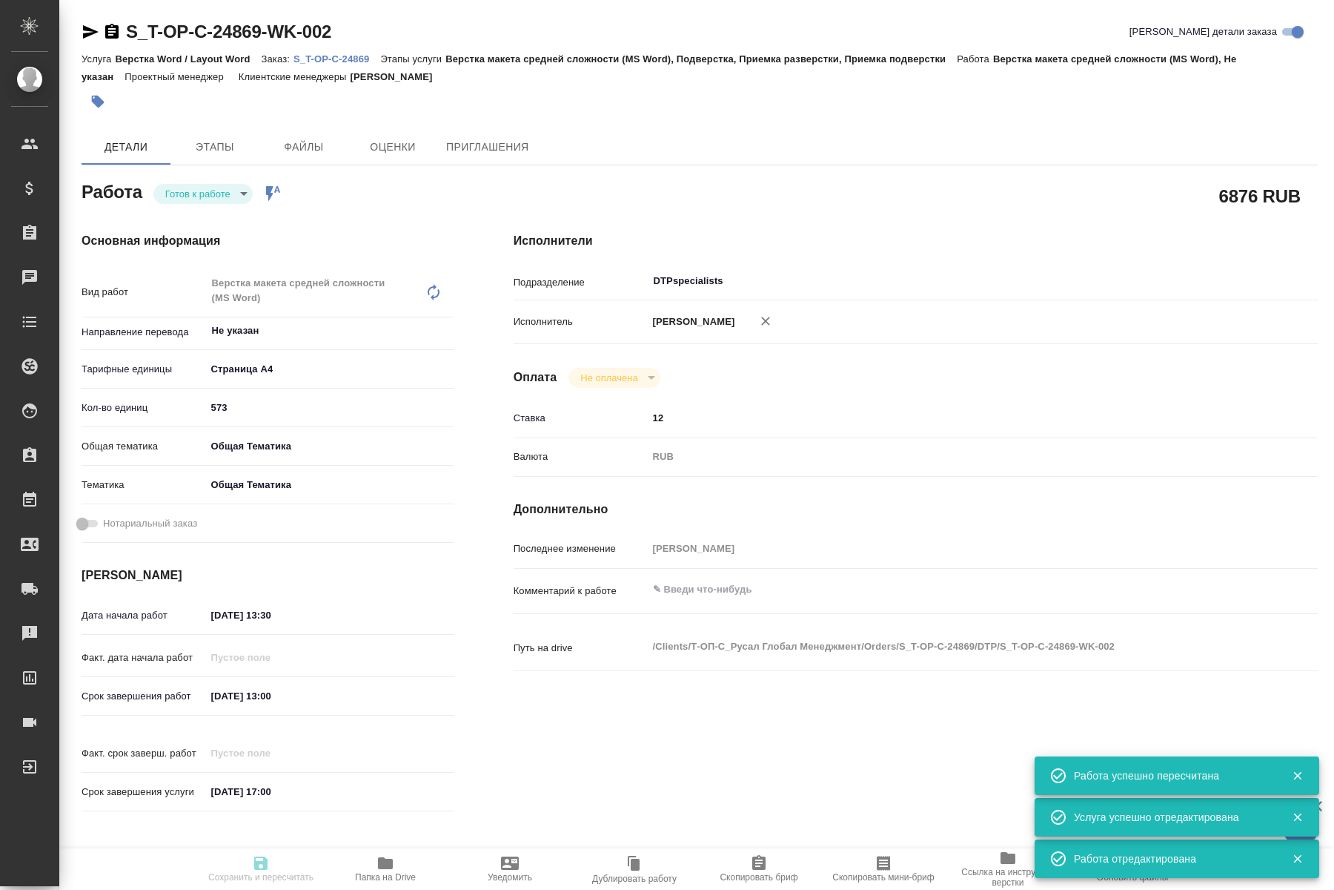
type input "573"
type input "obtem"
type input "6012b1ca196b0e5c9229a120"
type input "21.08.2025 13:30"
type input "27.08.2025 13:00"
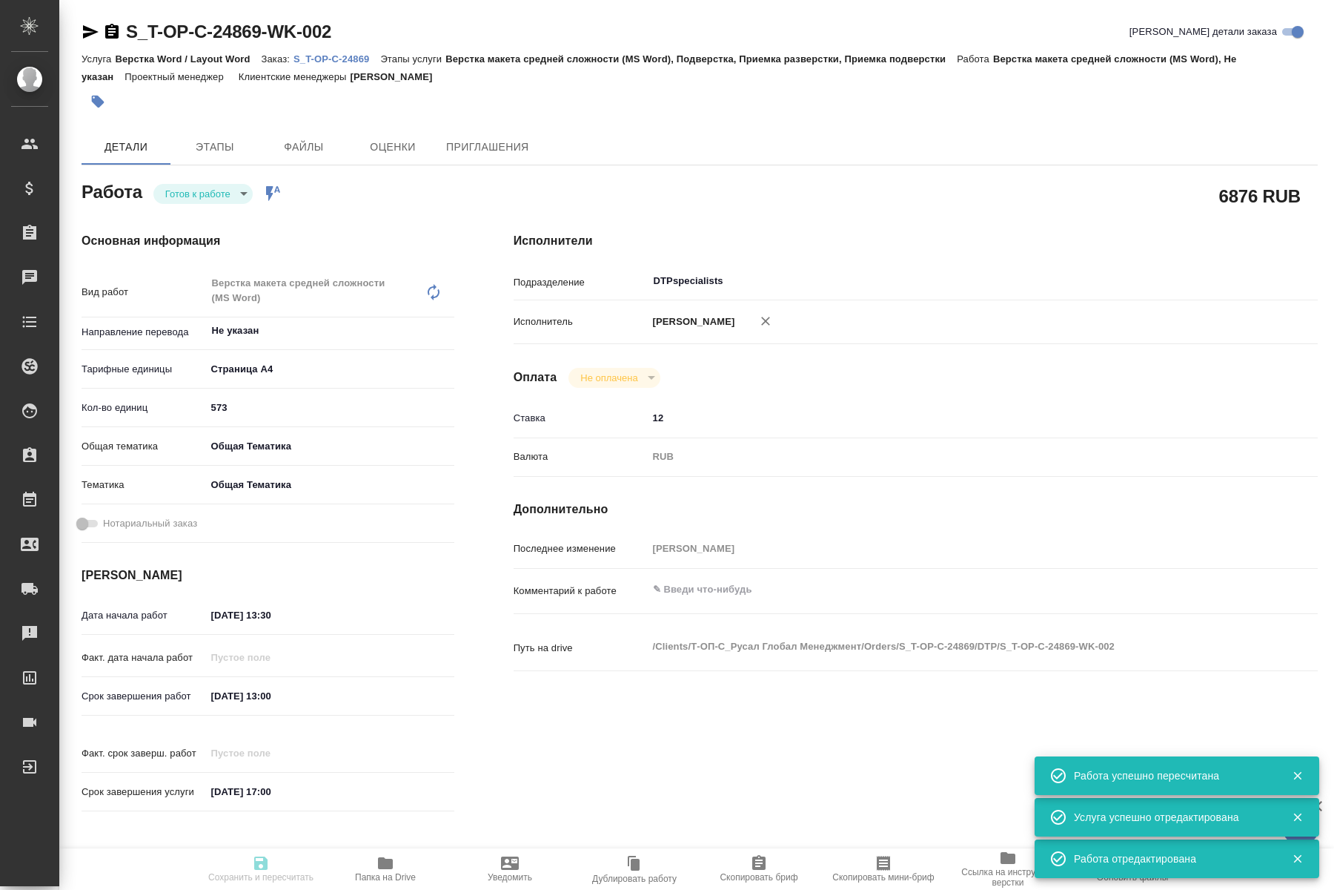
type input "29.08.2025 17:00"
type input "DTPspecialists"
type input "notPayed"
type input "12"
type input "RUB"
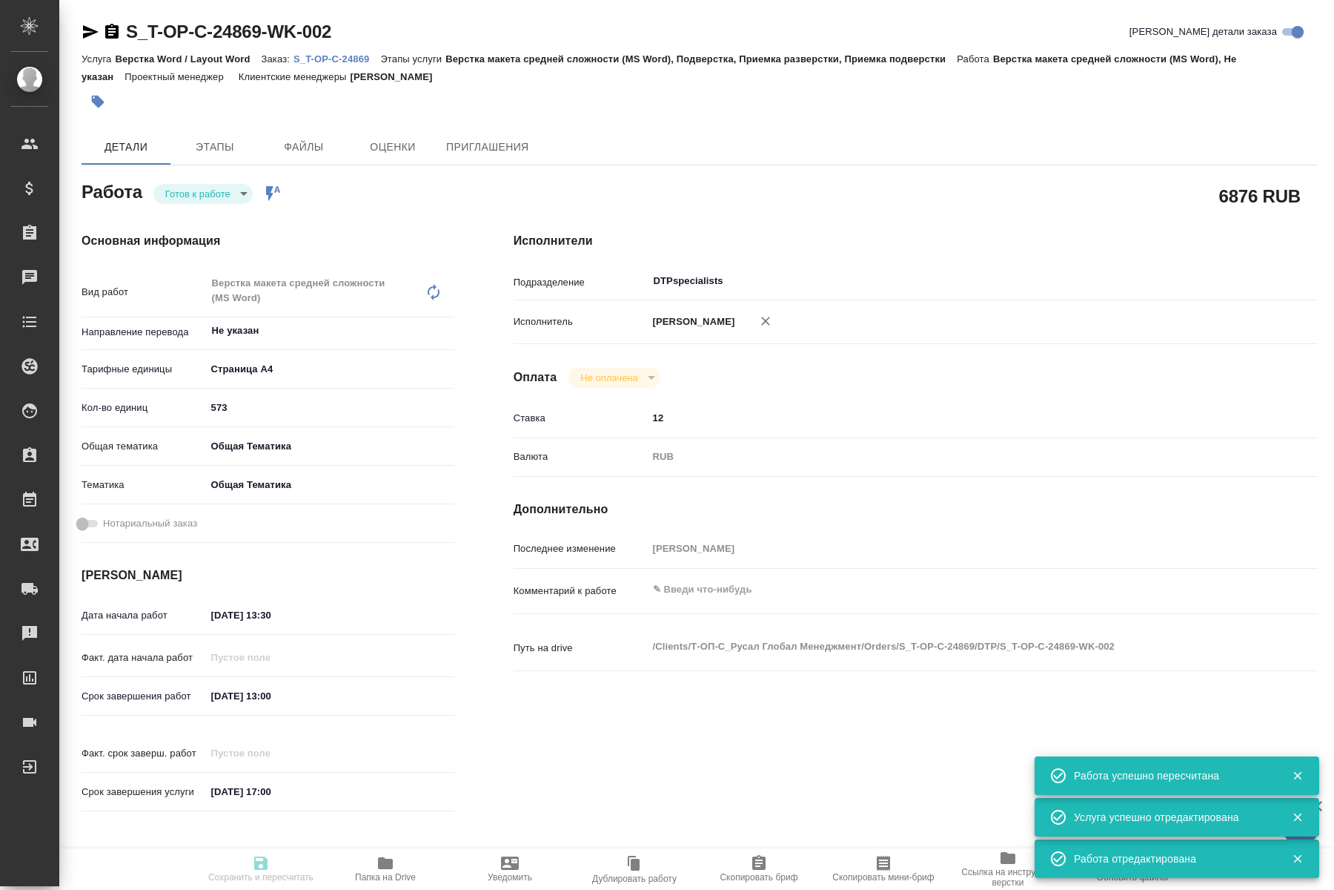
type input "[PERSON_NAME]"
type textarea "x"
type textarea "/Clients/Т-ОП-С_Русал Глобал Менеджмент/Orders/S_T-OP-C-24869/DTP/S_T-OP-C-2486…"
type textarea "x"
type input "S_T-OP-C-24869"
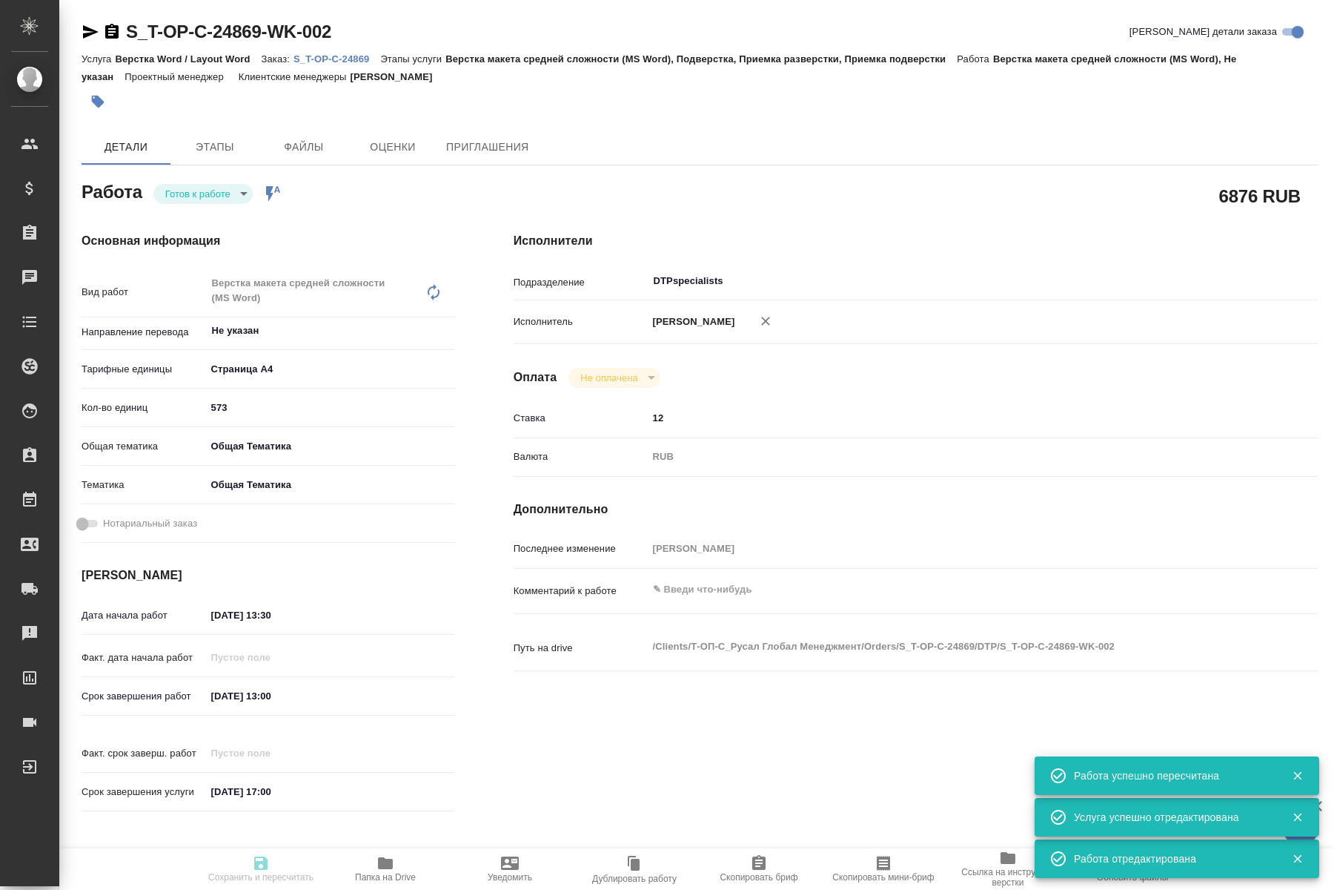
type input "от Исаева_21.08_2"
type input "Верстка Word / Layout Word"
type input "Верстка макета средней сложности (MS Word), Подверстка, Приемка разверстки, При…"
type input "Меньшикова Александра"
type input "Малофеева Екатерина"
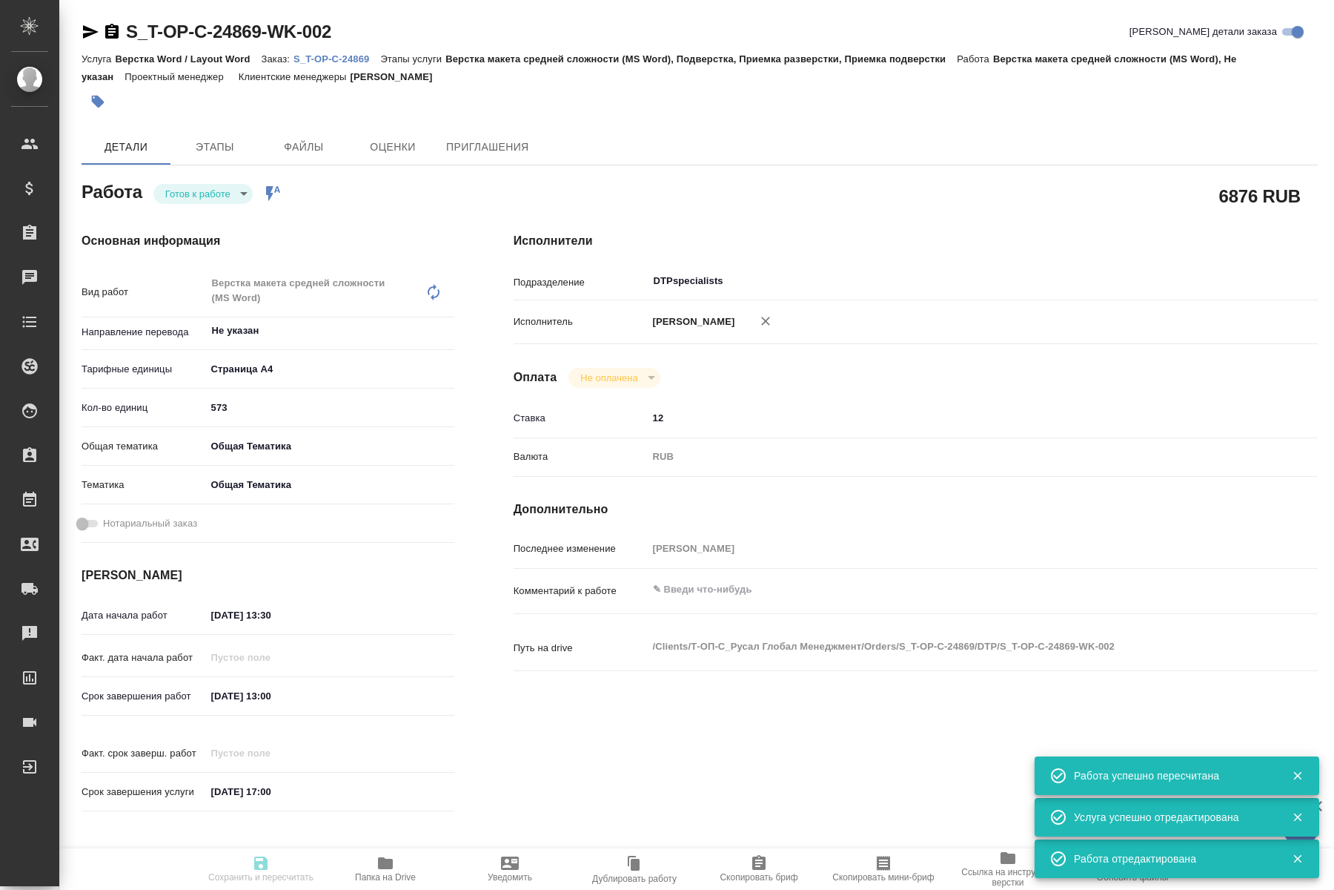
type input "/Clients/Т-ОП-С_Русал Глобал Менеджмент/Orders/S_T-OP-C-24869"
type textarea "x"
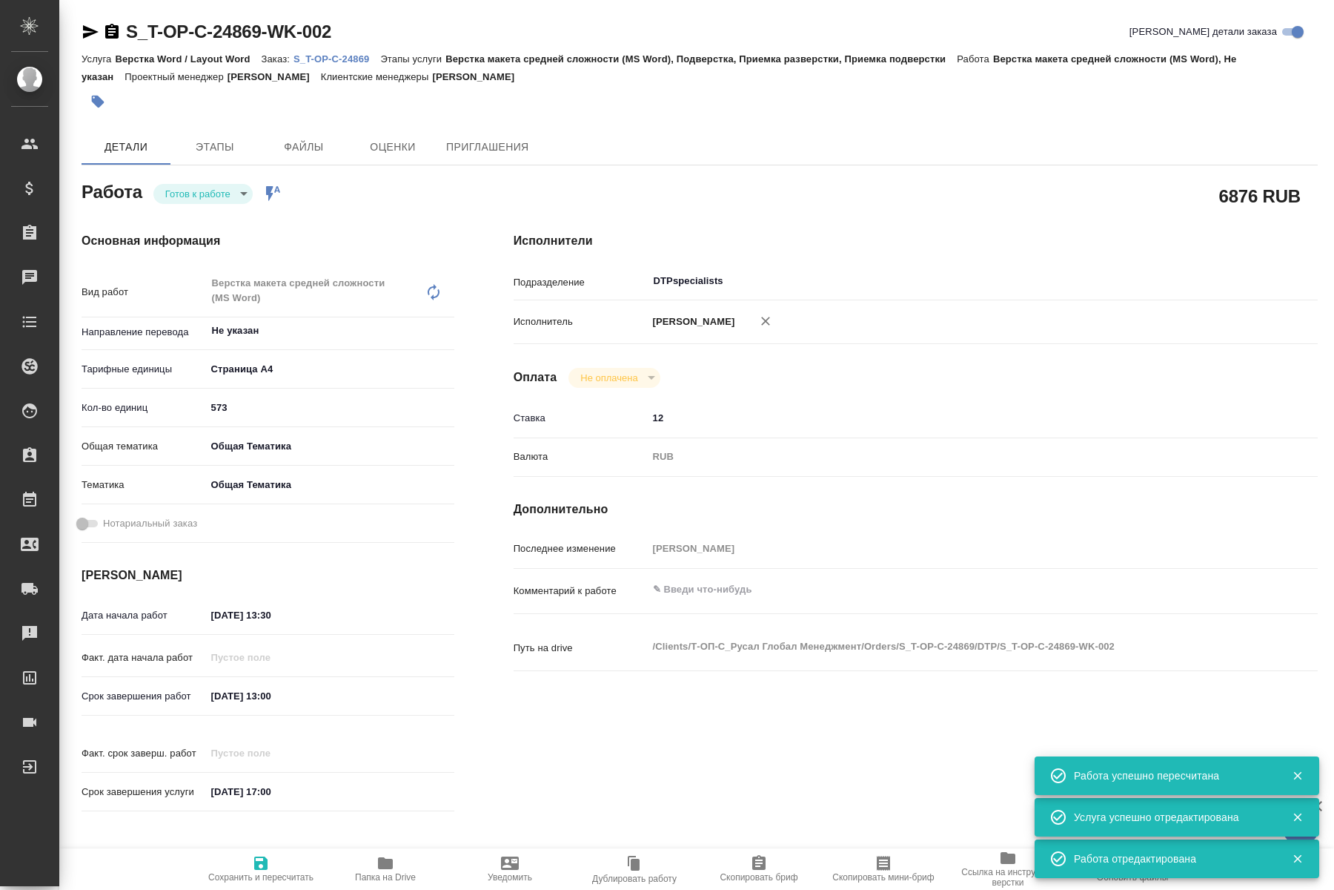
type textarea "x"
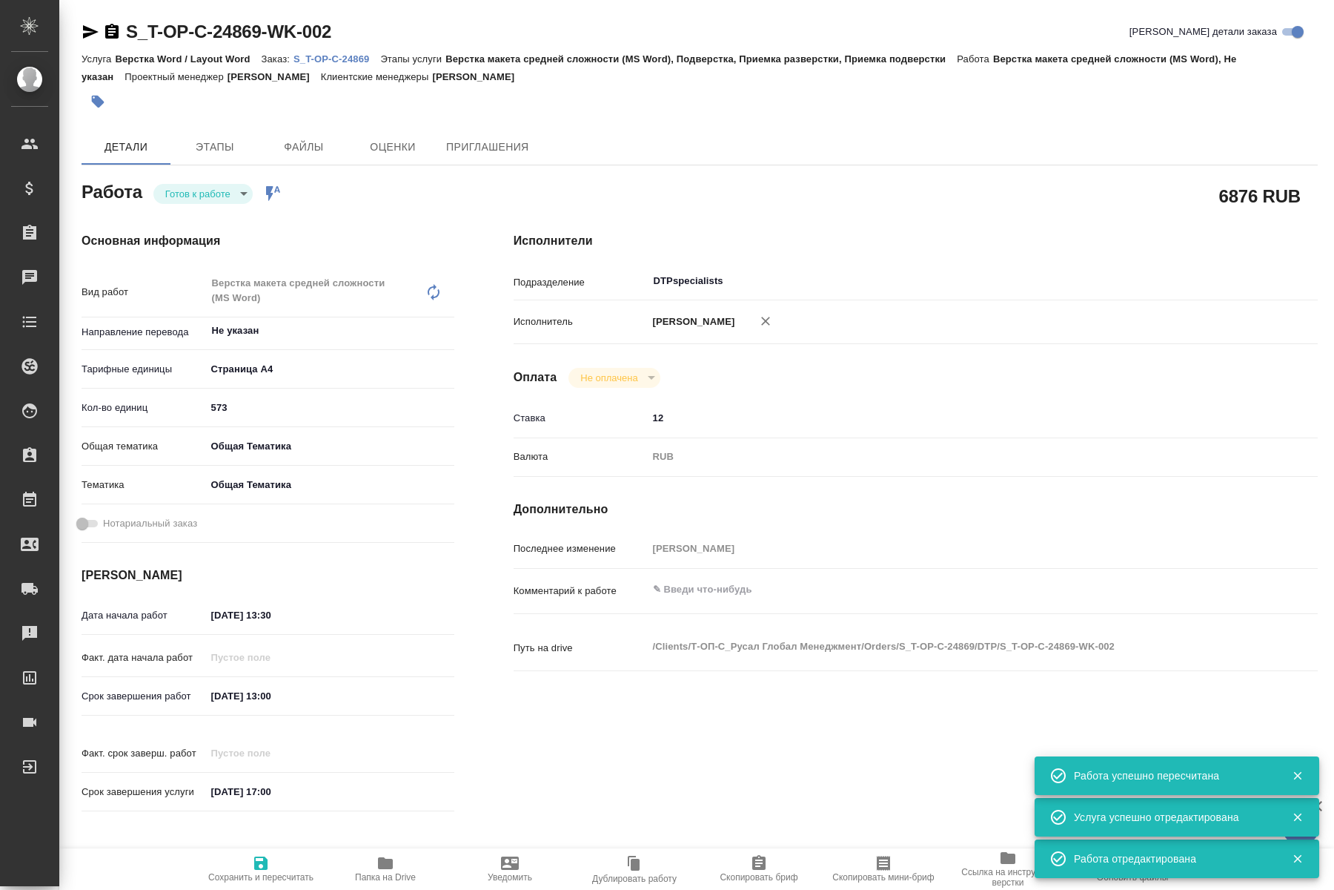
type textarea "x"
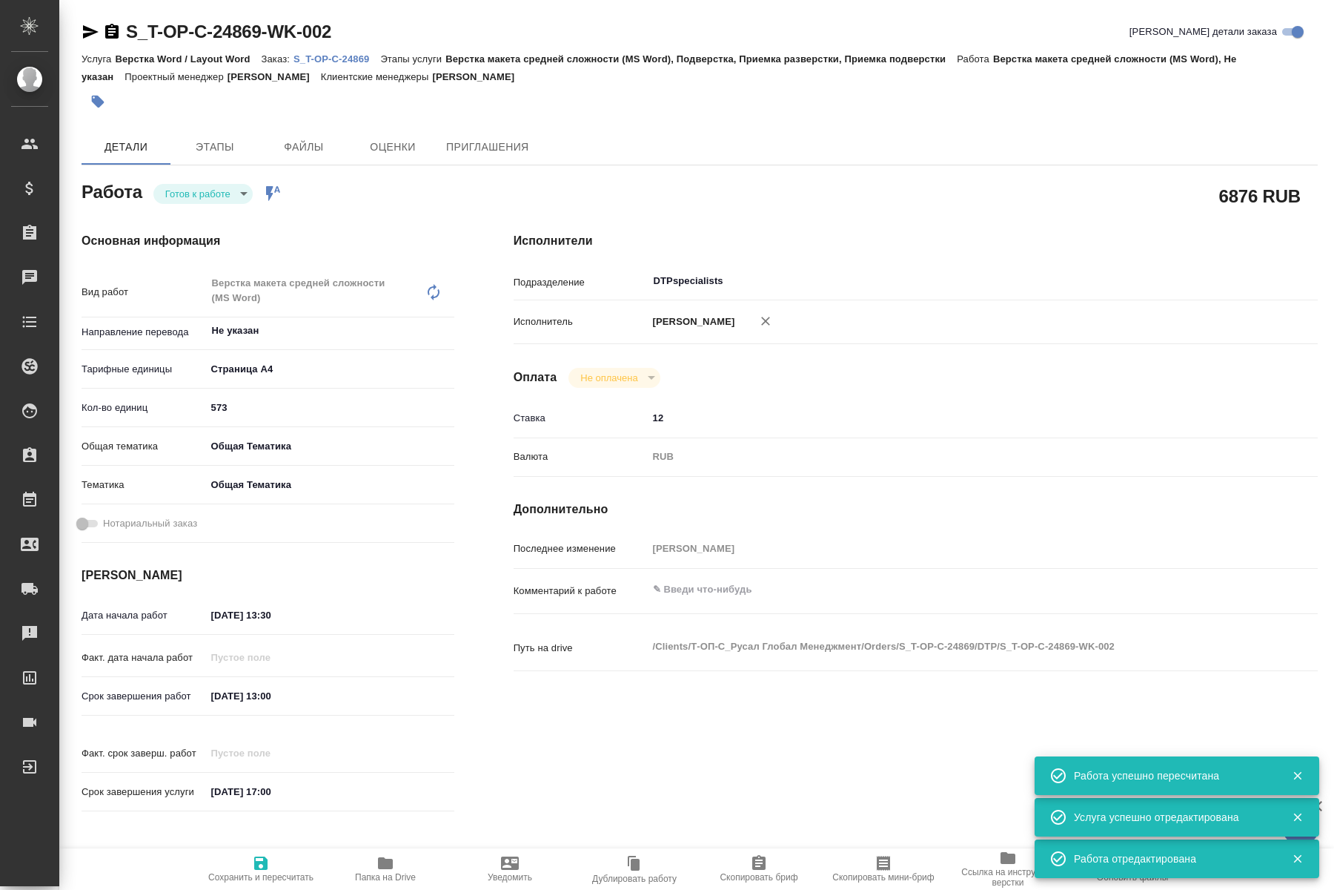
type textarea "x"
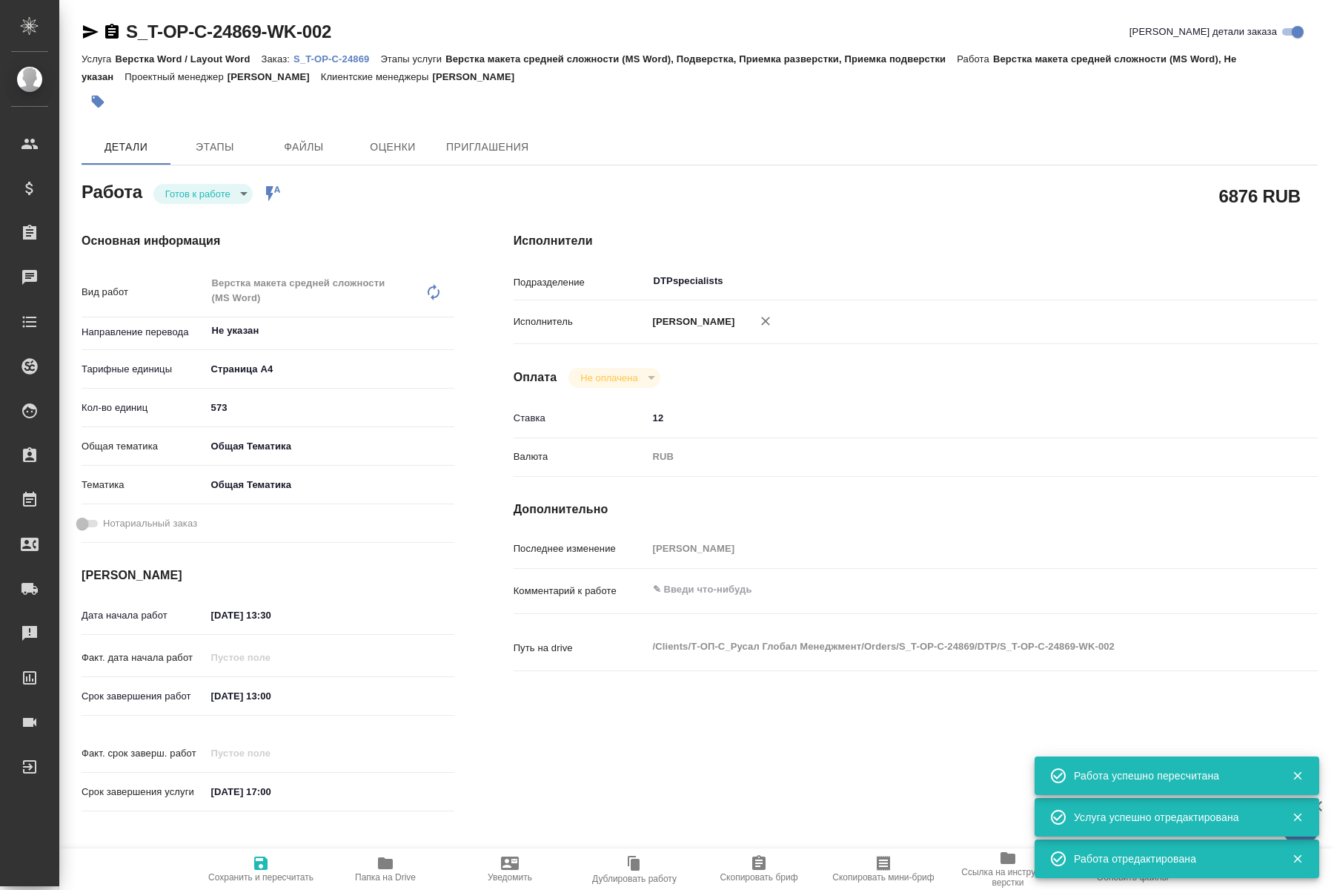
type textarea "x"
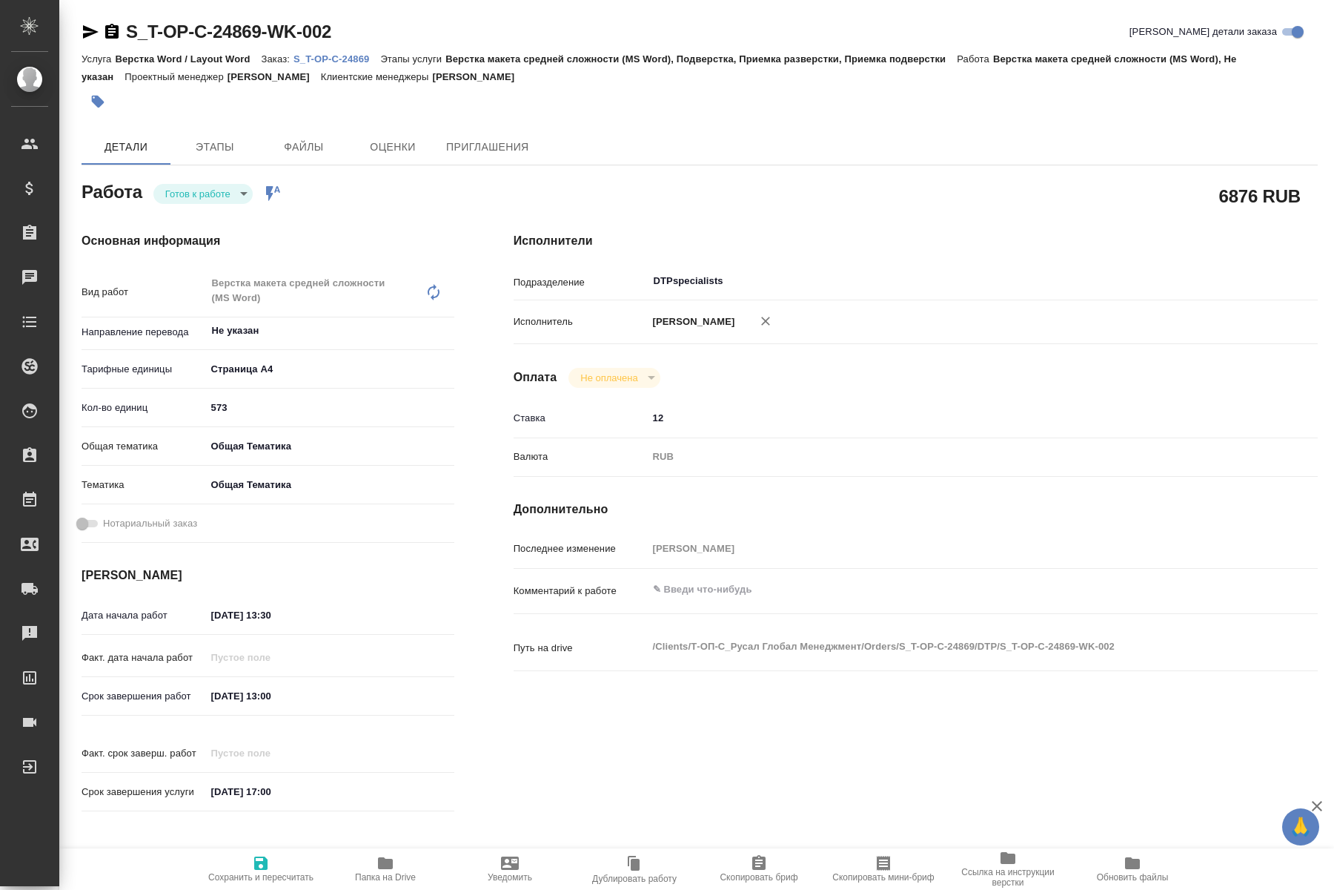
click at [376, 874] on span "Папка на Drive" at bounding box center [385, 877] width 61 height 10
click at [692, 418] on input "12" at bounding box center [949, 417] width 603 height 21
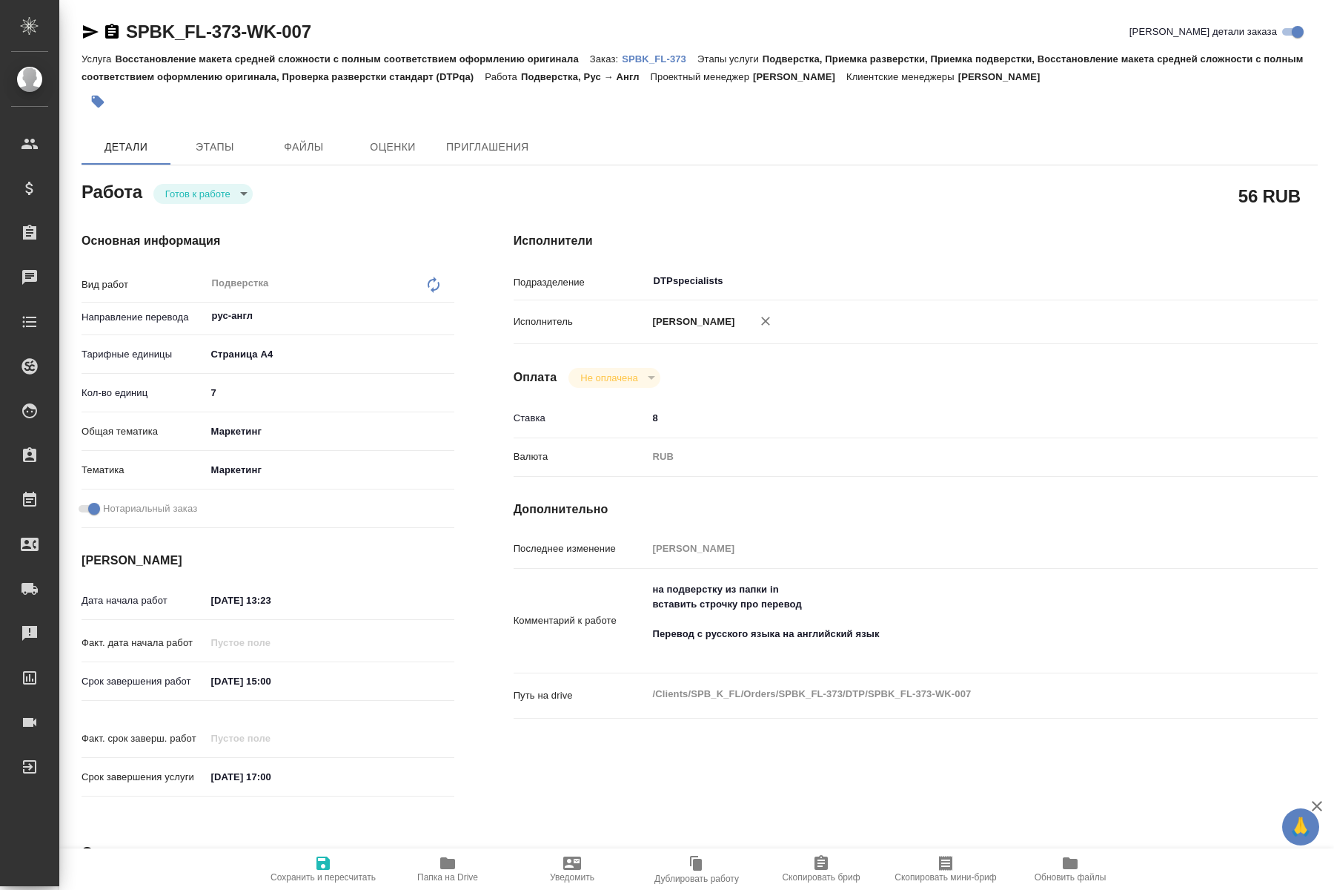
type textarea "x"
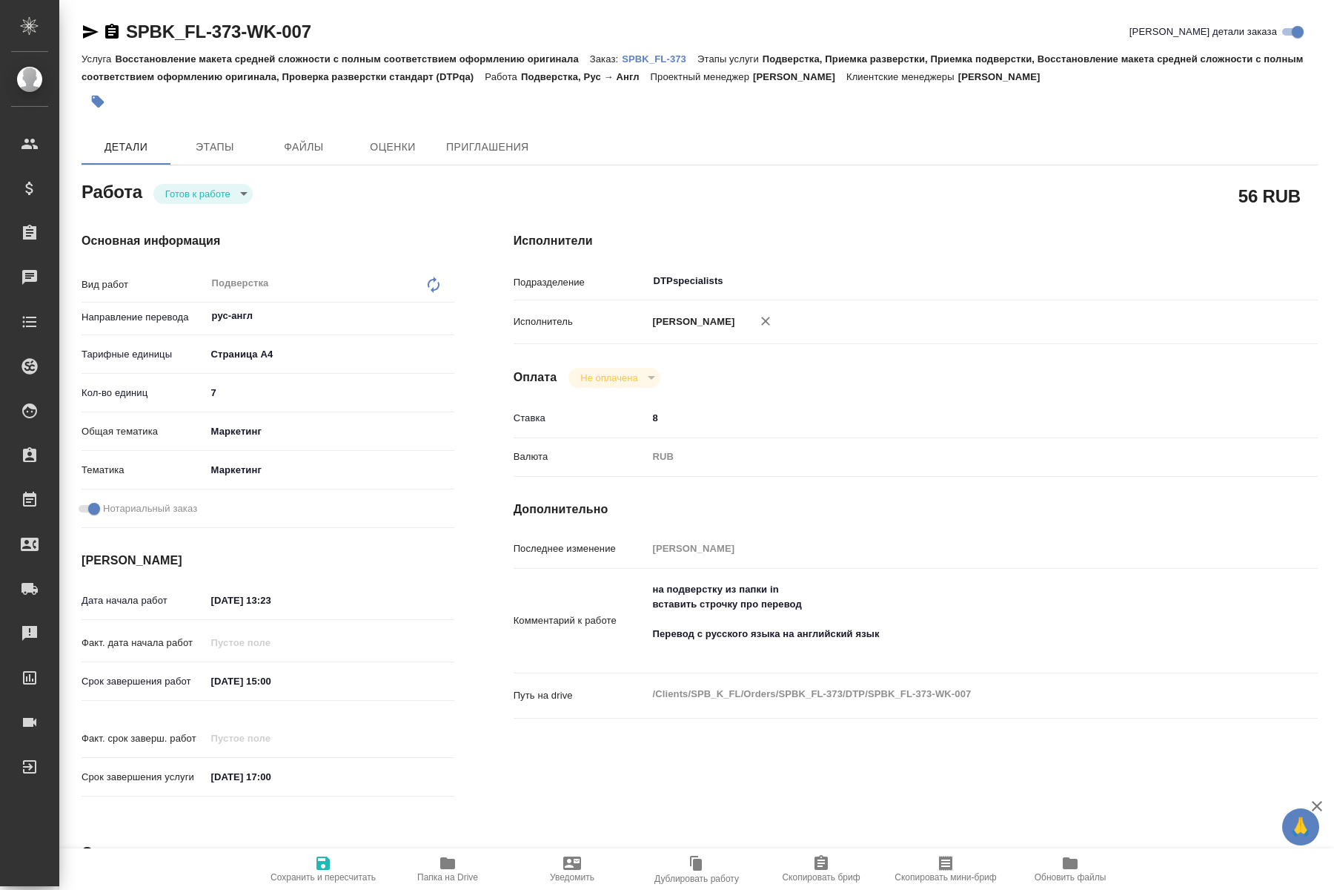
type textarea "x"
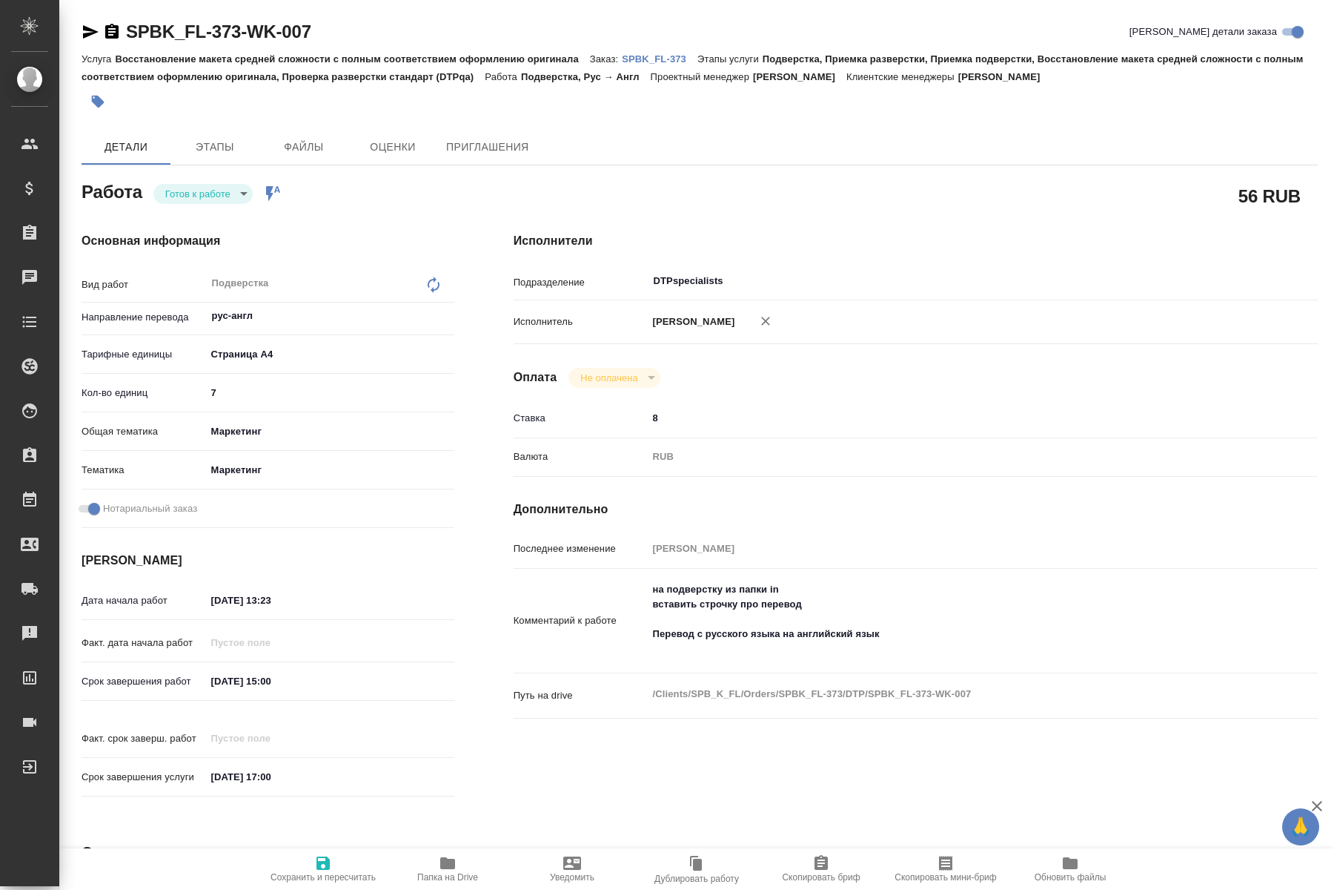
type textarea "x"
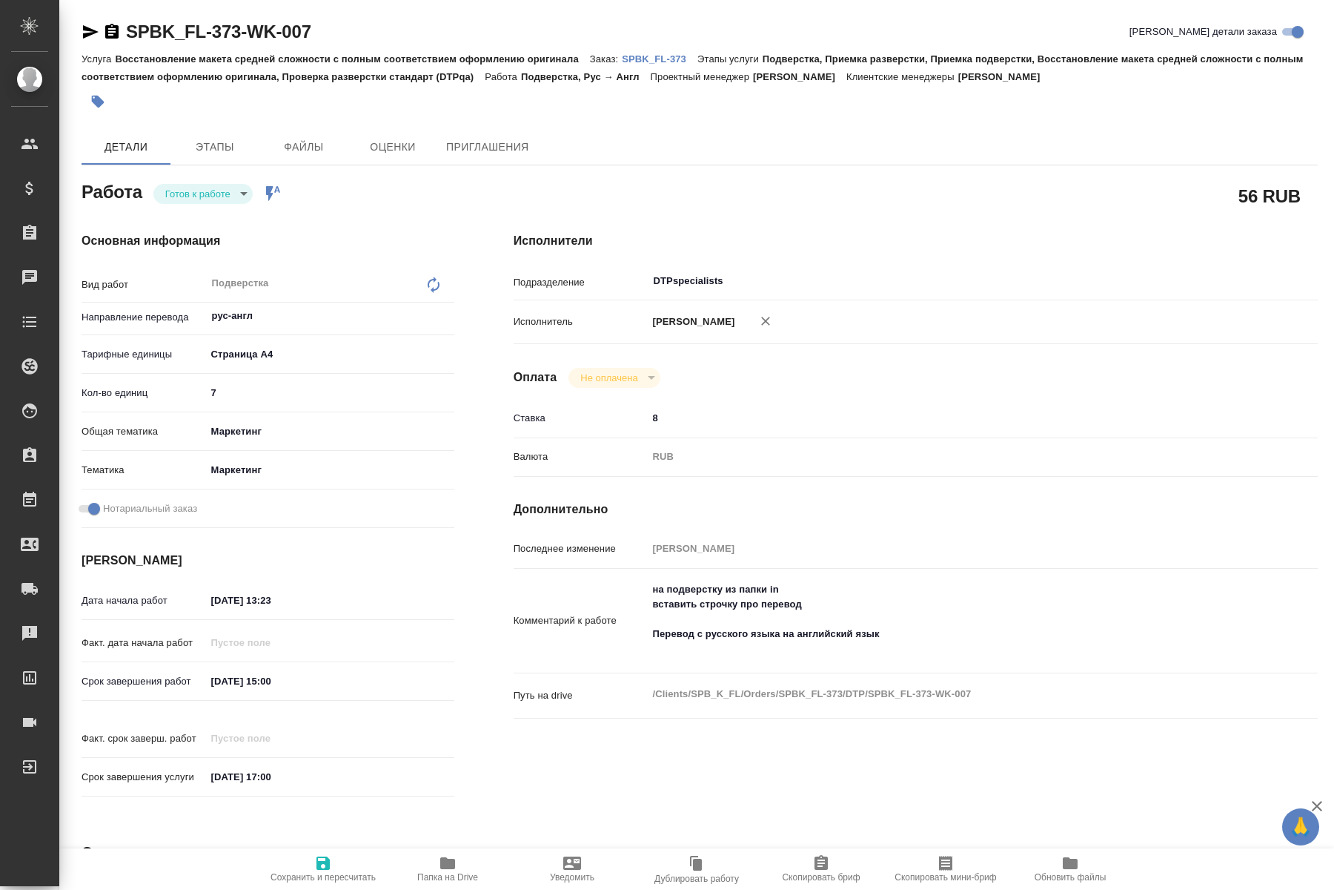
type textarea "x"
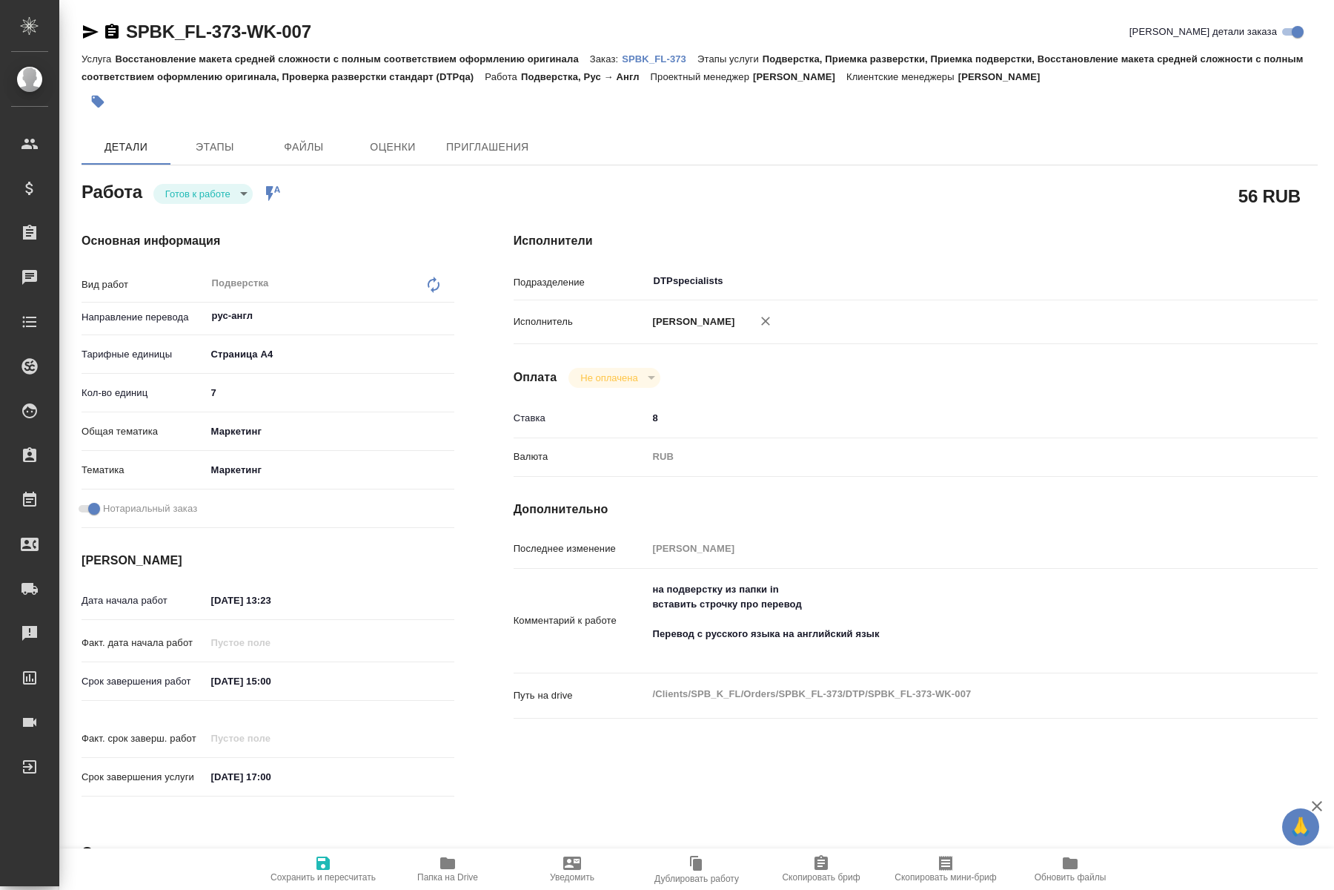
type textarea "x"
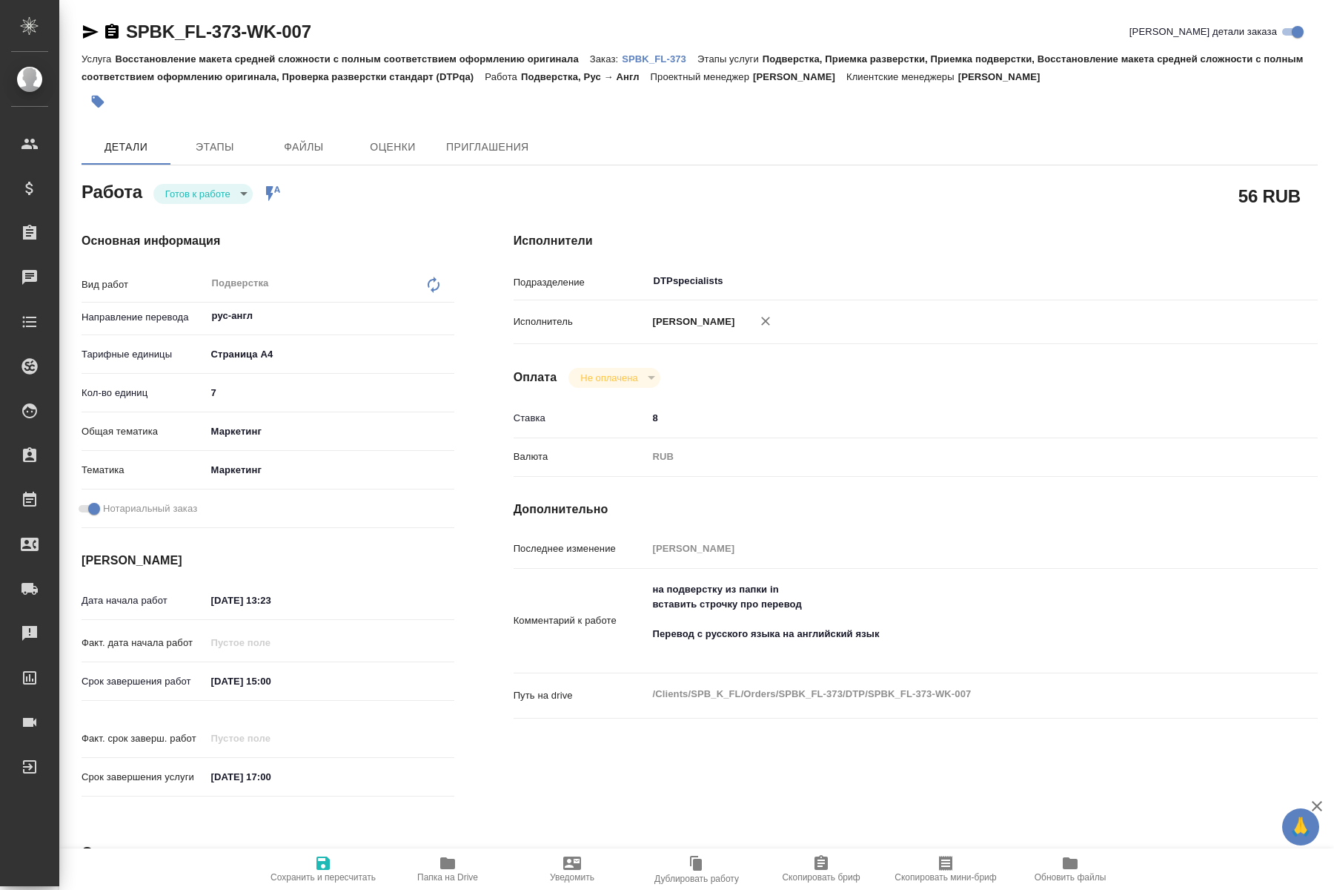
type textarea "x"
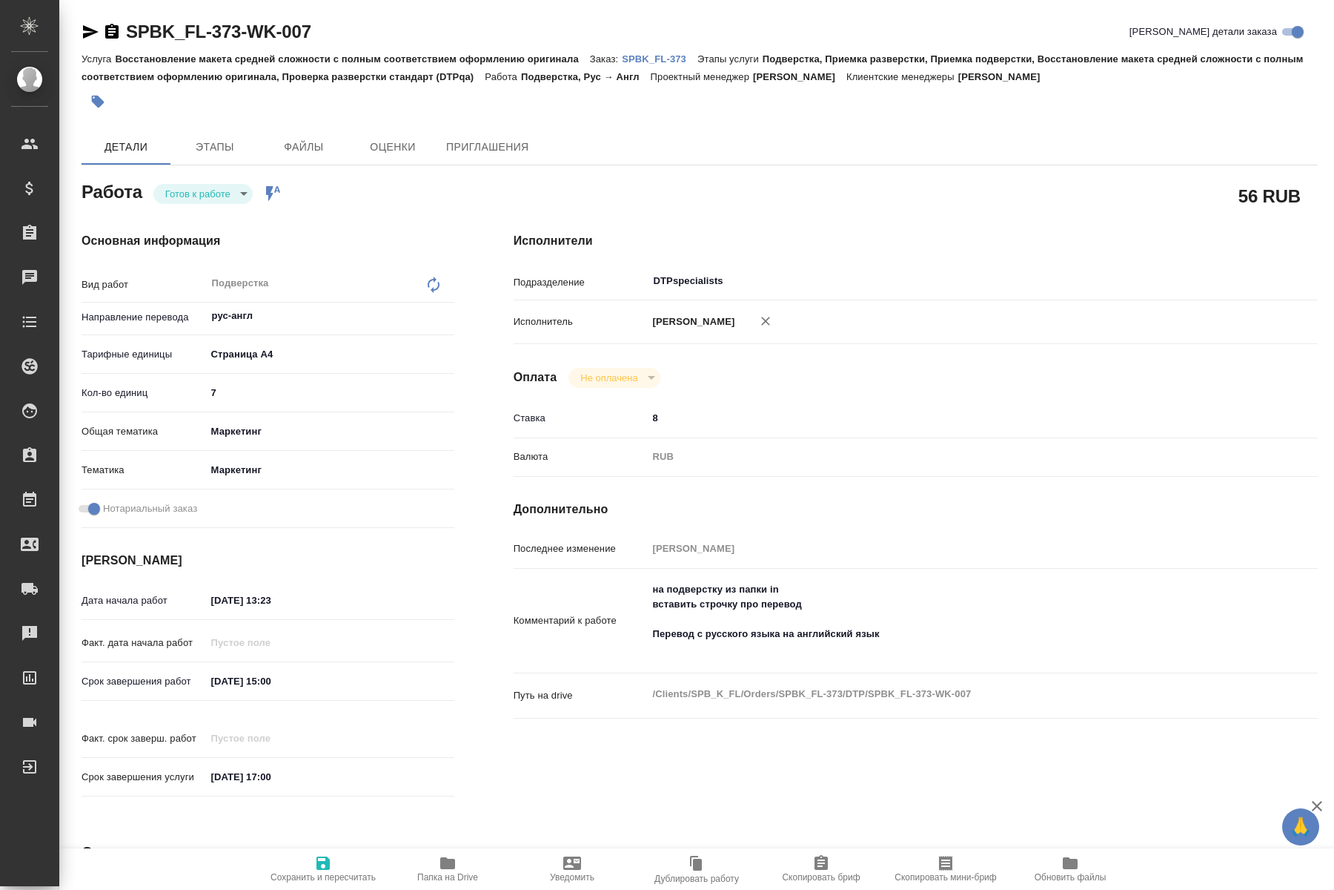
type textarea "x"
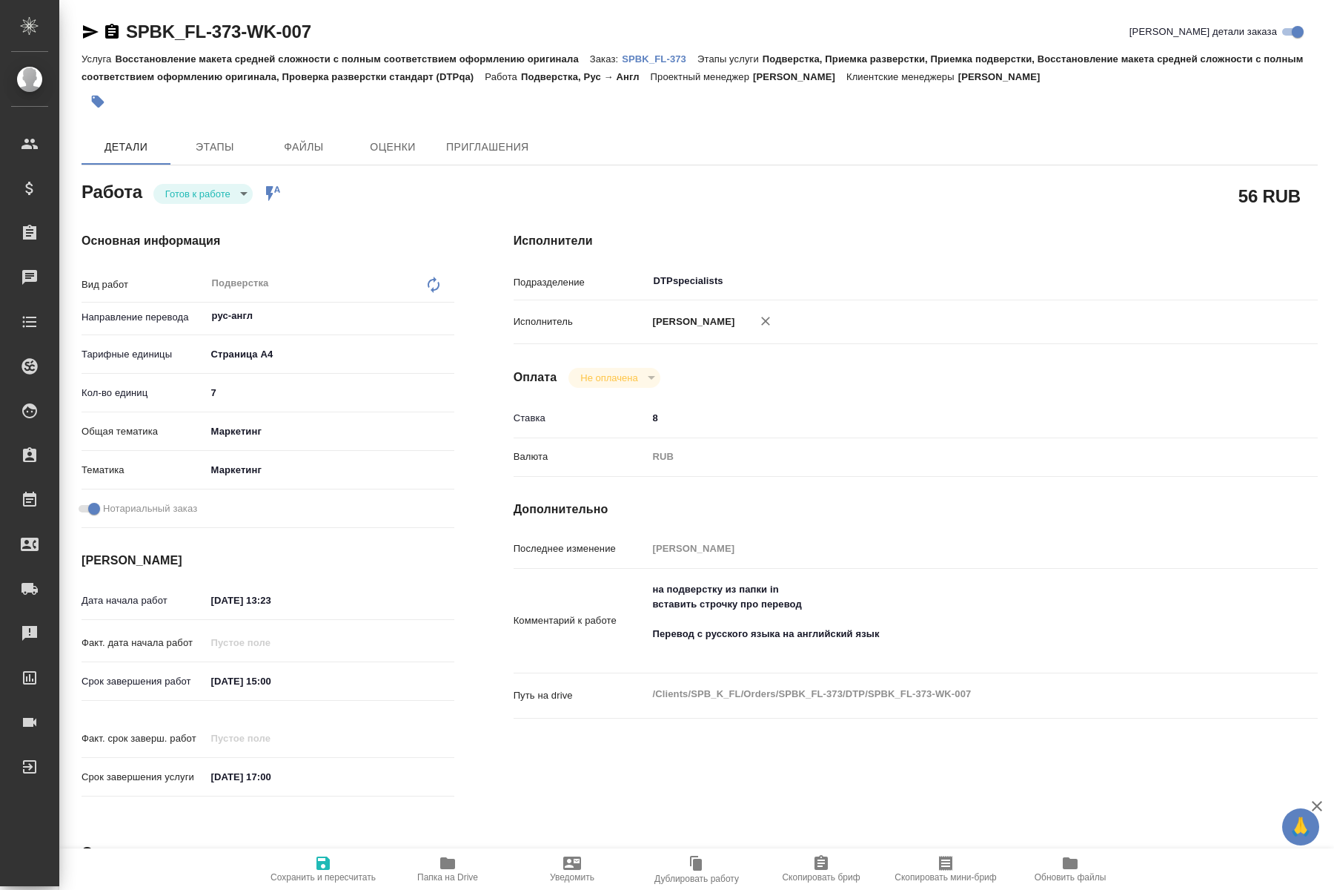
type textarea "x"
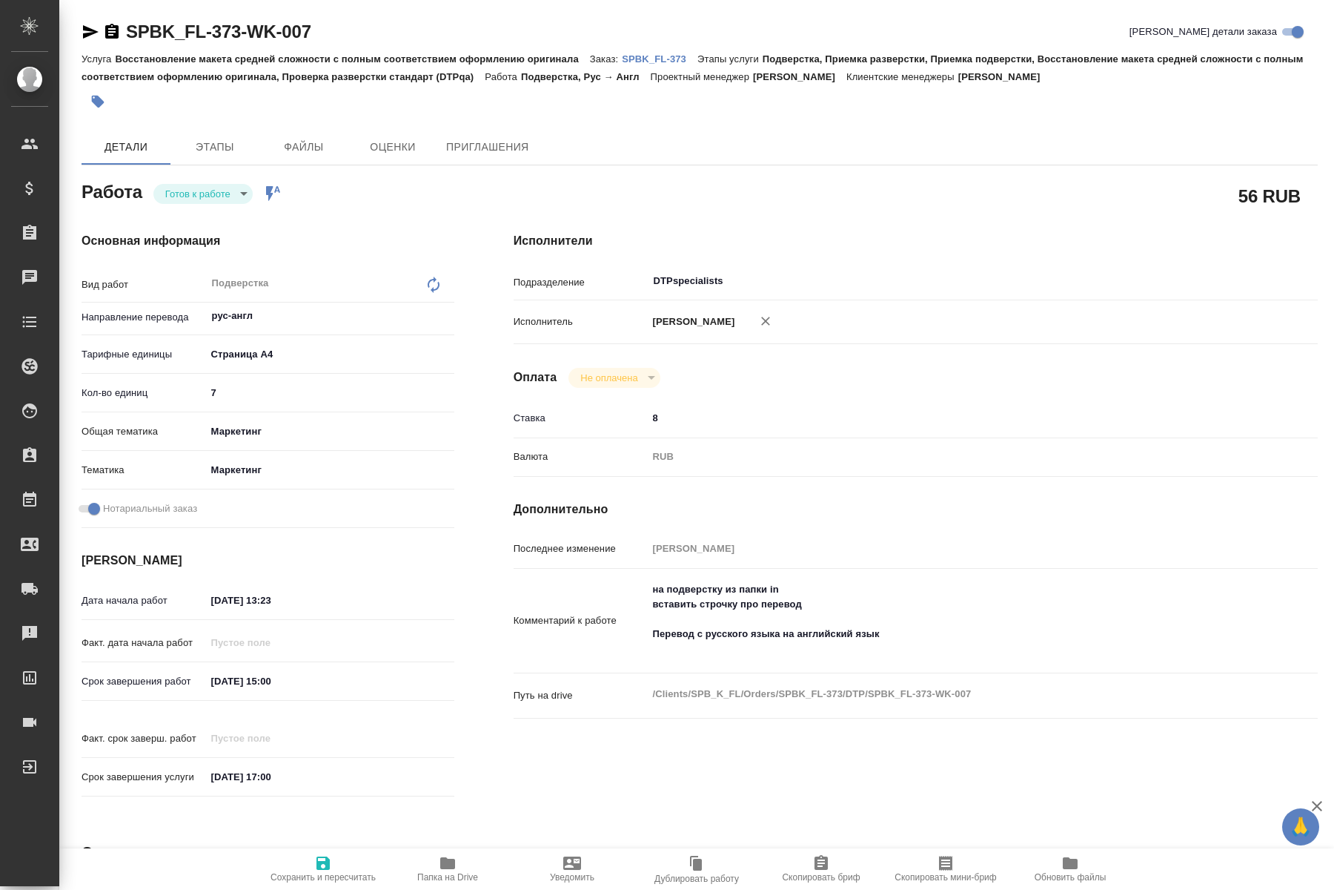
type textarea "x"
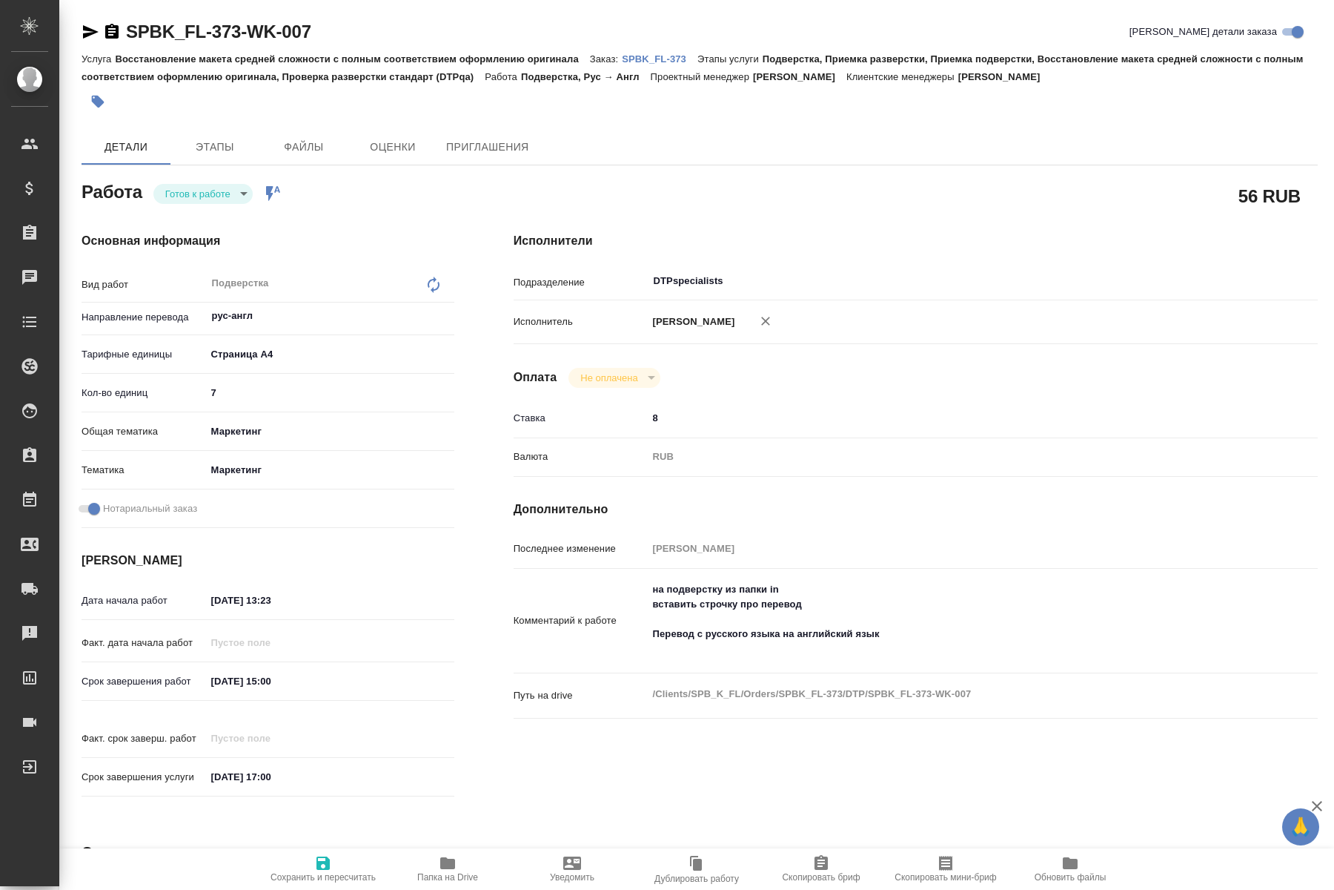
click at [897, 145] on div "Детали Этапы Файлы Оценки Приглашения" at bounding box center [700, 147] width 1237 height 36
click at [239, 196] on body "🙏 .cls-1 fill:#fff; AWATERA Kucherenko Oksana Клиенты Спецификации Заказы 0 Чат…" at bounding box center [667, 445] width 1334 height 890
click at [191, 220] on button "В работе" at bounding box center [189, 219] width 49 height 16
type textarea "x"
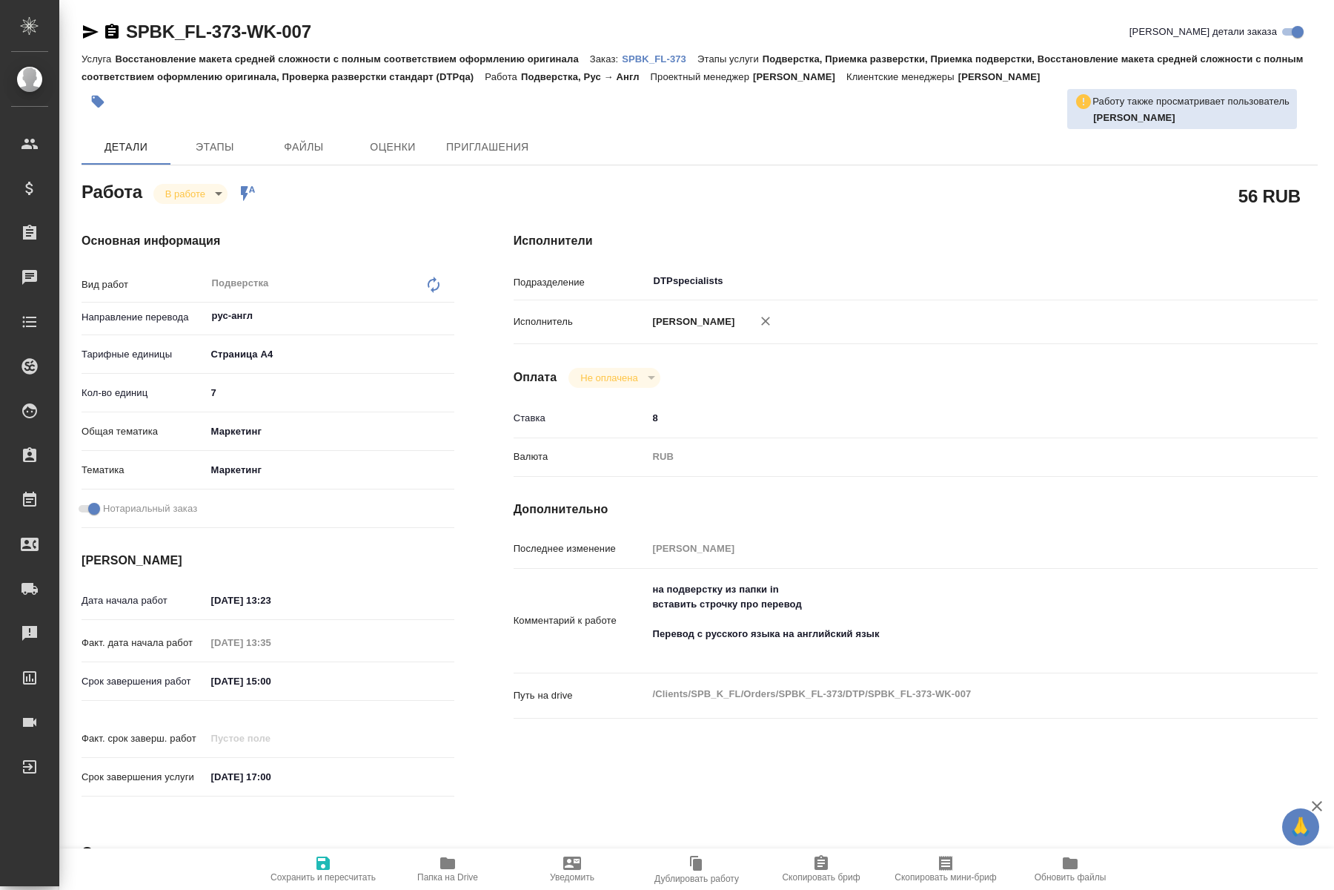
type textarea "x"
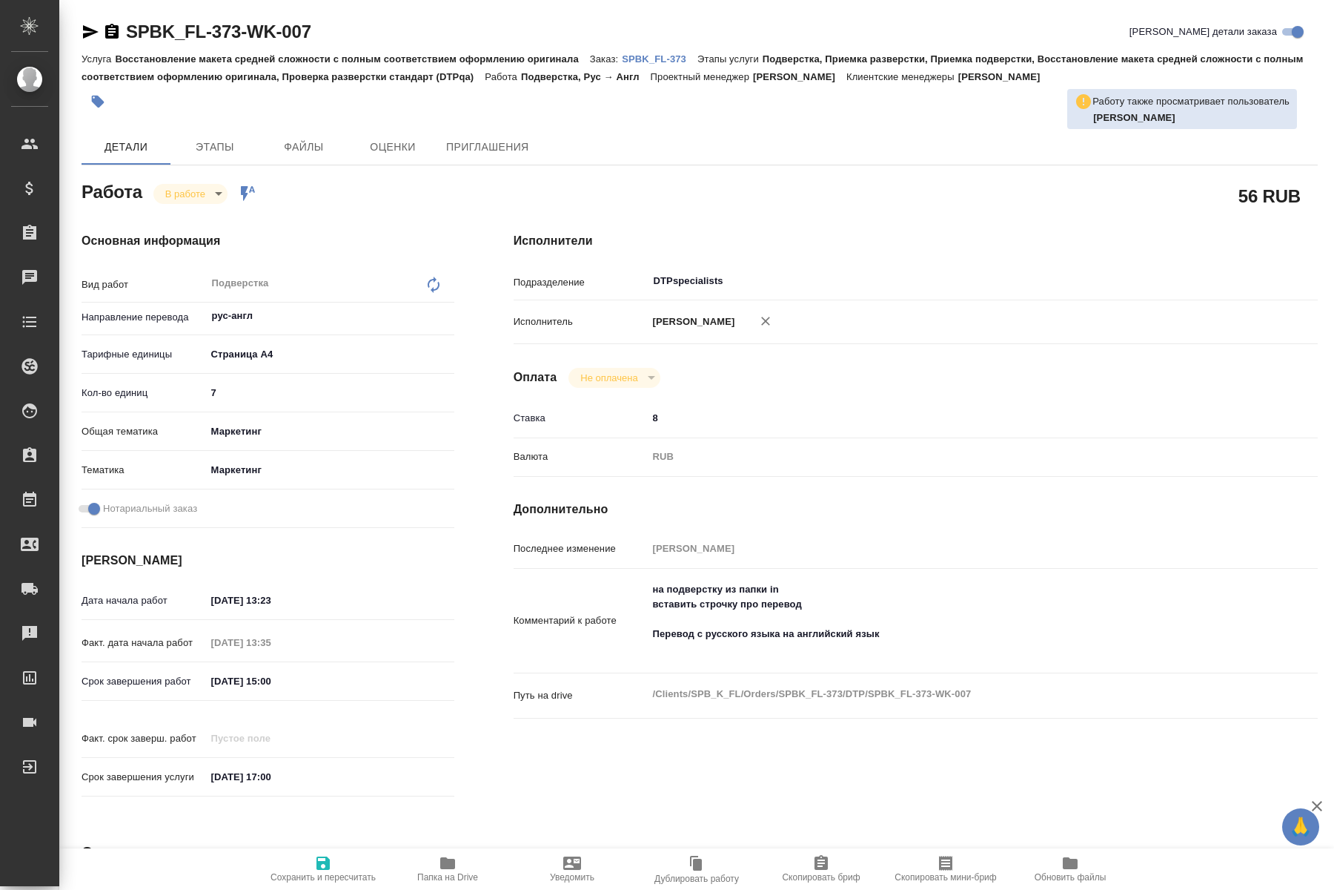
type textarea "x"
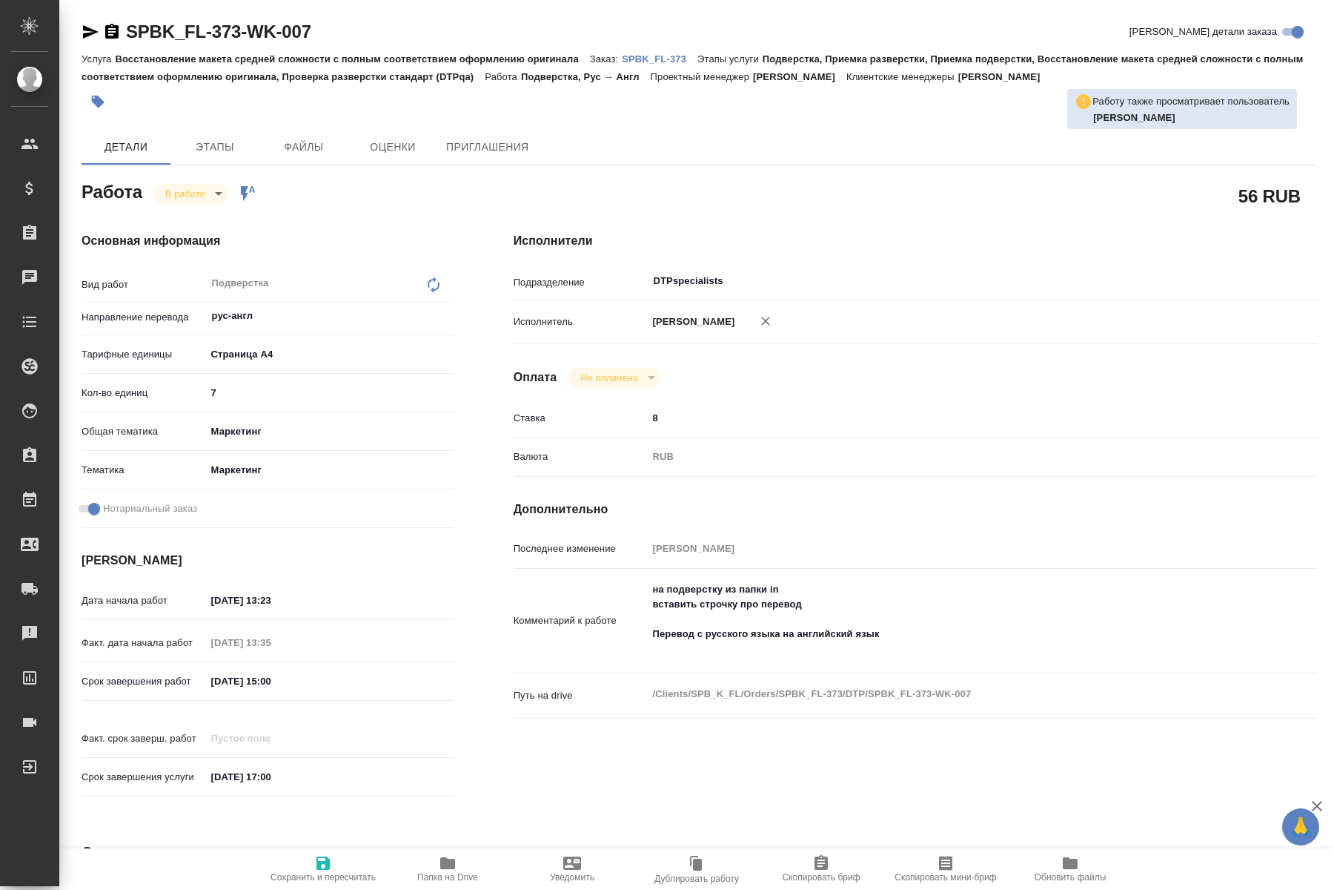
type textarea "x"
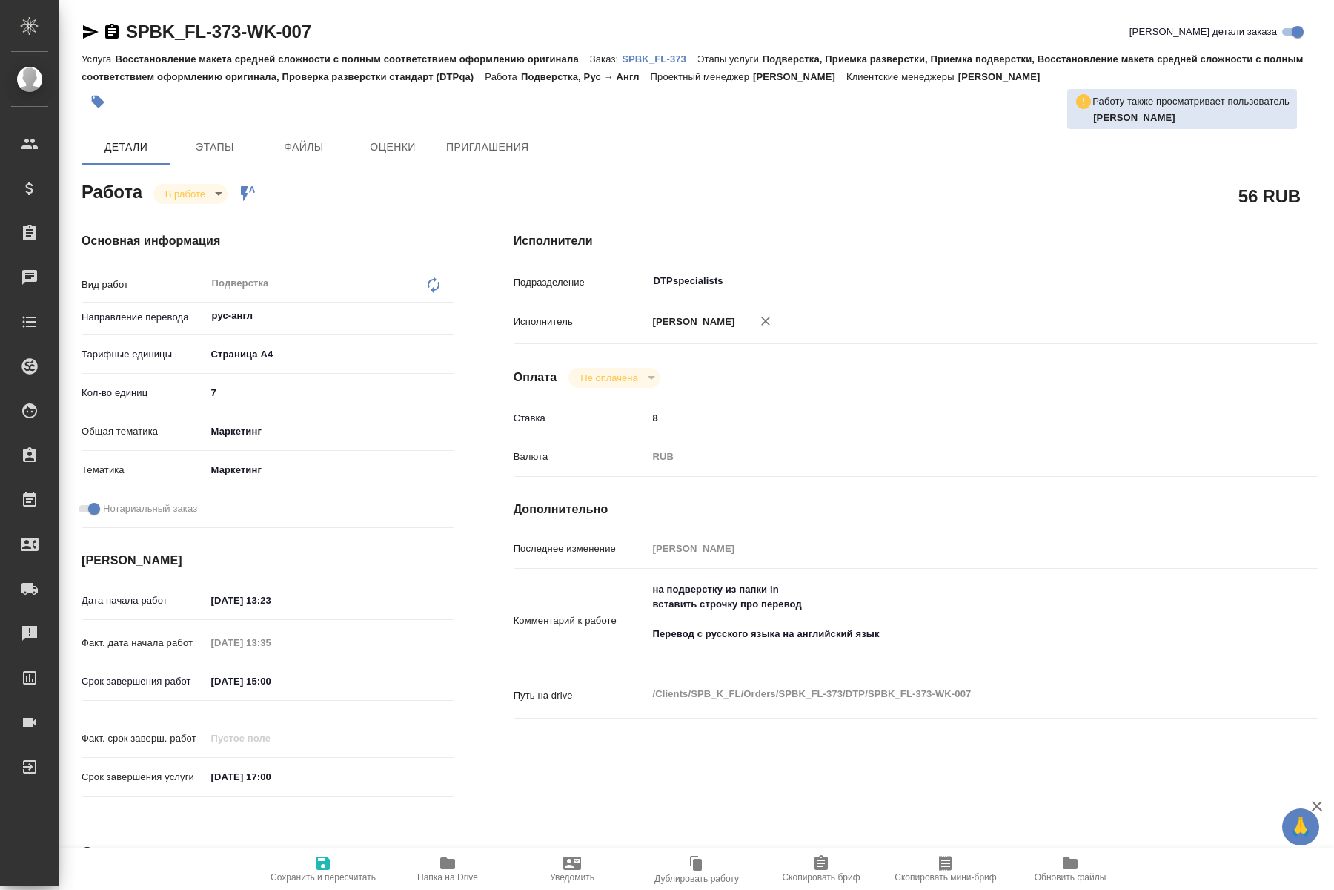
type textarea "x"
click at [449, 874] on span "Папка на Drive" at bounding box center [447, 877] width 61 height 10
type textarea "x"
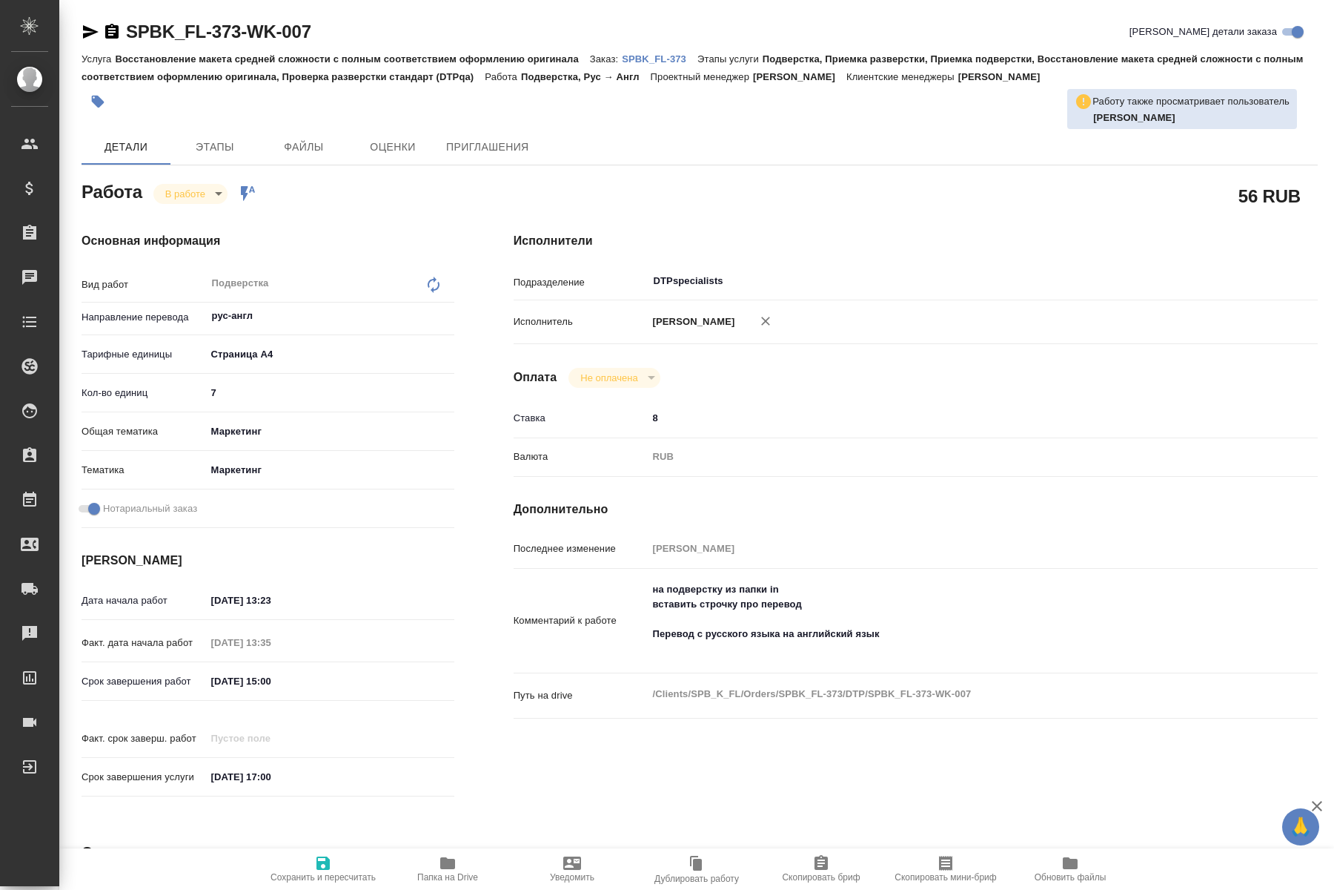
type textarea "x"
click at [886, 503] on h4 "Дополнительно" at bounding box center [916, 509] width 804 height 18
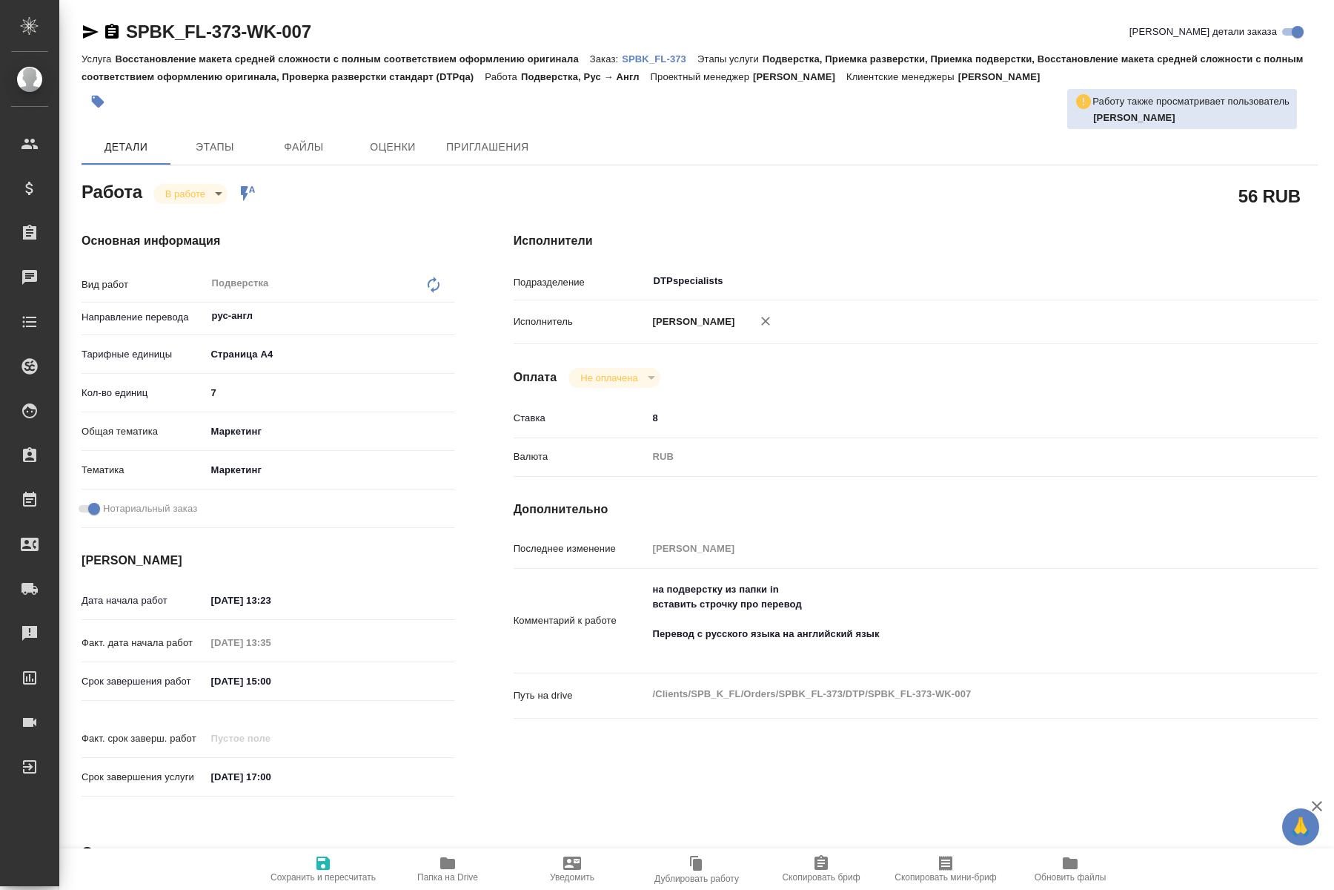
type textarea "x"
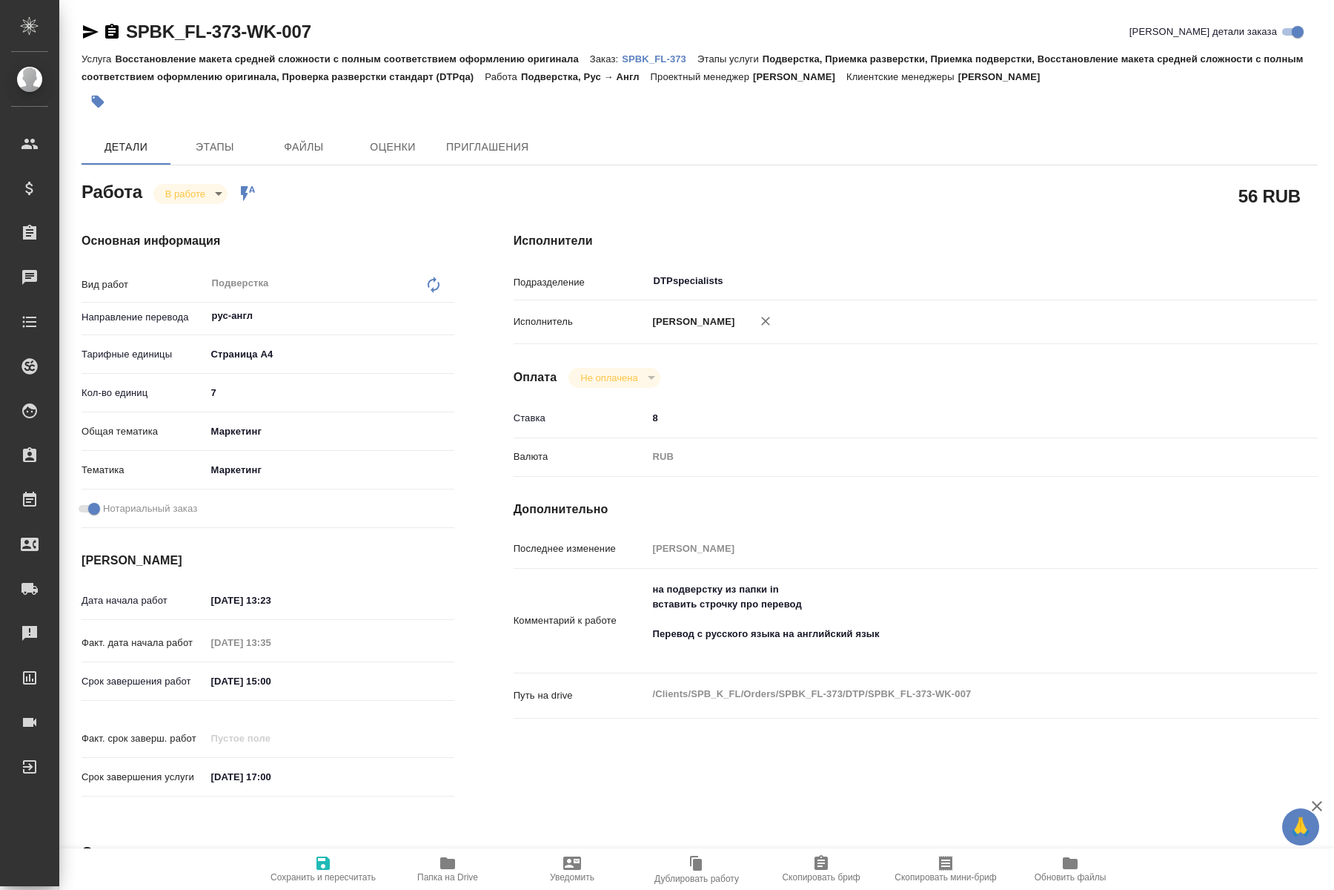
type textarea "x"
drag, startPoint x: 895, startPoint y: 632, endPoint x: 644, endPoint y: 630, distance: 251.3
click at [649, 630] on textarea "на подверстку из папки in вставить строчку про перевод Перевод с русского языка…" at bounding box center [950, 619] width 602 height 85
type textarea "x"
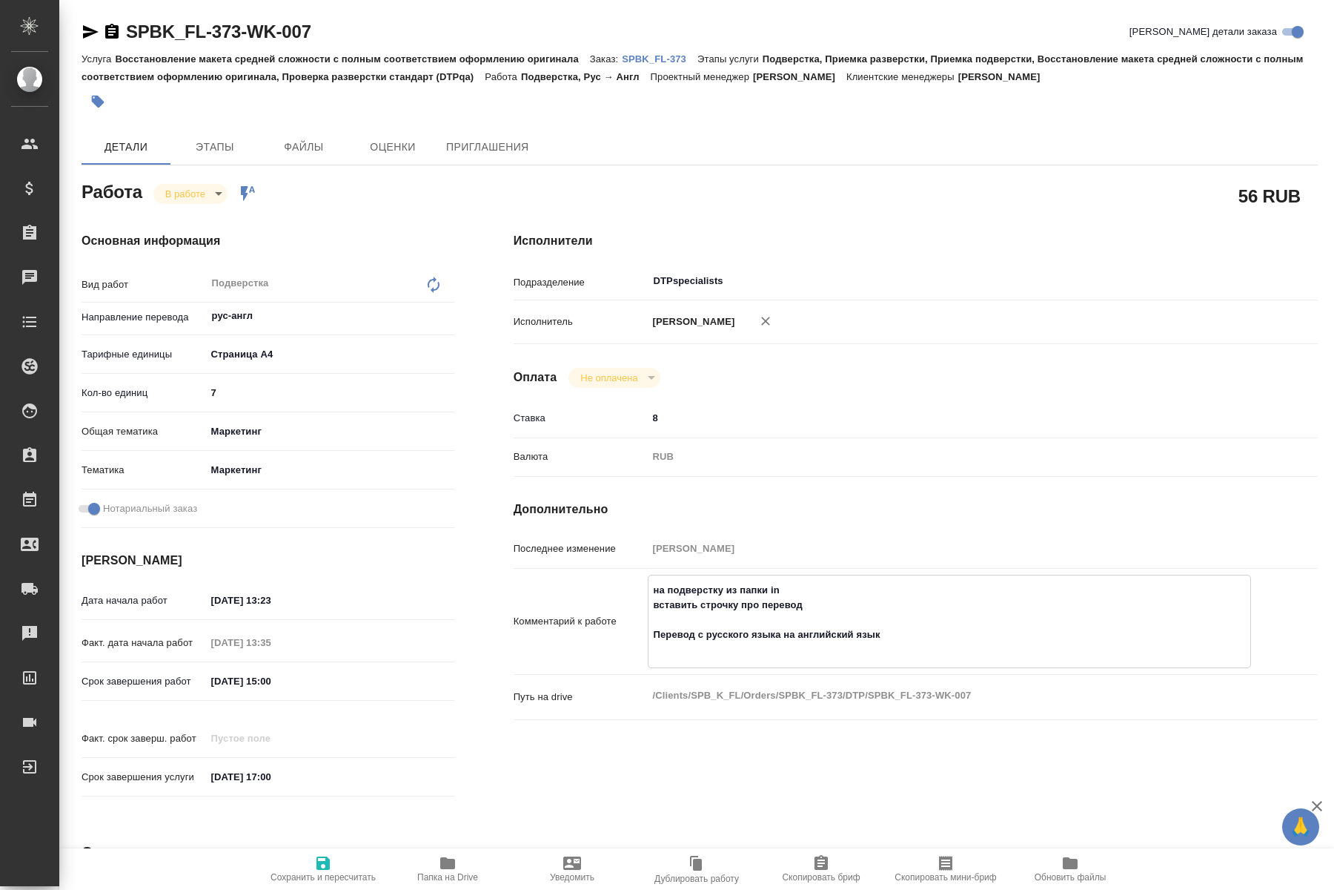
type textarea "x"
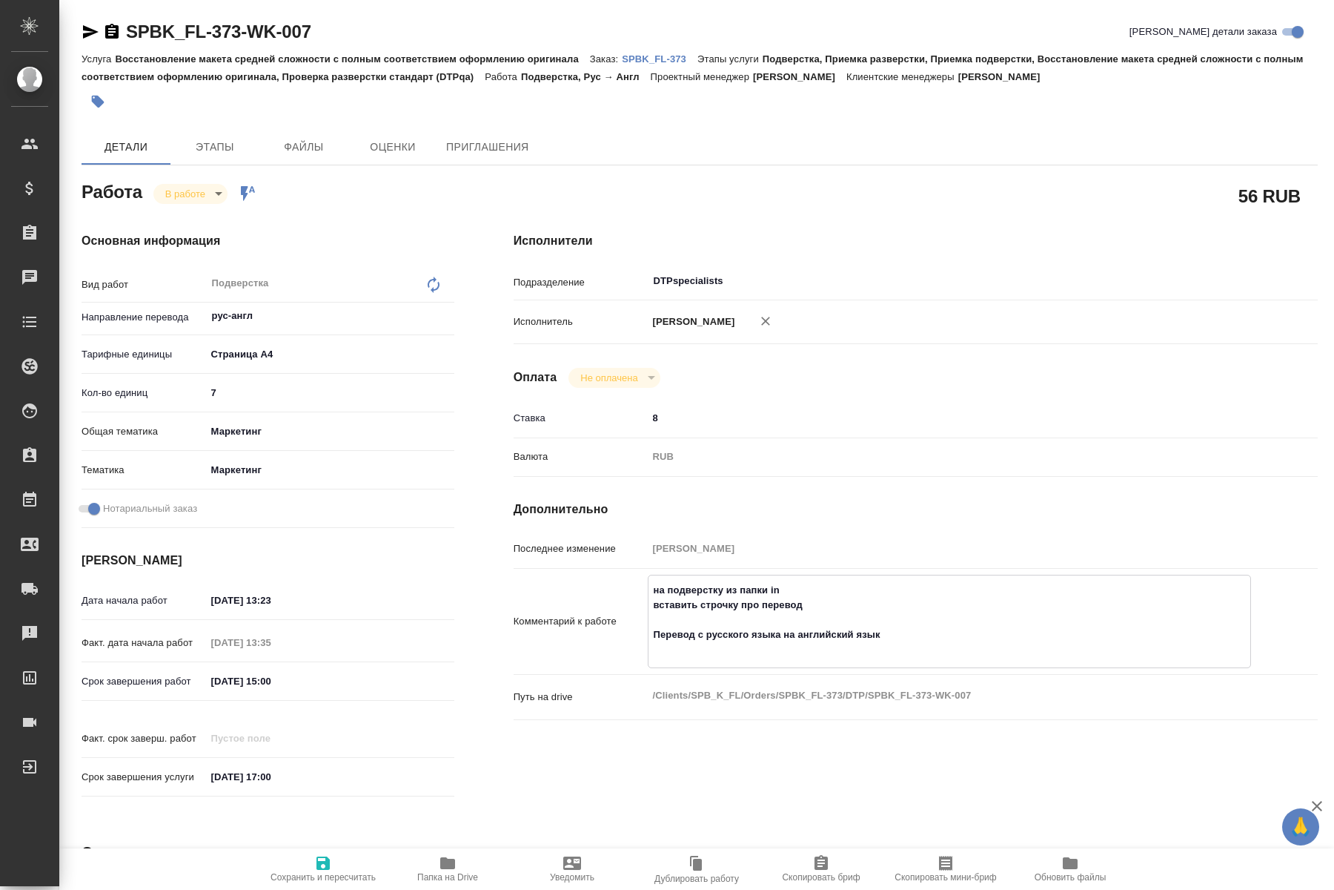
type textarea "x"
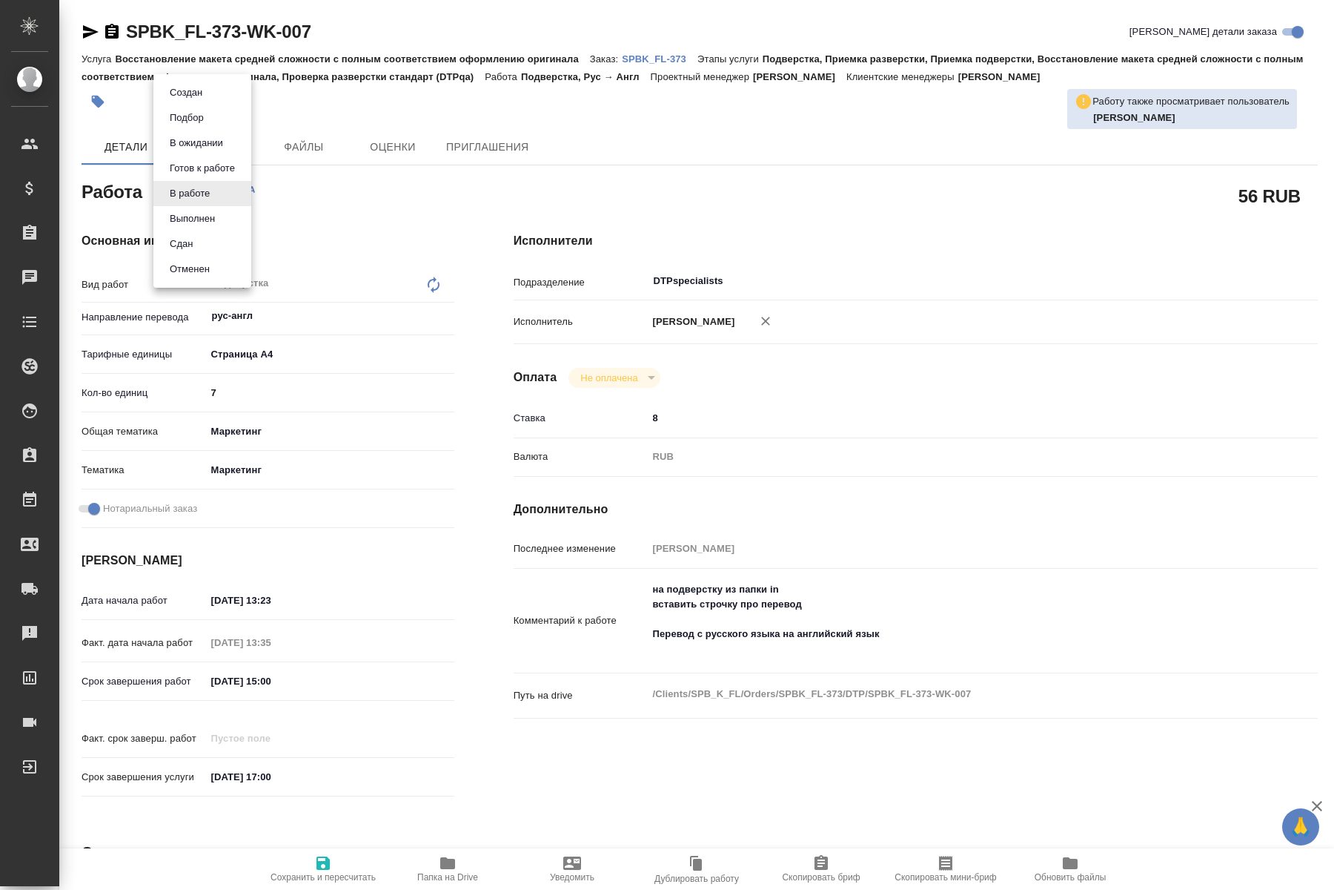
click at [215, 195] on body "🙏 .cls-1 fill:#fff; AWATERA Kucherenko Oksana Клиенты Спецификации Заказы 0 Чат…" at bounding box center [667, 445] width 1334 height 890
click at [215, 220] on button "Выполнен" at bounding box center [192, 219] width 54 height 16
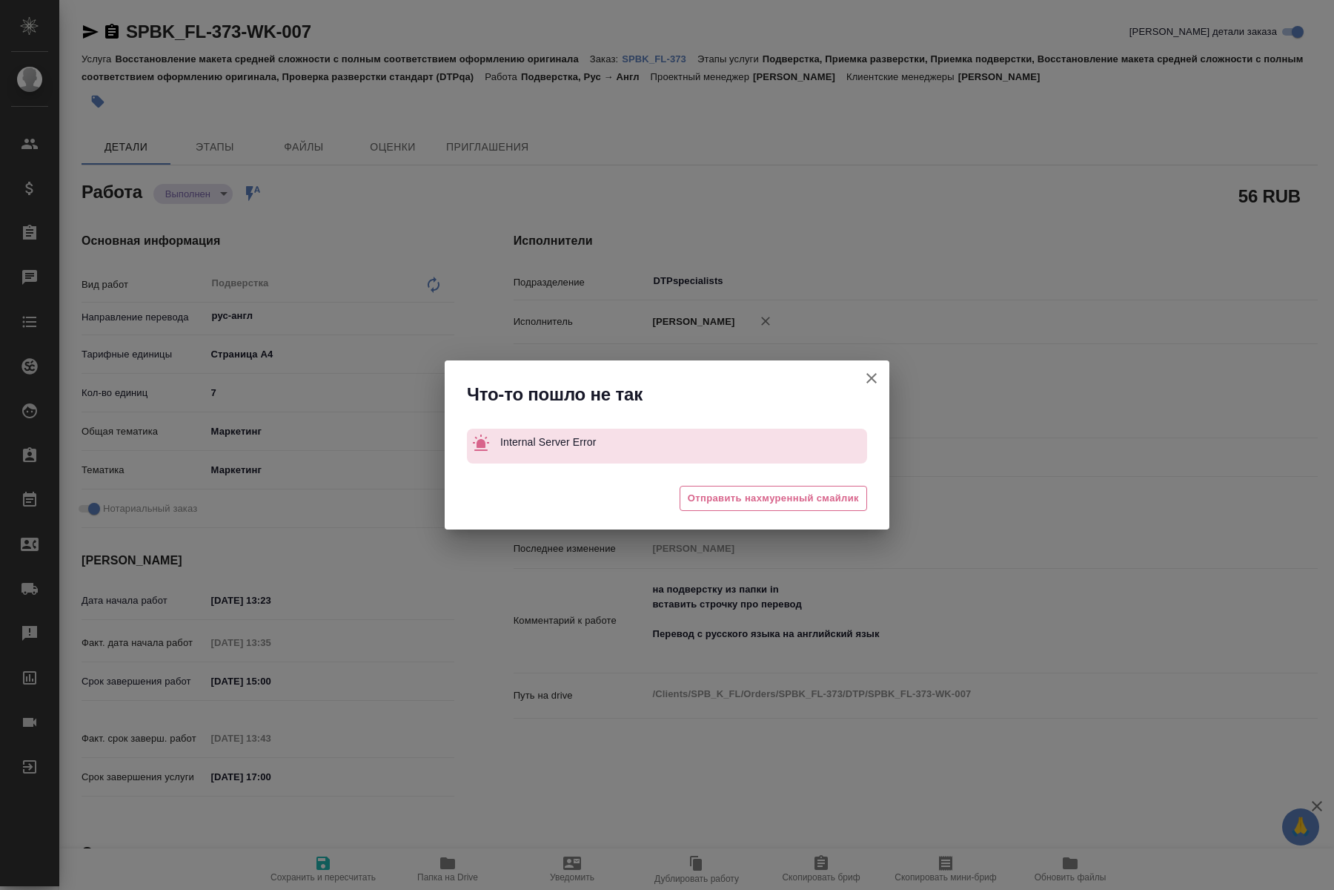
type textarea "x"
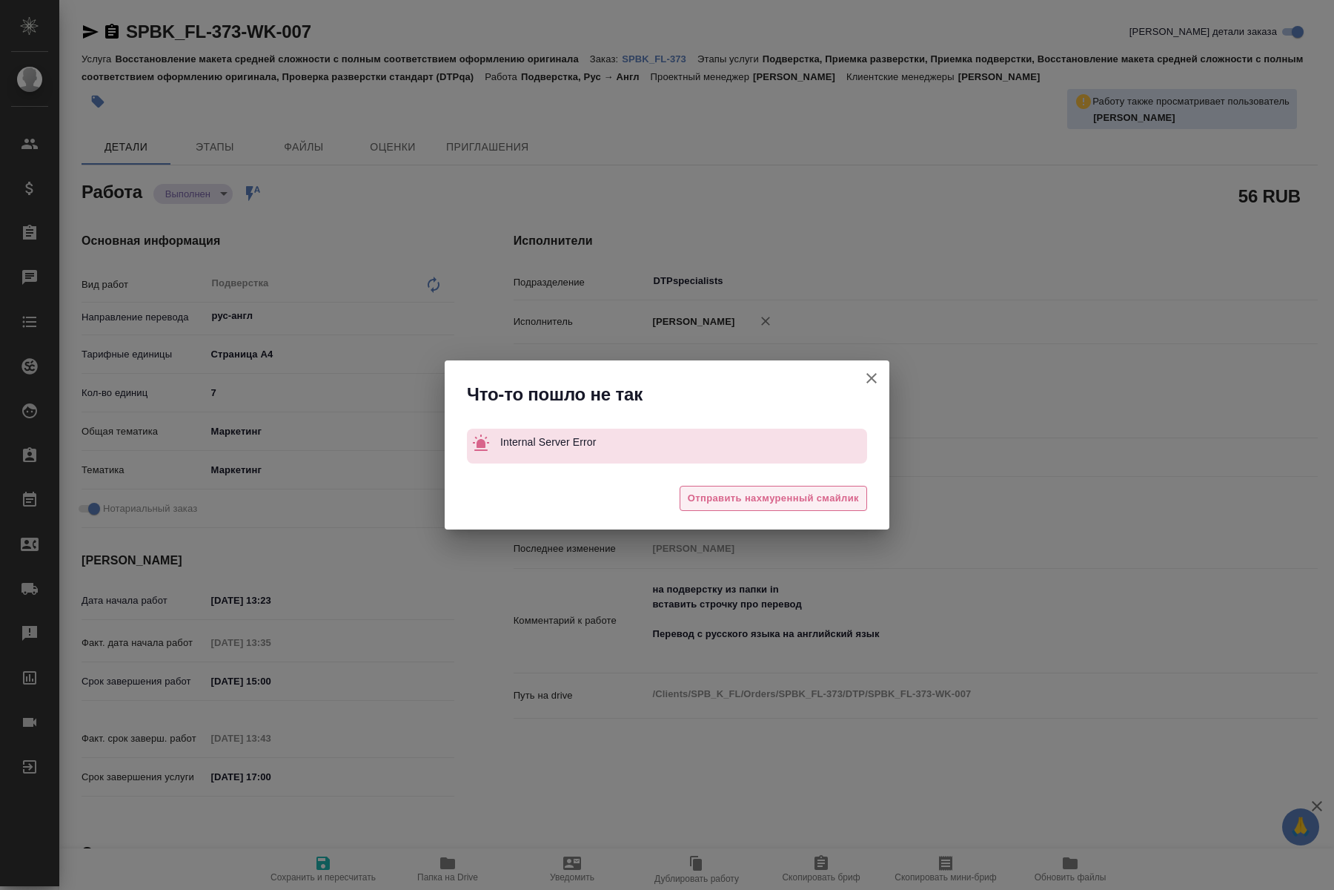
click at [803, 494] on span "Отправить нахмуренный смайлик" at bounding box center [773, 498] width 171 height 17
type textarea "x"
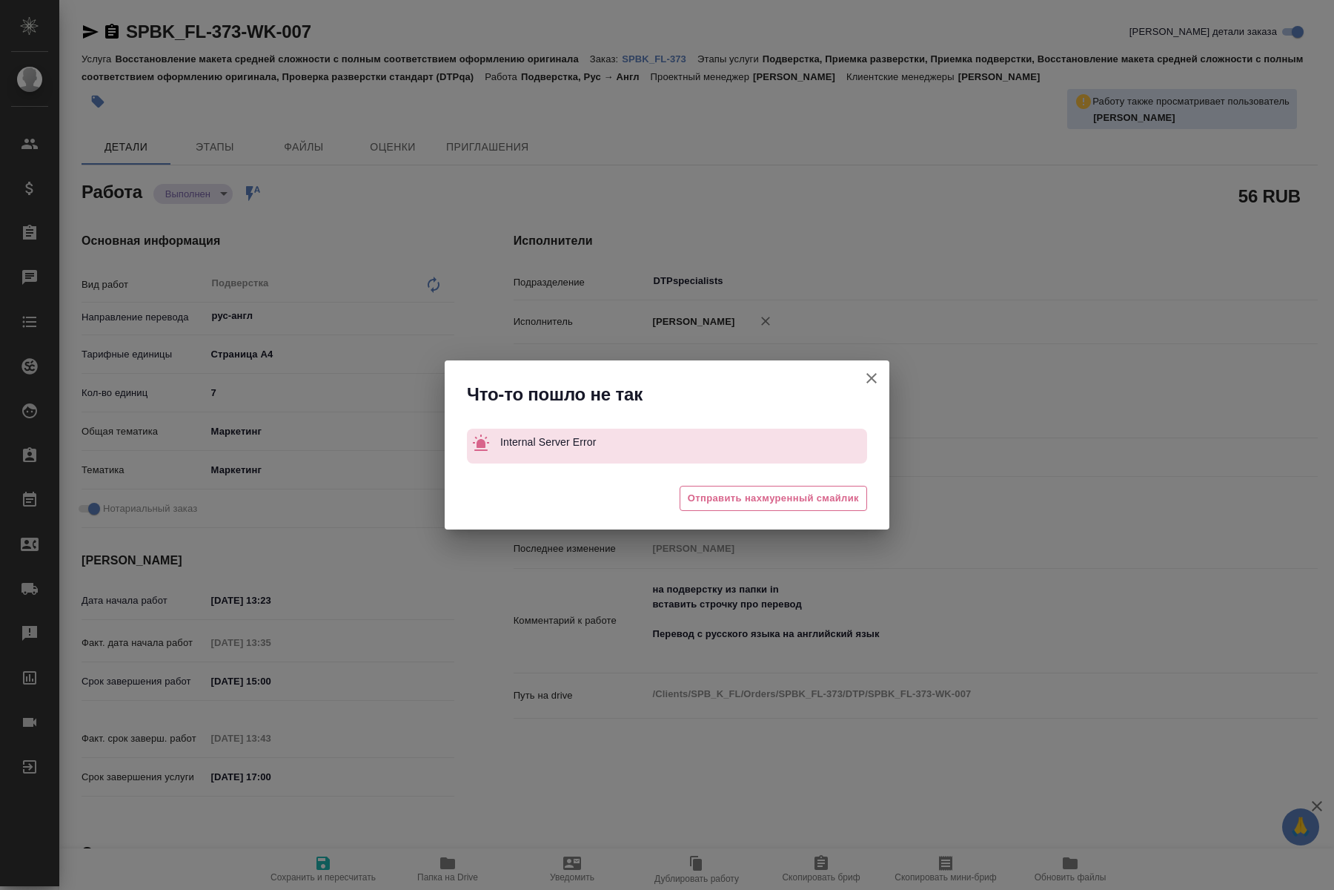
type textarea "x"
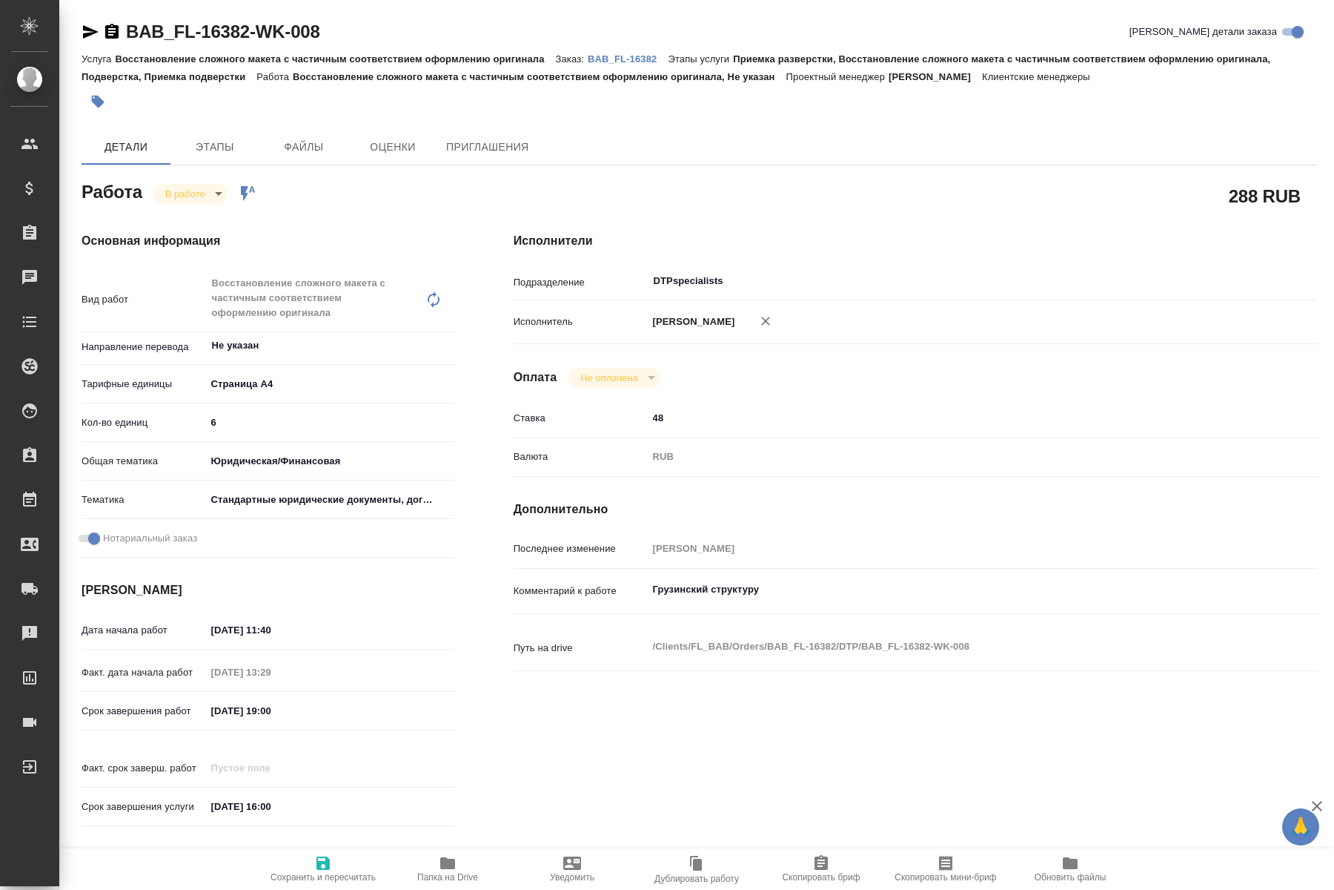
type textarea "x"
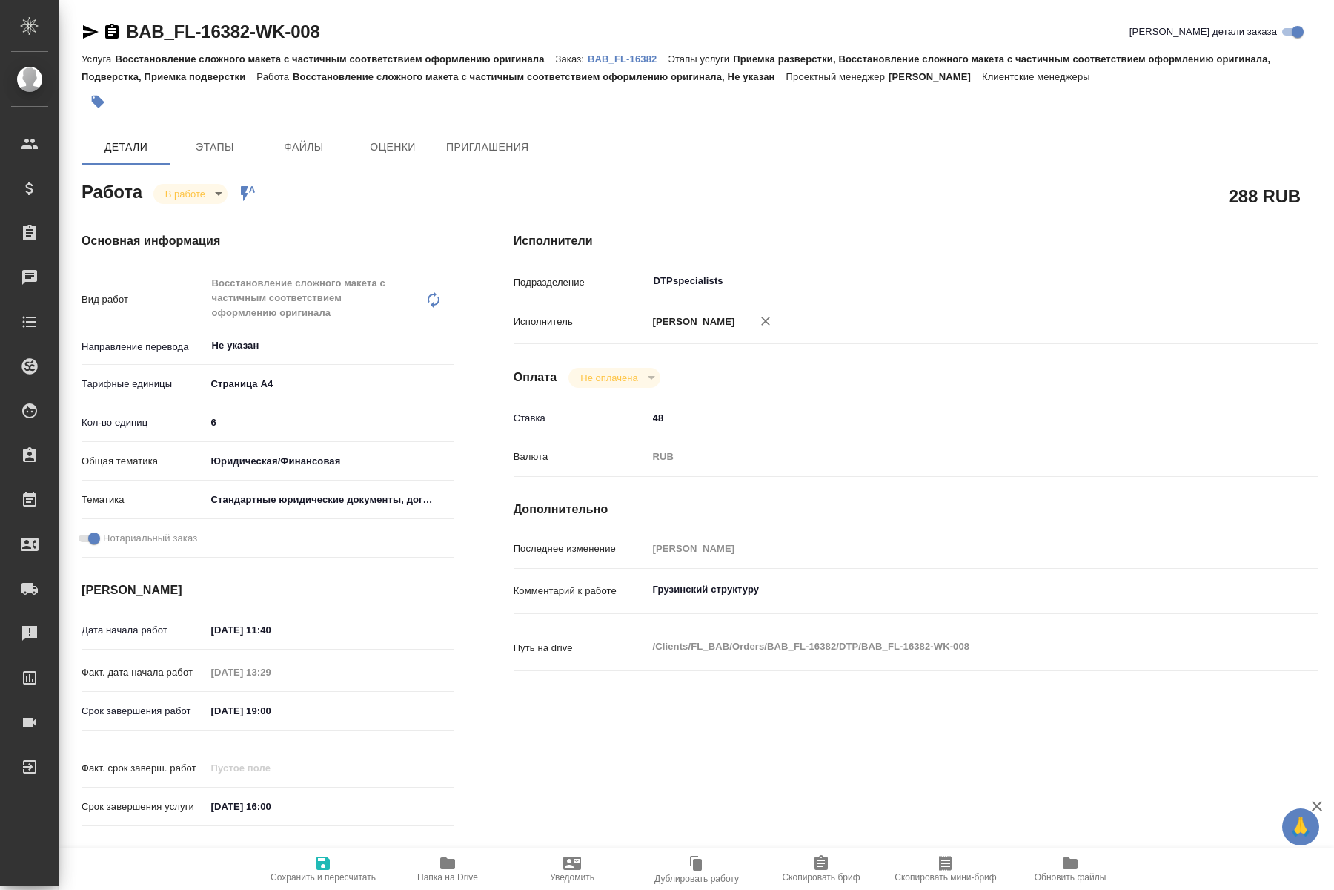
type textarea "x"
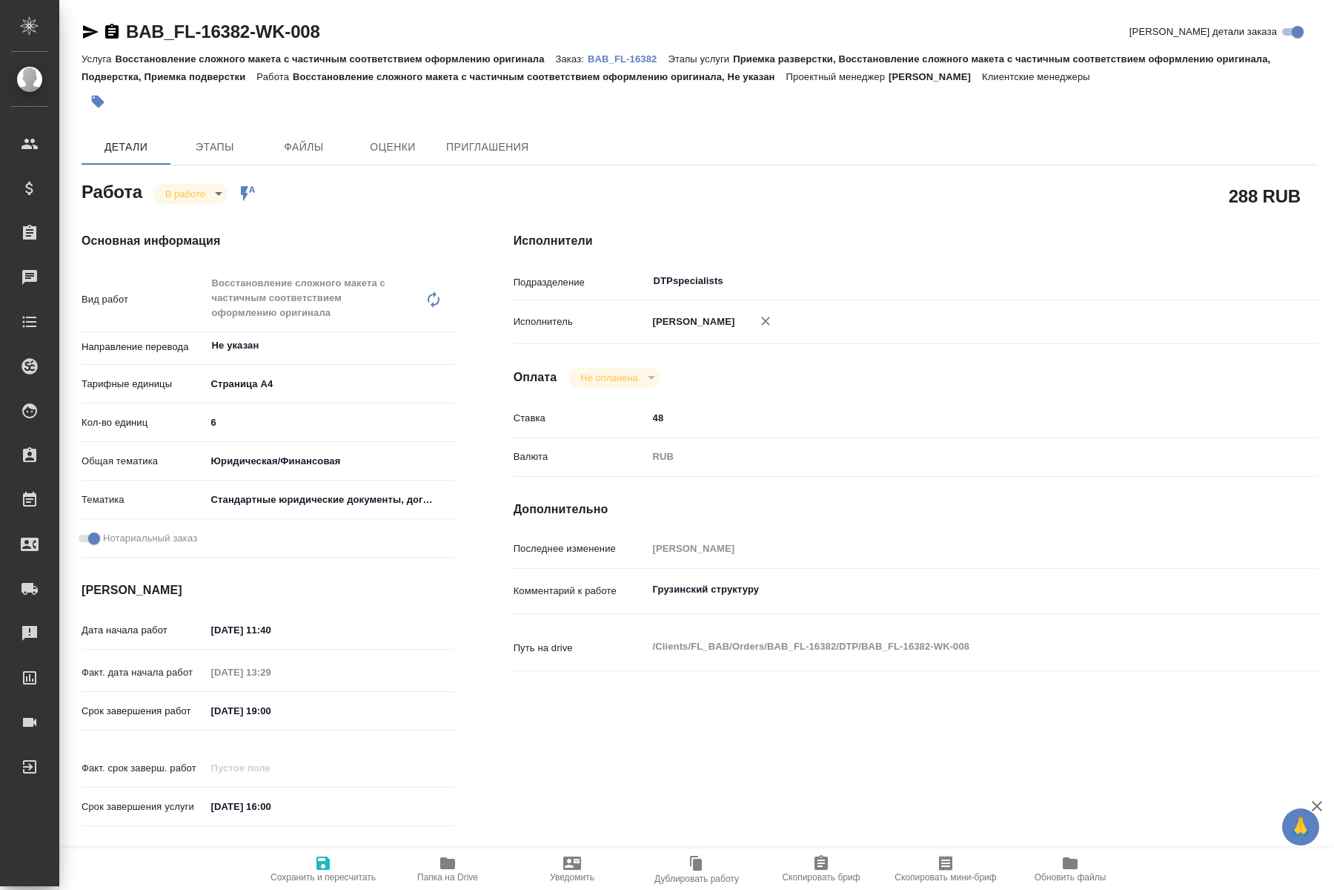
type textarea "x"
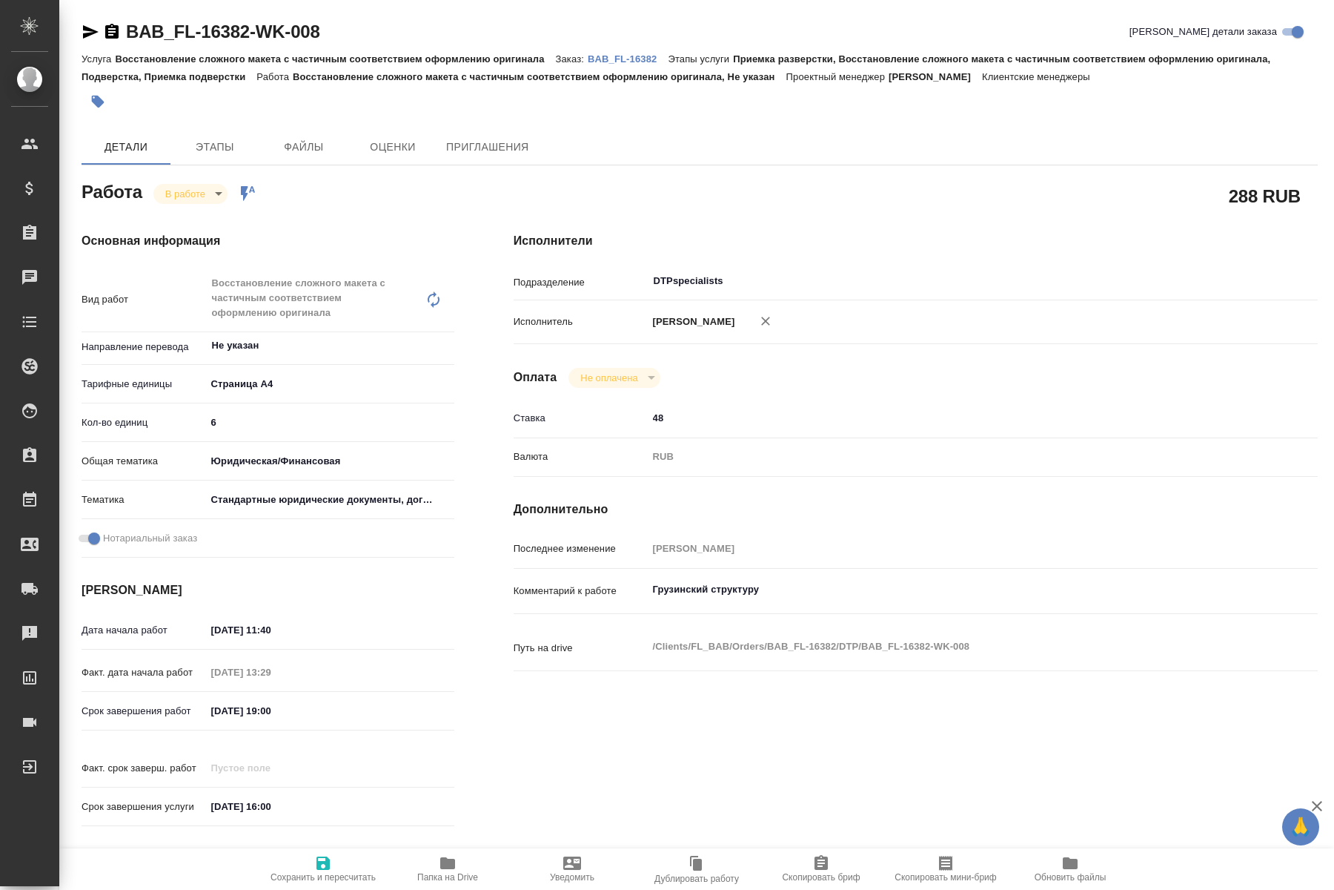
type textarea "x"
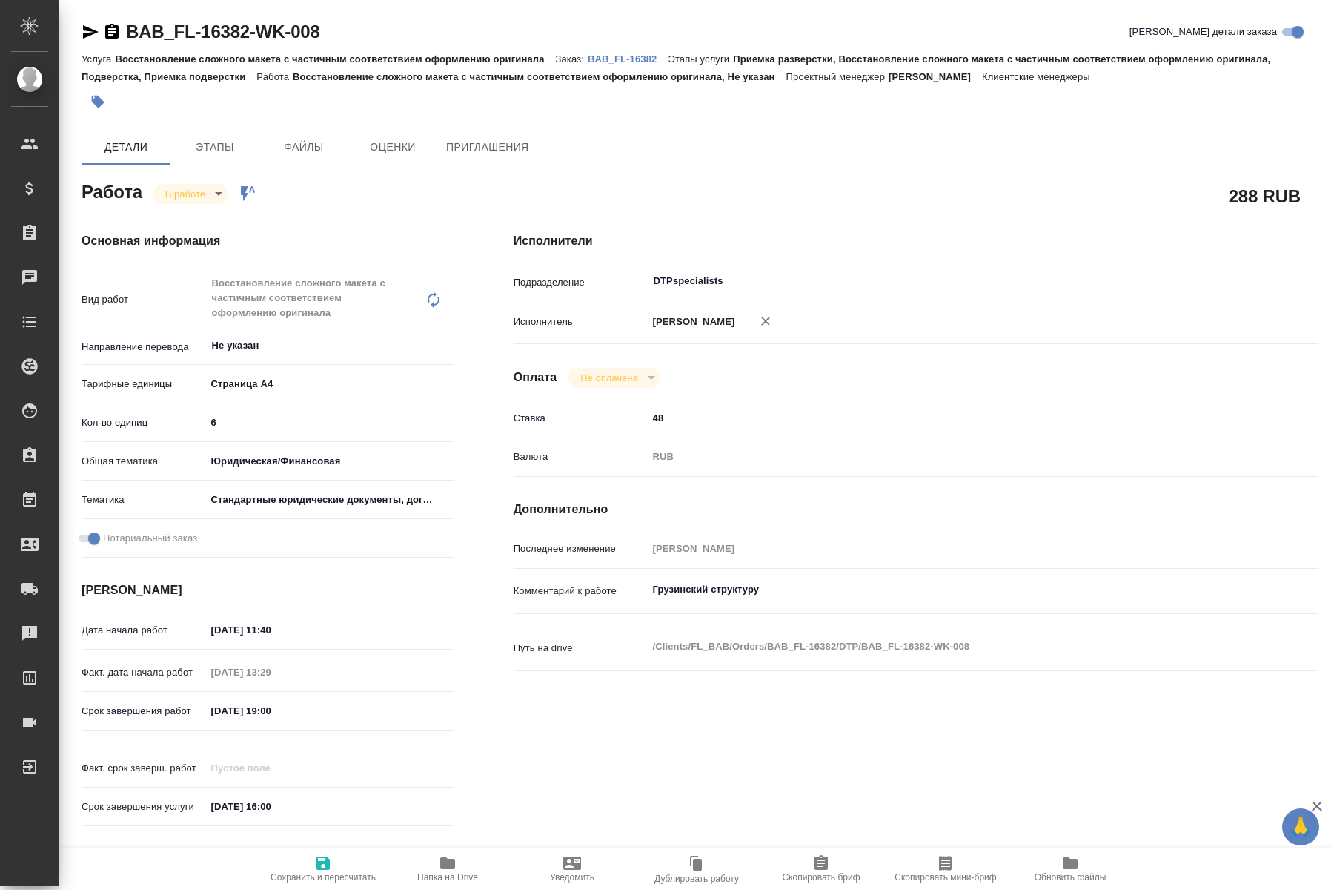
type textarea "x"
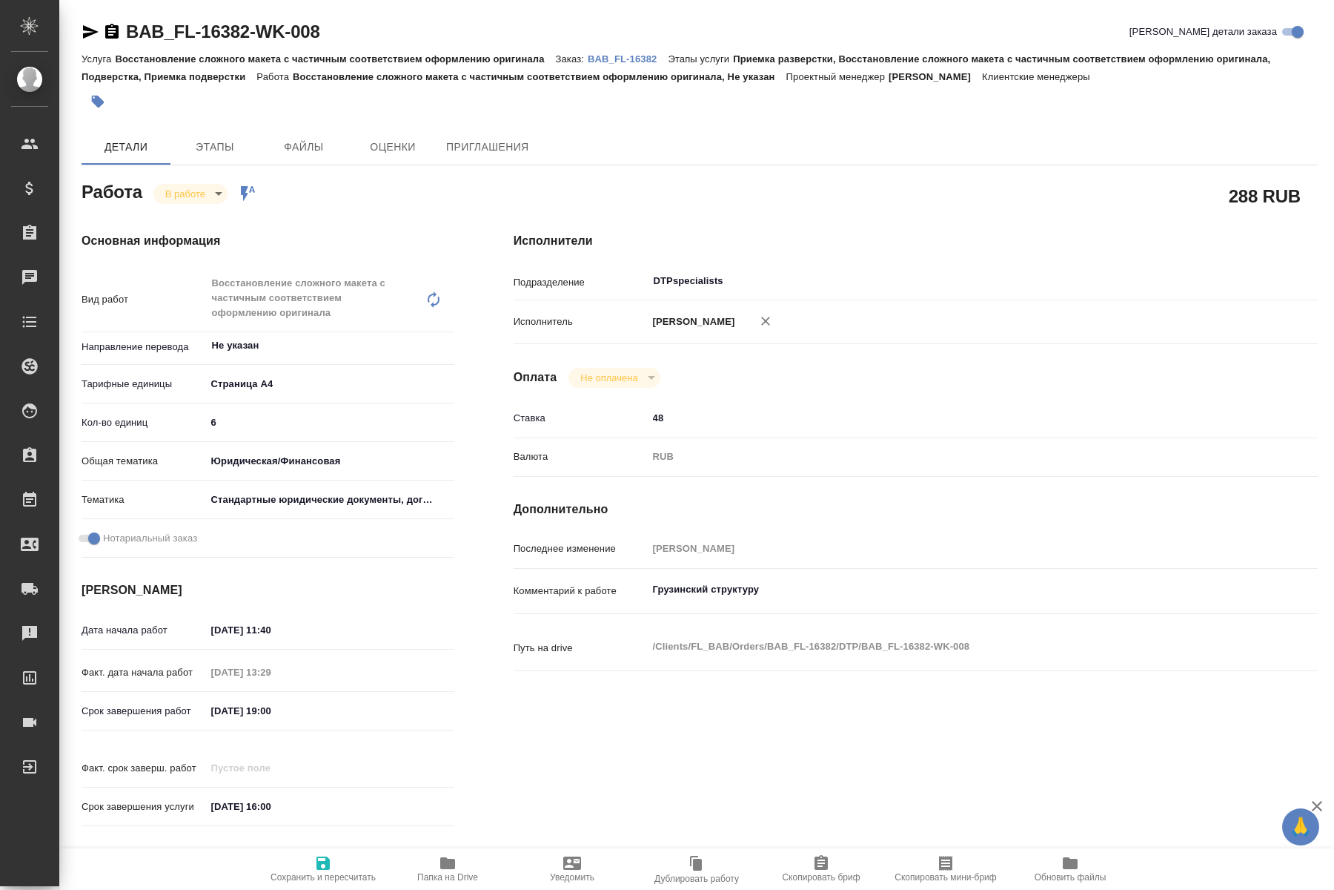
type textarea "x"
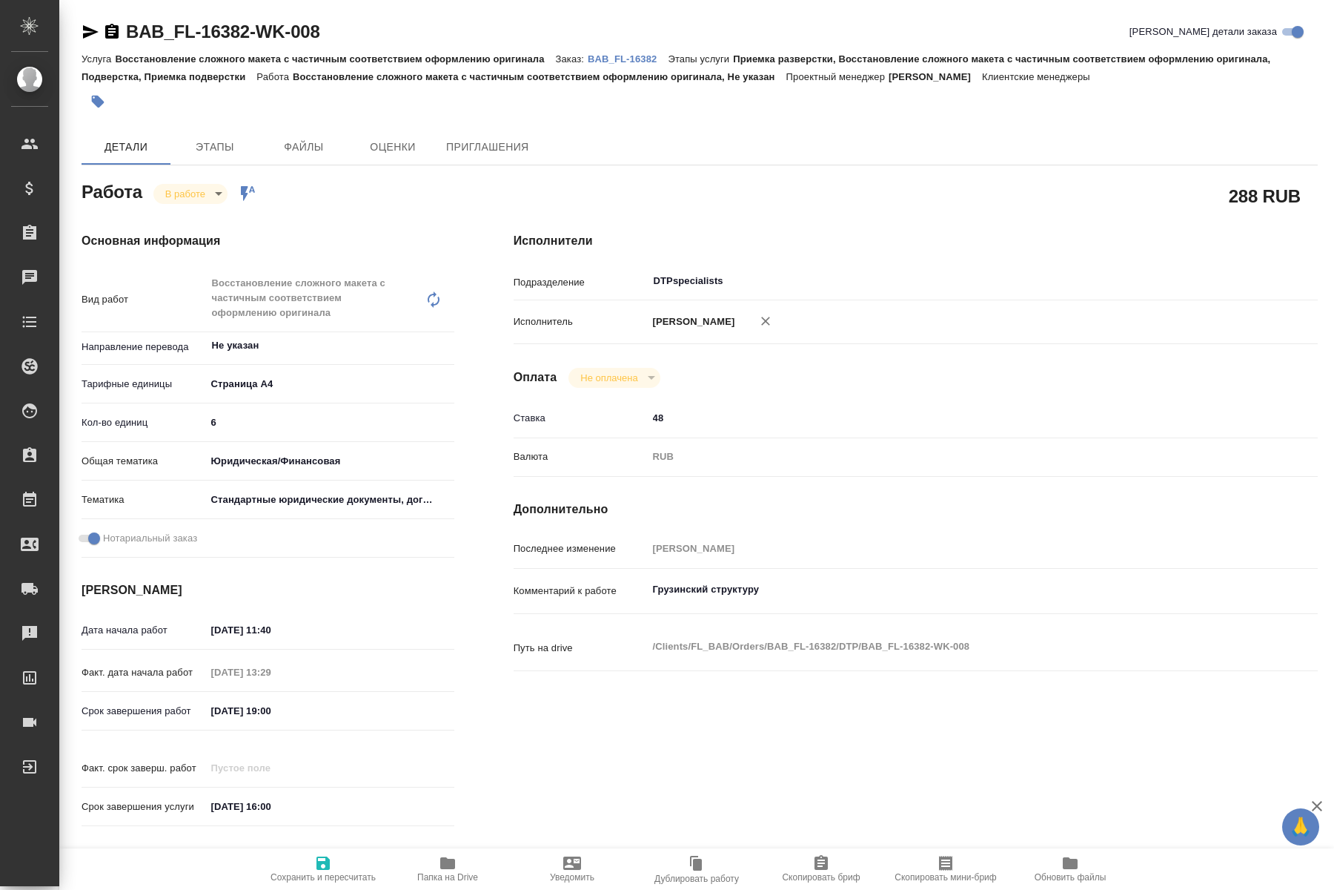
type textarea "x"
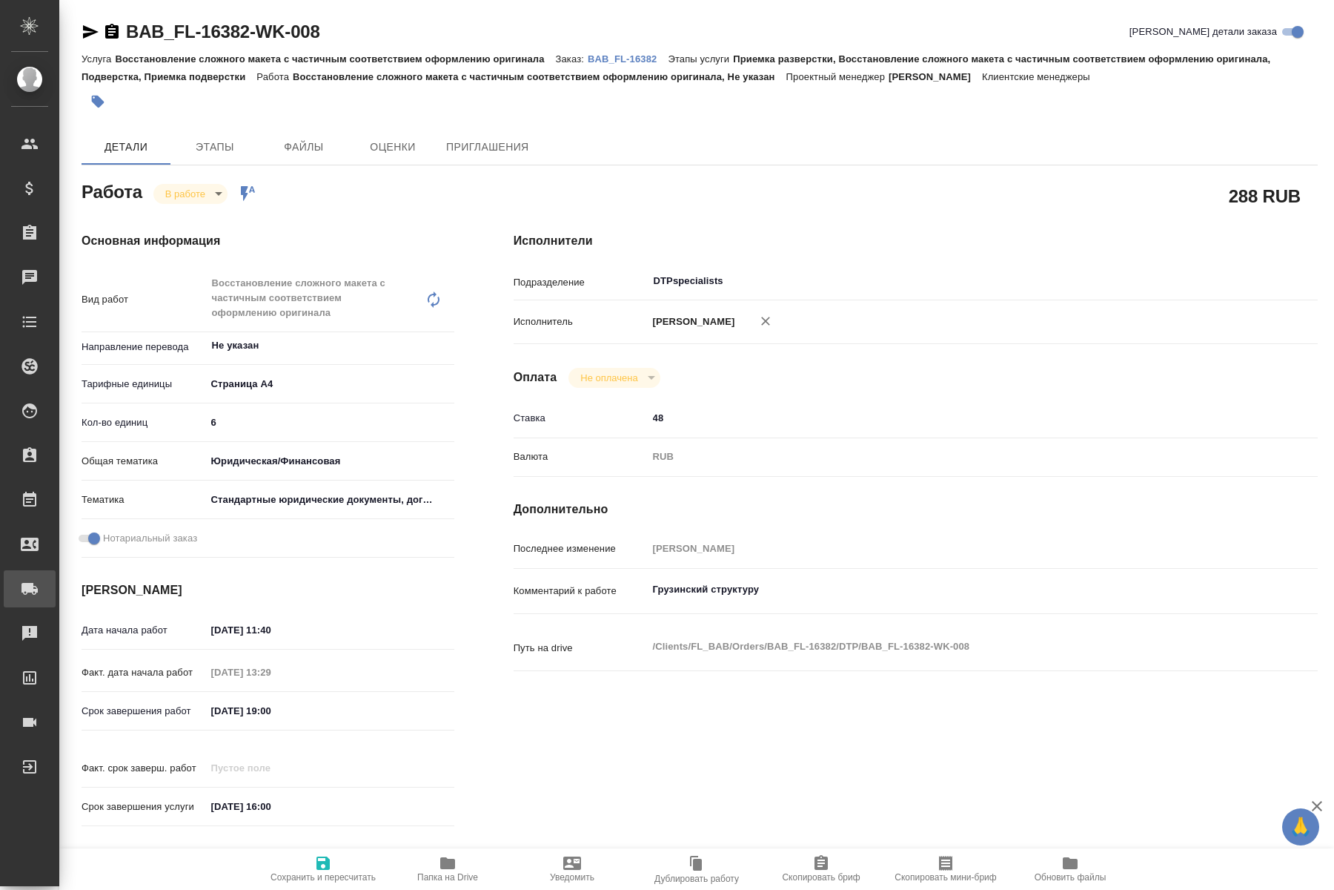
type textarea "x"
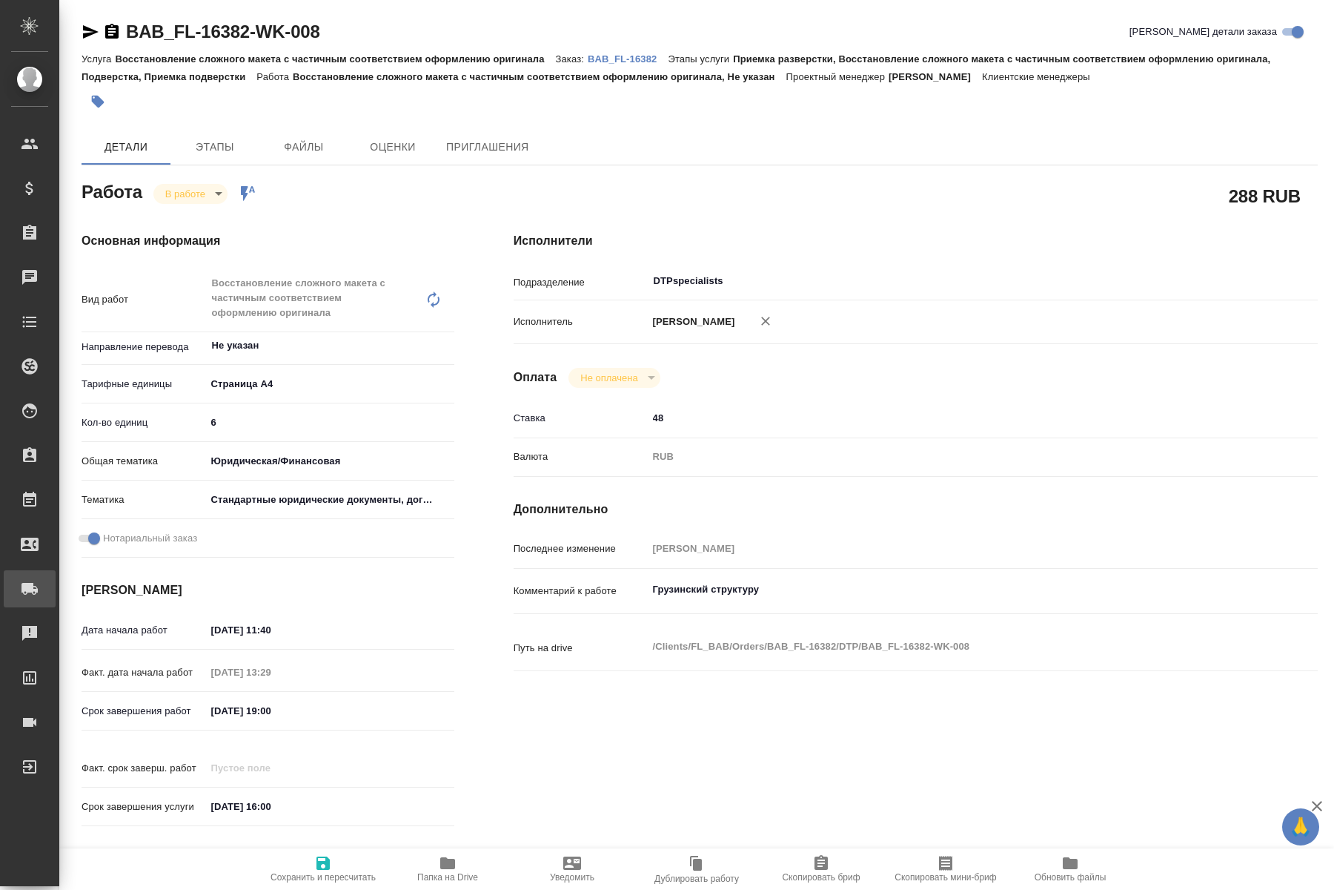
type textarea "x"
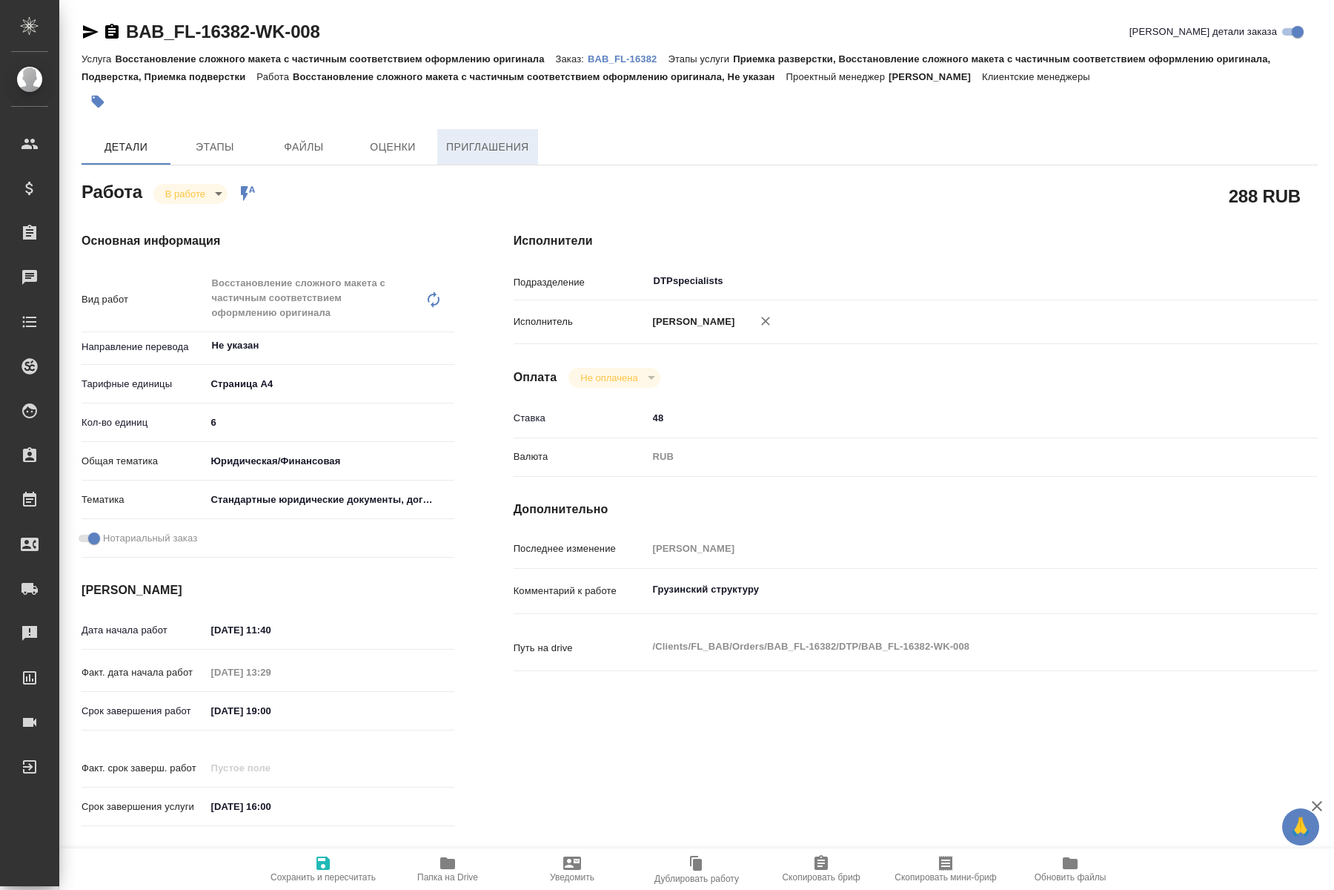
type textarea "x"
